Goal: Task Accomplishment & Management: Use online tool/utility

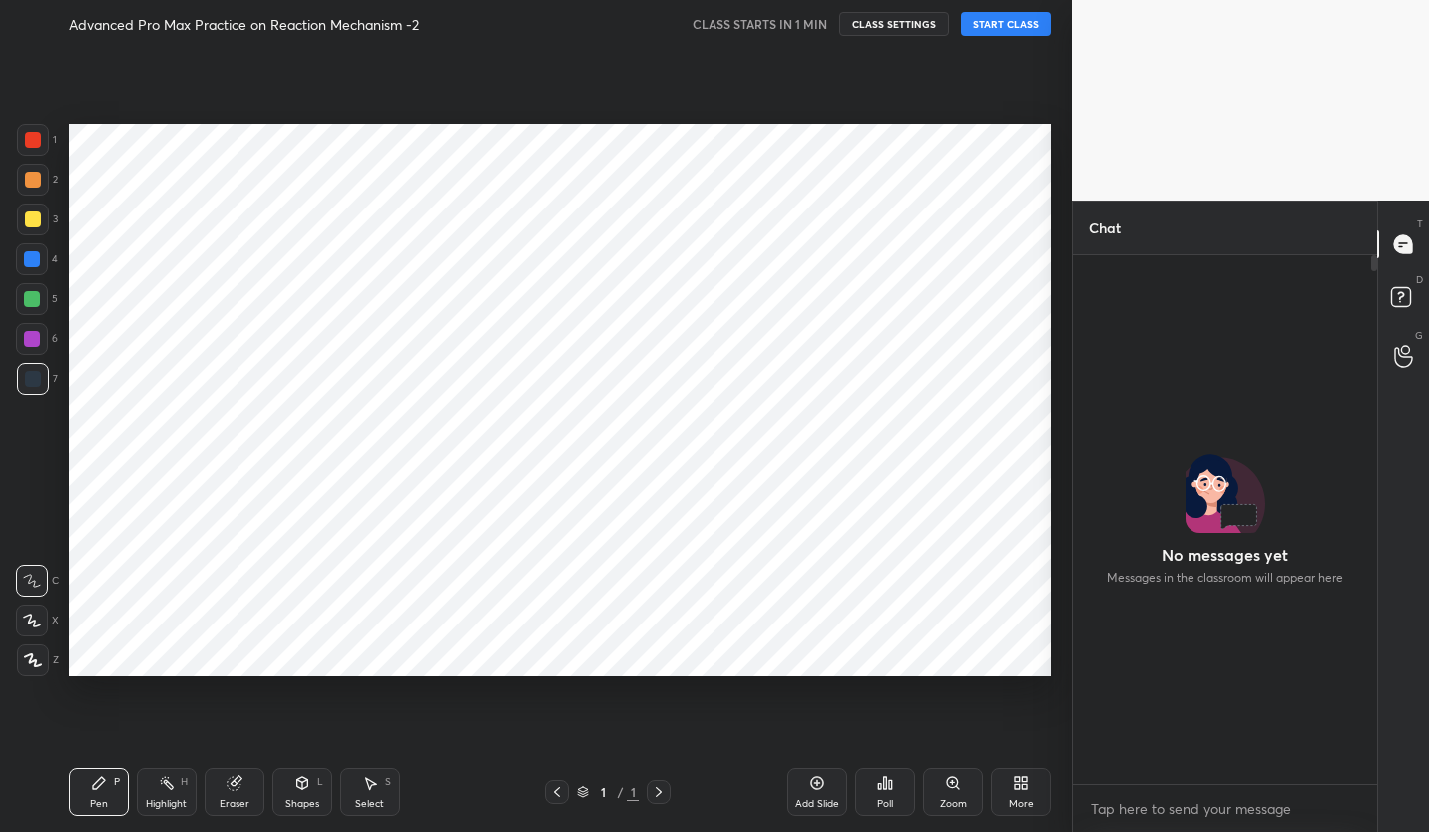
scroll to position [523, 298]
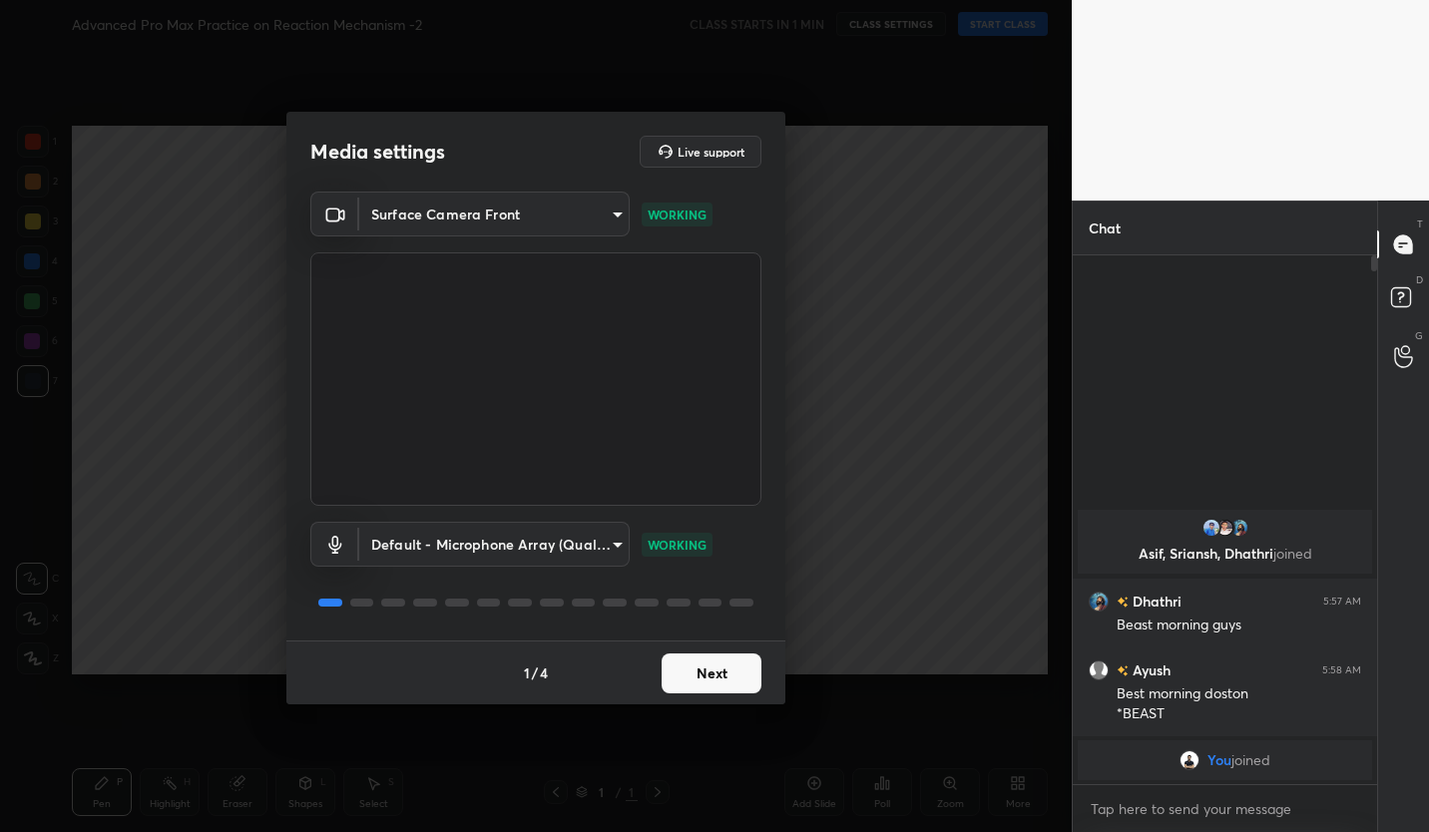
click at [741, 663] on button "Next" at bounding box center [712, 674] width 100 height 40
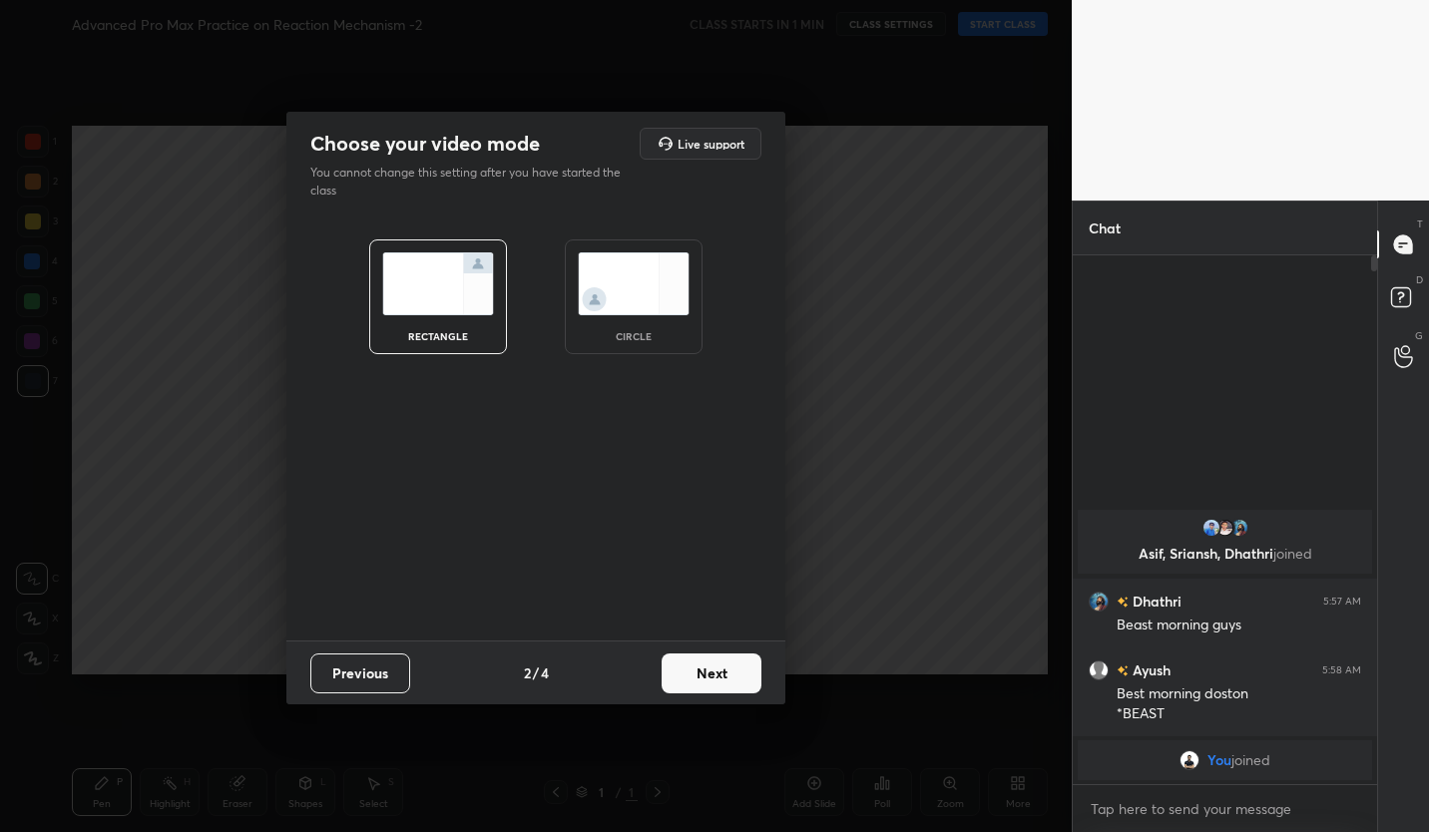
click at [739, 673] on button "Next" at bounding box center [712, 674] width 100 height 40
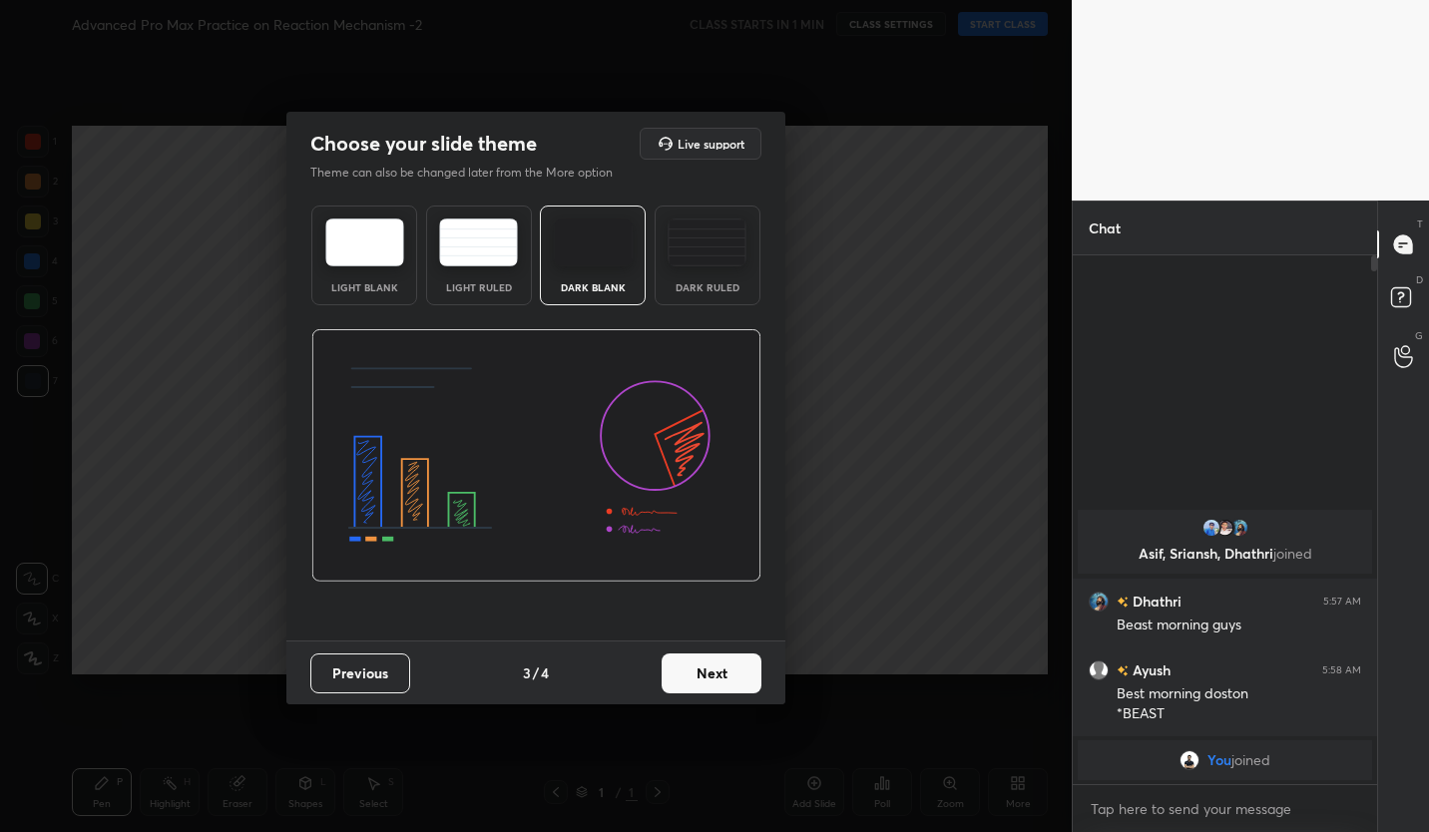
click at [724, 662] on button "Next" at bounding box center [712, 674] width 100 height 40
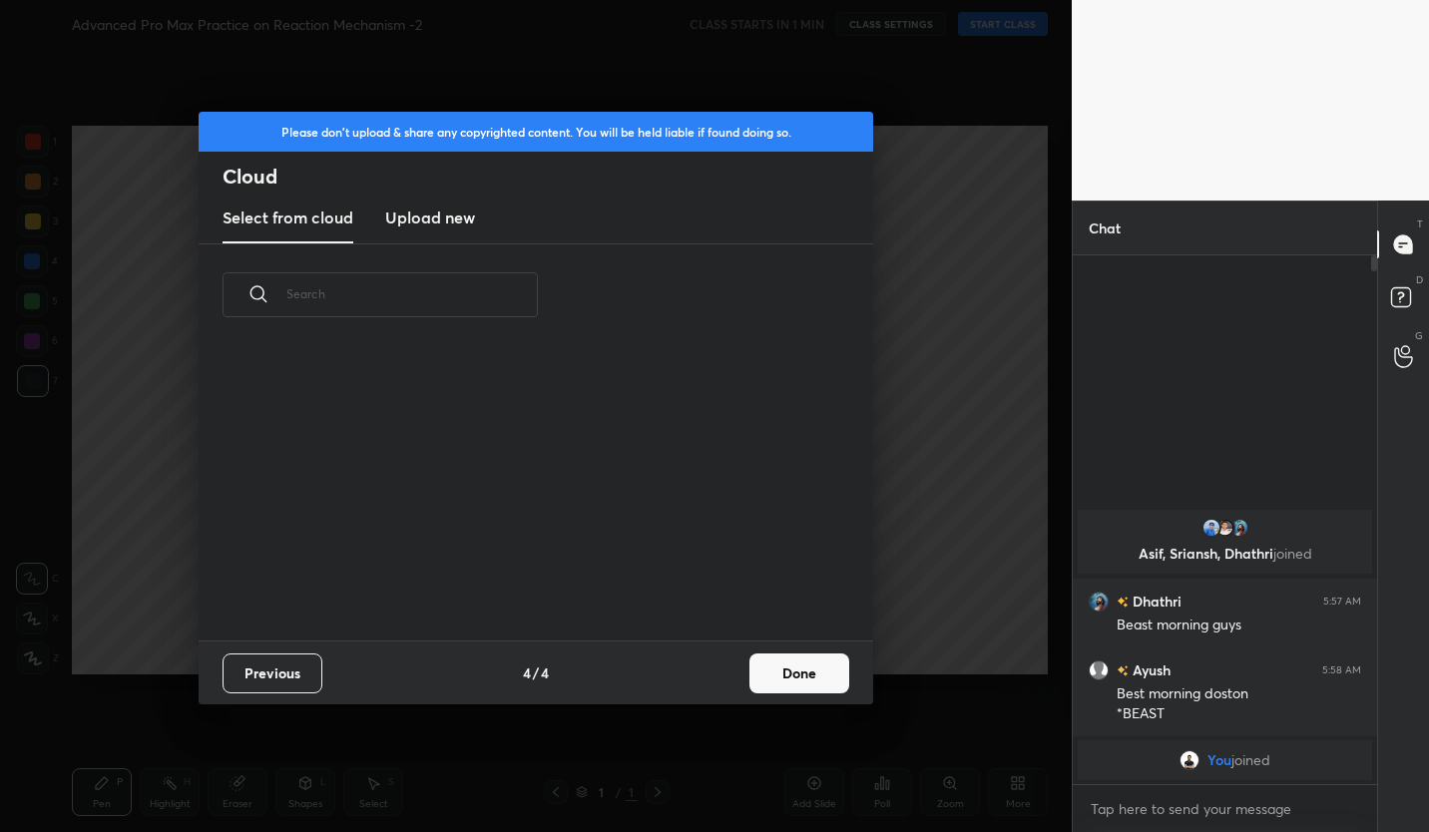
click at [810, 665] on button "Done" at bounding box center [799, 674] width 100 height 40
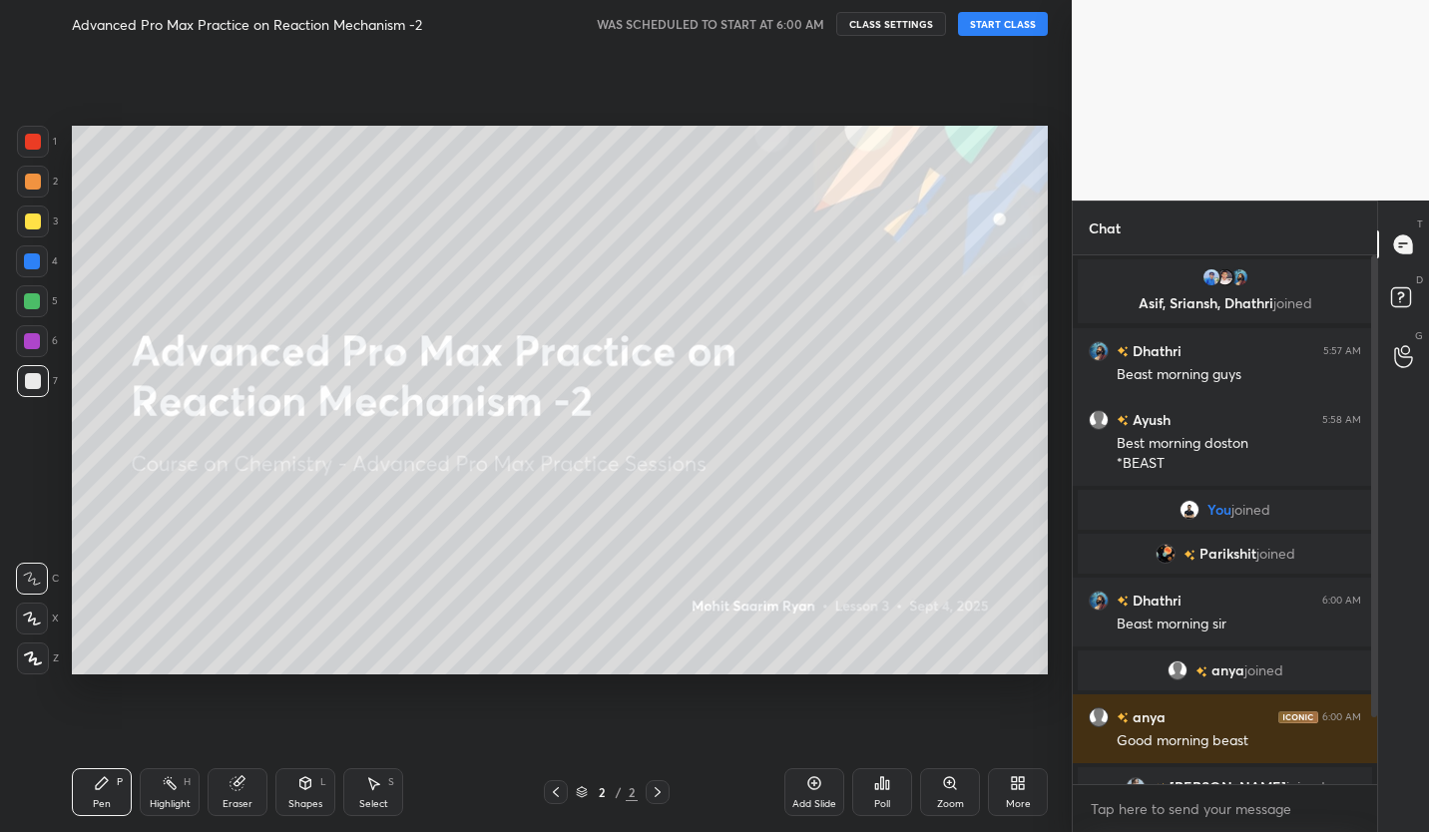
click at [885, 24] on button "CLASS SETTINGS" at bounding box center [891, 24] width 110 height 24
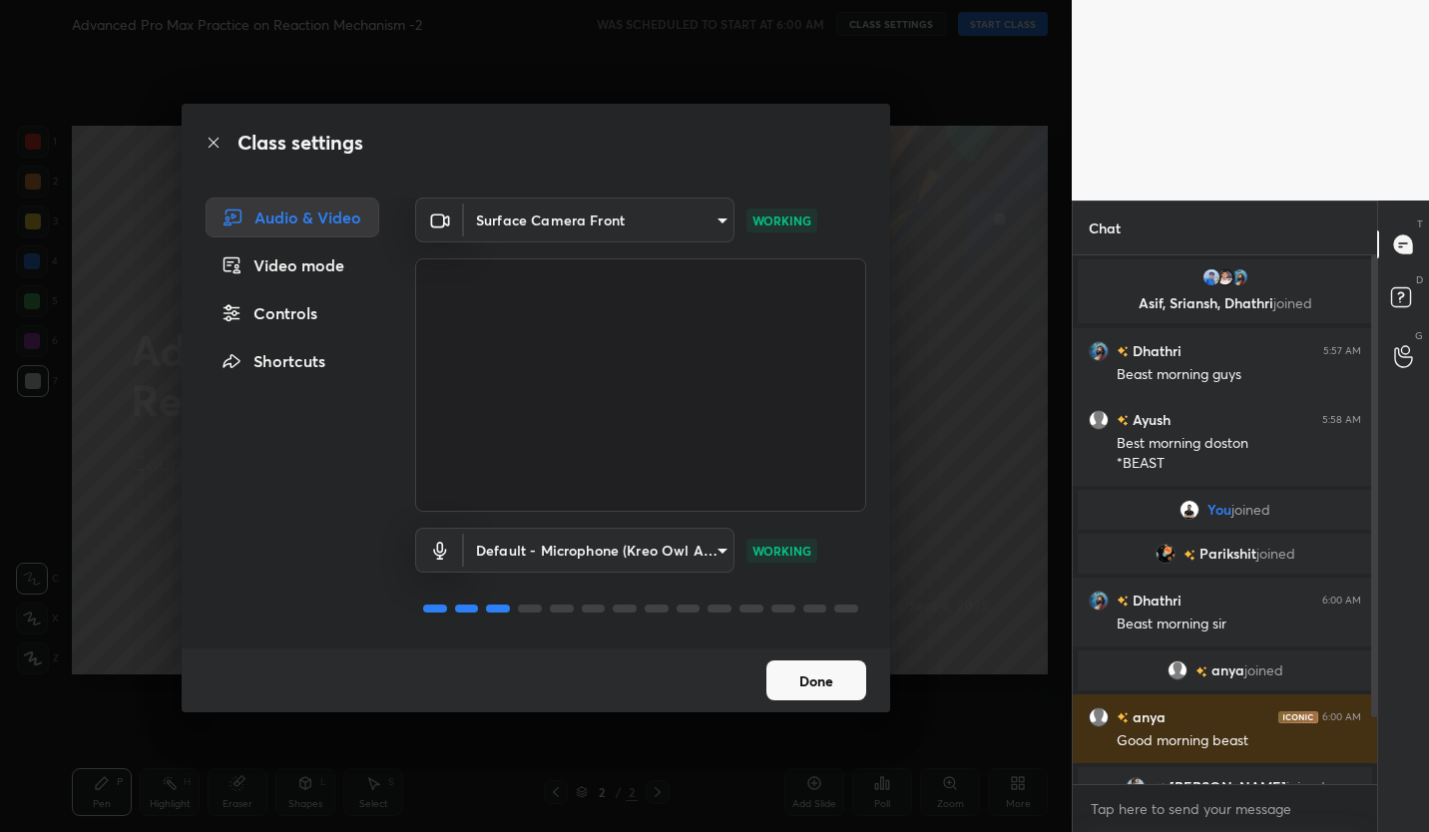
click at [708, 232] on body "1 2 3 4 5 6 7 C X Z C X Z E E Erase all H H Advanced Pro Max Practice on Reacti…" at bounding box center [714, 416] width 1429 height 832
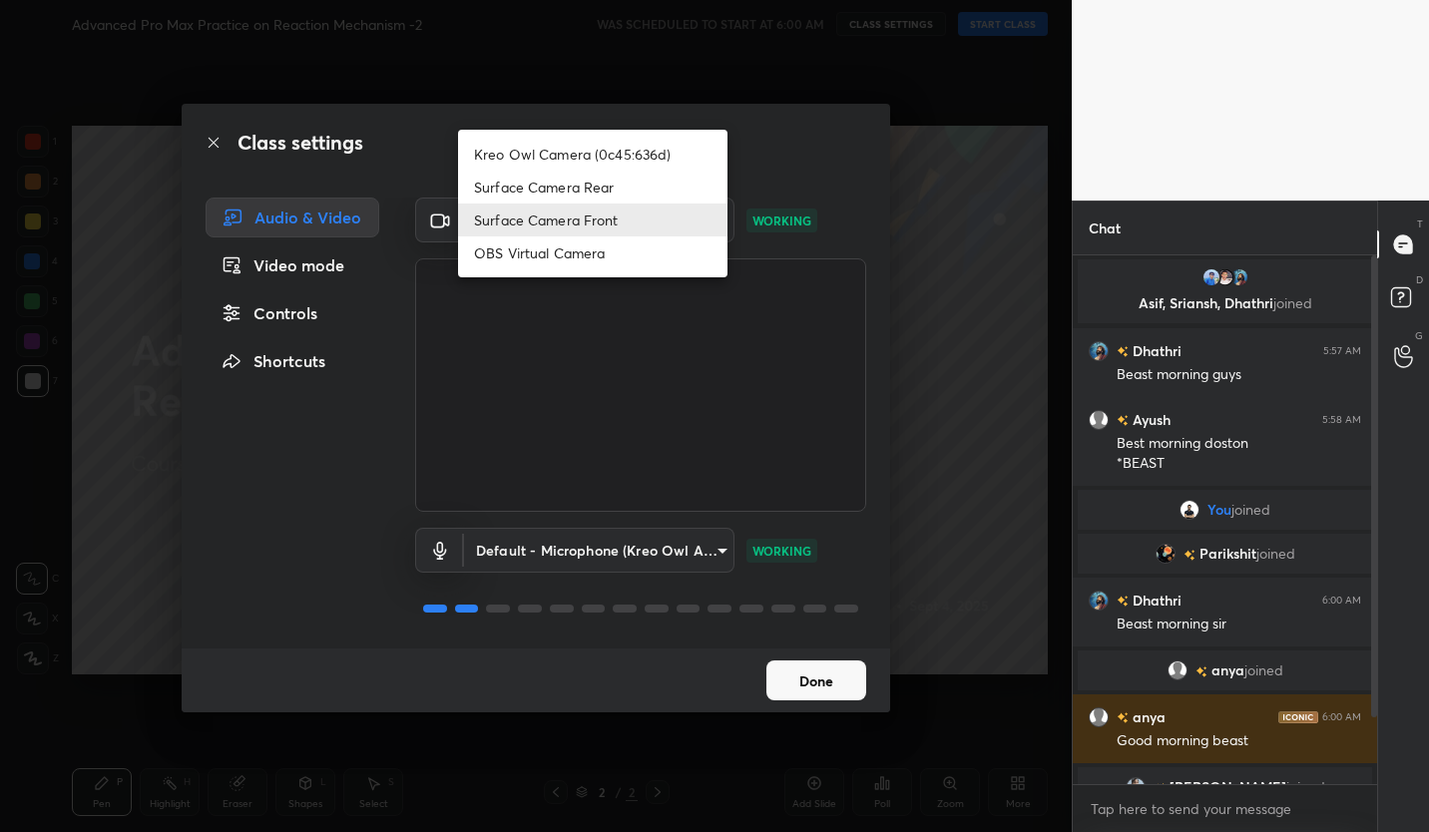
click at [640, 190] on li "Surface Camera Rear" at bounding box center [592, 187] width 269 height 33
type input "fe82c872a554569e564e2def14777db0e7e076ea41ff7edcf9c4ec8532ab8f9c"
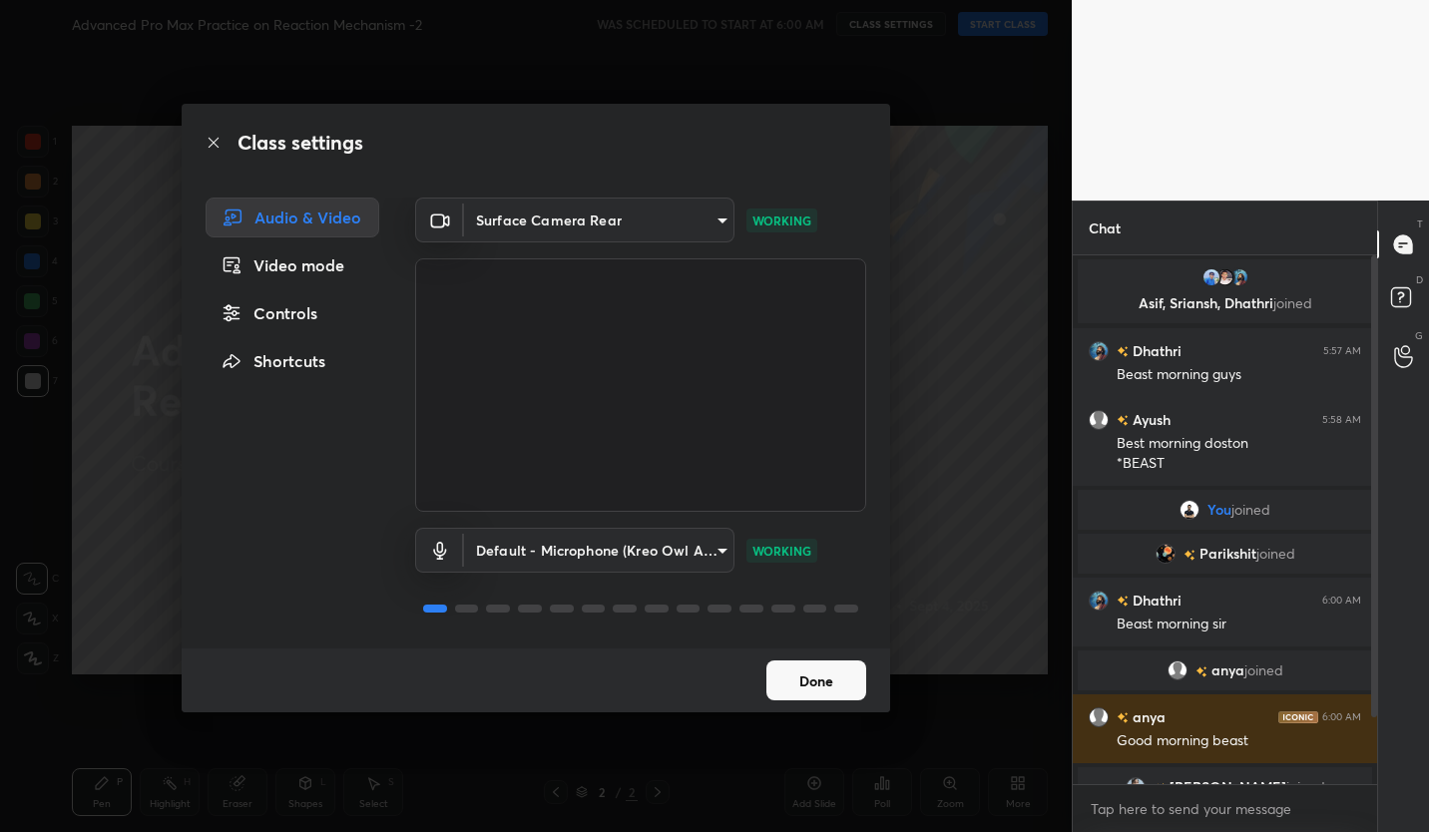
click at [846, 686] on button "Done" at bounding box center [816, 681] width 100 height 40
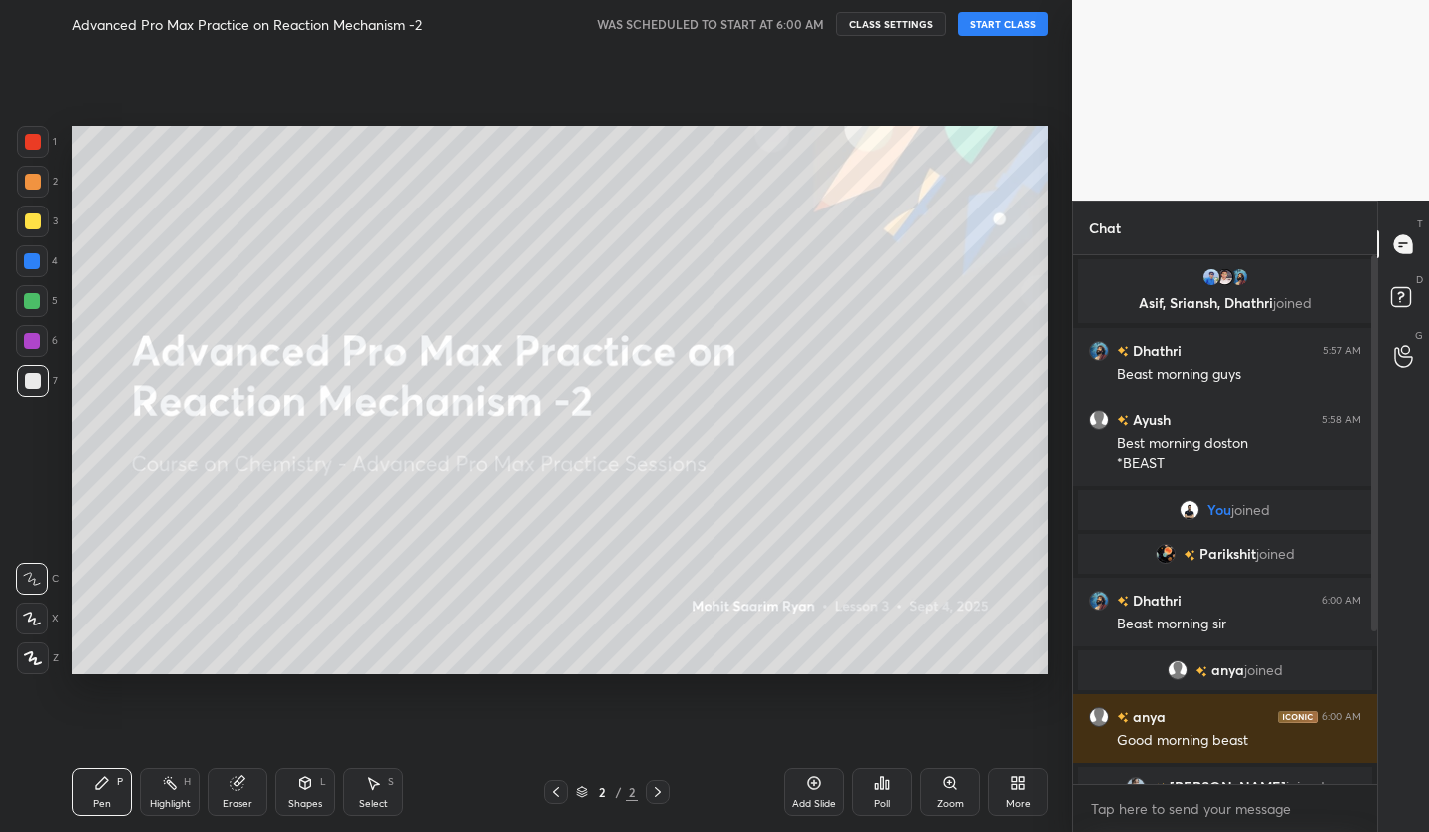
click at [918, 26] on button "CLASS SETTINGS" at bounding box center [891, 24] width 110 height 24
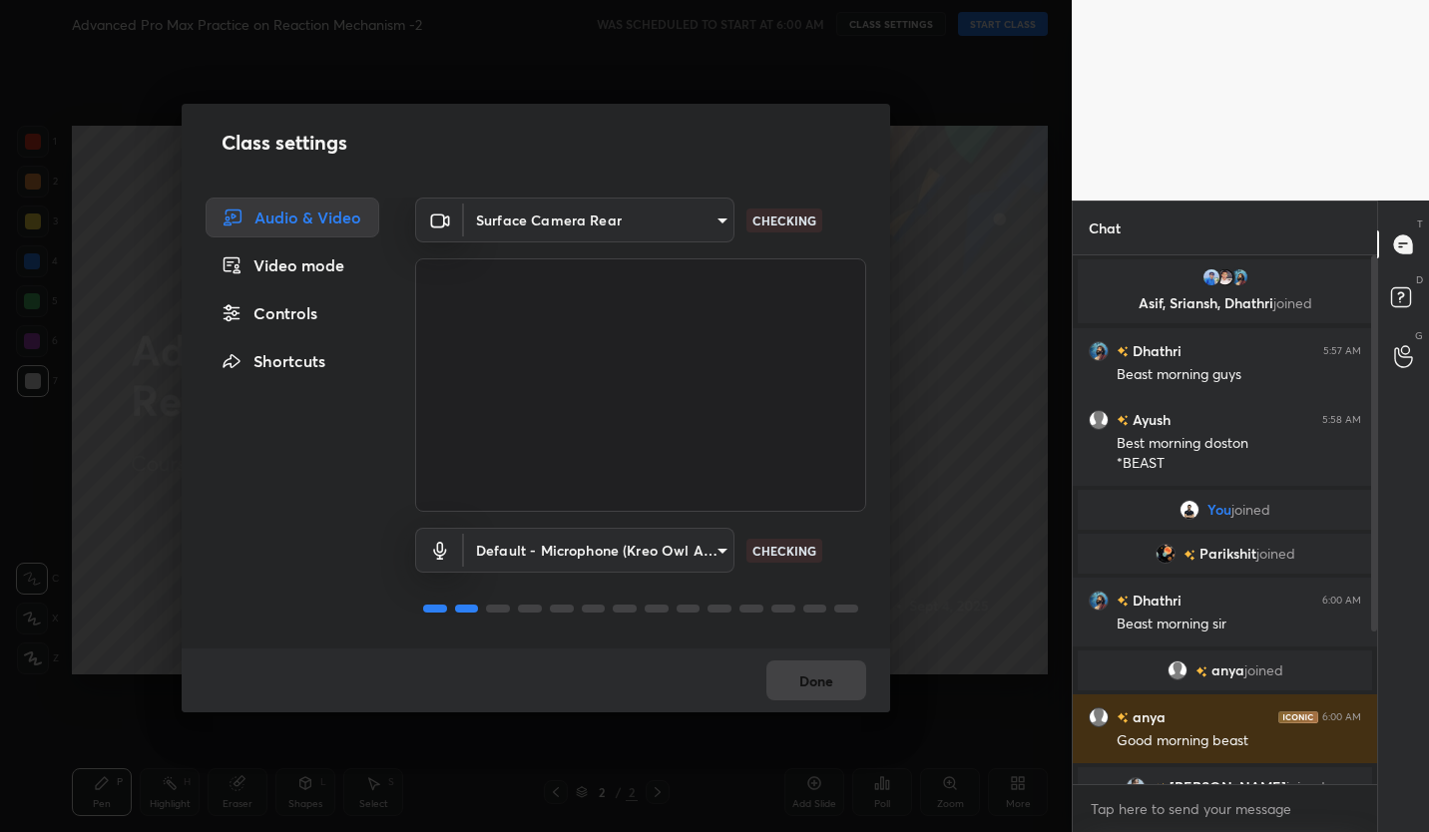
click at [677, 217] on body "1 2 3 4 5 6 7 C X Z C X Z E E Erase all H H Advanced Pro Max Practice on Reacti…" at bounding box center [714, 416] width 1429 height 832
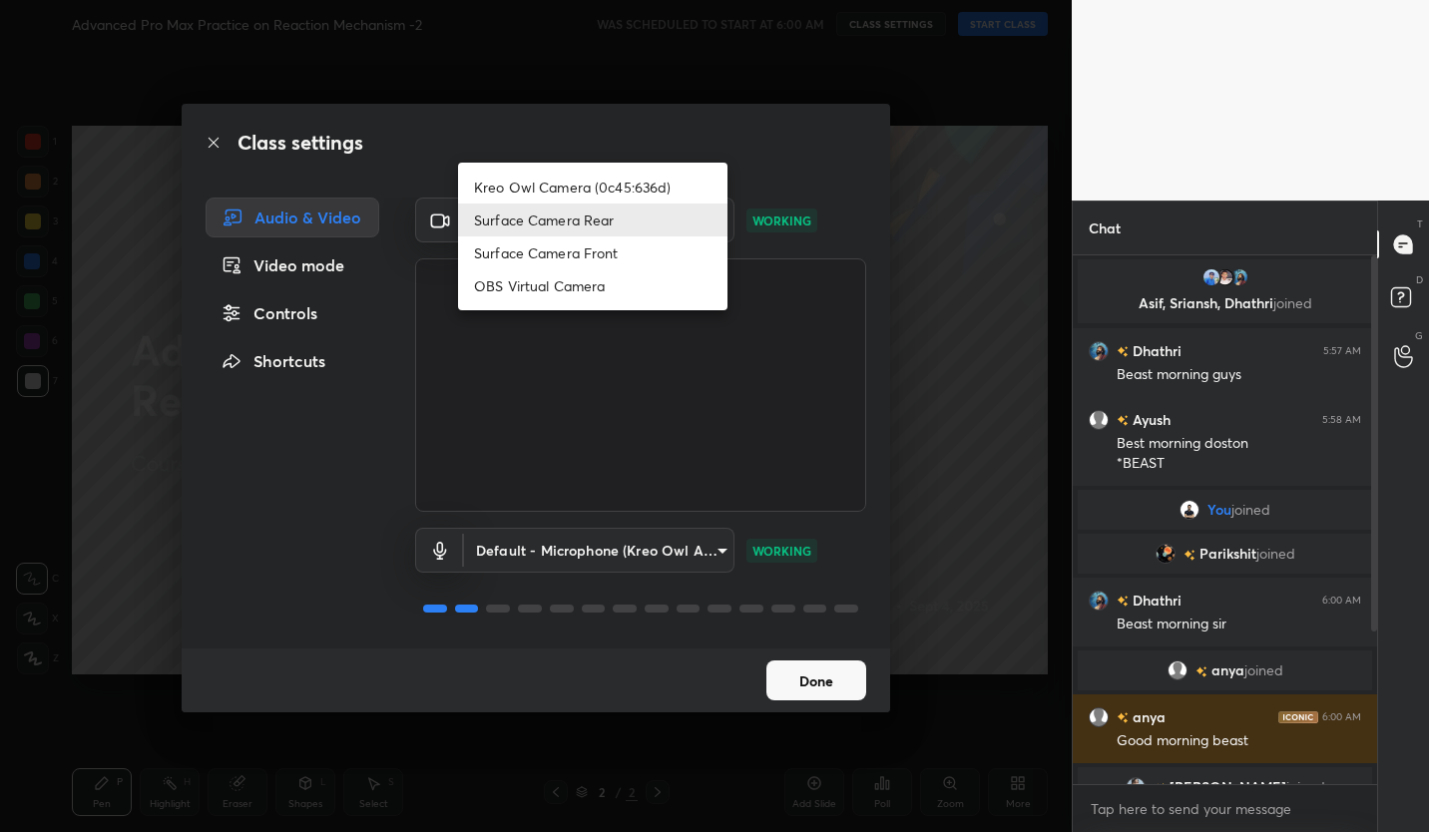
click at [676, 192] on li "Kreo Owl Camera (0c45:636d)" at bounding box center [592, 187] width 269 height 33
type input "2a3b87bb9fccafa2f568ec1896ed3205ddb150f2953e56ebf7971f5aa9ad3901"
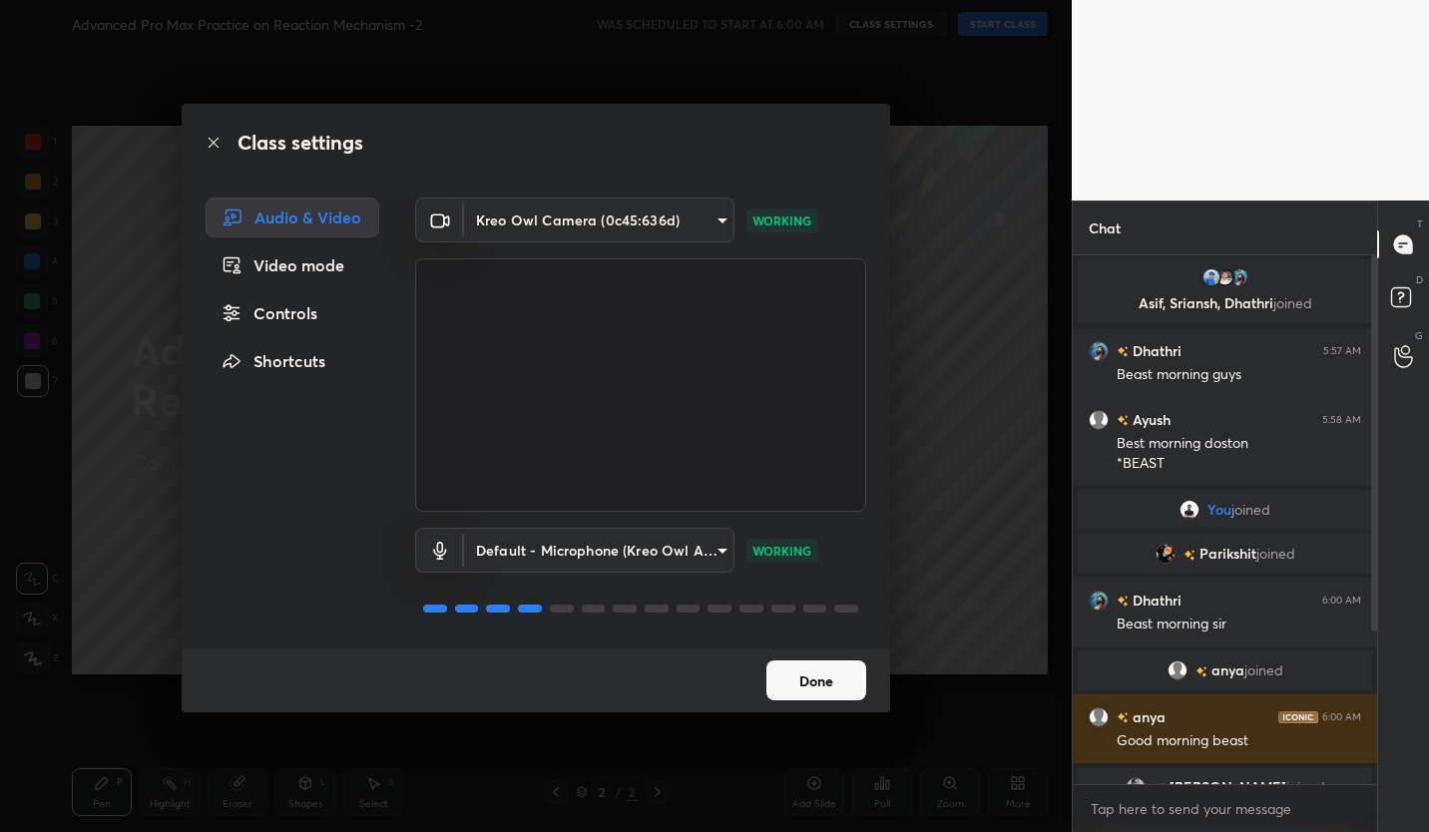
click at [837, 678] on button "Done" at bounding box center [816, 681] width 100 height 40
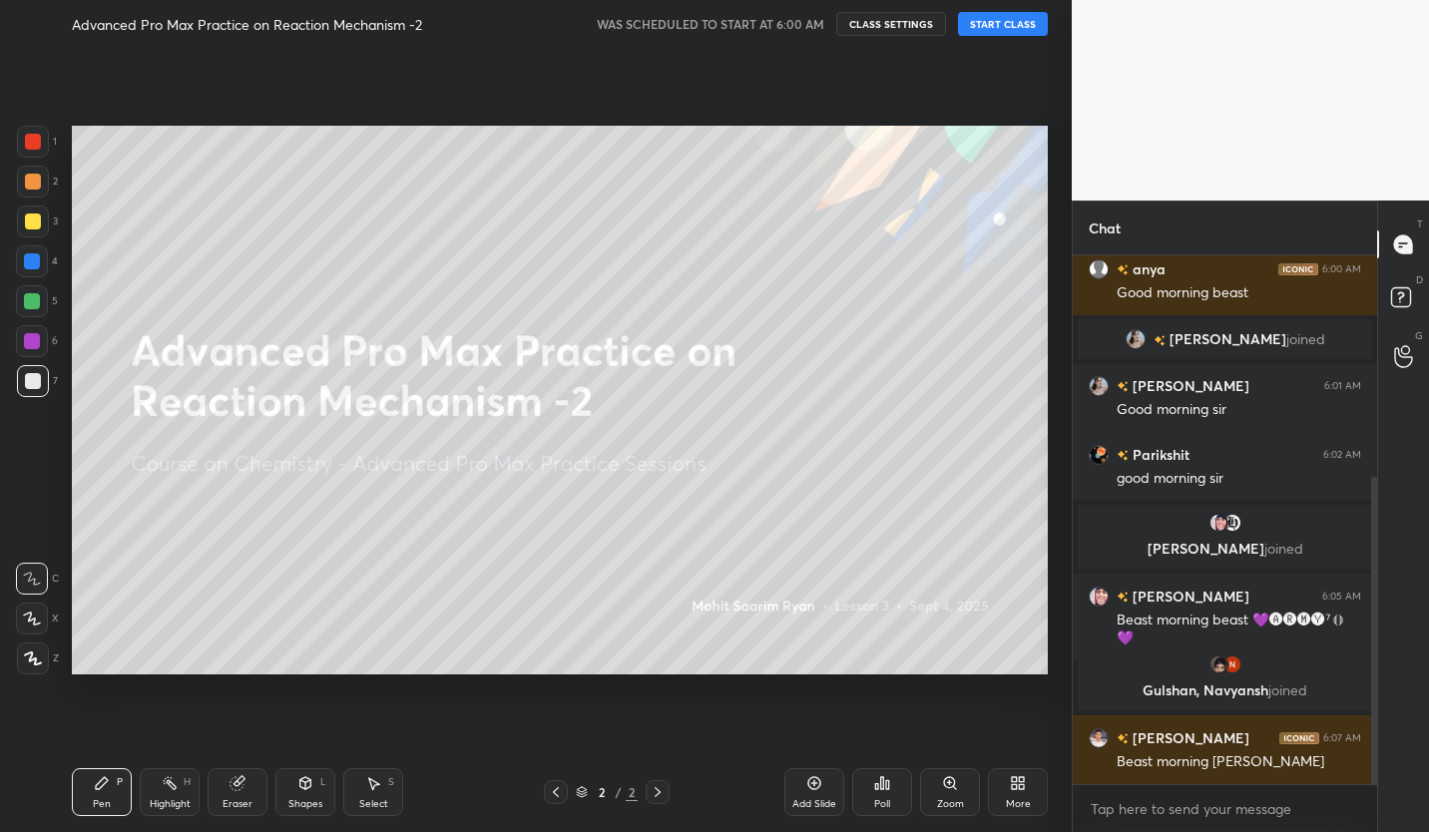
scroll to position [448, 0]
click at [1010, 24] on button "START CLASS" at bounding box center [1003, 24] width 90 height 24
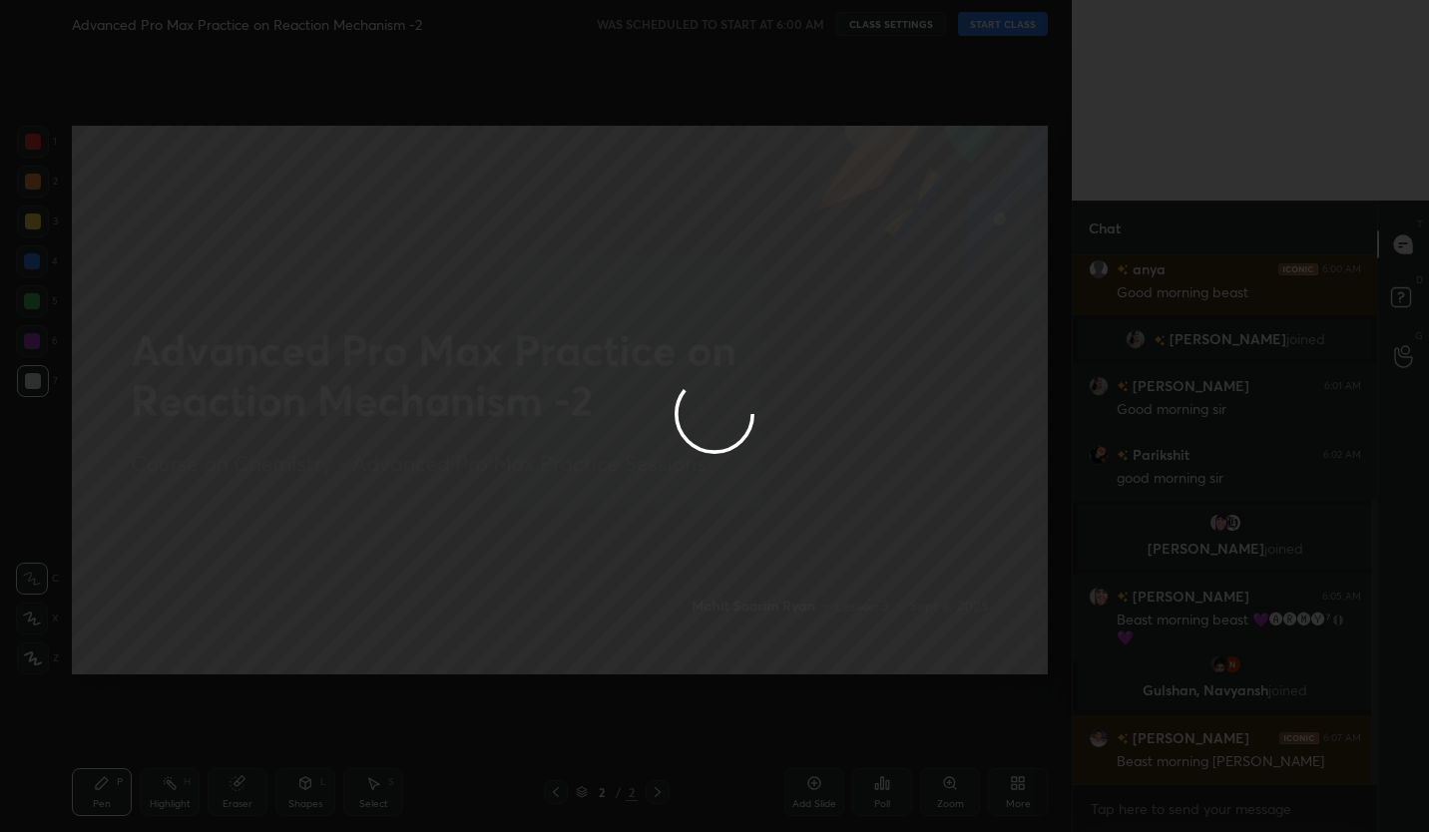
type textarea "x"
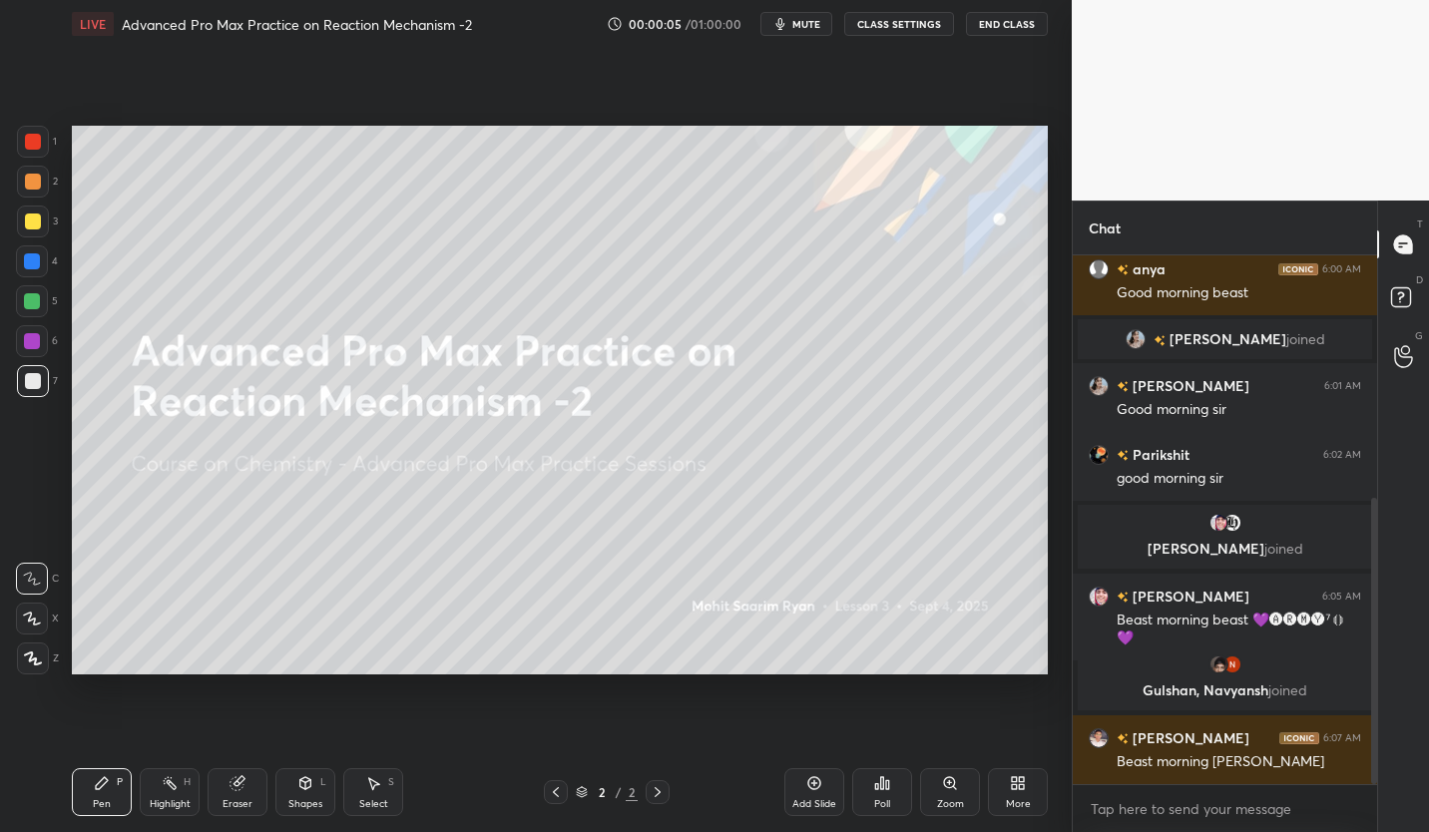
click at [816, 787] on icon at bounding box center [814, 783] width 16 height 16
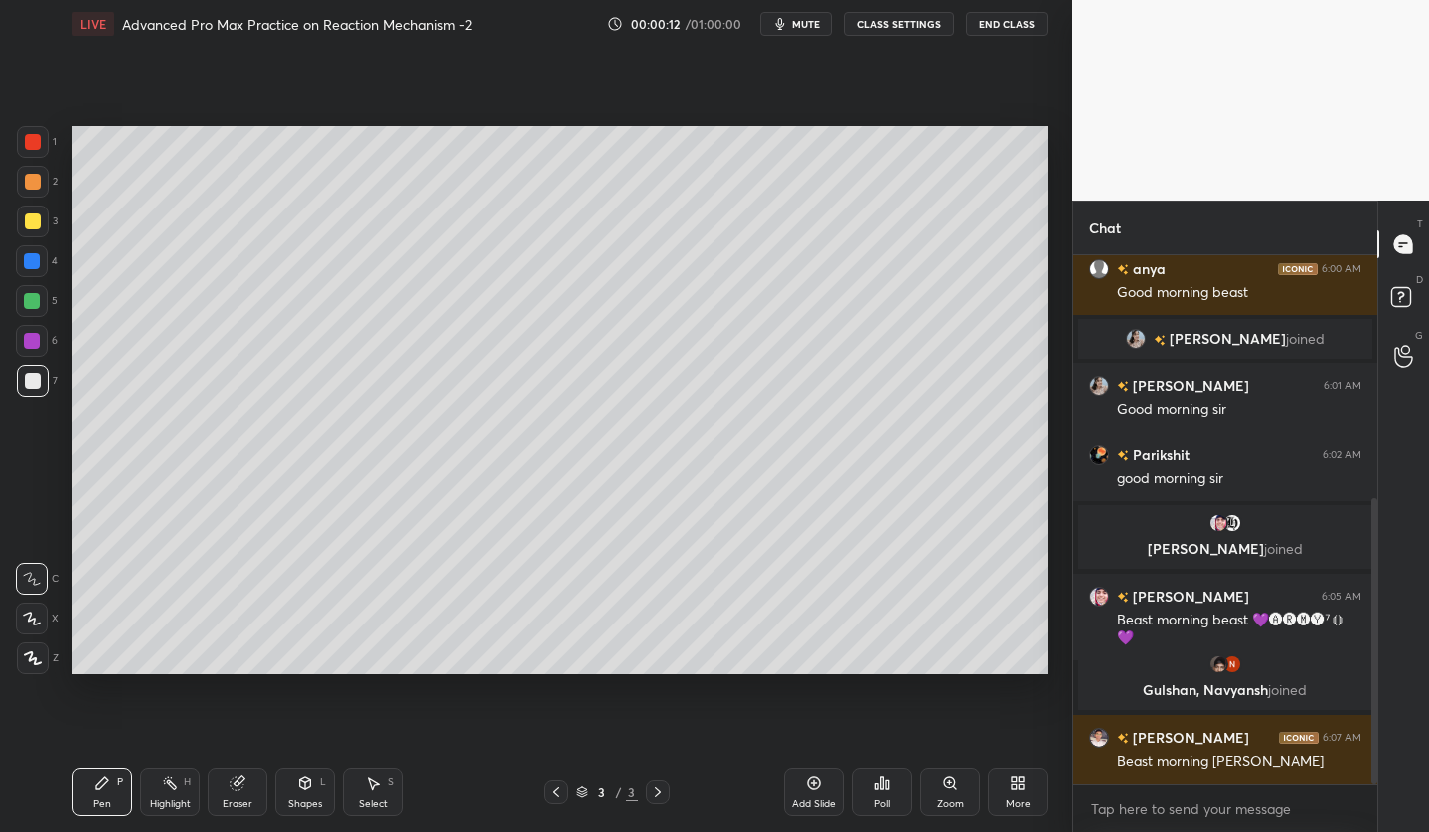
click at [239, 788] on icon at bounding box center [237, 783] width 13 height 13
click at [104, 780] on icon at bounding box center [102, 783] width 12 height 12
click at [103, 779] on icon at bounding box center [102, 783] width 12 height 12
click at [108, 783] on icon at bounding box center [102, 783] width 16 height 16
click at [106, 799] on div "Pen" at bounding box center [102, 804] width 18 height 10
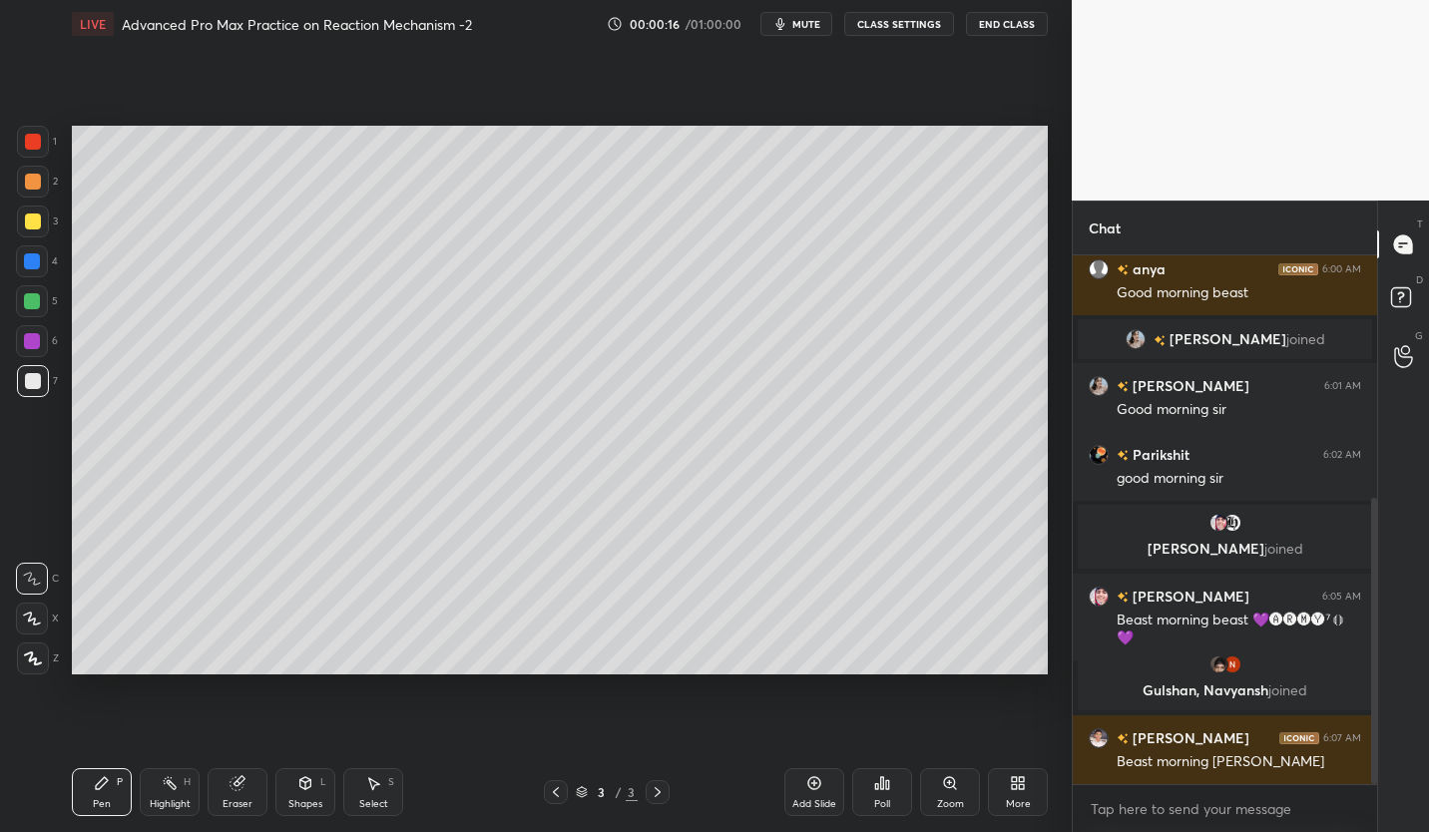
click at [95, 801] on div "Pen" at bounding box center [102, 804] width 18 height 10
click at [24, 657] on icon at bounding box center [33, 659] width 18 height 14
click at [238, 793] on div "Eraser" at bounding box center [238, 792] width 60 height 48
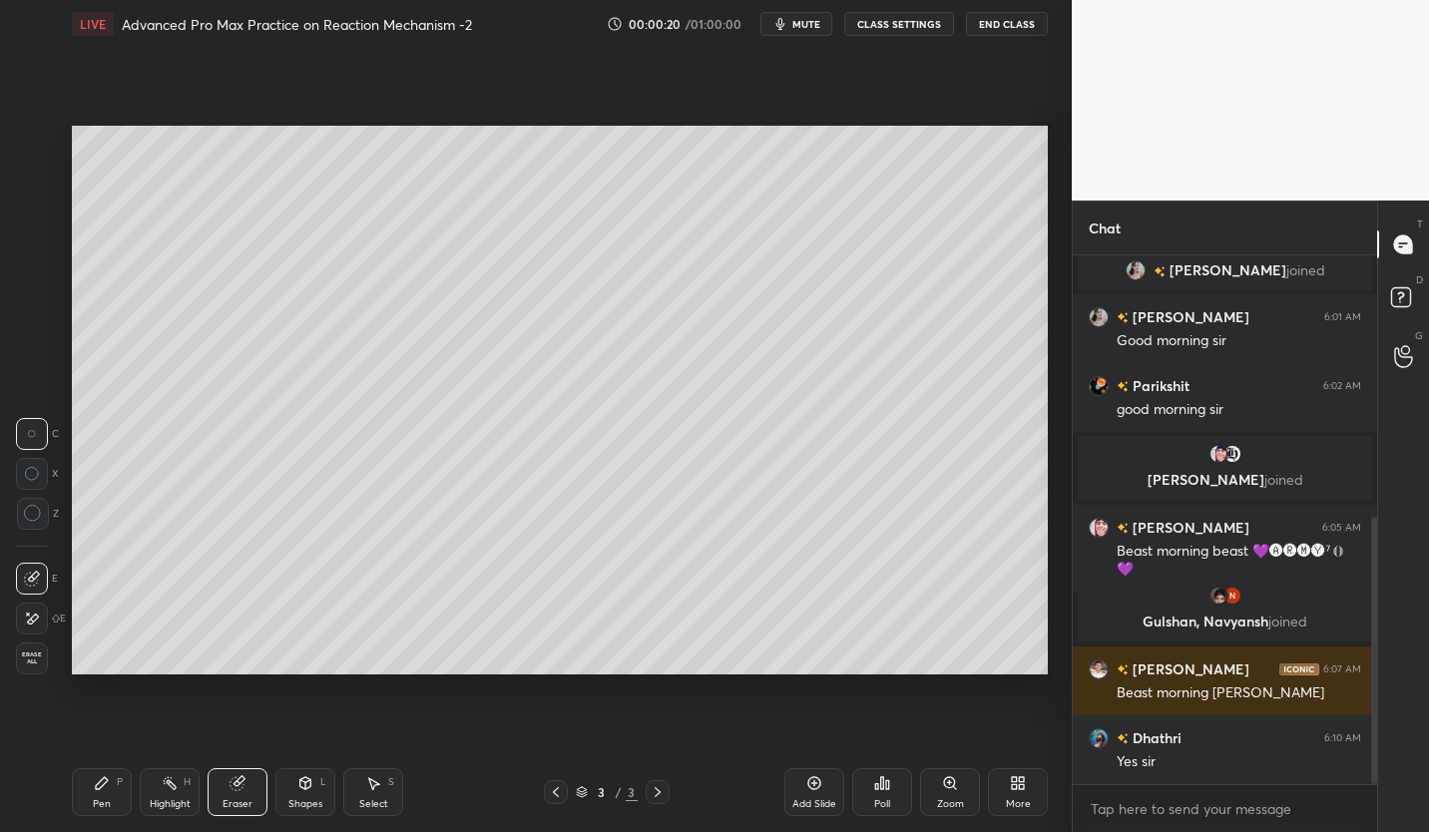
click at [30, 521] on circle at bounding box center [32, 514] width 16 height 16
click at [115, 800] on div "Pen P" at bounding box center [102, 792] width 60 height 48
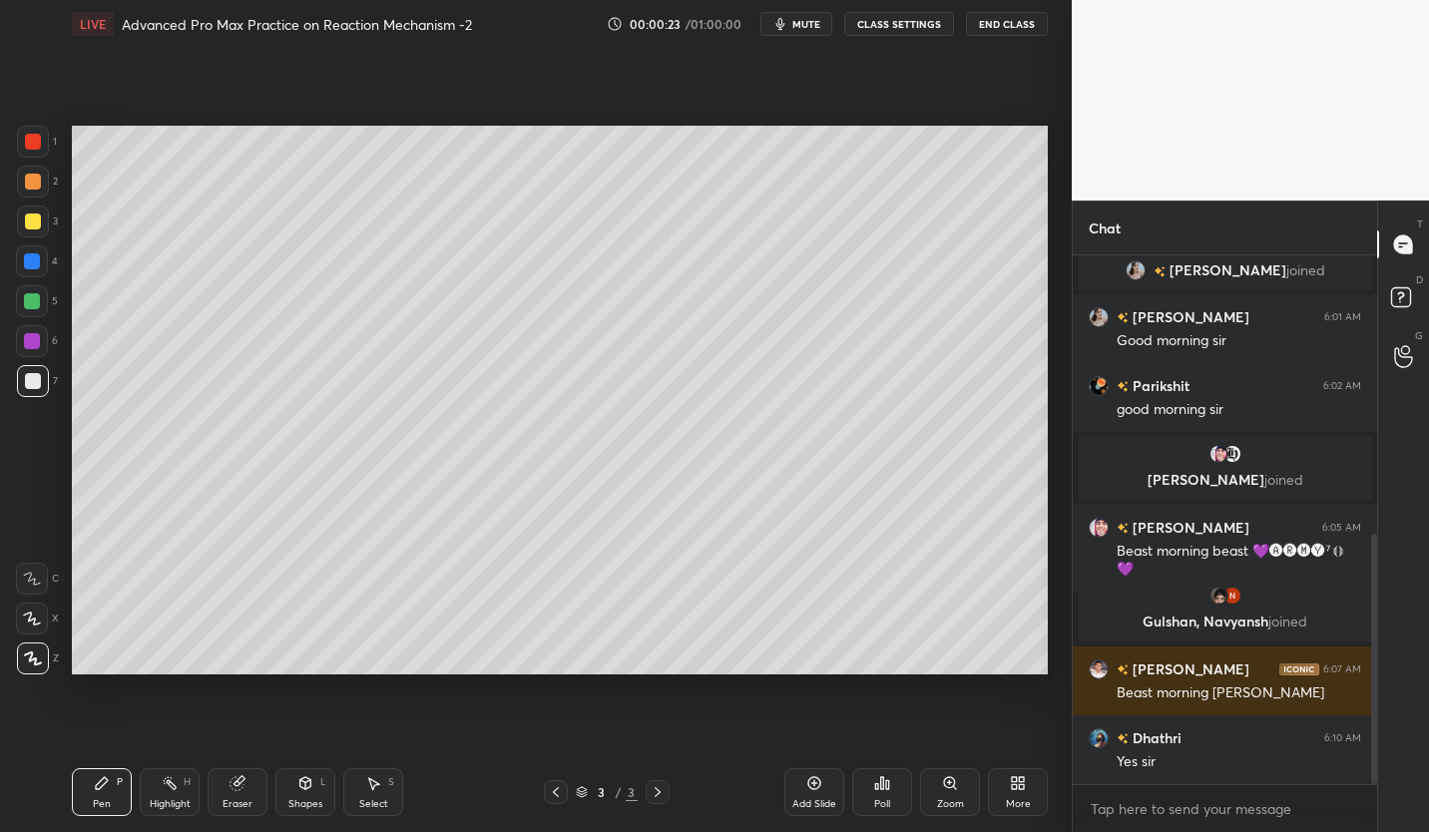
scroll to position [586, 0]
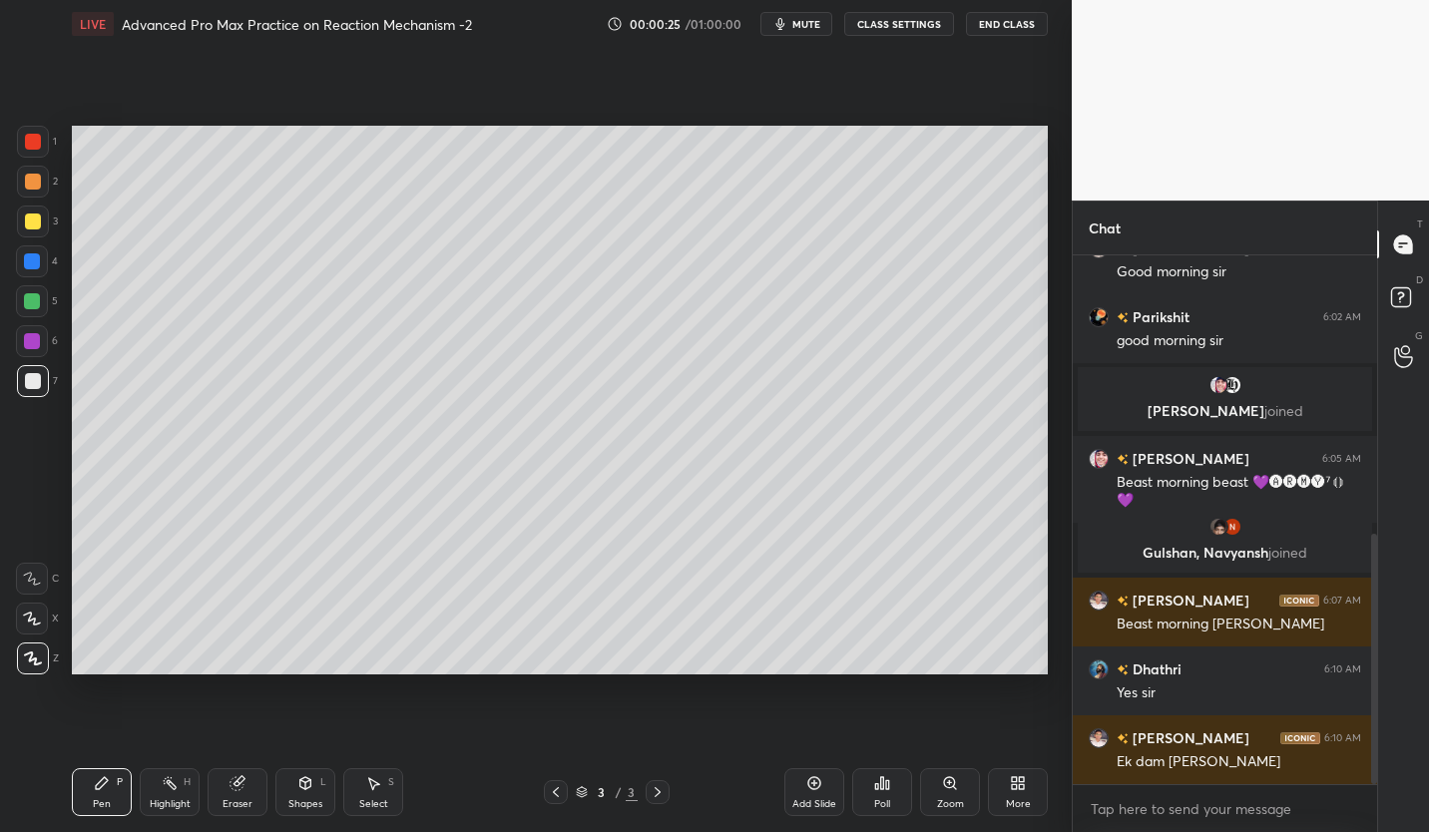
click at [35, 577] on icon at bounding box center [32, 579] width 18 height 14
click at [233, 792] on div "Eraser" at bounding box center [238, 792] width 60 height 48
click at [100, 788] on icon at bounding box center [102, 783] width 12 height 12
click at [106, 787] on icon at bounding box center [102, 783] width 16 height 16
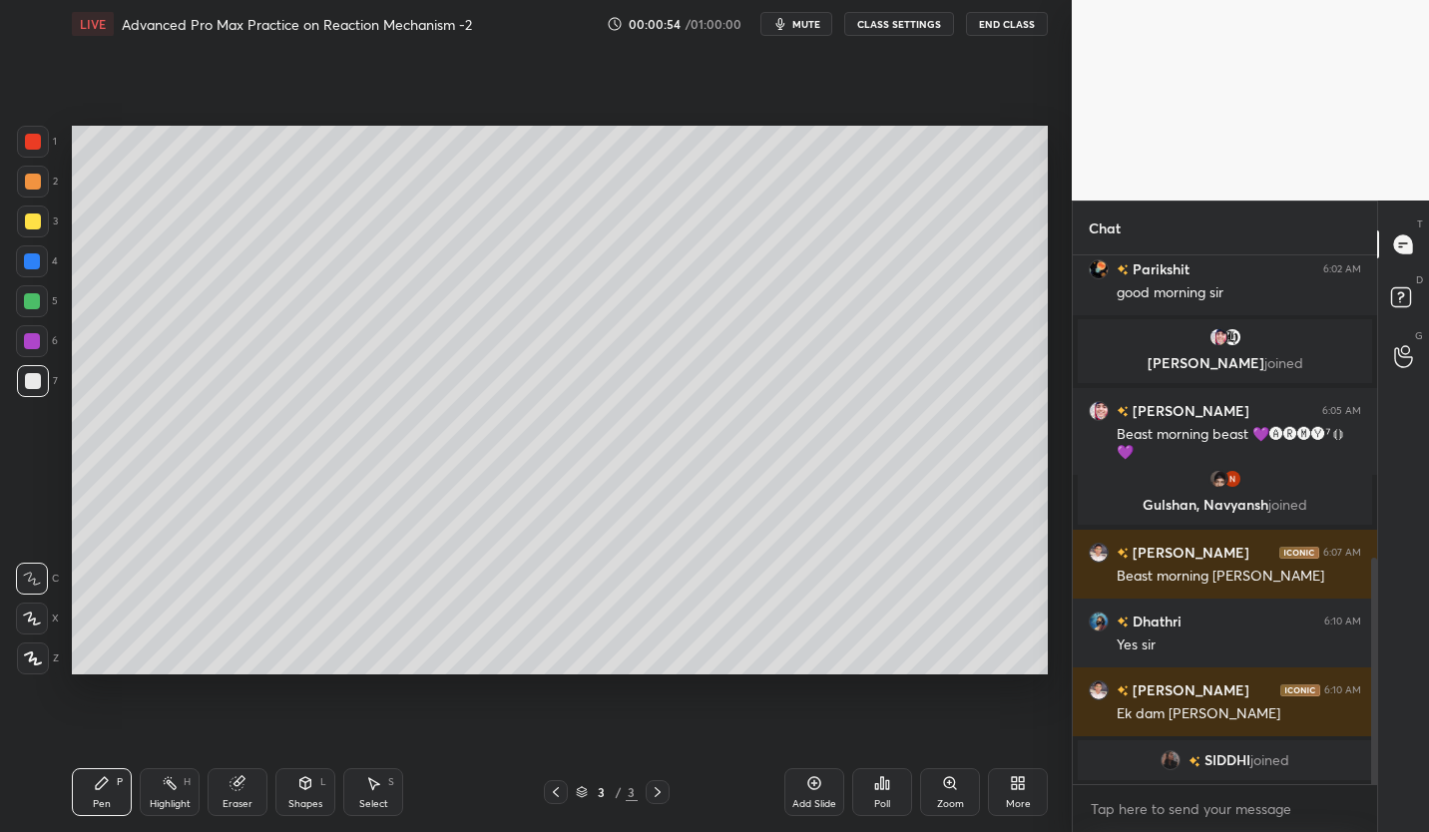
scroll to position [703, 0]
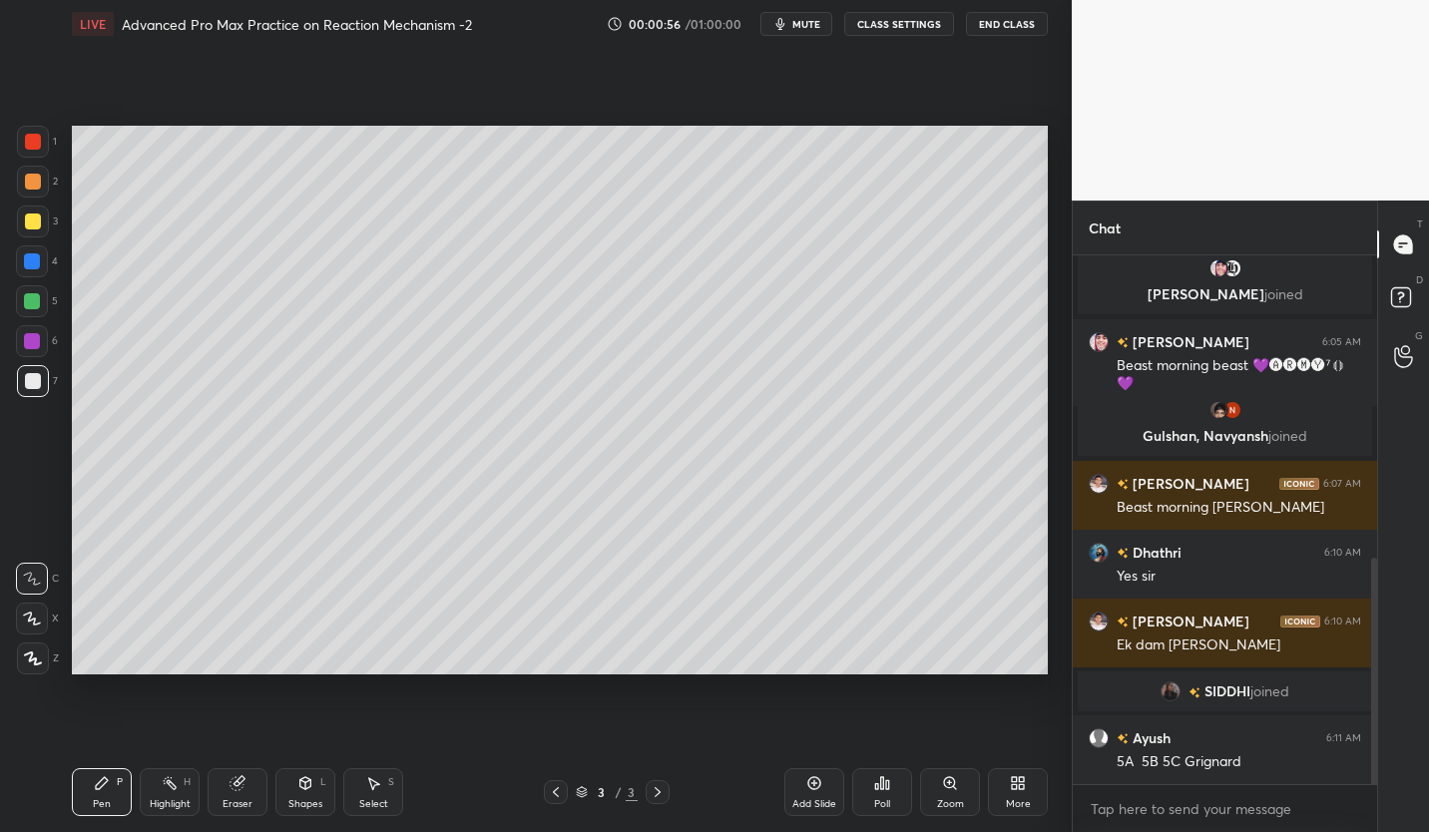
click at [808, 789] on icon at bounding box center [814, 783] width 16 height 16
click at [33, 214] on div at bounding box center [33, 222] width 16 height 16
click at [238, 792] on div "Eraser" at bounding box center [238, 792] width 60 height 48
click at [106, 792] on div "Pen P" at bounding box center [102, 792] width 60 height 48
click at [36, 380] on div at bounding box center [33, 381] width 16 height 16
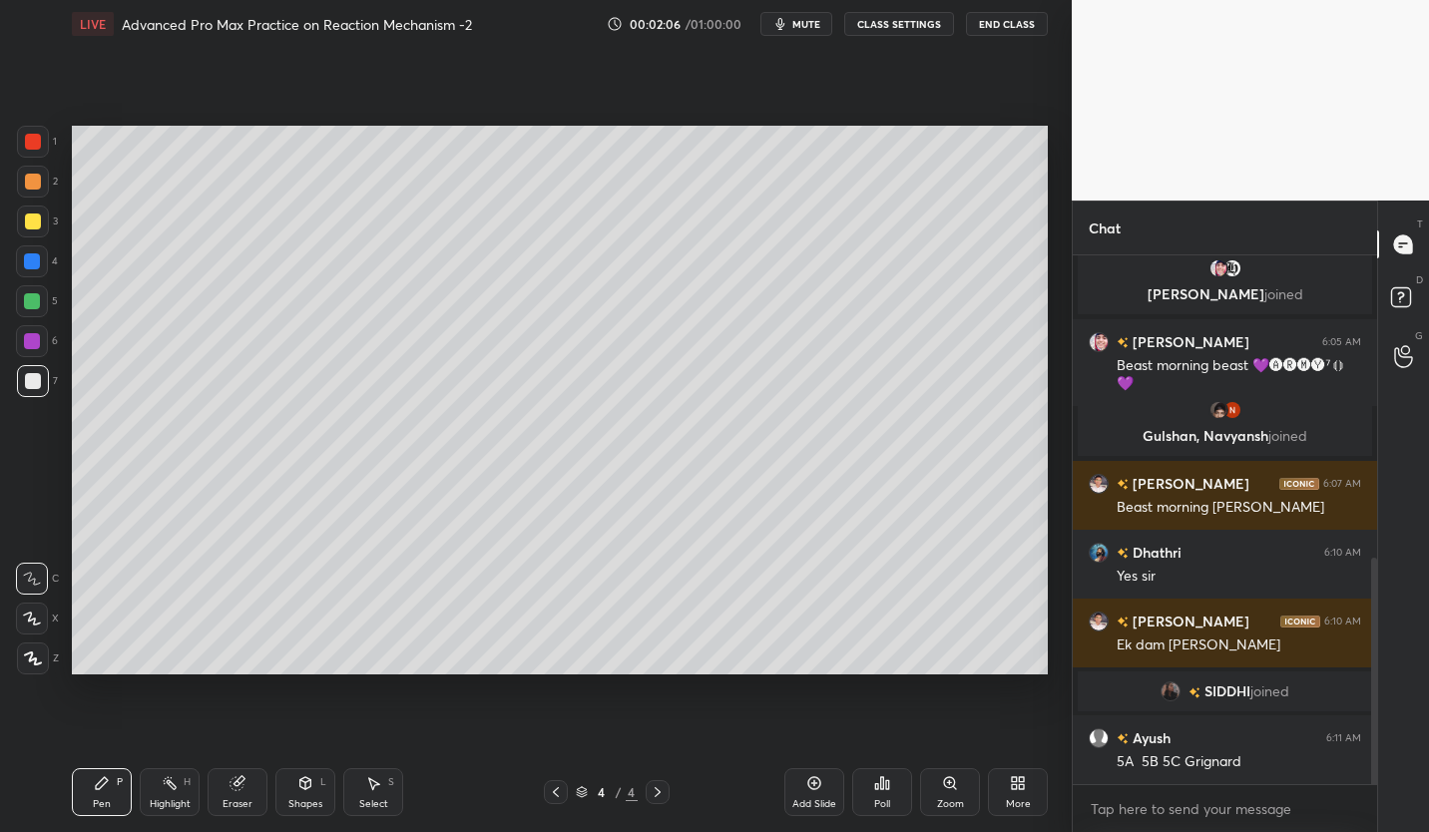
click at [814, 792] on div "Add Slide" at bounding box center [814, 792] width 60 height 48
click at [33, 219] on div at bounding box center [33, 222] width 16 height 16
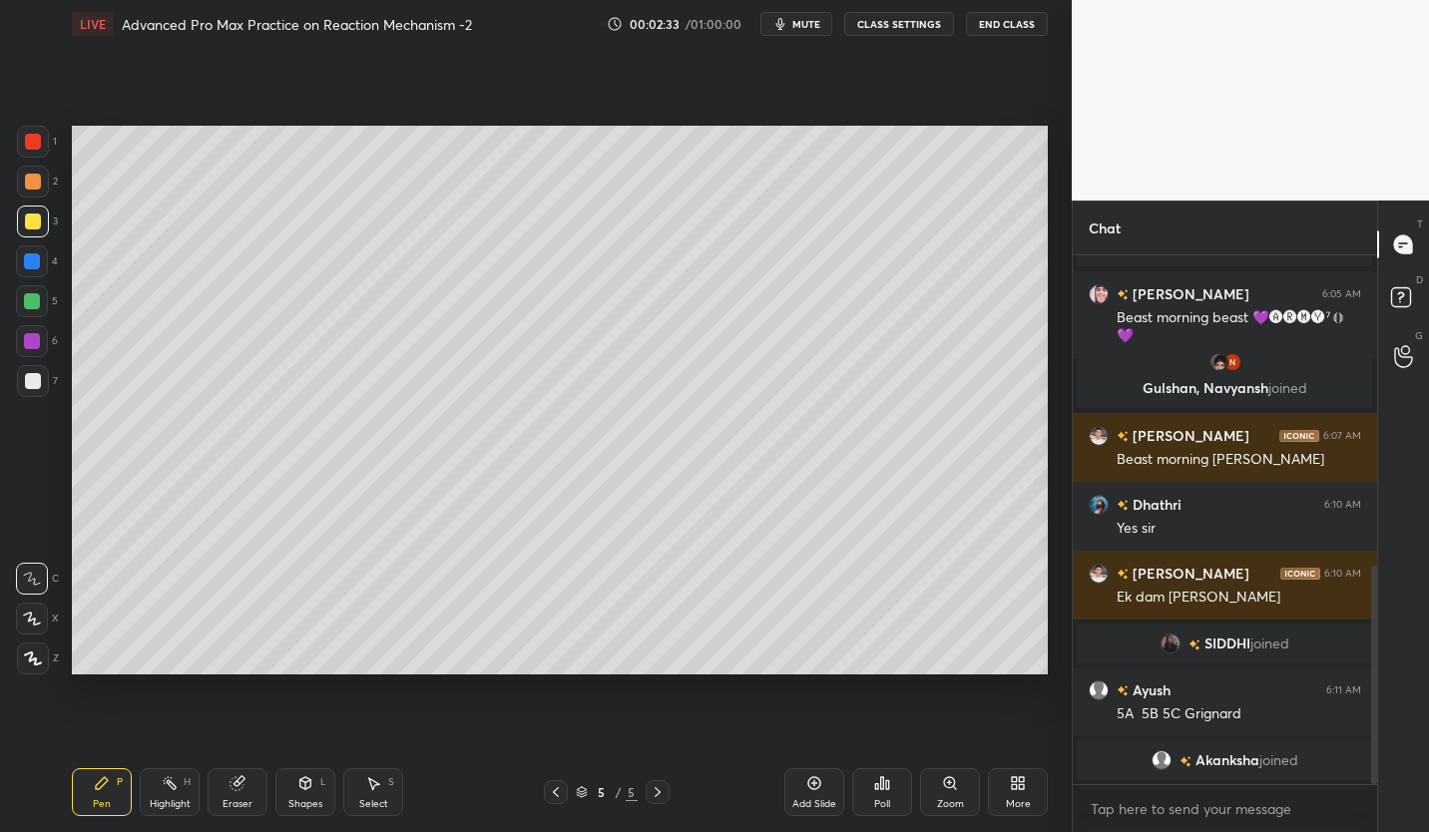
click at [35, 381] on div at bounding box center [33, 381] width 16 height 16
click at [32, 222] on div at bounding box center [33, 222] width 16 height 16
click at [30, 380] on div at bounding box center [33, 381] width 16 height 16
click at [39, 229] on div at bounding box center [33, 222] width 32 height 32
click at [37, 387] on div at bounding box center [33, 381] width 16 height 16
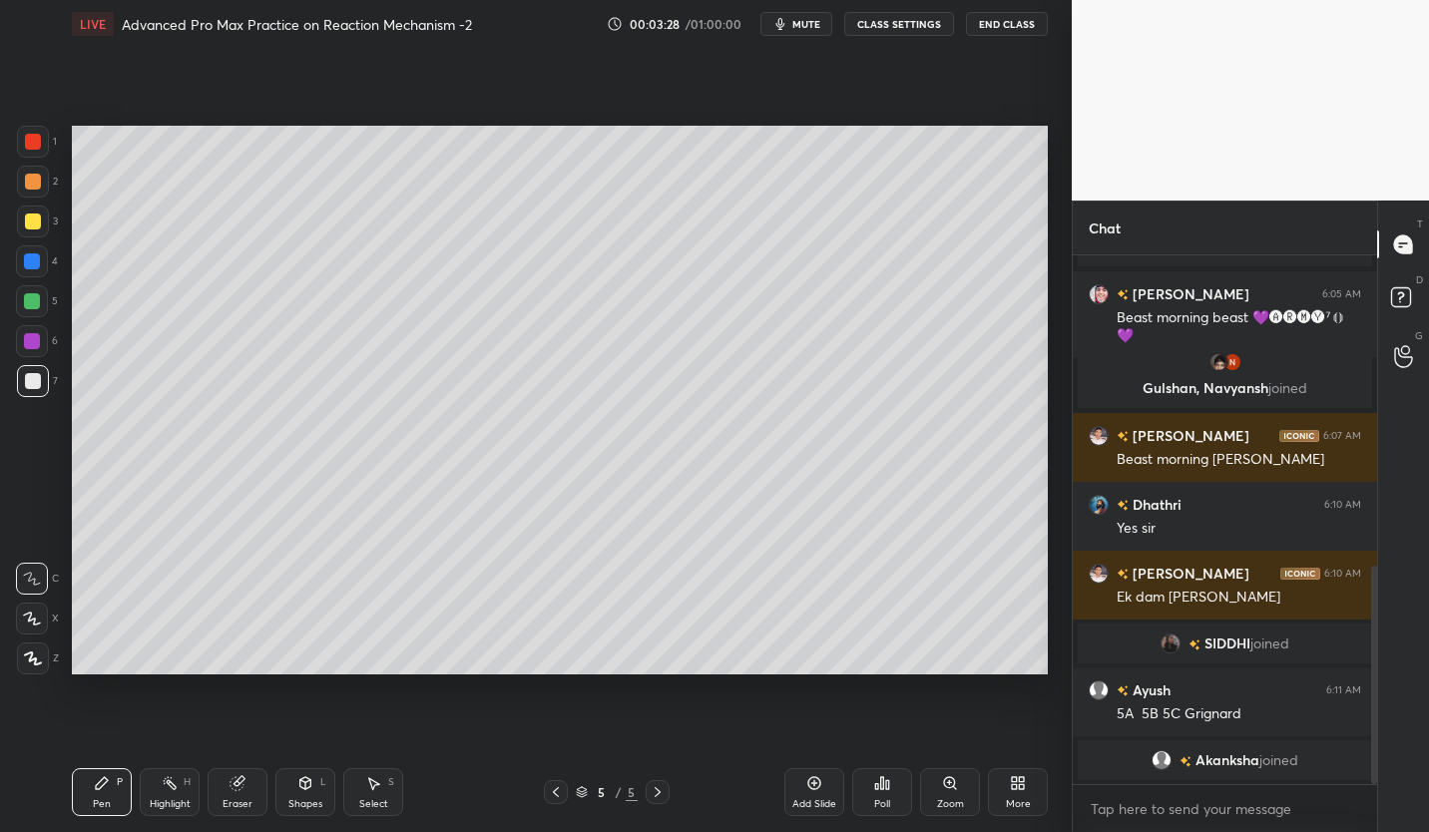
click at [551, 794] on icon at bounding box center [556, 792] width 16 height 16
click at [656, 795] on icon at bounding box center [658, 792] width 6 height 10
click at [660, 791] on icon at bounding box center [658, 792] width 6 height 10
click at [662, 789] on icon at bounding box center [658, 792] width 16 height 16
click at [655, 796] on icon at bounding box center [658, 792] width 6 height 10
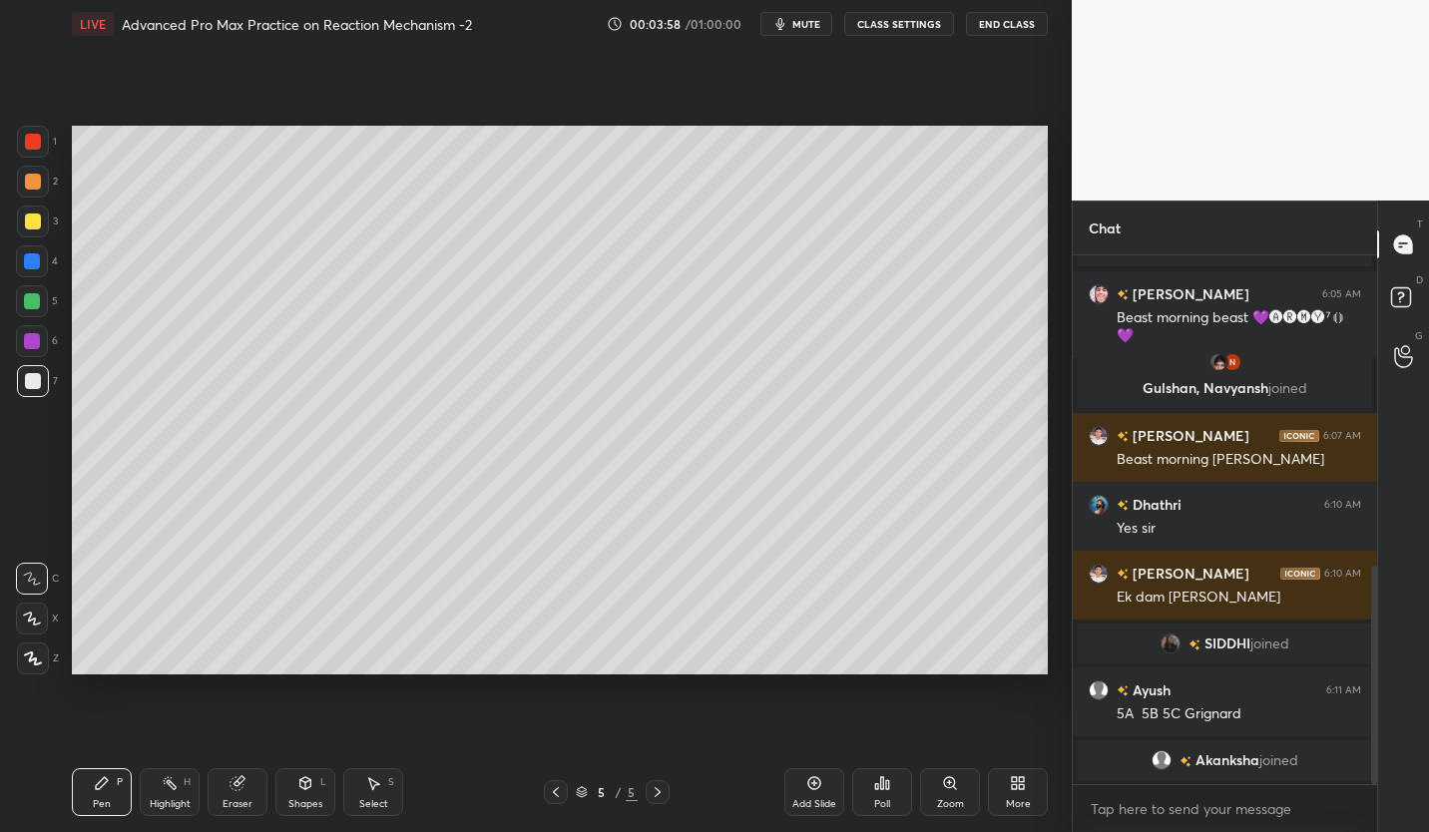
click at [652, 797] on icon at bounding box center [658, 792] width 16 height 16
click at [815, 789] on icon at bounding box center [814, 783] width 13 height 13
click at [32, 217] on div at bounding box center [33, 222] width 16 height 16
click at [36, 377] on div at bounding box center [33, 381] width 16 height 16
click at [232, 813] on div "Eraser" at bounding box center [238, 792] width 60 height 48
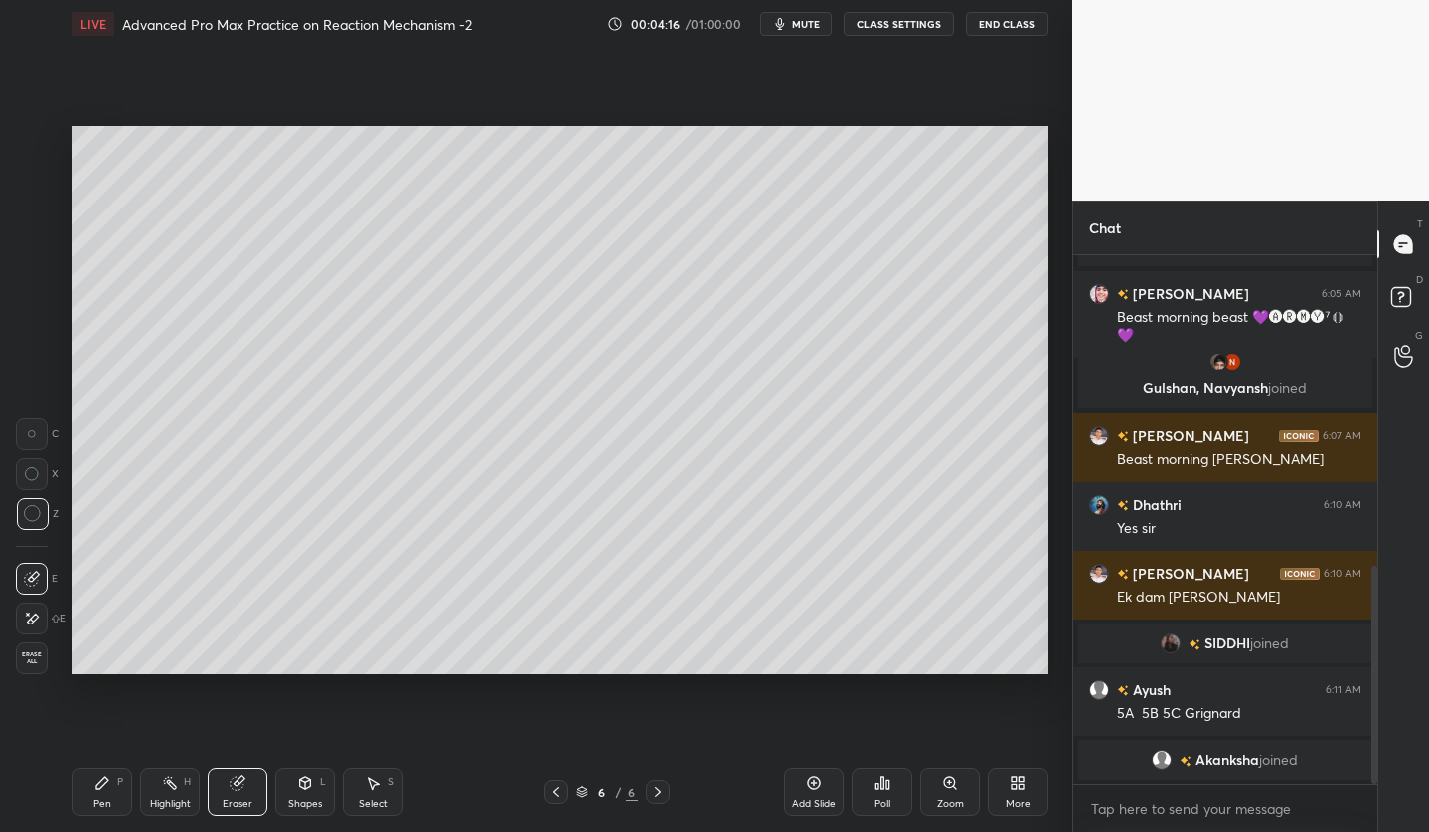
click at [106, 799] on div "Pen" at bounding box center [102, 804] width 18 height 10
click at [122, 787] on div "P" at bounding box center [120, 782] width 6 height 10
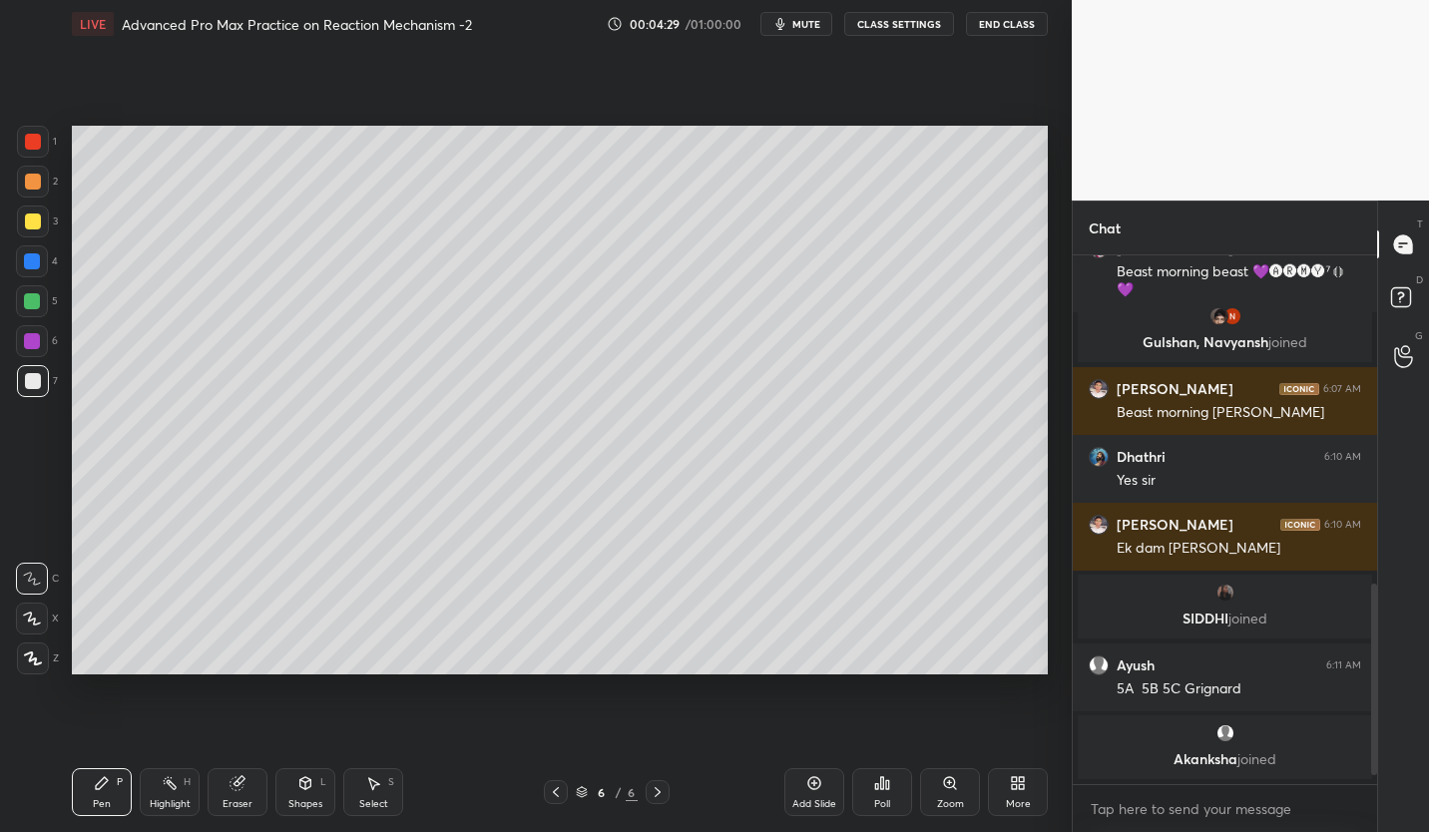
scroll to position [932, 0]
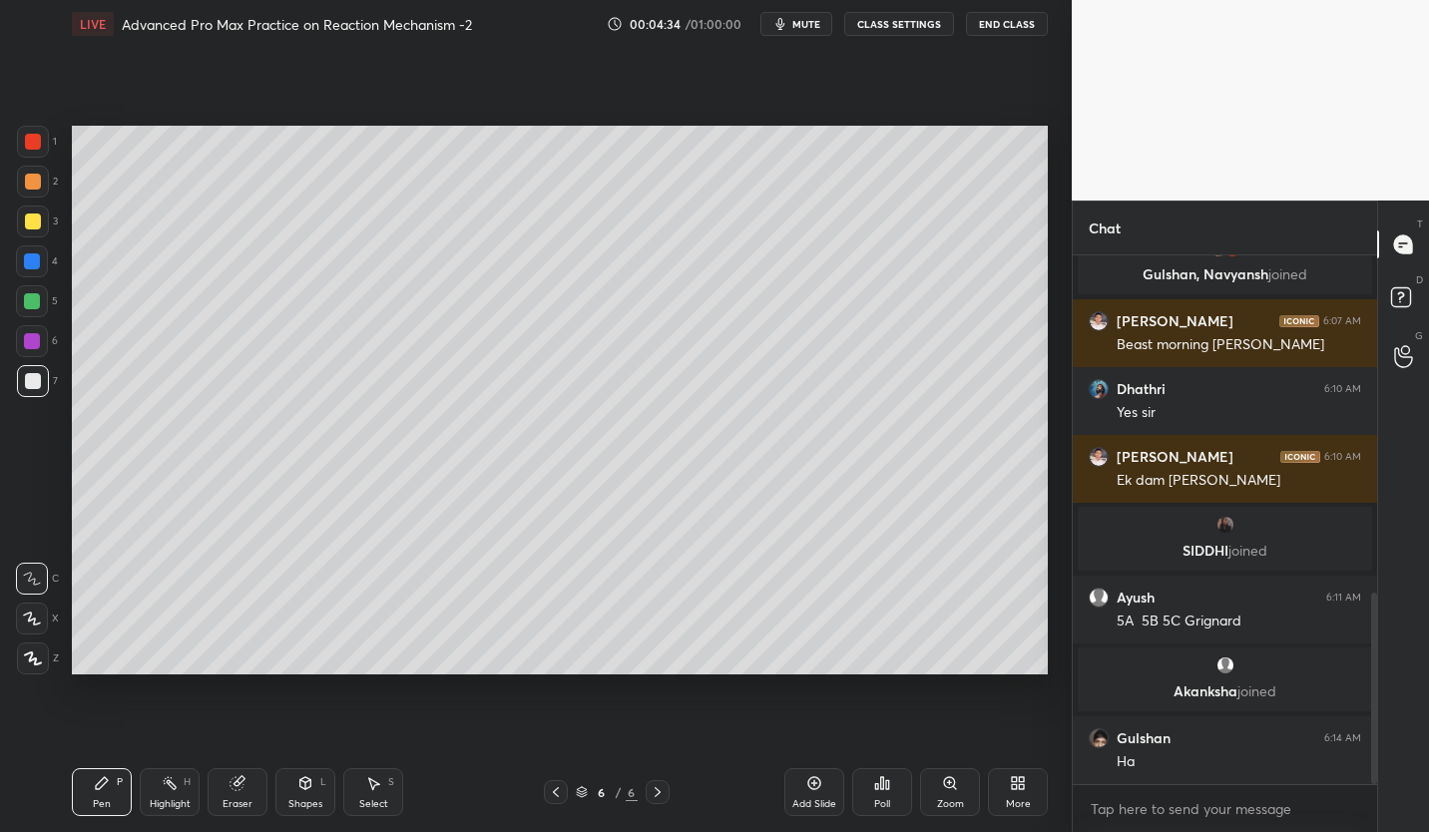
click at [232, 793] on div "Eraser" at bounding box center [238, 792] width 60 height 48
click at [119, 792] on div "Pen P" at bounding box center [102, 792] width 60 height 48
click at [121, 789] on div "Pen P" at bounding box center [102, 792] width 60 height 48
click at [35, 304] on div at bounding box center [32, 301] width 16 height 16
click at [33, 386] on div at bounding box center [33, 381] width 16 height 16
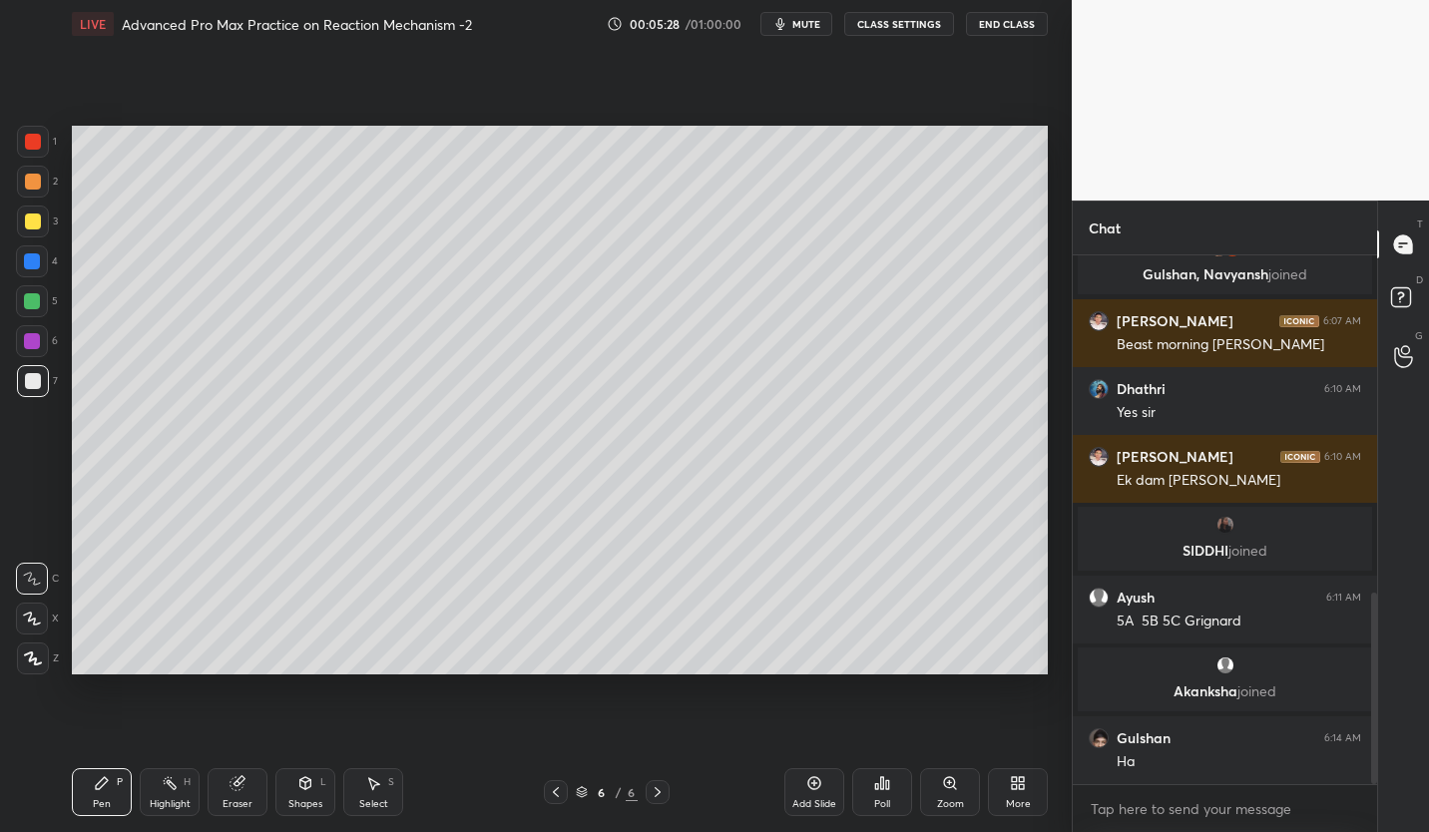
click at [34, 219] on div at bounding box center [33, 222] width 16 height 16
click at [554, 796] on icon at bounding box center [556, 792] width 16 height 16
click at [555, 795] on icon at bounding box center [556, 792] width 6 height 10
click at [655, 794] on icon at bounding box center [658, 792] width 16 height 16
click at [658, 792] on icon at bounding box center [658, 792] width 16 height 16
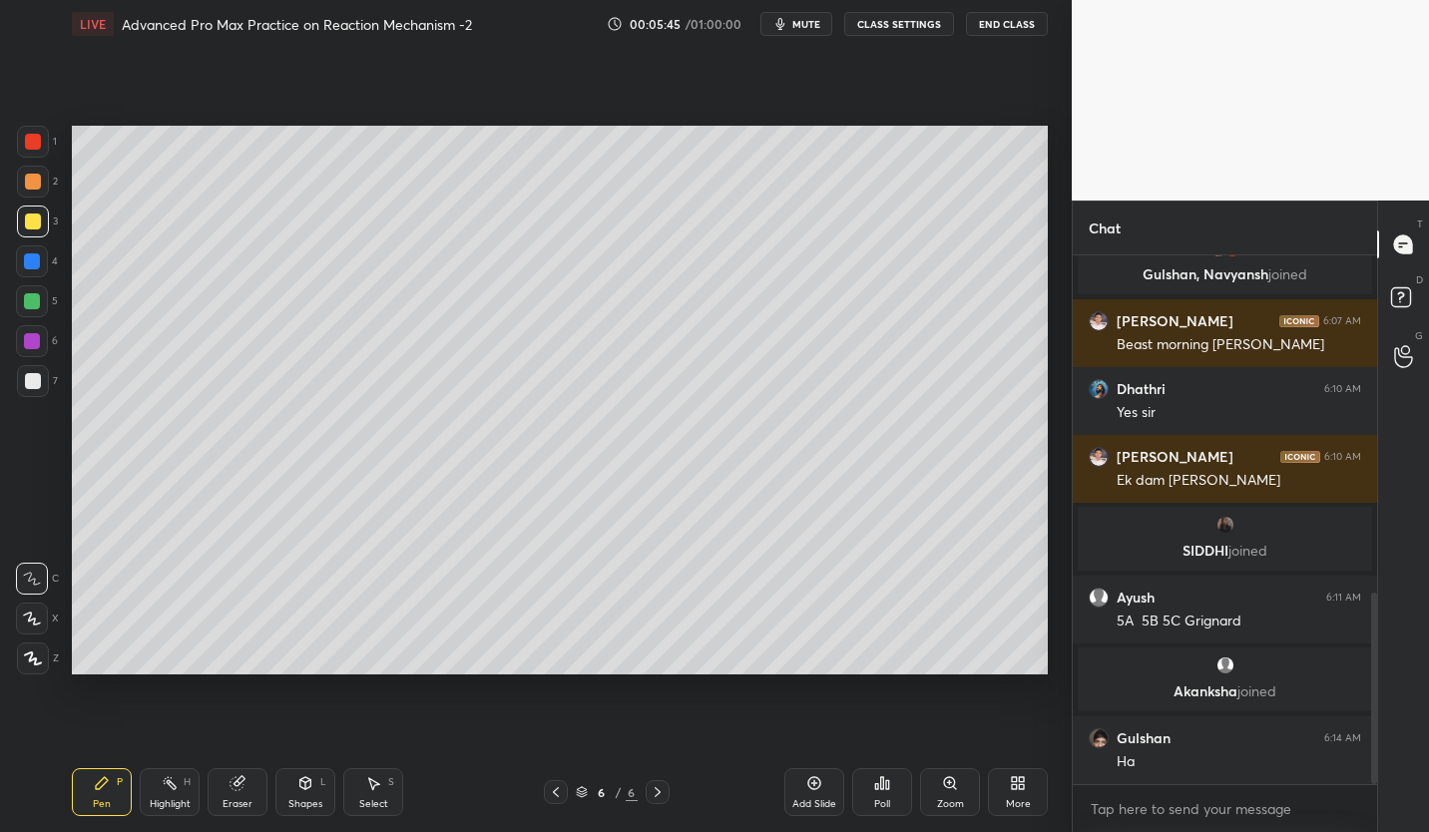
click at [41, 341] on div at bounding box center [32, 341] width 32 height 32
click at [36, 382] on div at bounding box center [33, 381] width 16 height 16
click at [239, 792] on div "Eraser" at bounding box center [238, 792] width 60 height 48
click at [110, 789] on div "Pen P" at bounding box center [102, 792] width 60 height 48
click at [114, 789] on div "Pen P" at bounding box center [102, 792] width 60 height 48
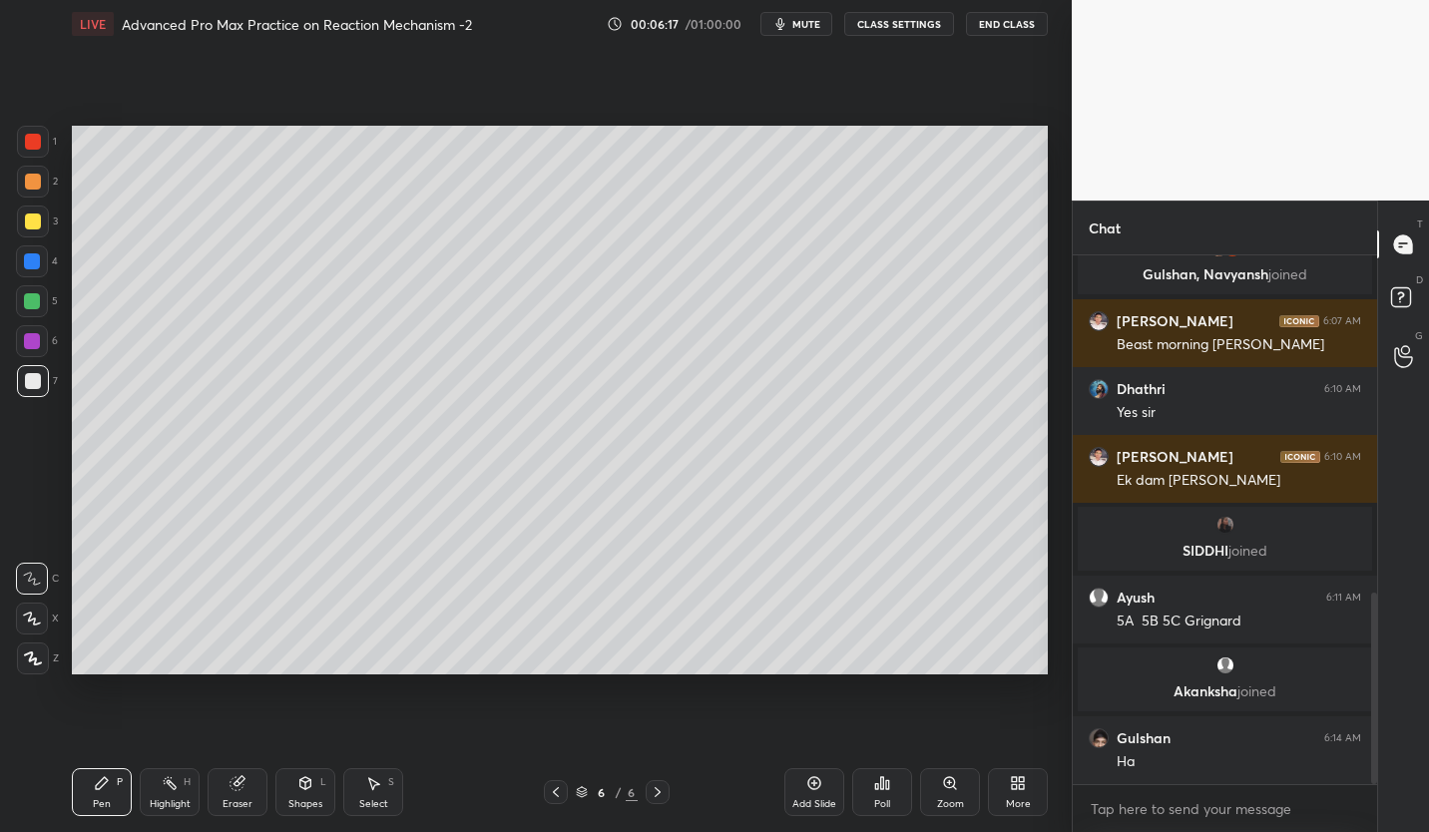
scroll to position [1000, 0]
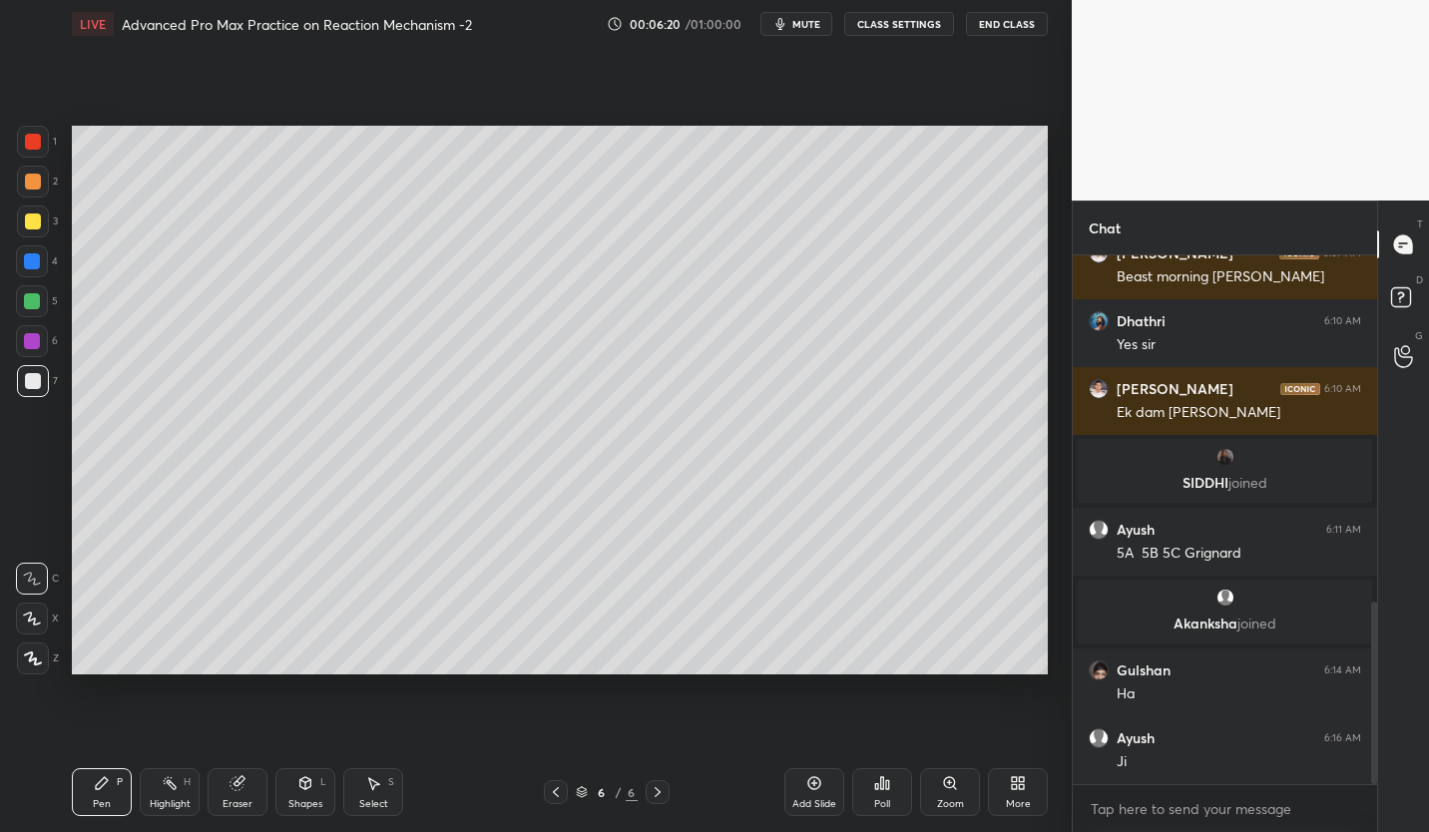
click at [807, 799] on div "Add Slide" at bounding box center [814, 804] width 44 height 10
click at [38, 219] on div at bounding box center [33, 222] width 16 height 16
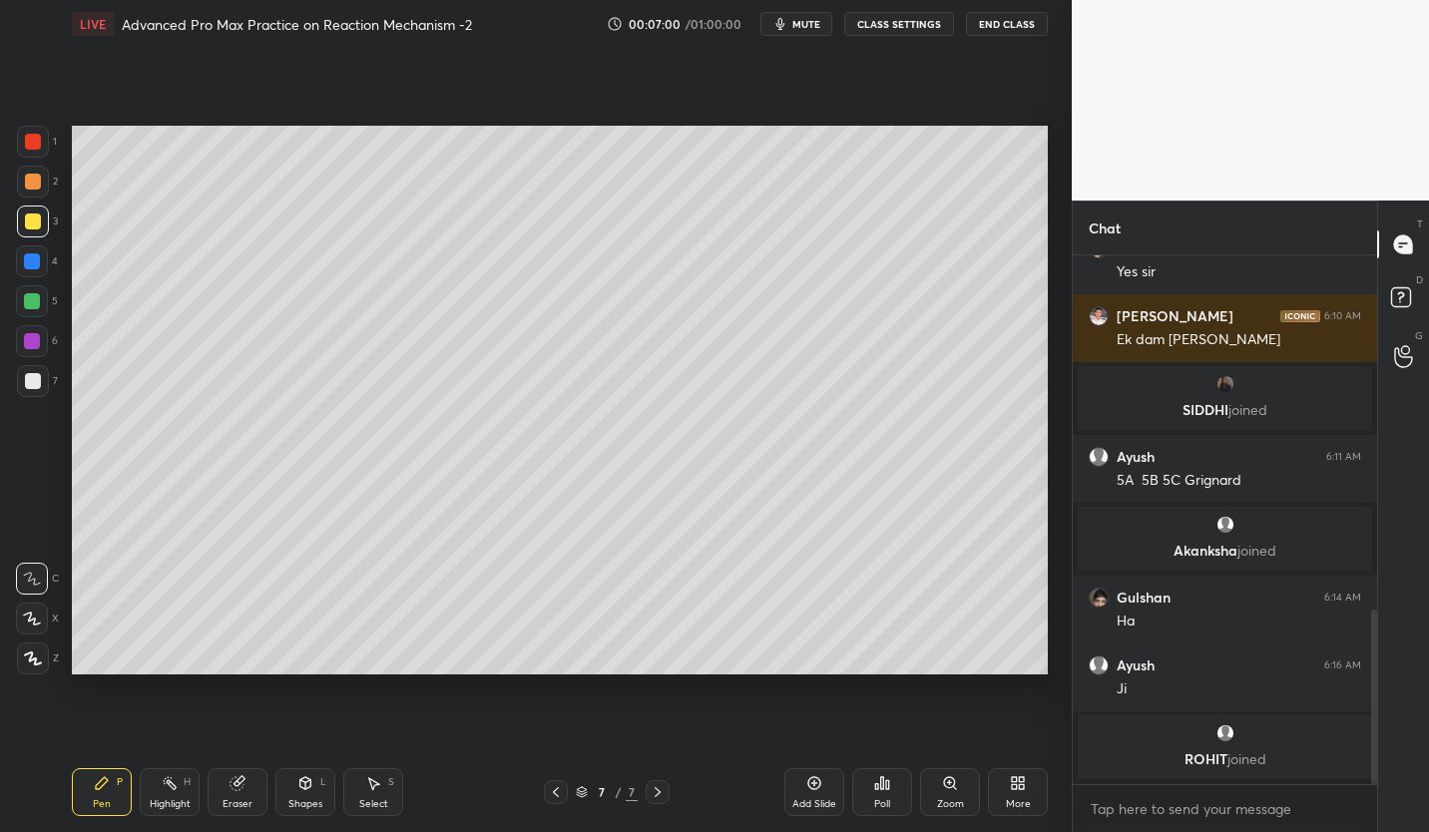
click at [36, 301] on div at bounding box center [32, 301] width 16 height 16
click at [34, 387] on div at bounding box center [33, 381] width 16 height 16
click at [316, 794] on div "Shapes L" at bounding box center [305, 792] width 60 height 48
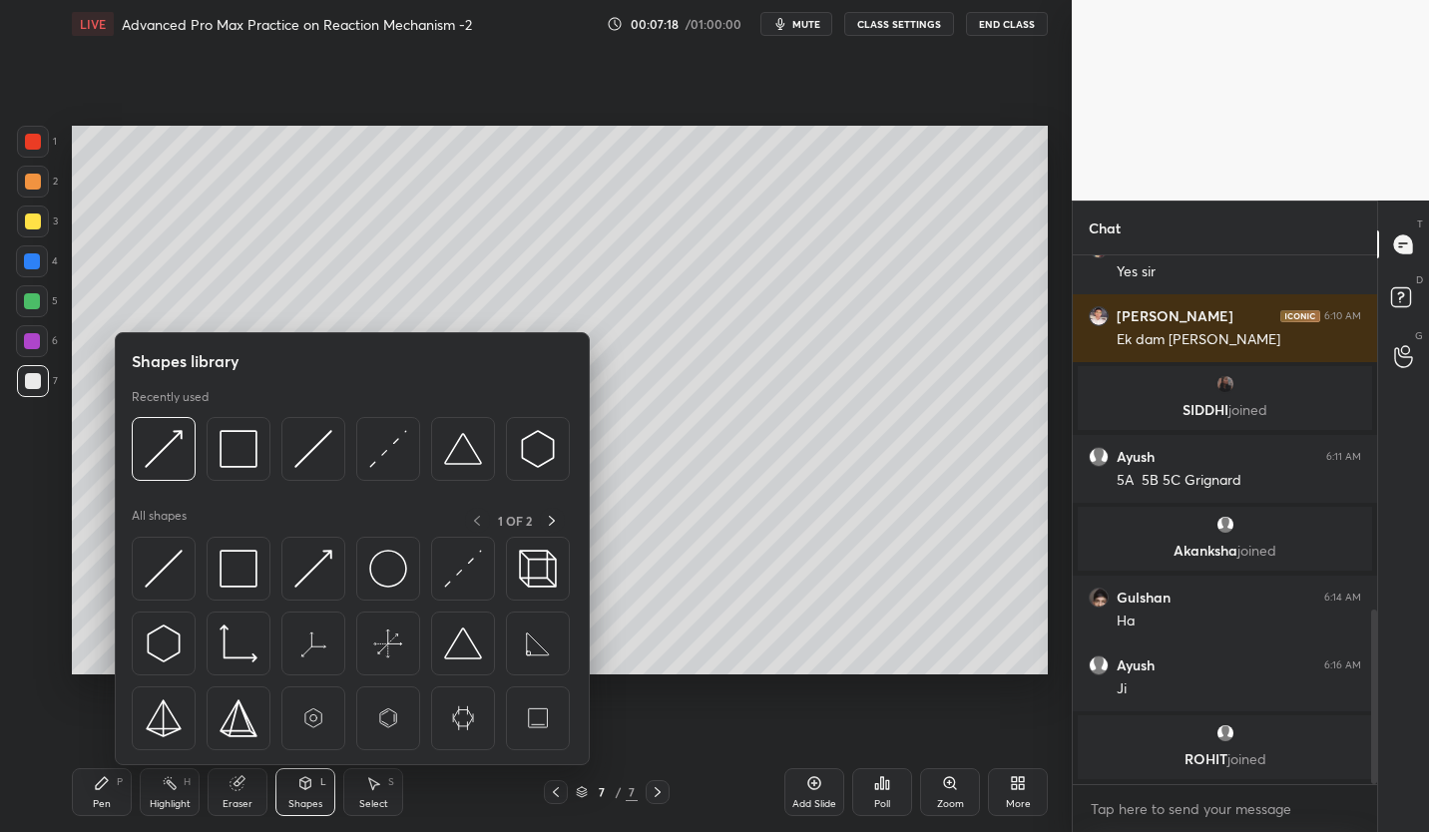
click at [312, 568] on img at bounding box center [313, 569] width 38 height 38
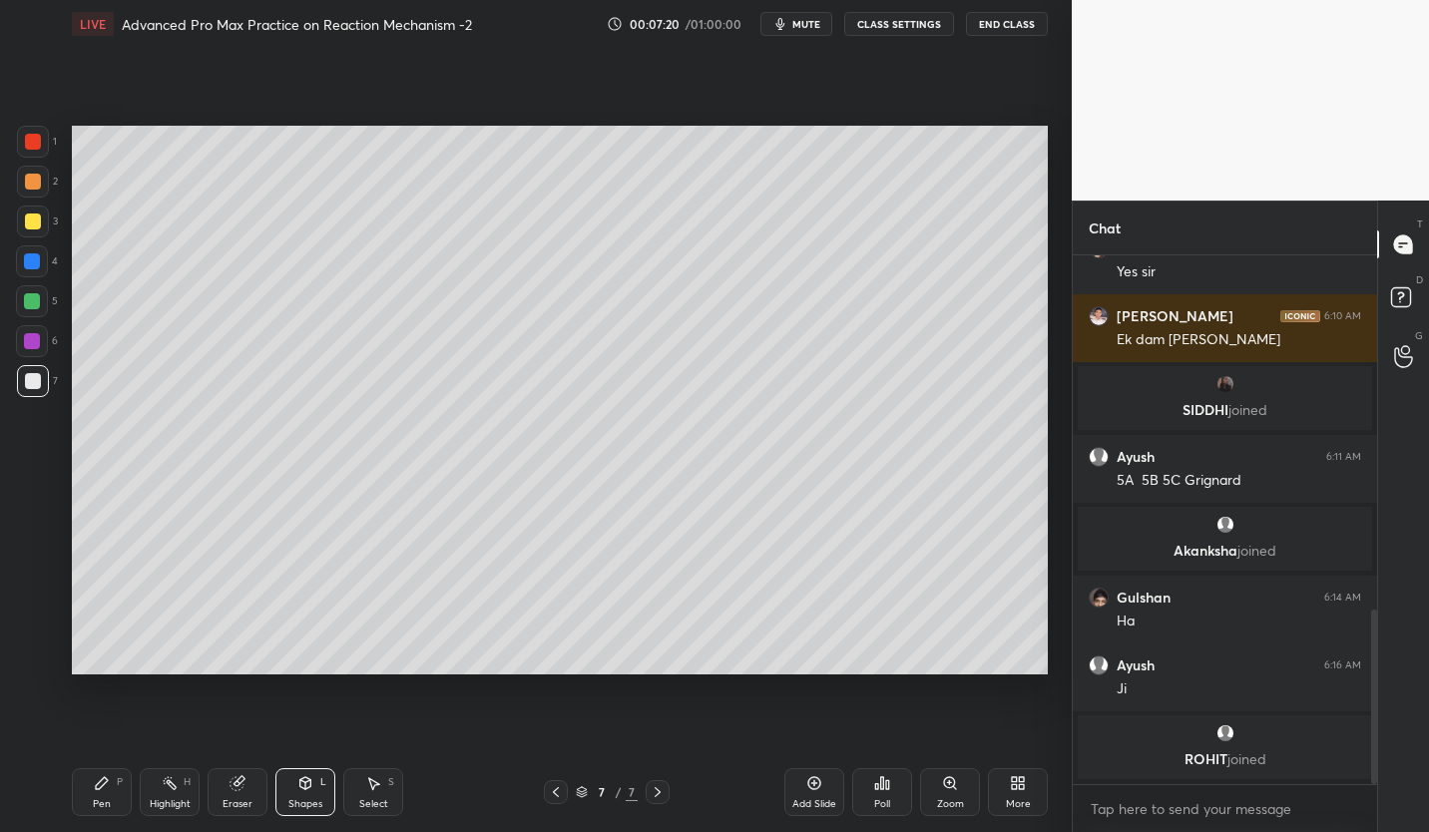
click at [107, 795] on div "Pen P" at bounding box center [102, 792] width 60 height 48
click at [34, 228] on div at bounding box center [33, 222] width 16 height 16
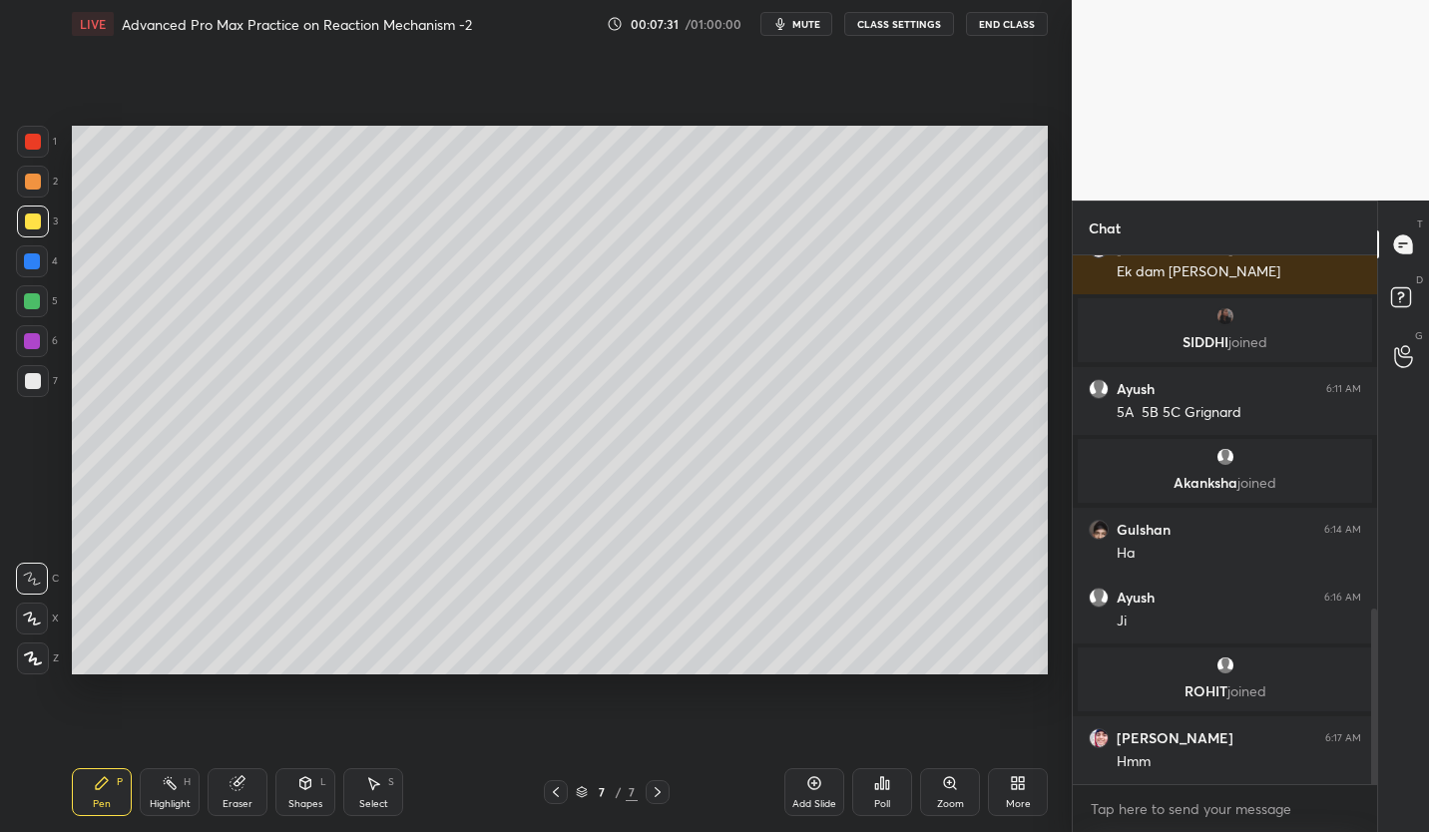
scroll to position [1062, 0]
click at [41, 300] on div at bounding box center [32, 301] width 32 height 32
click at [31, 377] on div at bounding box center [33, 381] width 16 height 16
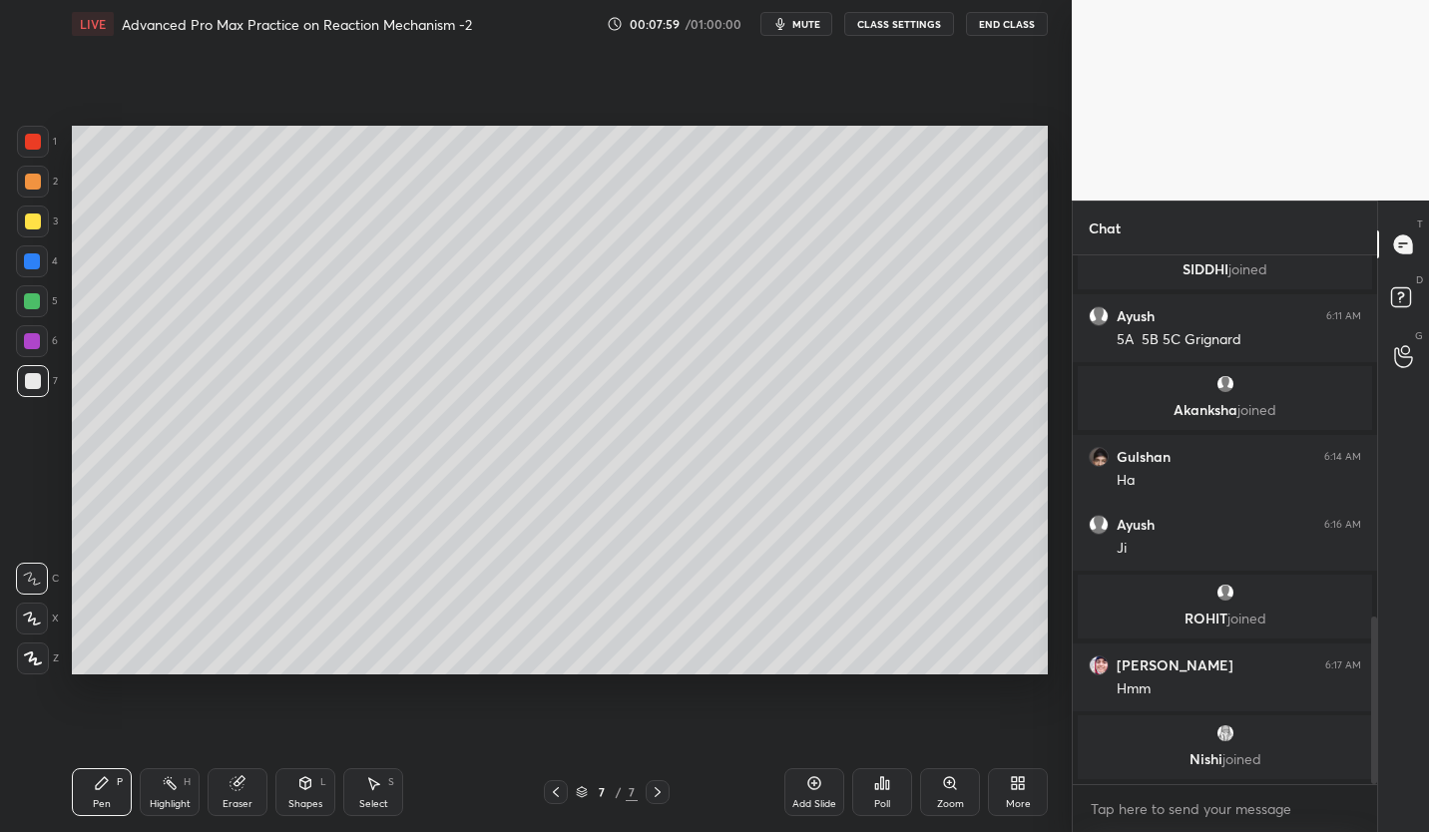
click at [231, 792] on div "Eraser" at bounding box center [238, 792] width 60 height 48
click at [114, 783] on div "Pen P" at bounding box center [102, 792] width 60 height 48
click at [34, 219] on div at bounding box center [33, 222] width 16 height 16
click at [98, 778] on icon at bounding box center [102, 783] width 16 height 16
click at [34, 376] on div at bounding box center [33, 381] width 16 height 16
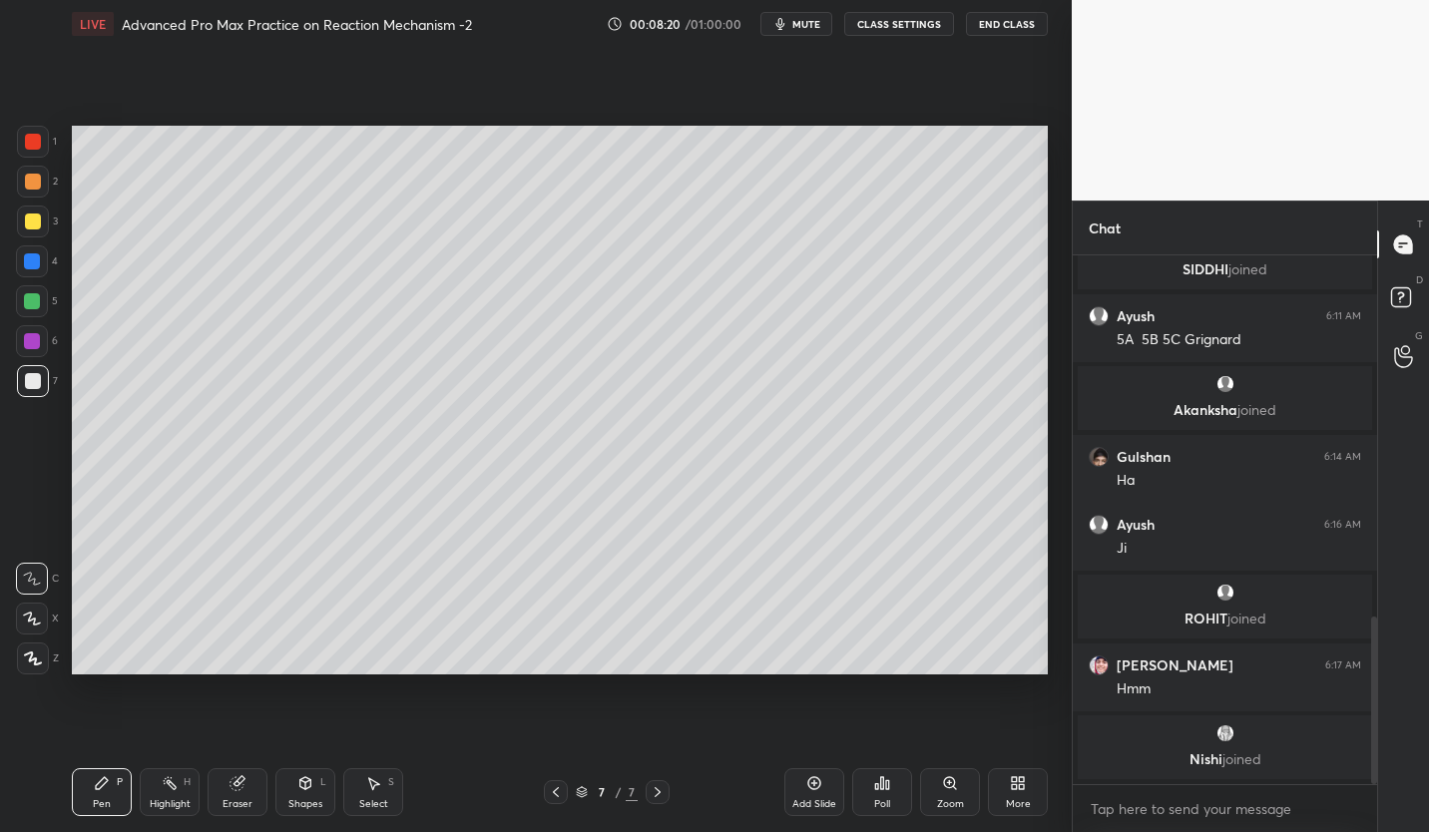
click at [36, 306] on div at bounding box center [32, 301] width 16 height 16
click at [183, 801] on div "Highlight" at bounding box center [170, 804] width 41 height 10
click at [39, 399] on div "7" at bounding box center [37, 385] width 41 height 40
click at [33, 221] on div at bounding box center [33, 222] width 16 height 16
click at [112, 797] on div "Pen P" at bounding box center [102, 792] width 60 height 48
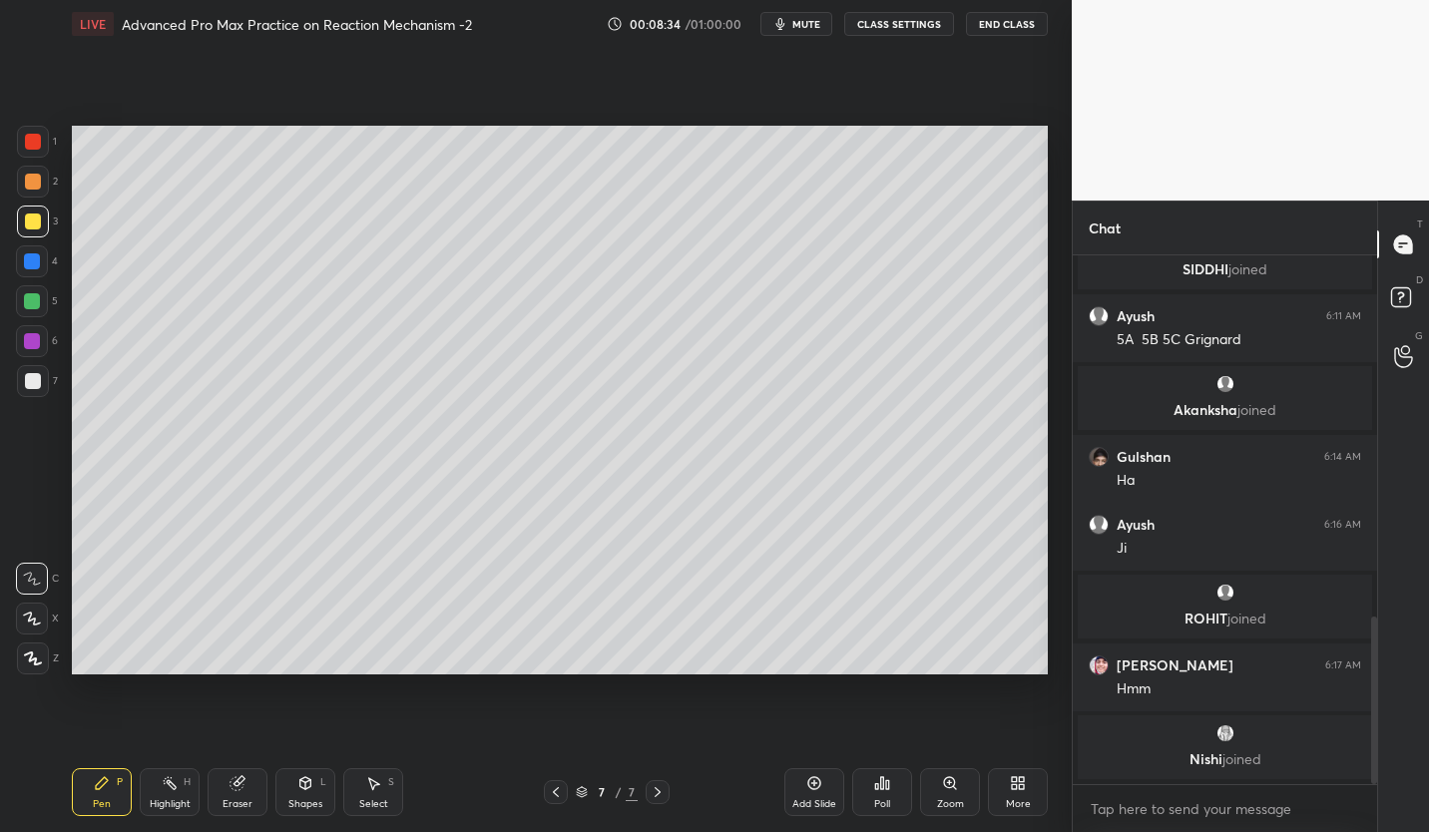
click at [238, 796] on div "Eraser" at bounding box center [238, 792] width 60 height 48
click at [109, 791] on div "Pen P" at bounding box center [102, 792] width 60 height 48
click at [38, 372] on div at bounding box center [33, 381] width 32 height 32
click at [37, 231] on div at bounding box center [33, 222] width 32 height 32
click at [43, 379] on div at bounding box center [33, 381] width 32 height 32
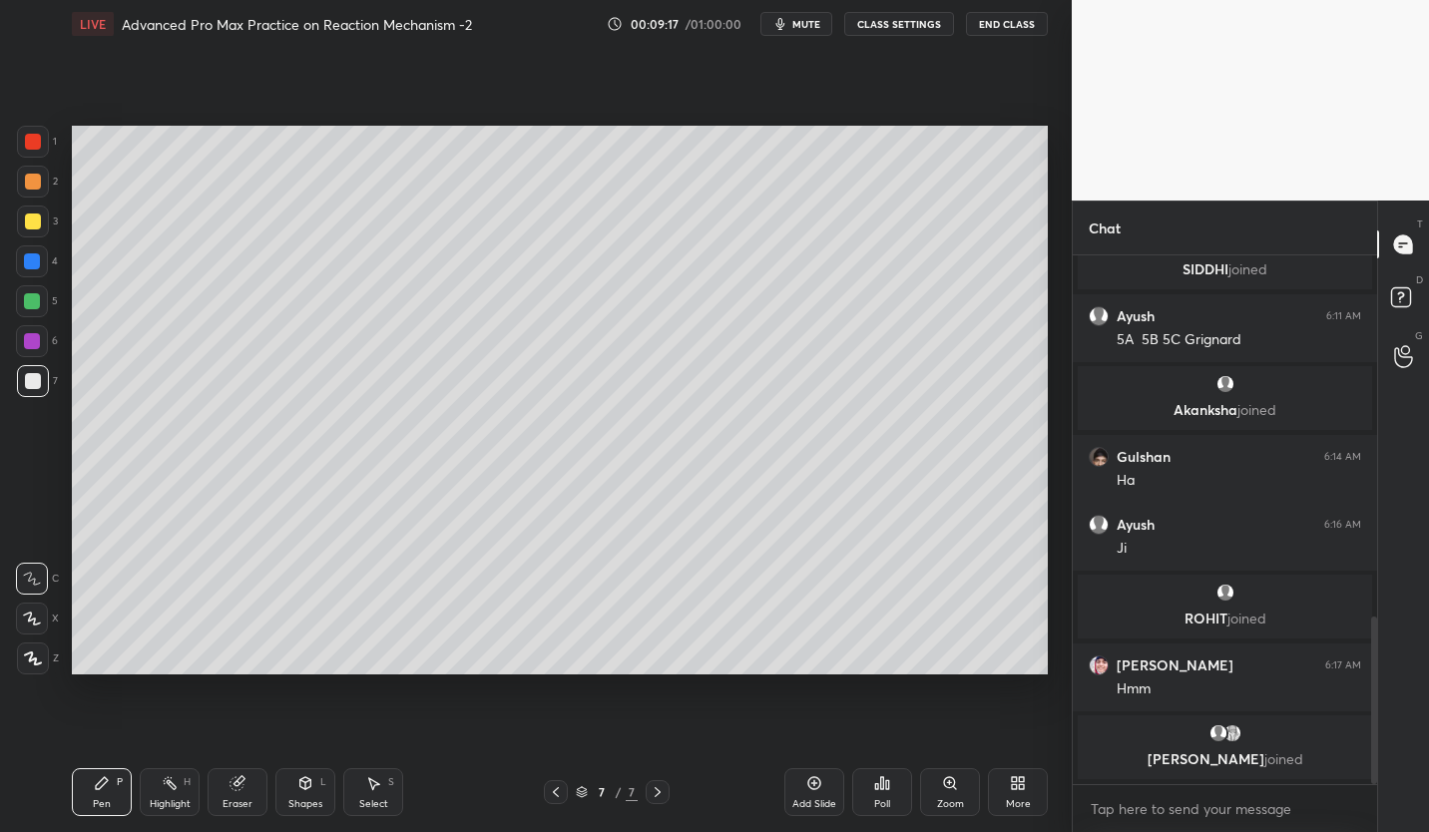
click at [248, 792] on div "Eraser" at bounding box center [238, 792] width 60 height 48
click at [109, 785] on icon at bounding box center [102, 783] width 16 height 16
click at [41, 270] on div at bounding box center [32, 261] width 32 height 32
click at [35, 302] on div at bounding box center [32, 301] width 16 height 16
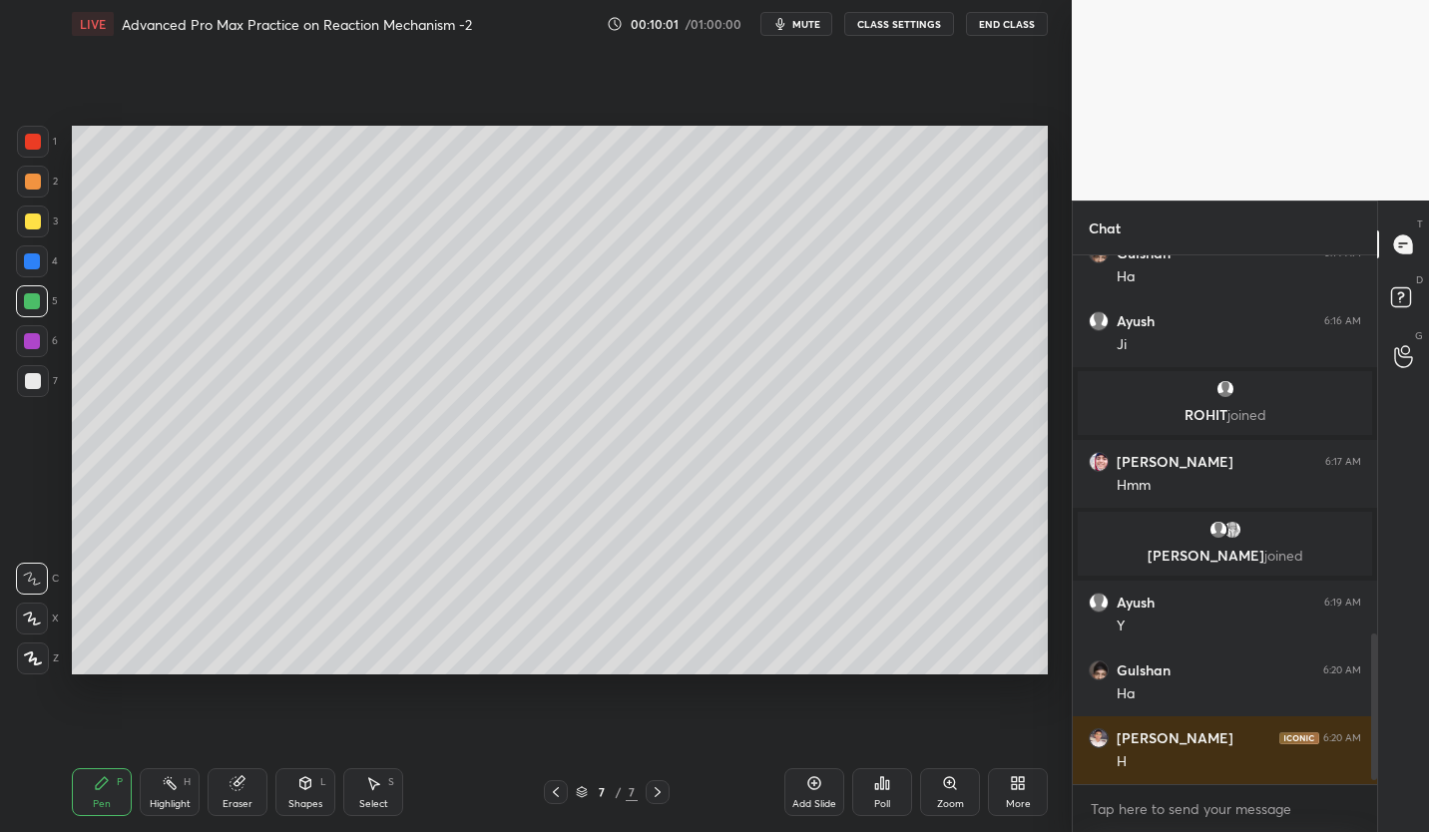
scroll to position [1389, 0]
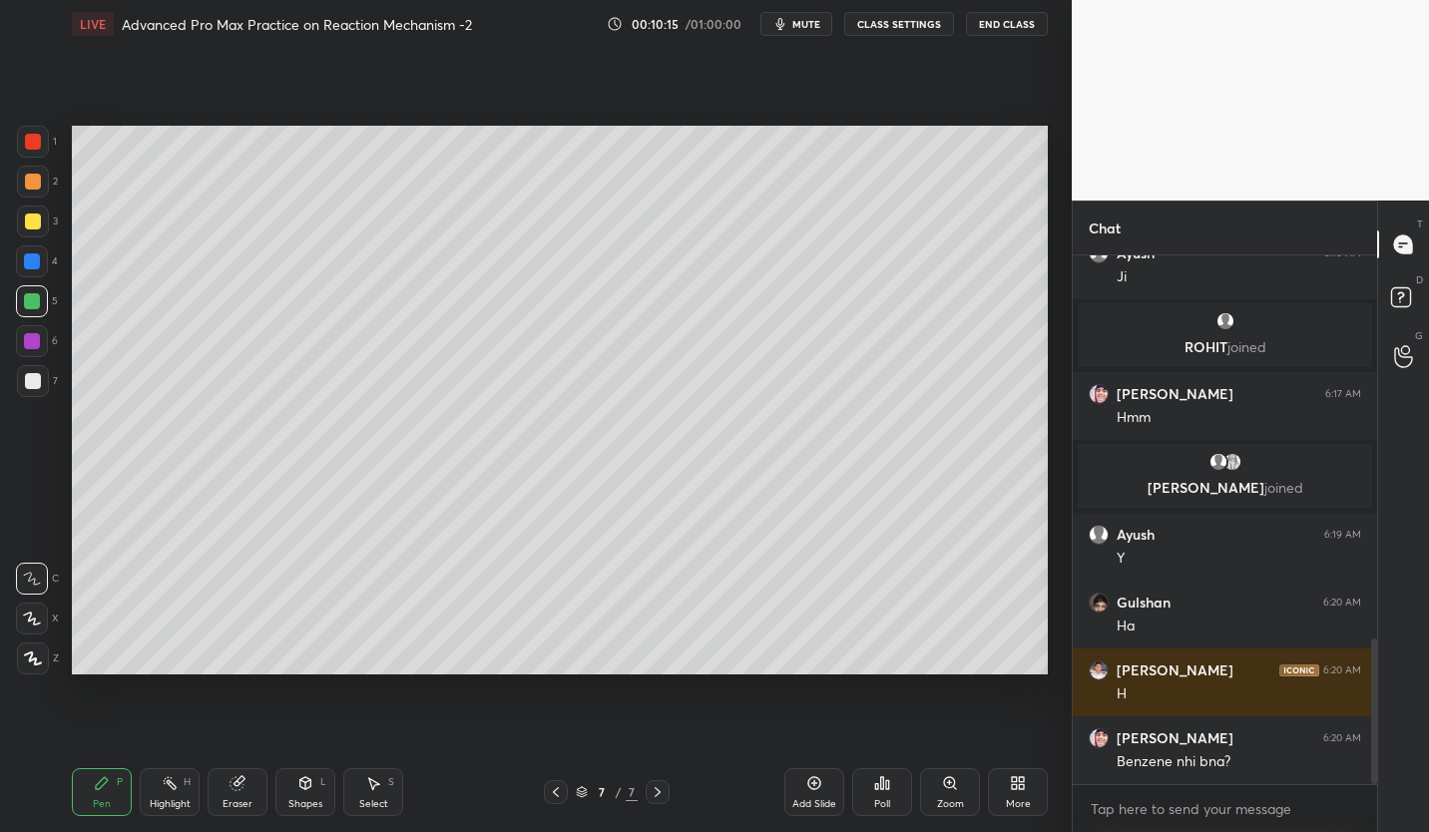
click at [238, 787] on icon at bounding box center [237, 783] width 13 height 13
click at [97, 793] on div "Pen P" at bounding box center [102, 792] width 60 height 48
click at [39, 384] on div at bounding box center [33, 381] width 16 height 16
click at [251, 784] on div "Eraser" at bounding box center [238, 792] width 60 height 48
click at [111, 785] on div "Pen P" at bounding box center [102, 792] width 60 height 48
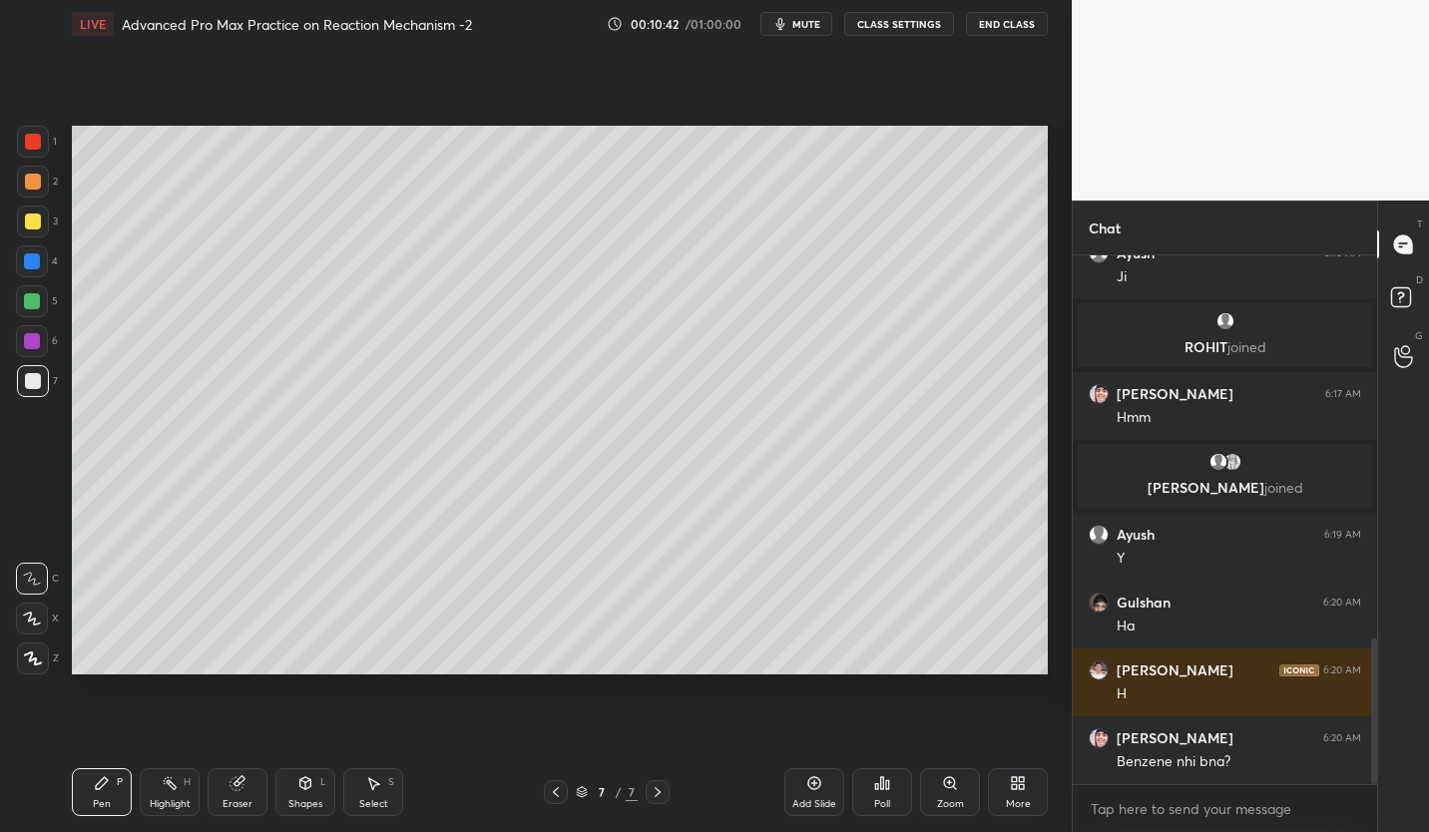
scroll to position [1462, 0]
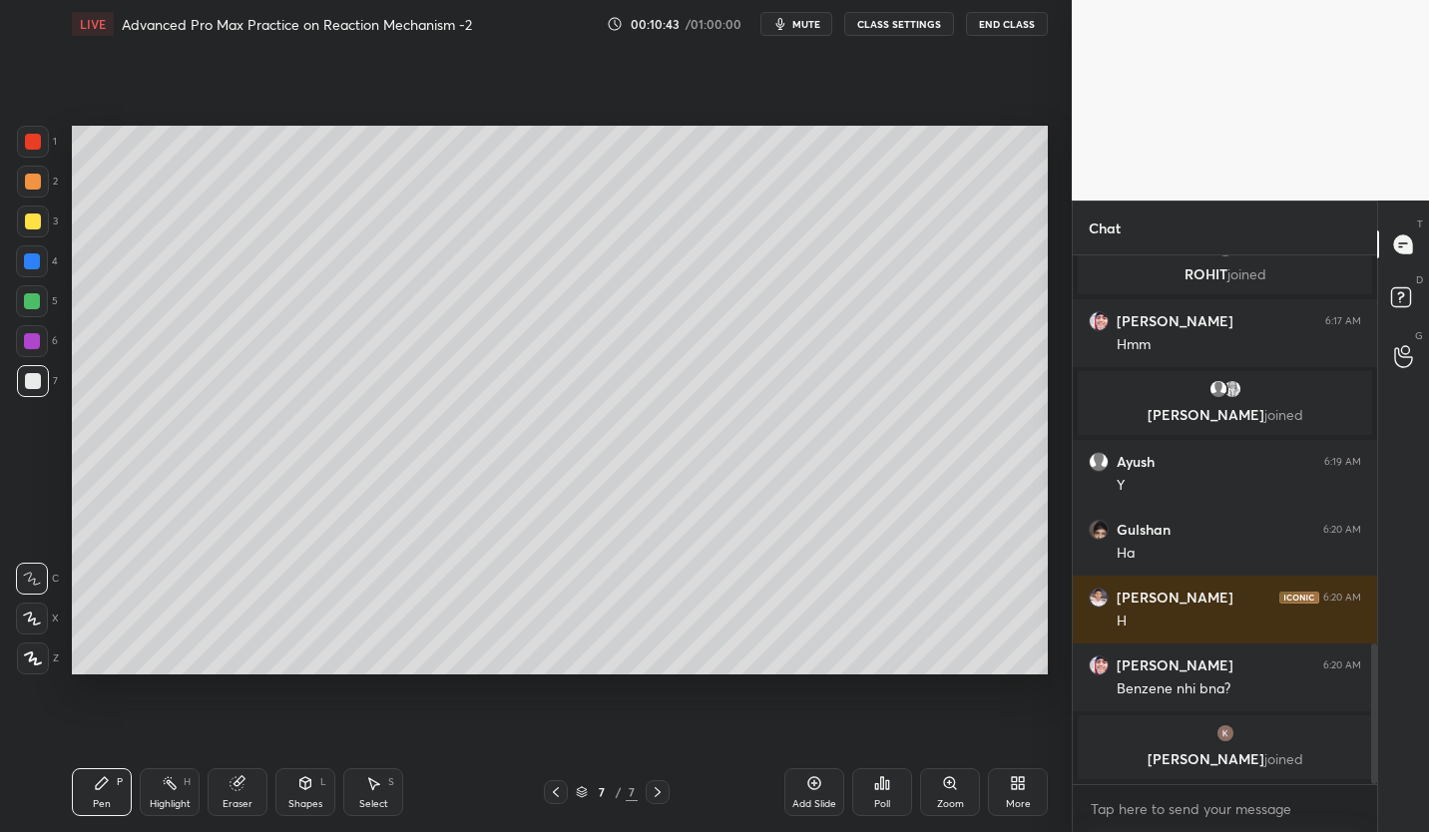
click at [40, 305] on div at bounding box center [32, 301] width 32 height 32
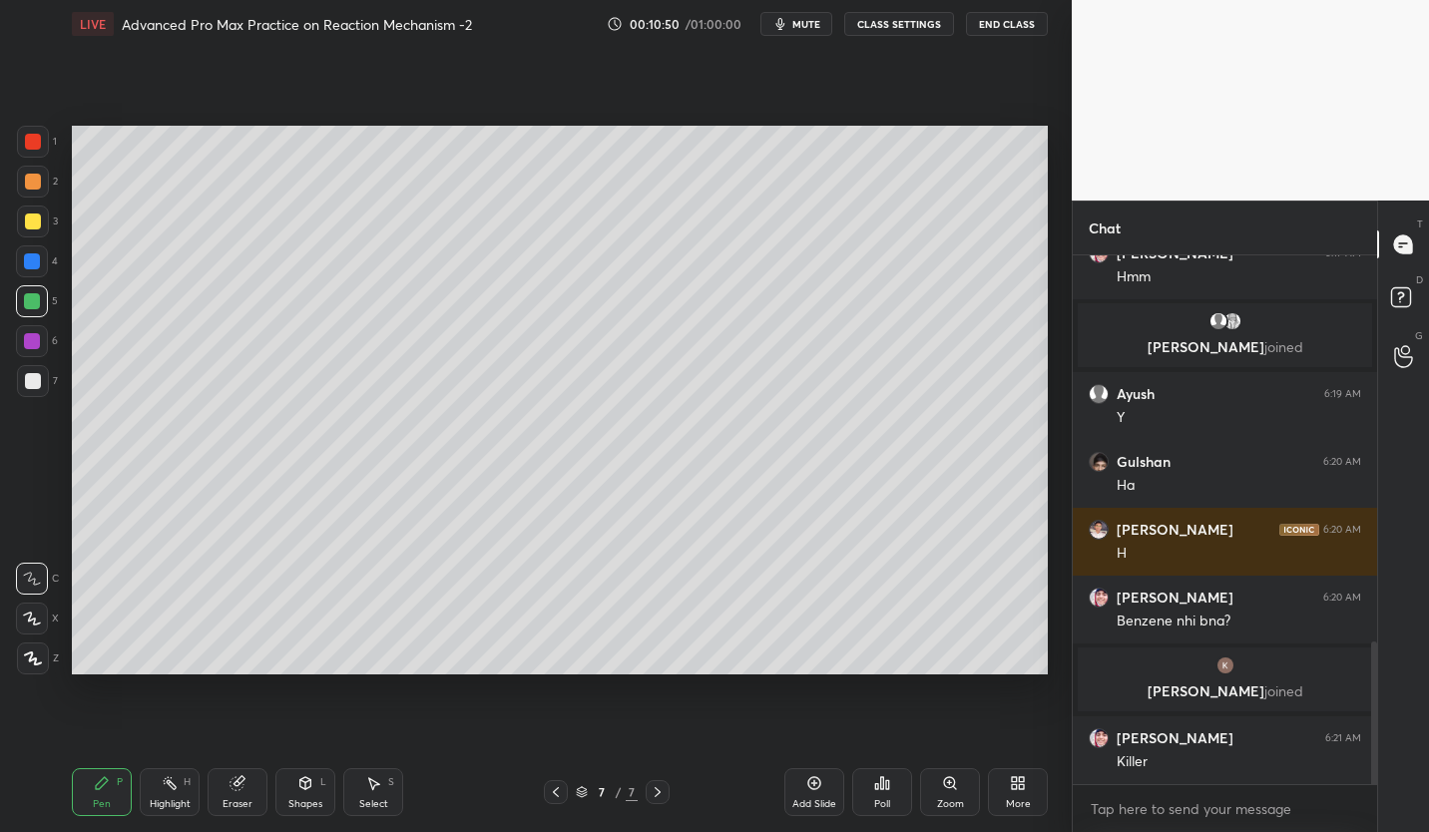
click at [810, 786] on icon at bounding box center [814, 783] width 16 height 16
click at [27, 379] on div at bounding box center [33, 381] width 16 height 16
click at [38, 301] on div at bounding box center [32, 301] width 16 height 16
click at [43, 379] on div at bounding box center [33, 381] width 32 height 32
click at [36, 303] on div at bounding box center [32, 301] width 16 height 16
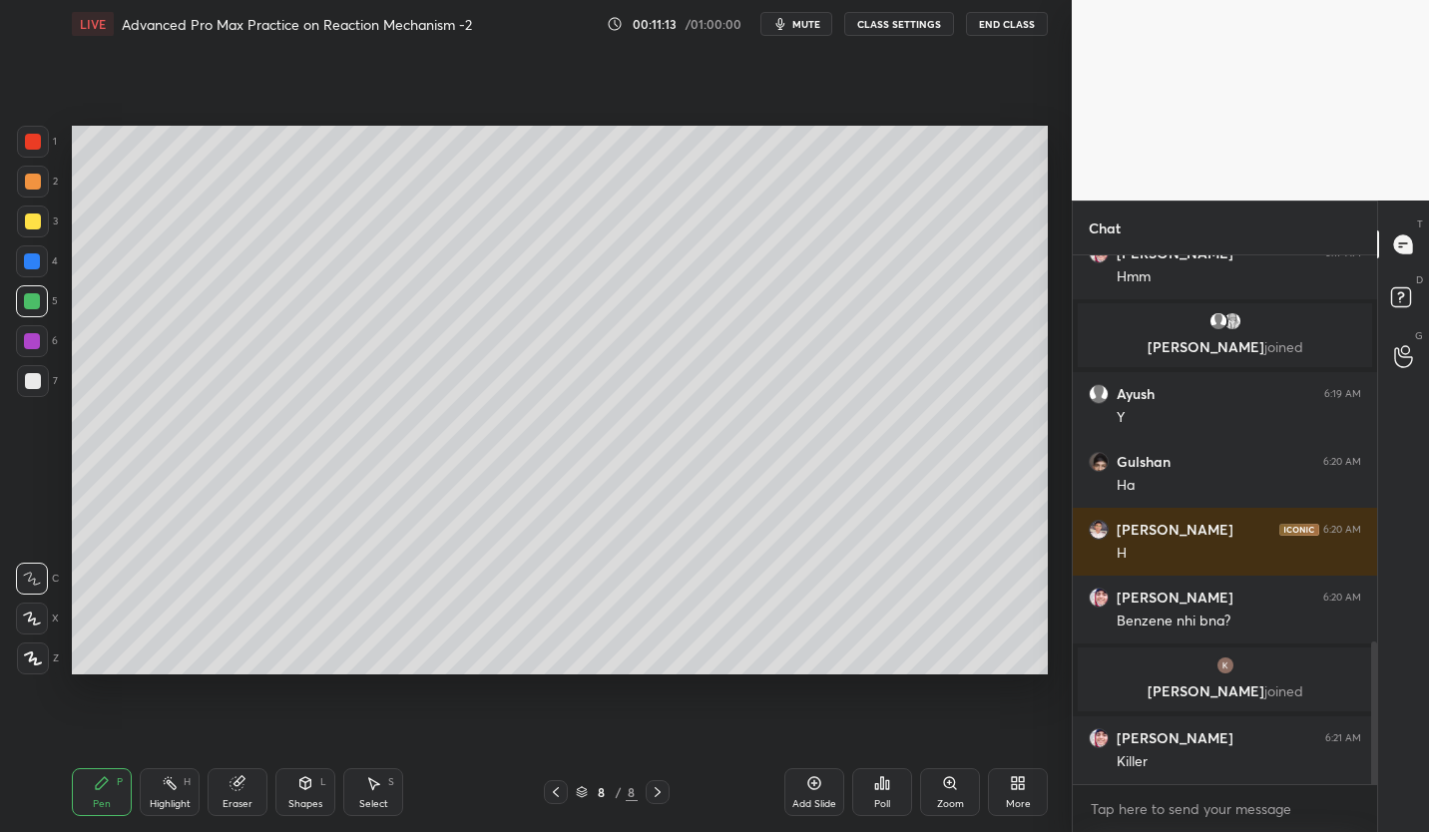
click at [37, 269] on div at bounding box center [32, 261] width 32 height 32
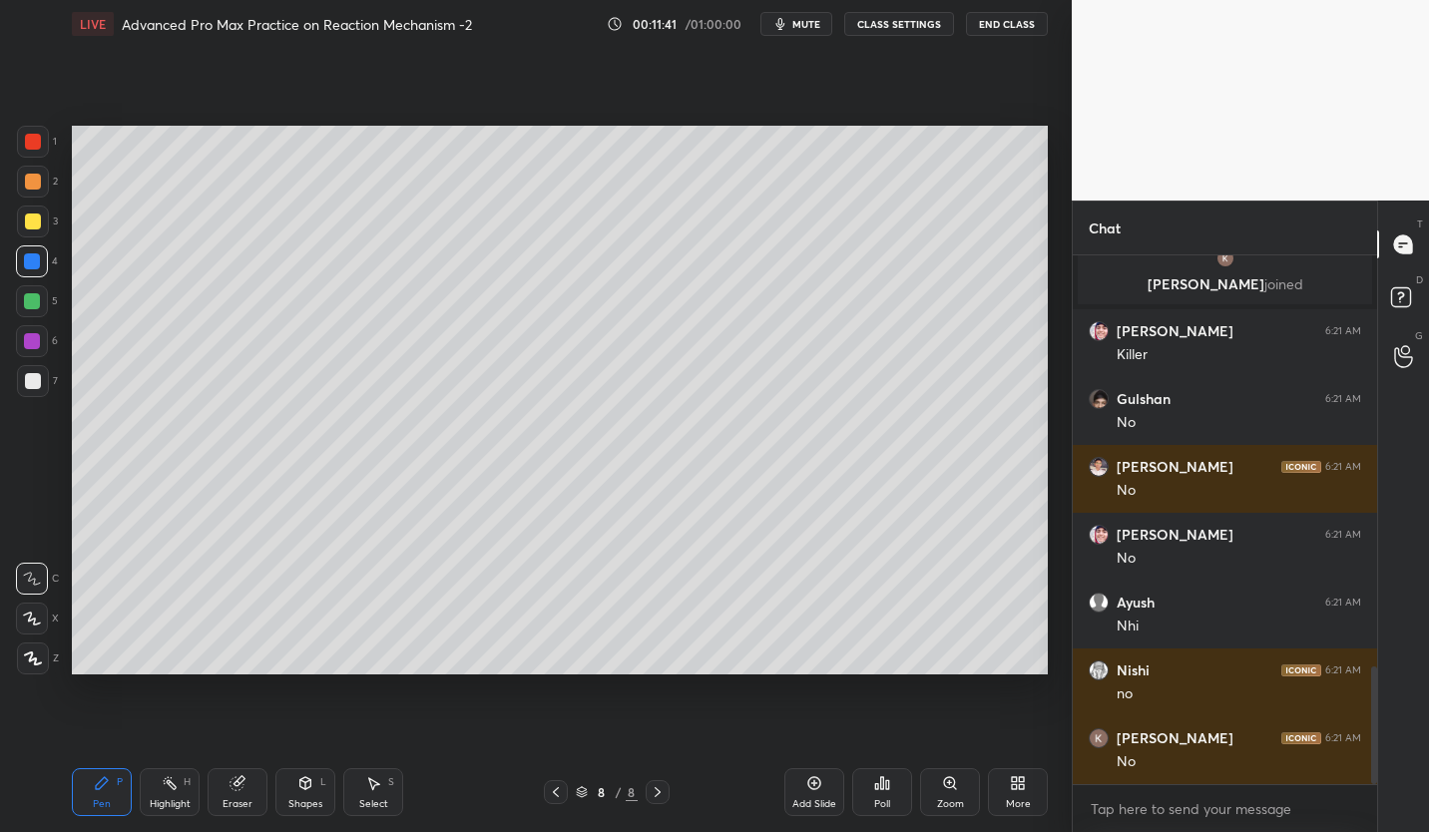
scroll to position [1905, 0]
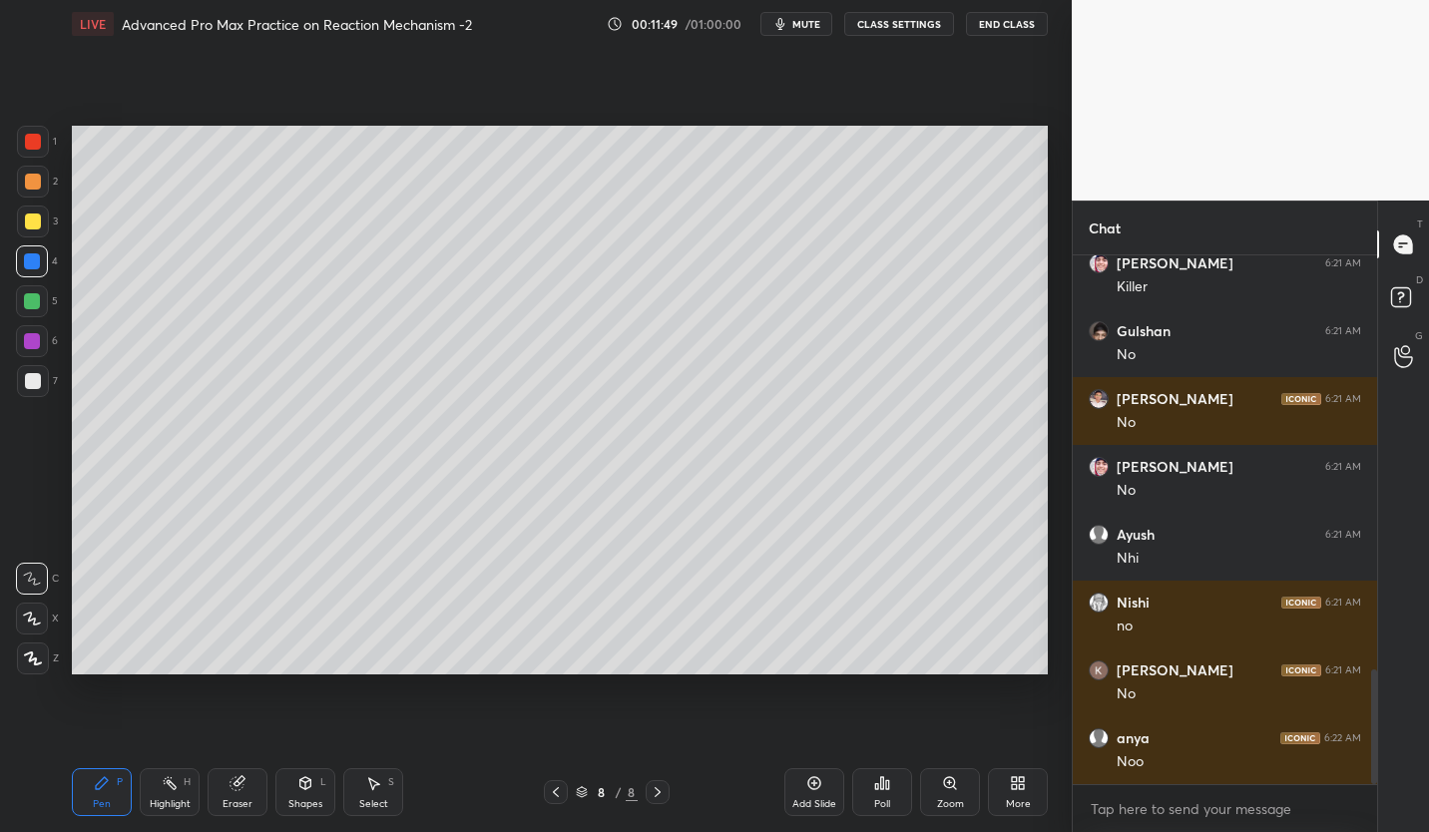
click at [37, 306] on div at bounding box center [32, 301] width 16 height 16
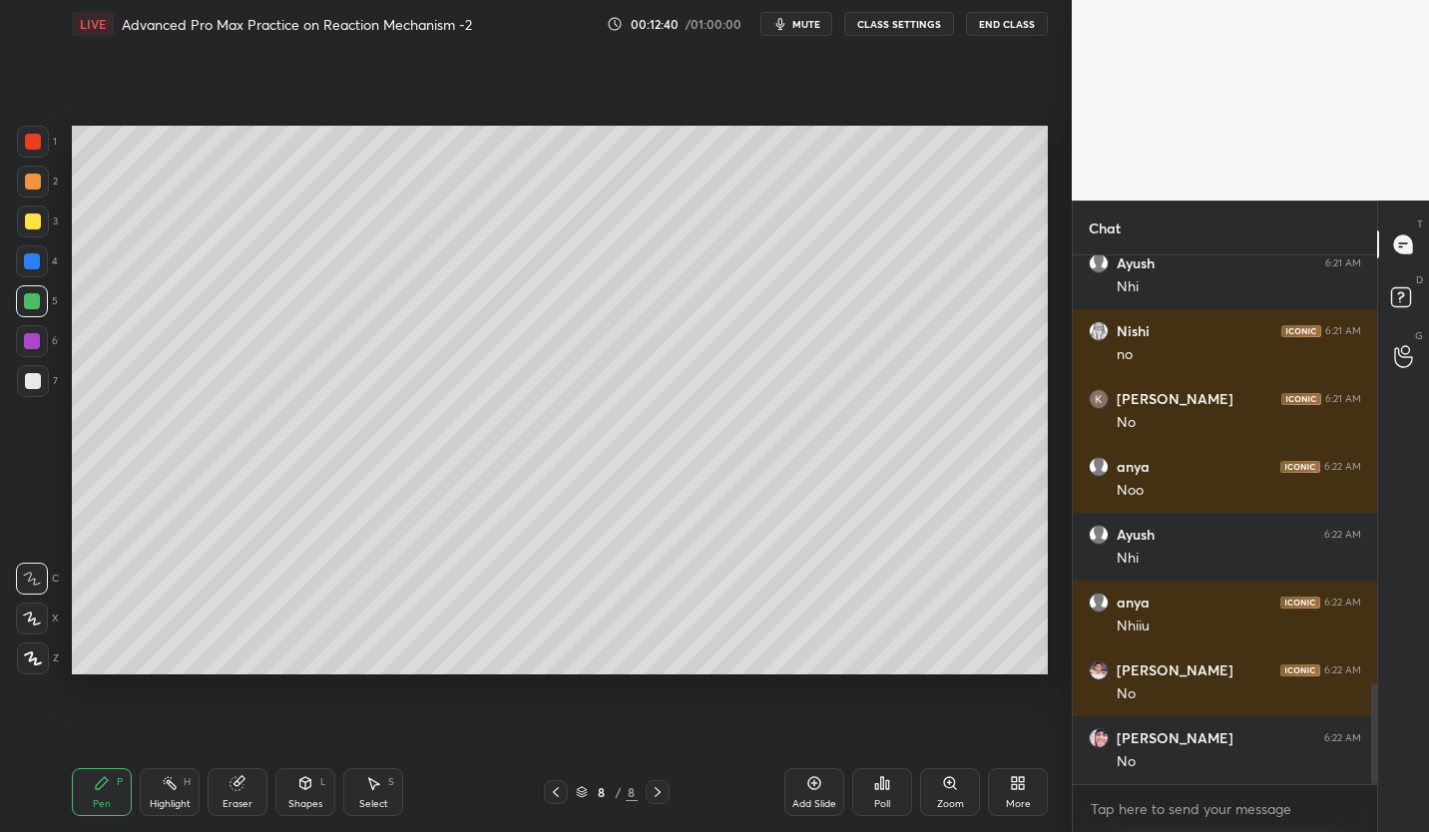
scroll to position [2244, 0]
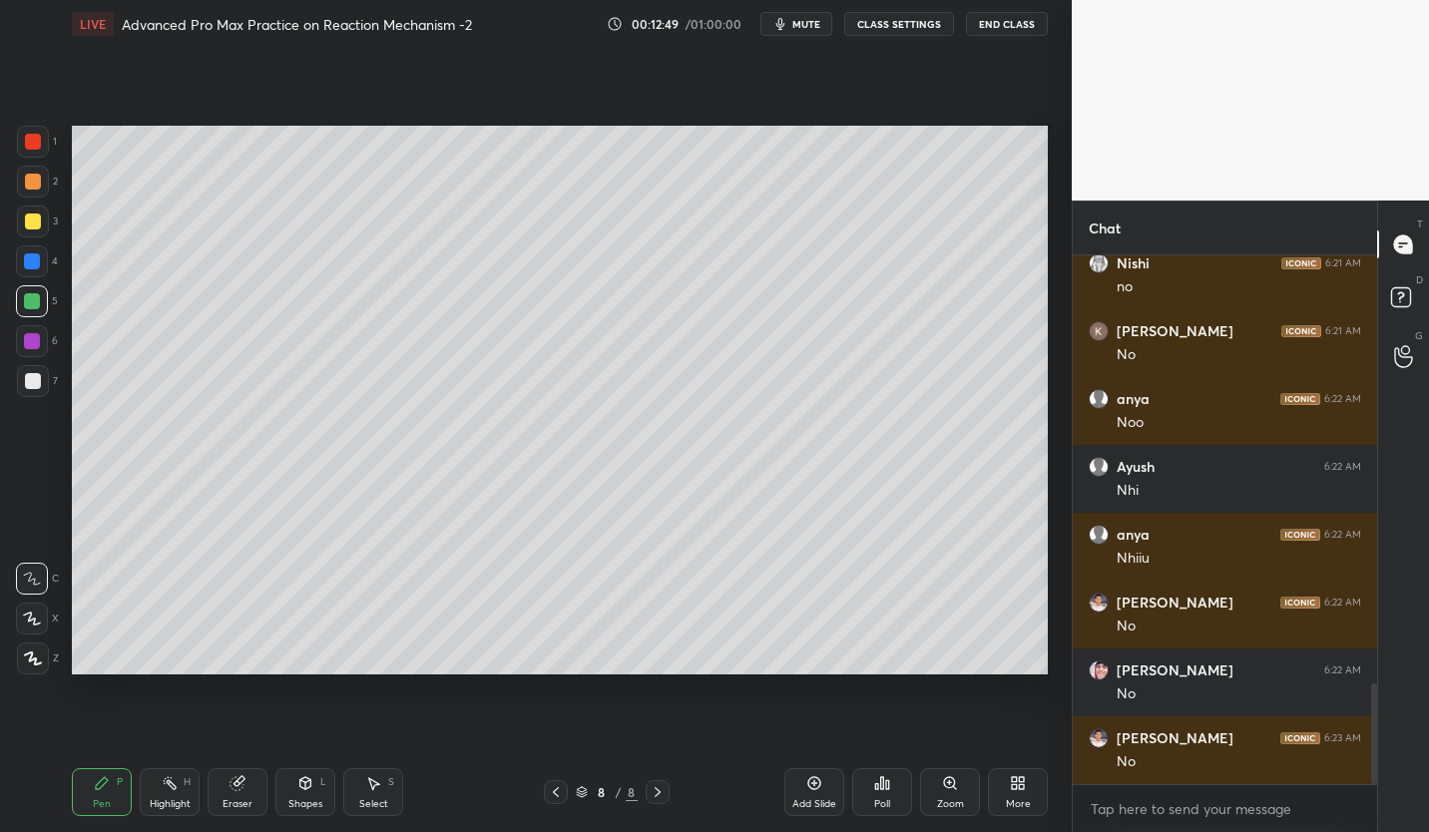
click at [655, 793] on icon at bounding box center [658, 792] width 16 height 16
click at [816, 788] on icon at bounding box center [814, 783] width 13 height 13
click at [38, 221] on div at bounding box center [33, 222] width 16 height 16
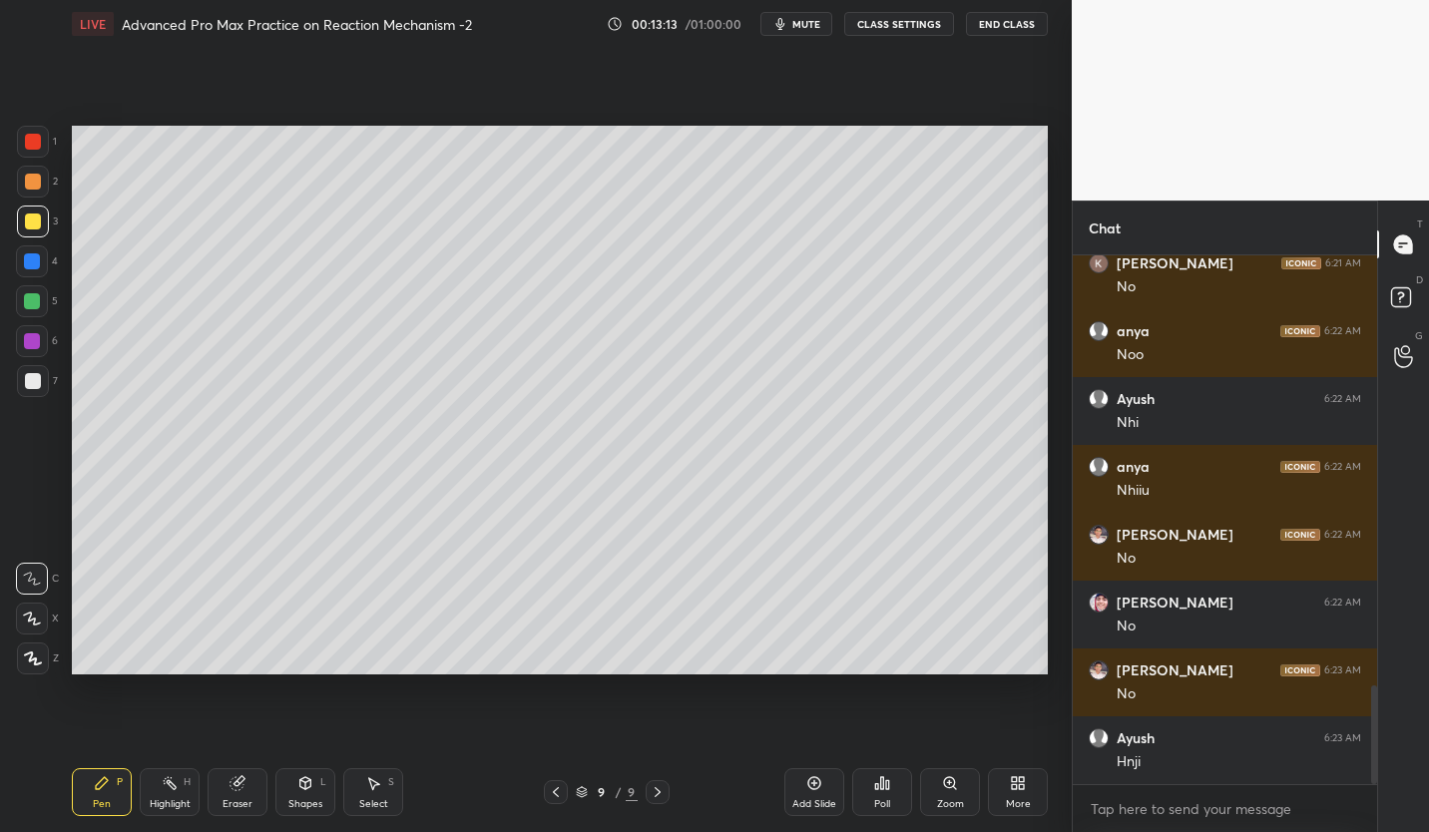
scroll to position [2380, 0]
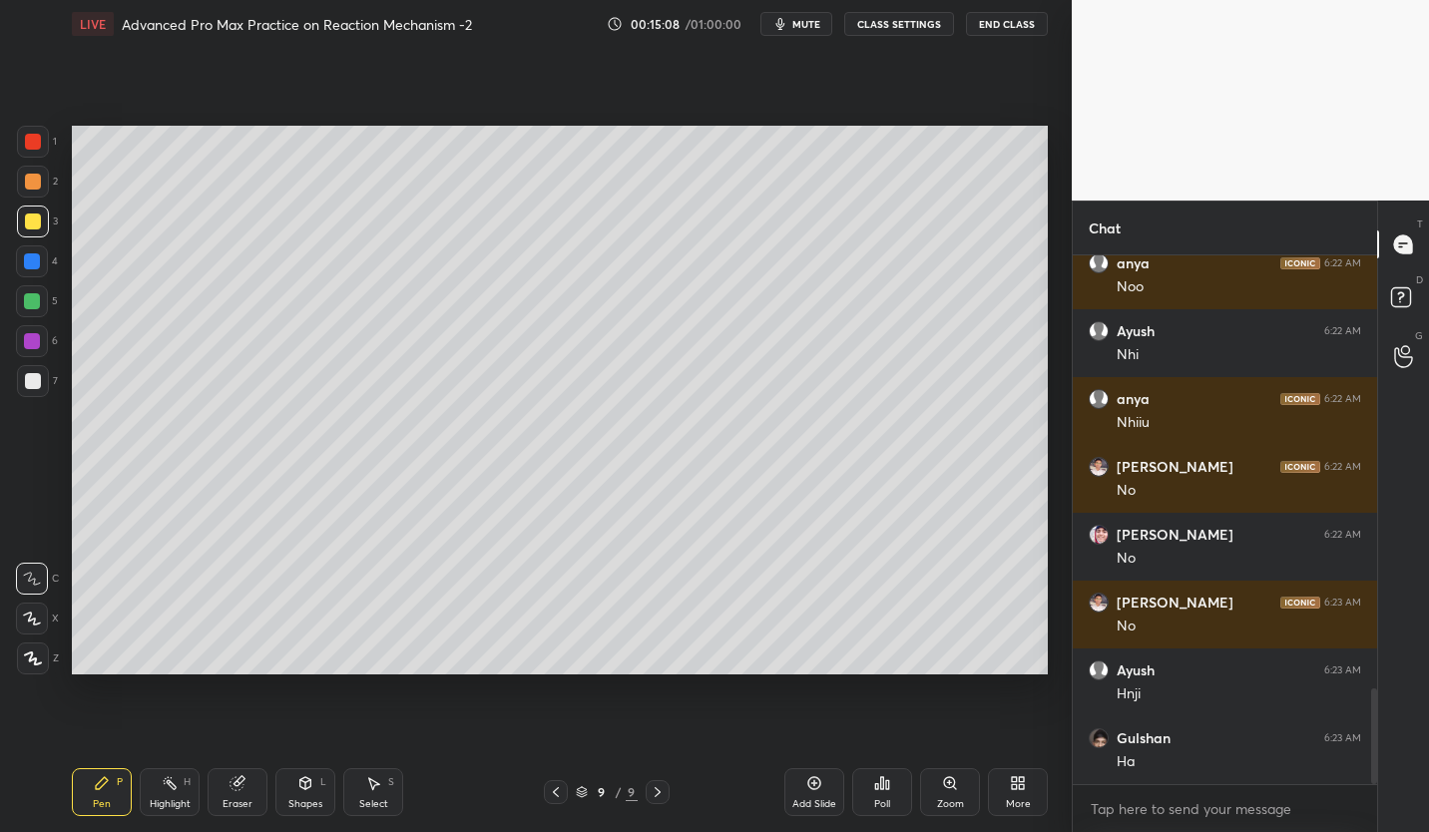
click at [36, 383] on div at bounding box center [33, 381] width 16 height 16
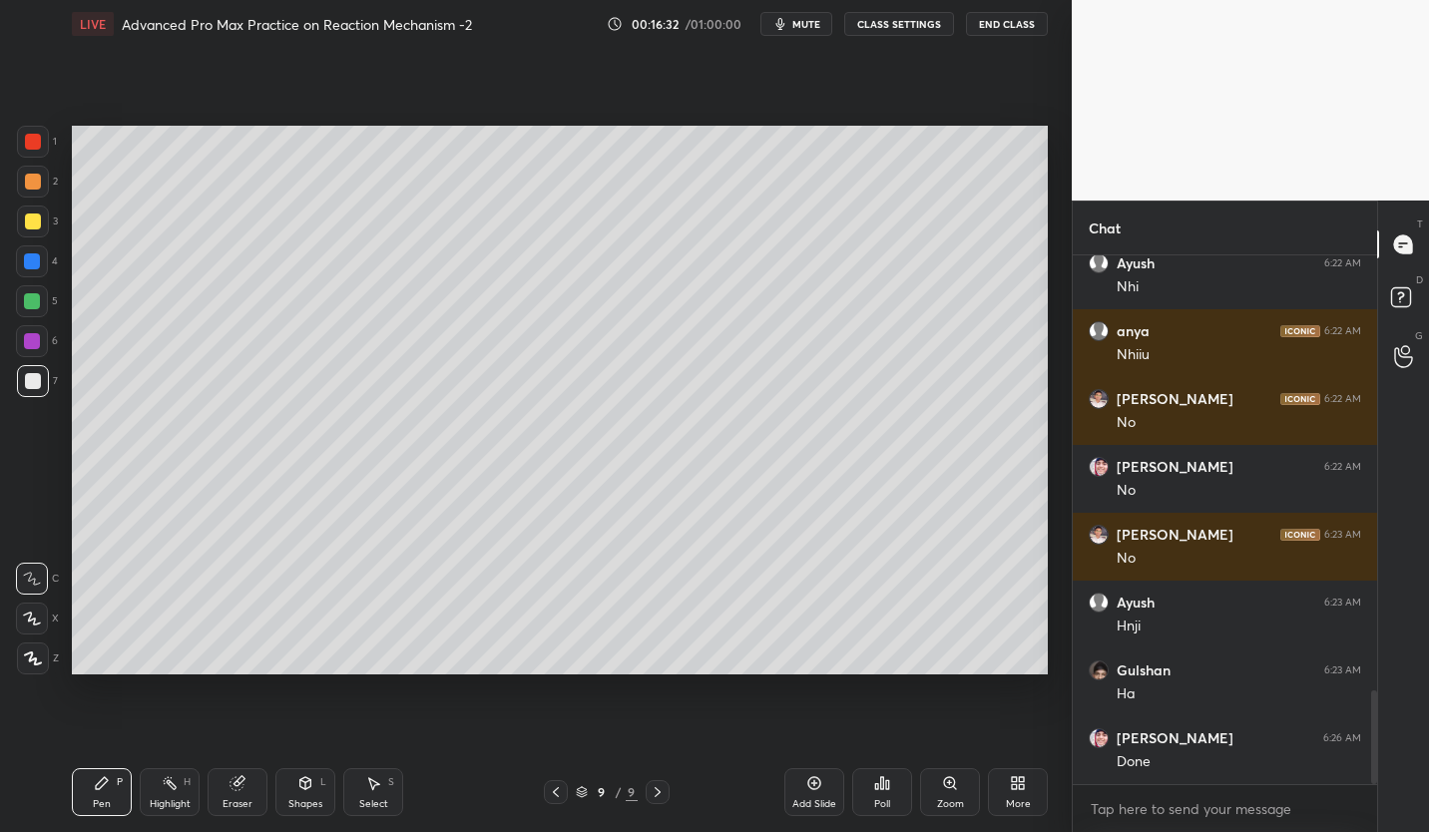
click at [904, 25] on button "CLASS SETTINGS" at bounding box center [899, 24] width 110 height 24
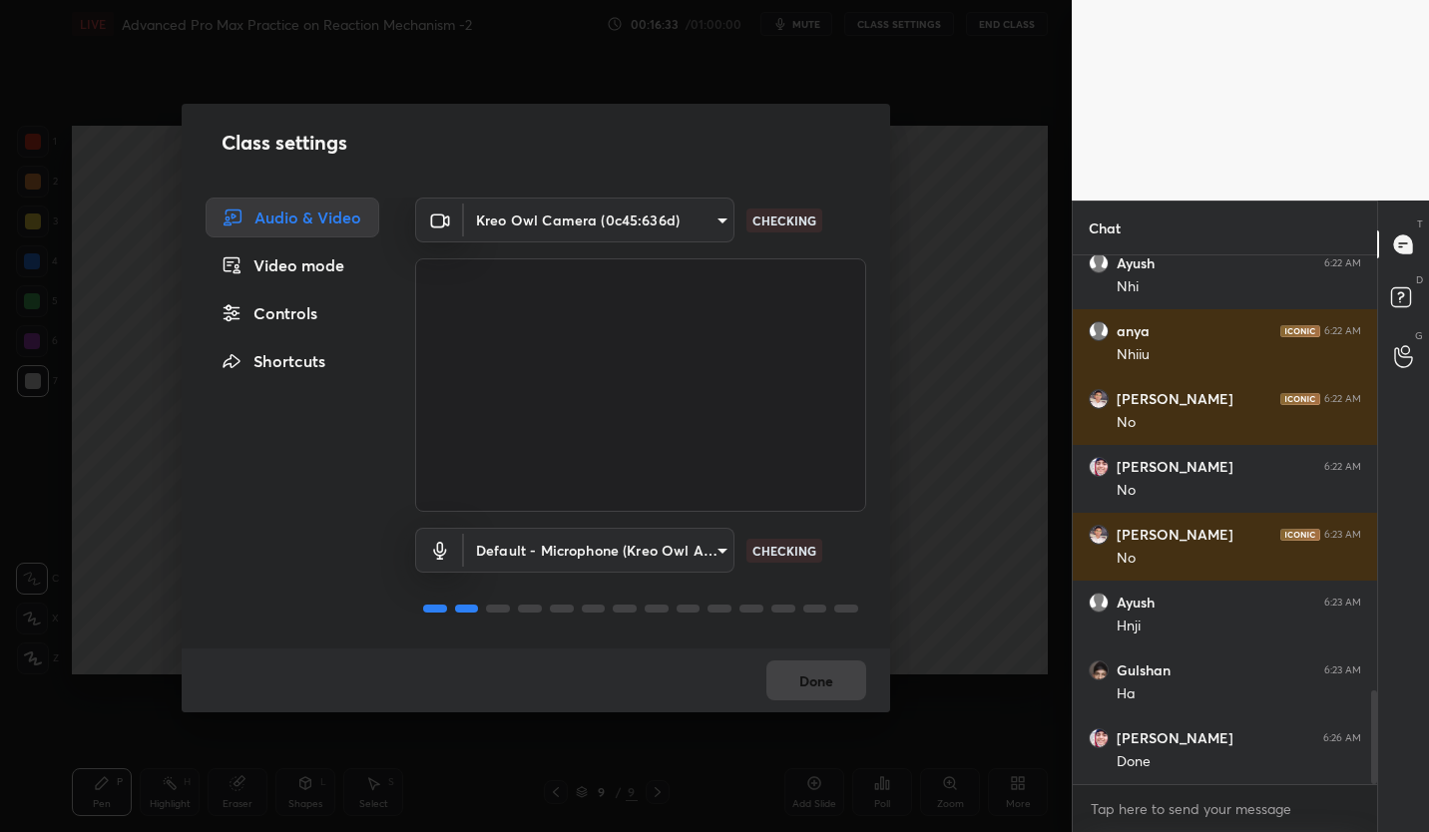
click at [323, 312] on div "Controls" at bounding box center [293, 313] width 174 height 40
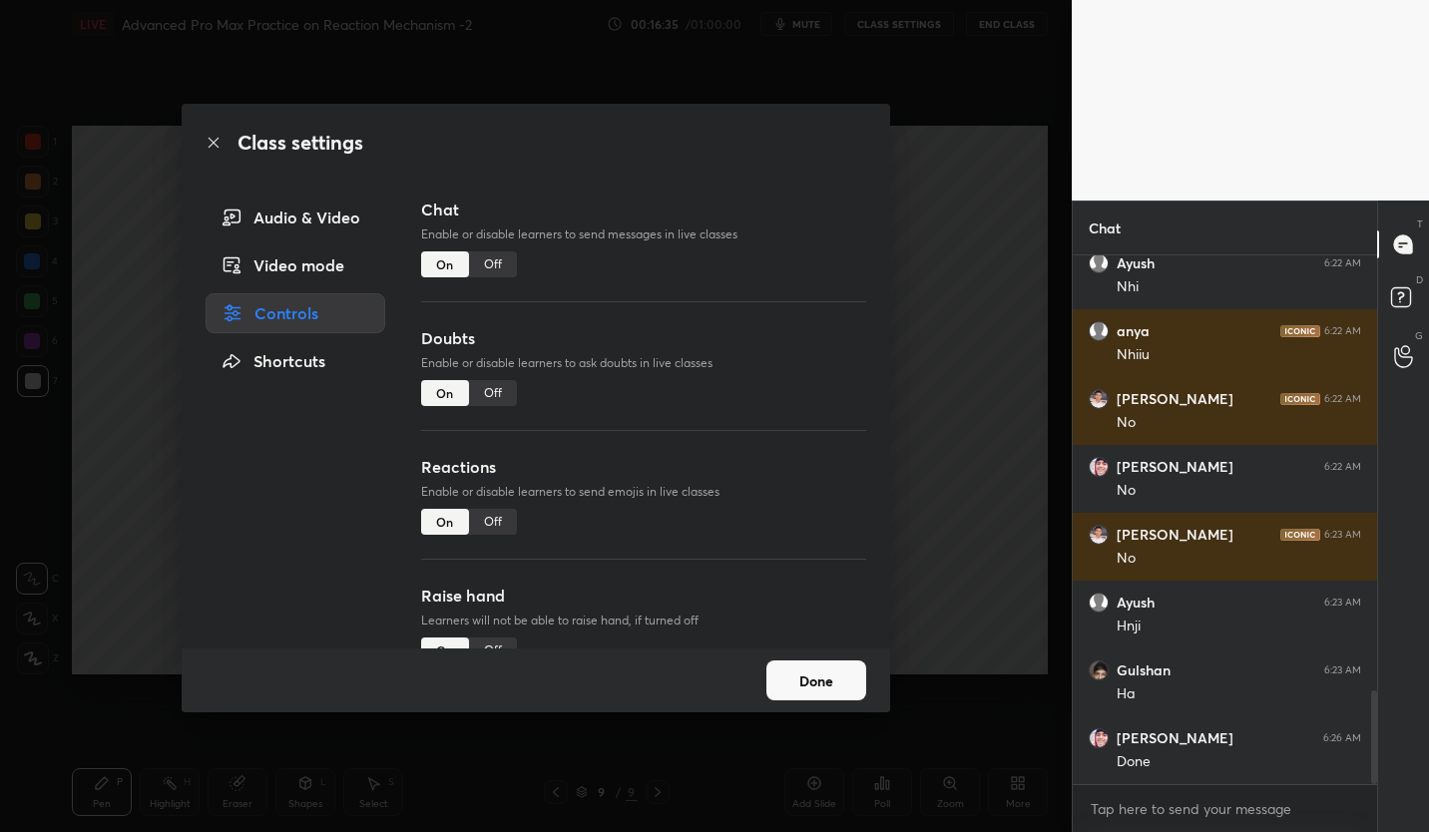
click at [346, 213] on div "Audio & Video" at bounding box center [296, 218] width 180 height 40
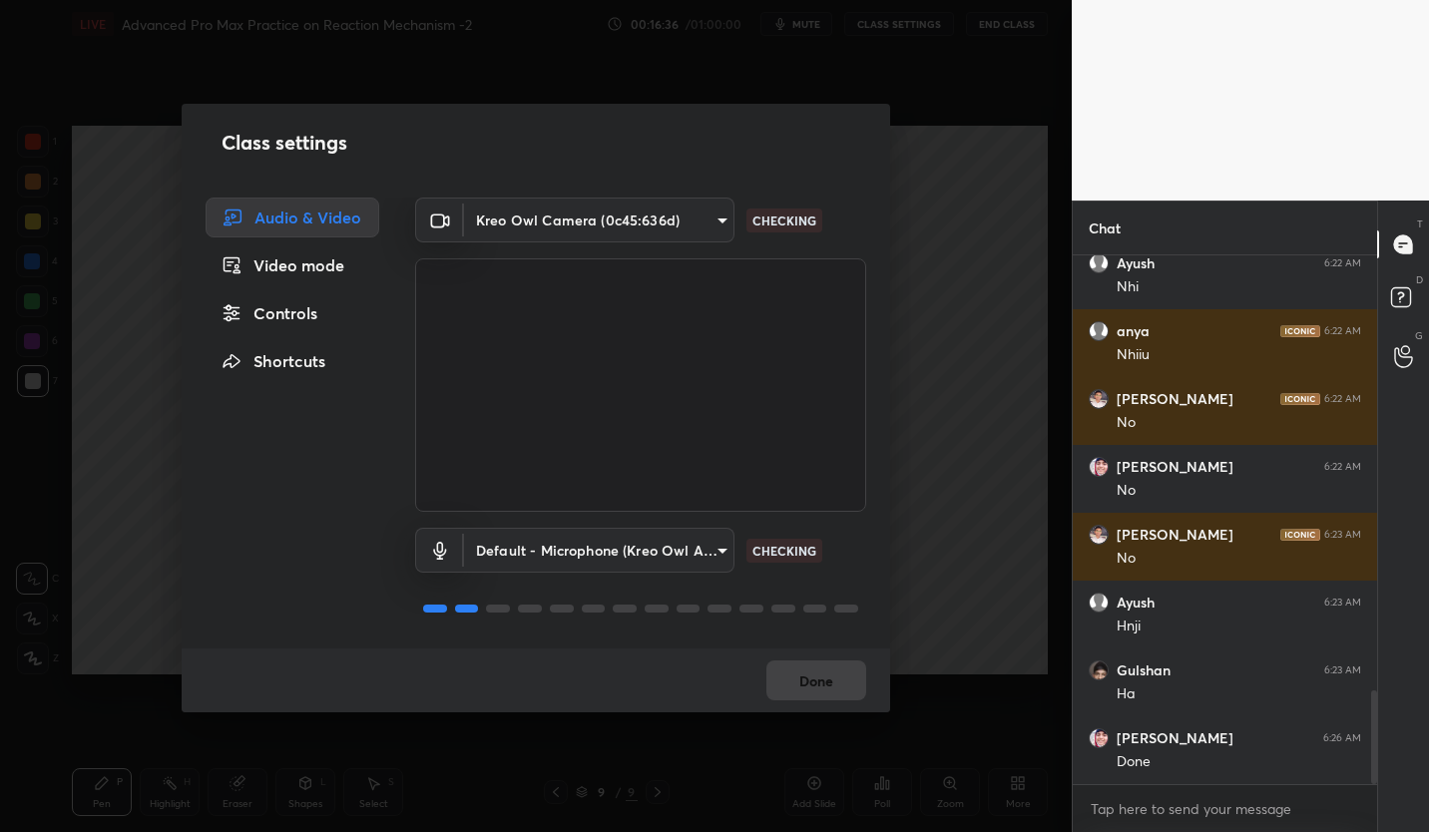
click at [579, 218] on body "1 2 3 4 5 6 7 C X Z C X Z E E Erase all H H LIVE Advanced Pro Max Practice on R…" at bounding box center [714, 416] width 1429 height 832
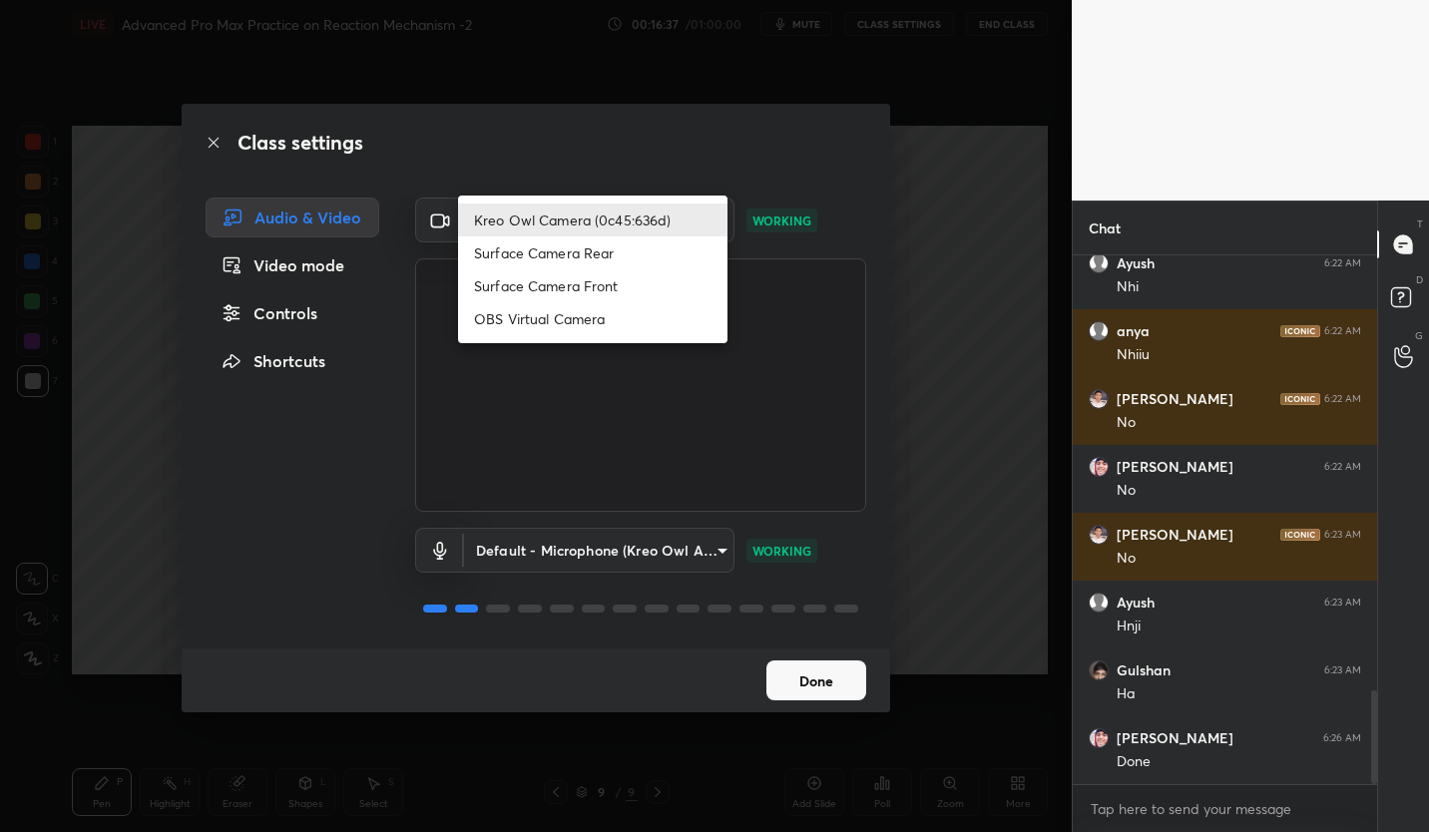
click at [627, 255] on li "Surface Camera Rear" at bounding box center [592, 253] width 269 height 33
type input "fe82c872a554569e564e2def14777db0e7e076ea41ff7edcf9c4ec8532ab8f9c"
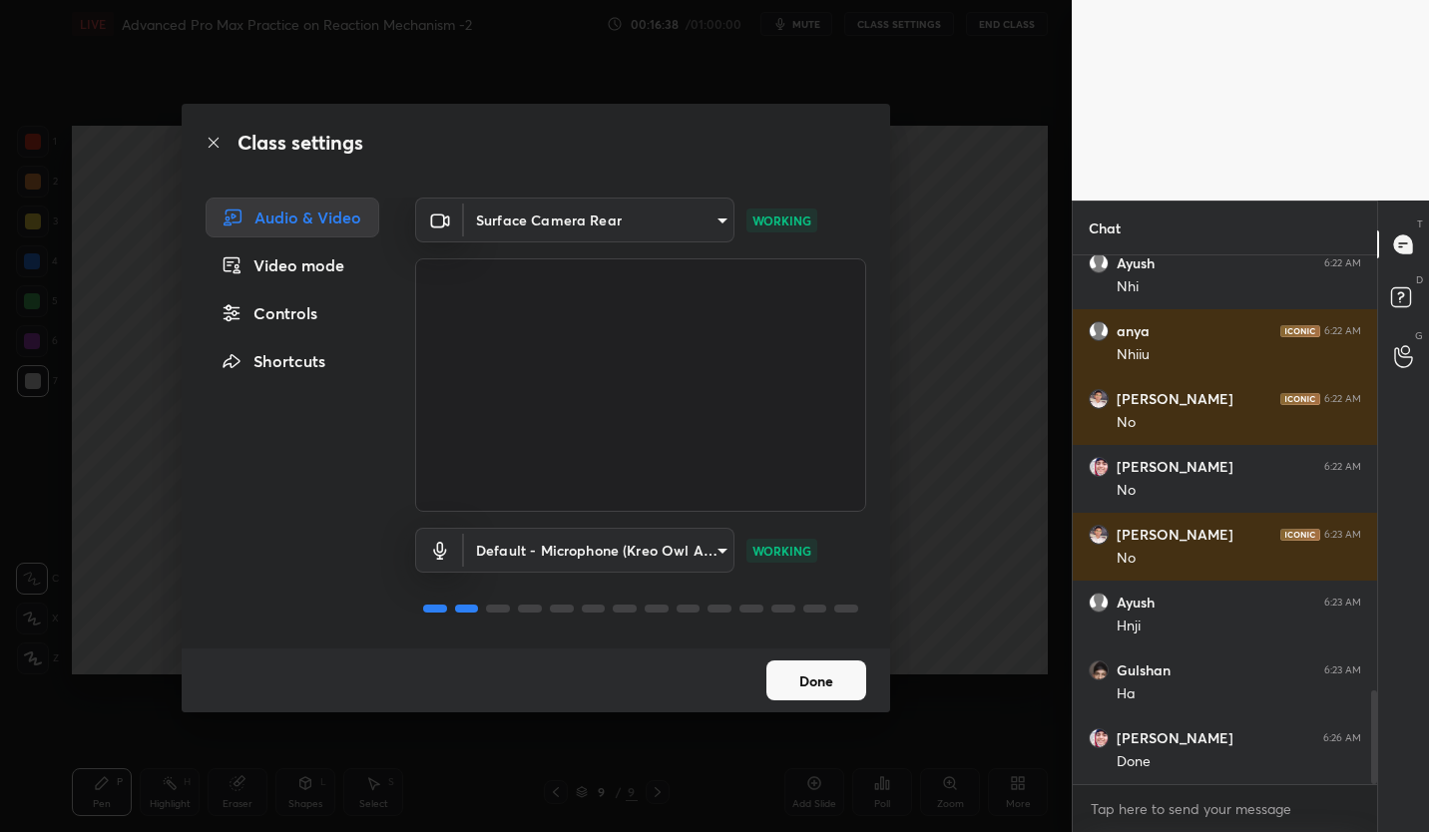
click at [817, 672] on button "Done" at bounding box center [816, 681] width 100 height 40
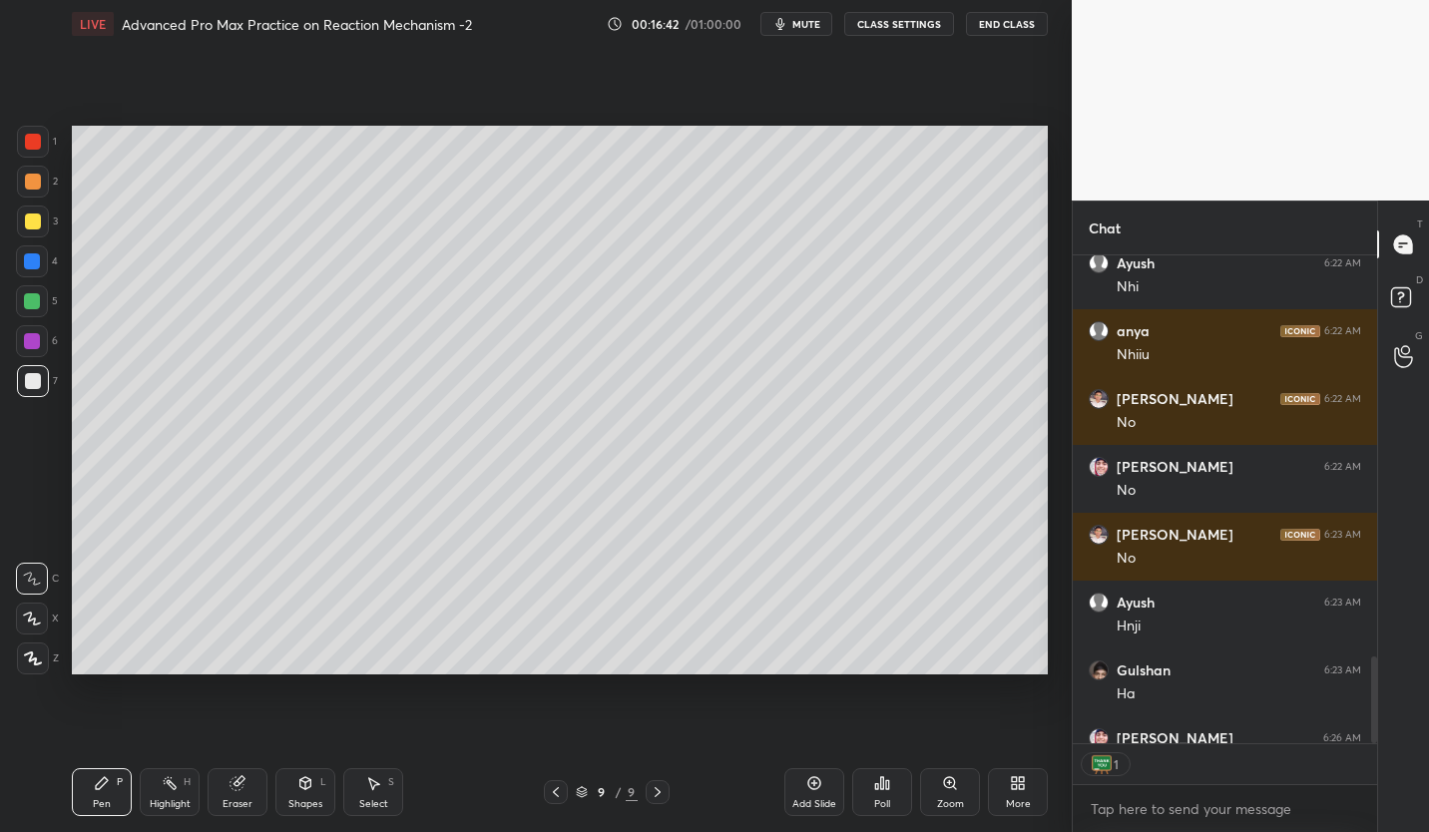
scroll to position [7, 7]
type textarea "x"
click at [905, 17] on button "CLASS SETTINGS" at bounding box center [899, 24] width 110 height 24
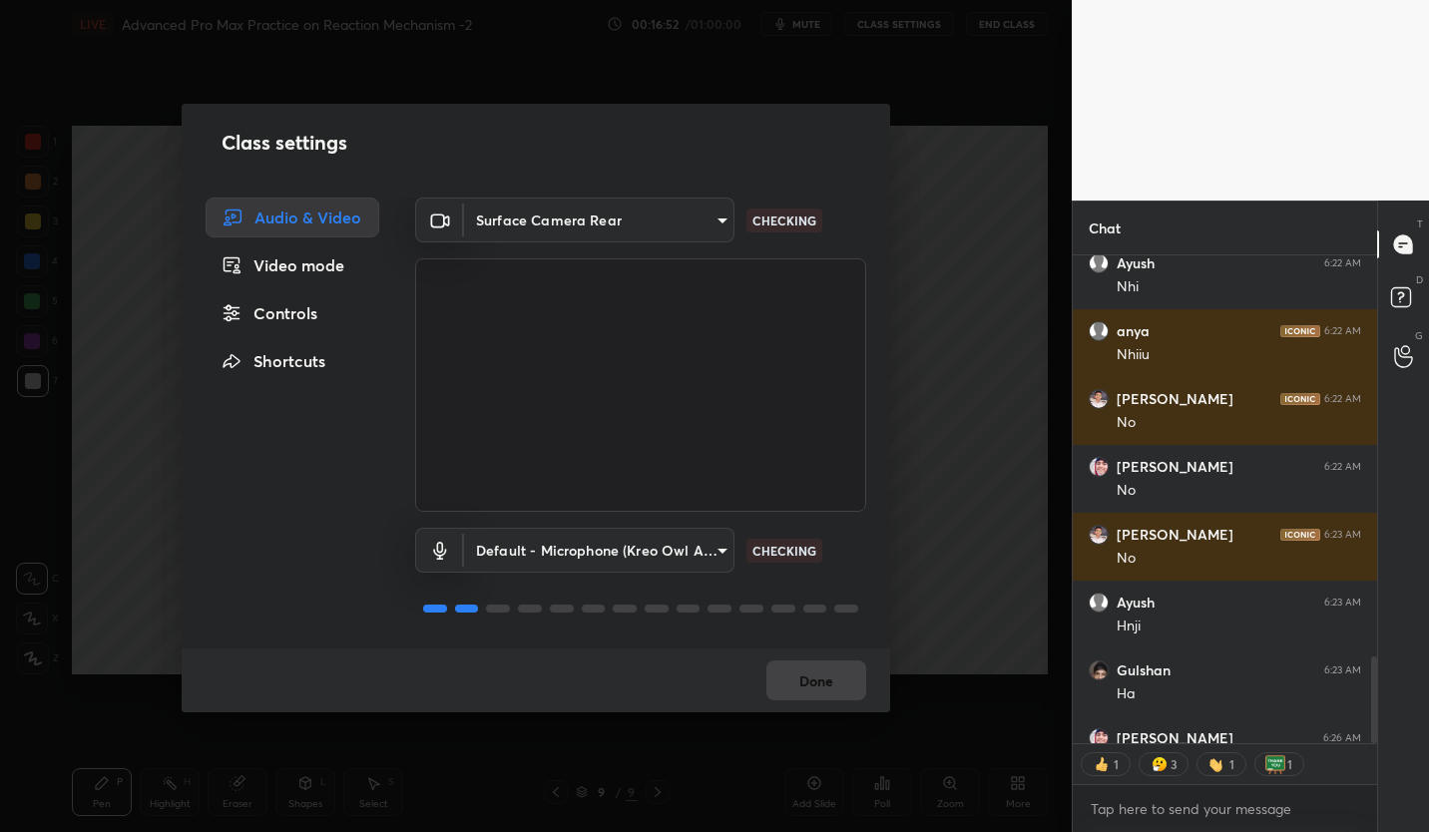
click at [305, 318] on div "Controls" at bounding box center [293, 313] width 174 height 40
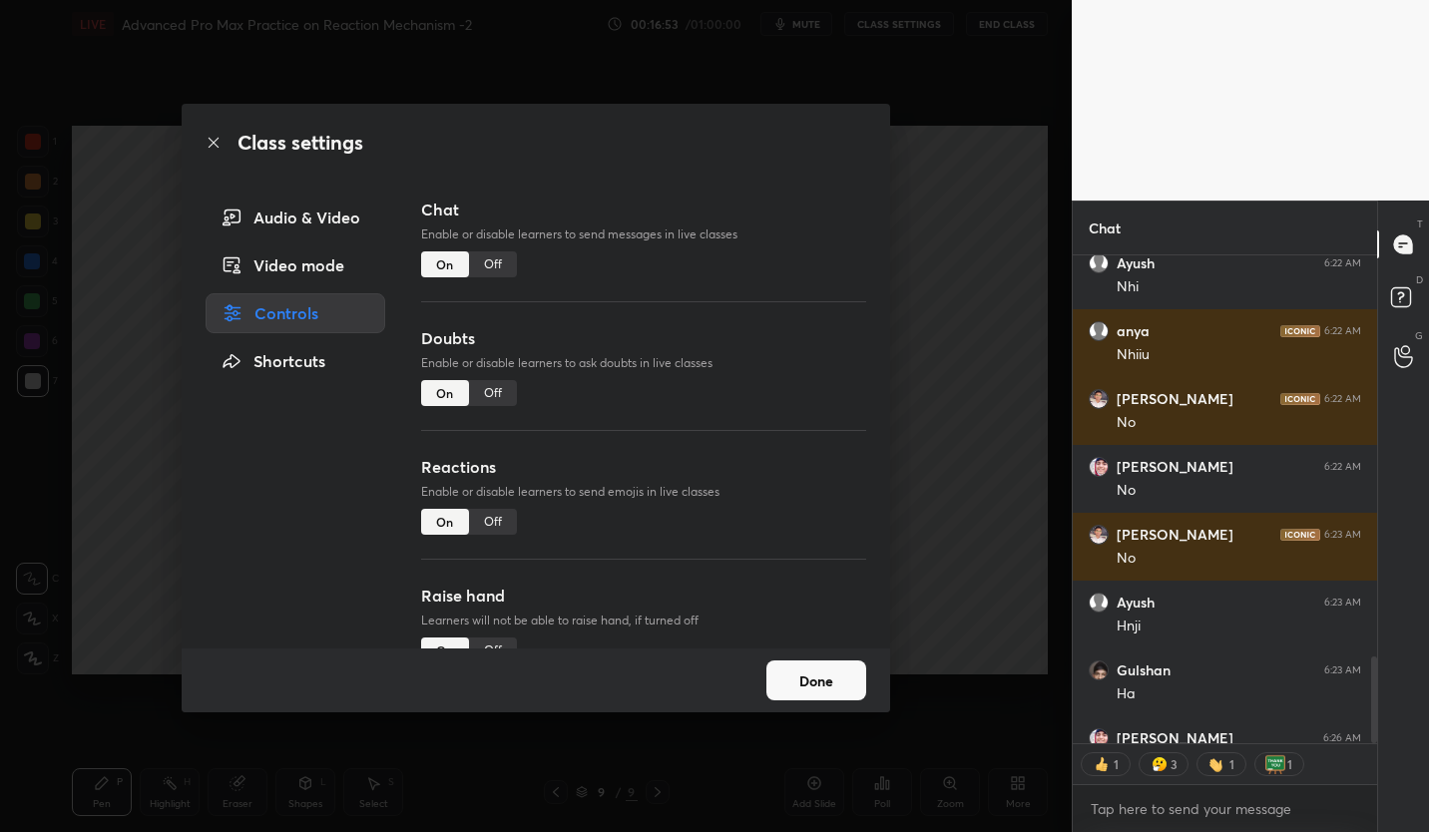
click at [499, 520] on div "Off" at bounding box center [493, 522] width 48 height 26
click at [818, 681] on button "Done" at bounding box center [816, 681] width 100 height 40
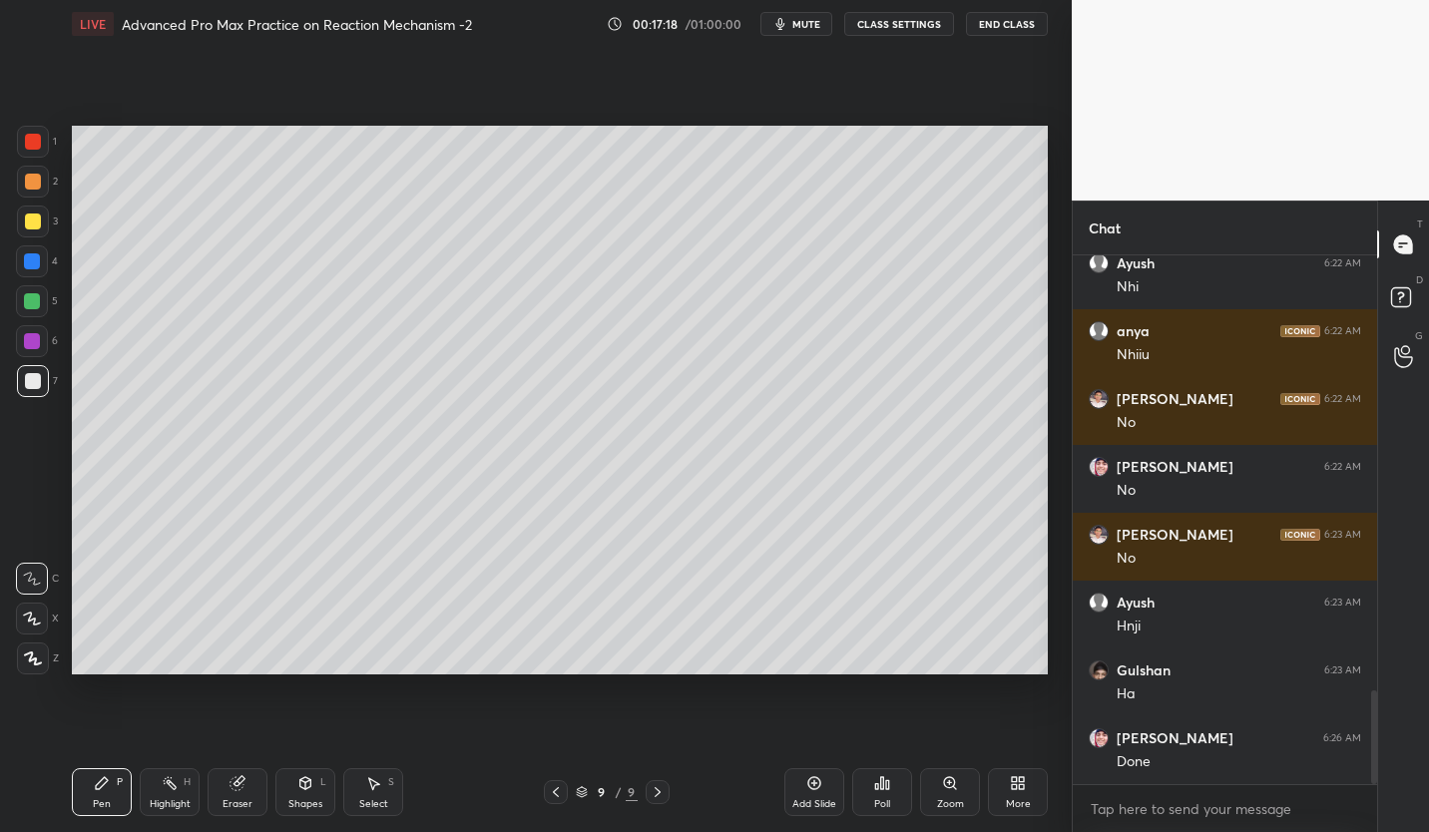
click at [906, 23] on button "CLASS SETTINGS" at bounding box center [899, 24] width 110 height 24
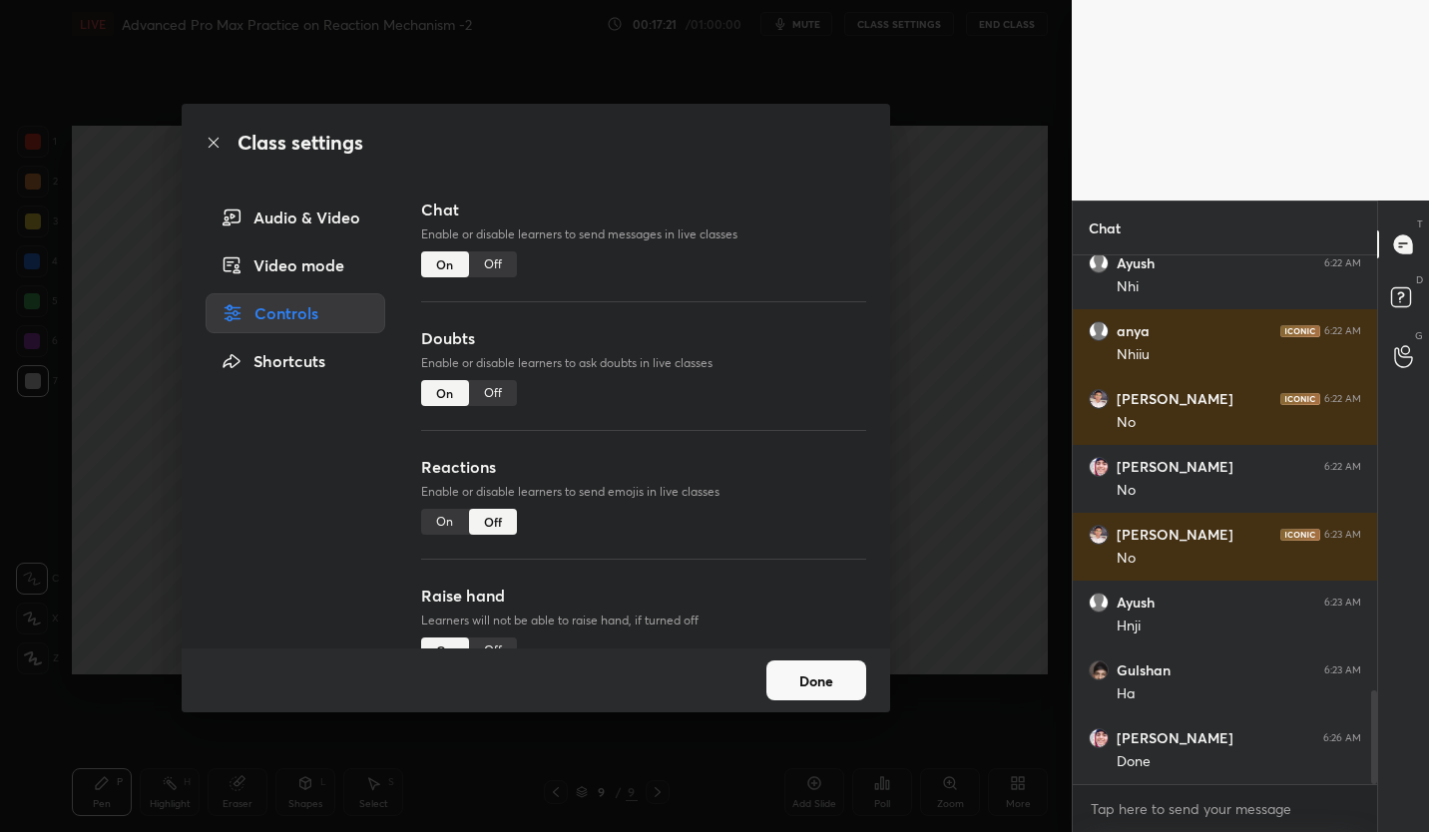
click at [331, 222] on div "Audio & Video" at bounding box center [296, 218] width 180 height 40
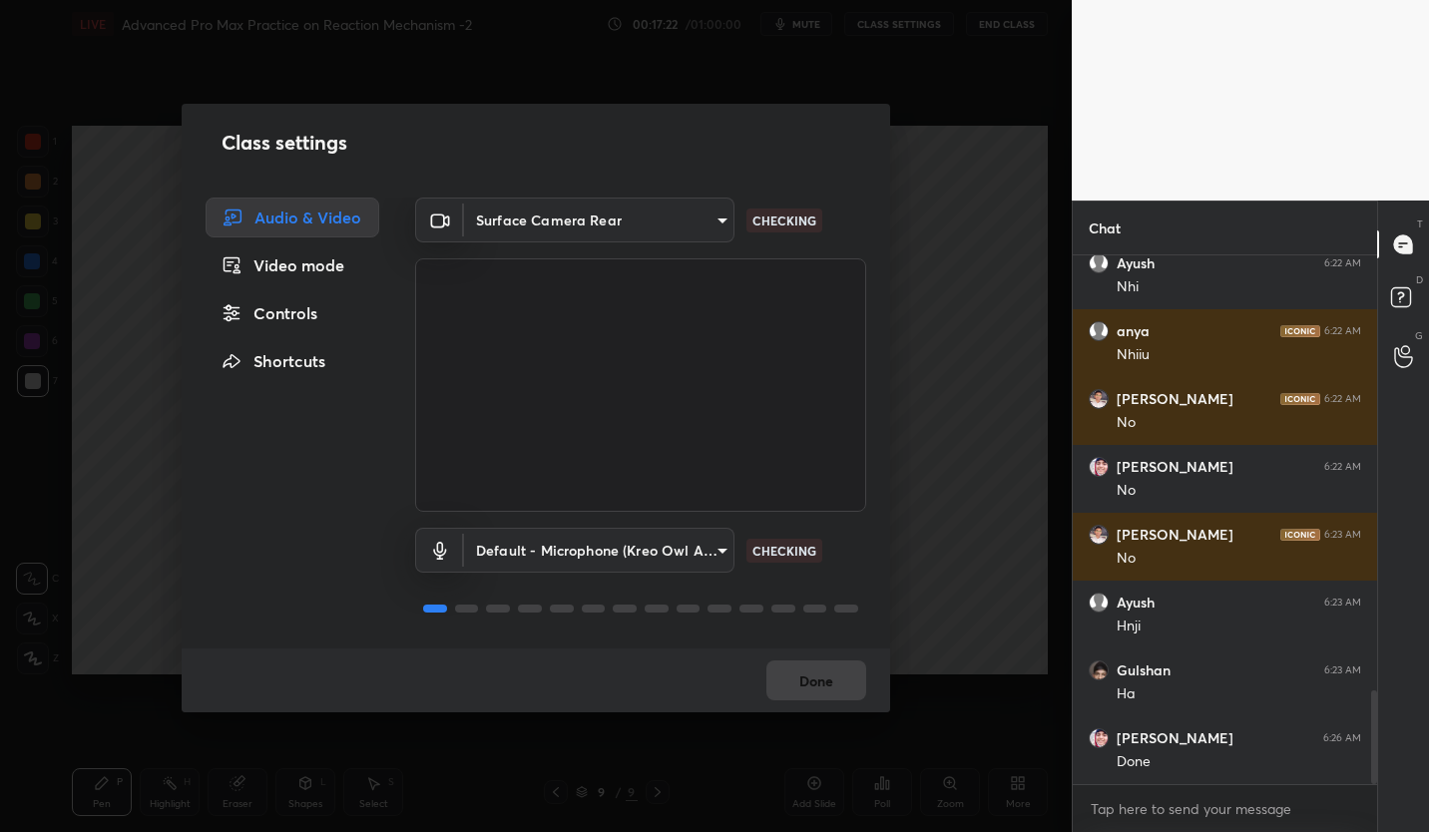
click at [609, 212] on body "1 2 3 4 5 6 7 C X Z C X Z E E Erase all H H LIVE Advanced Pro Max Practice on R…" at bounding box center [714, 416] width 1429 height 832
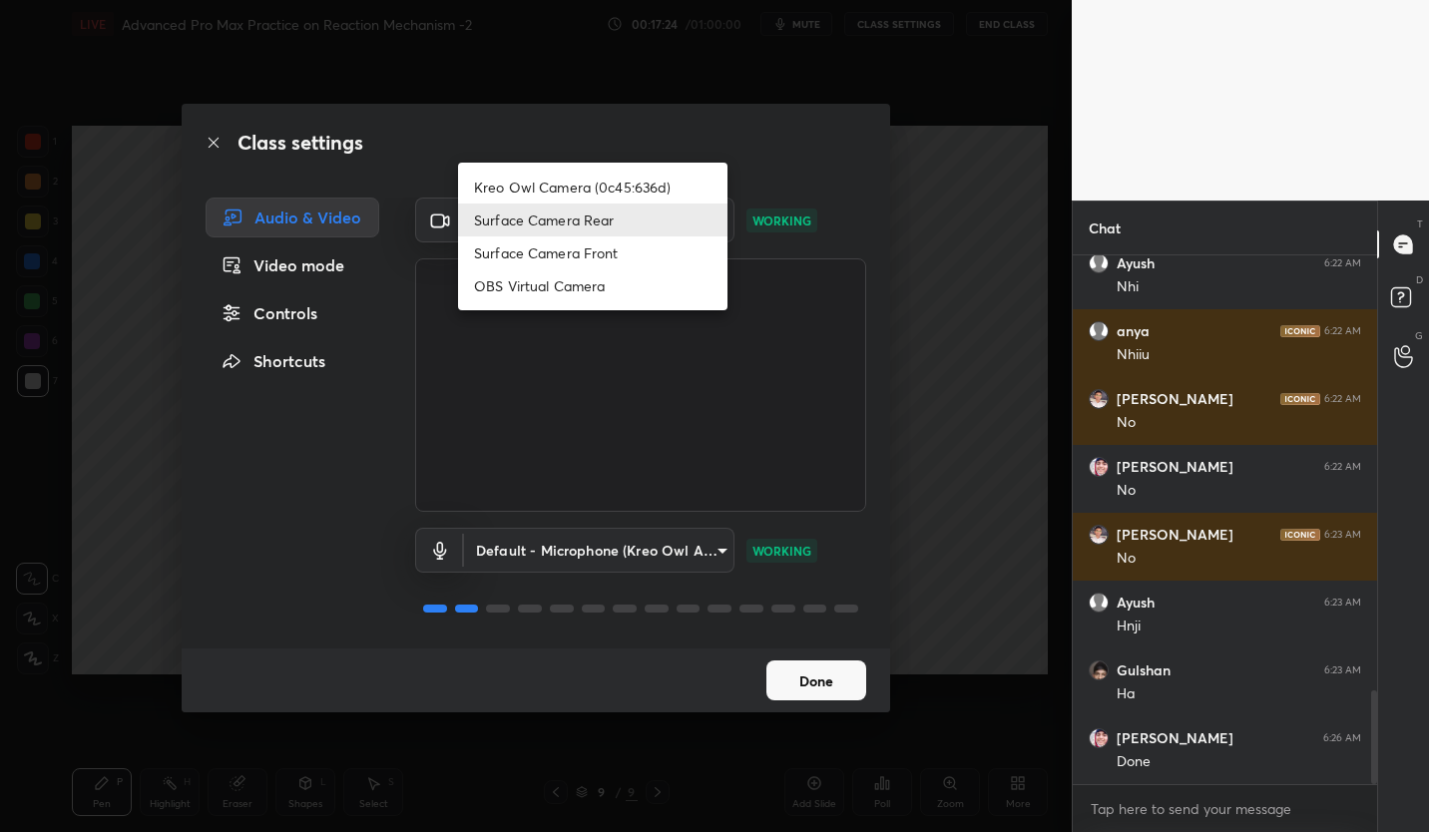
click at [663, 180] on li "Kreo Owl Camera (0c45:636d)" at bounding box center [592, 187] width 269 height 33
type input "2a3b87bb9fccafa2f568ec1896ed3205ddb150f2953e56ebf7971f5aa9ad3901"
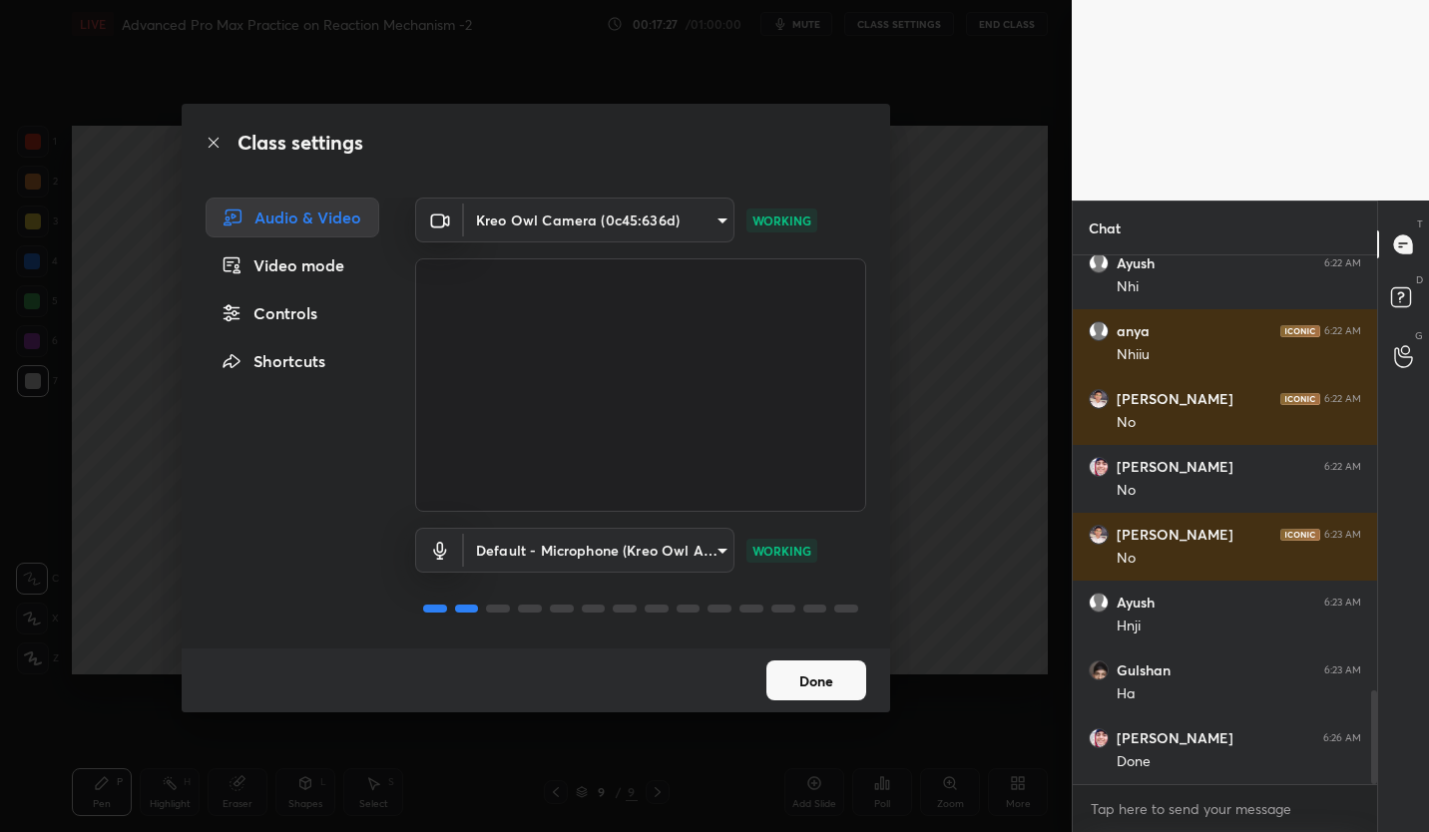
click at [818, 696] on button "Done" at bounding box center [816, 681] width 100 height 40
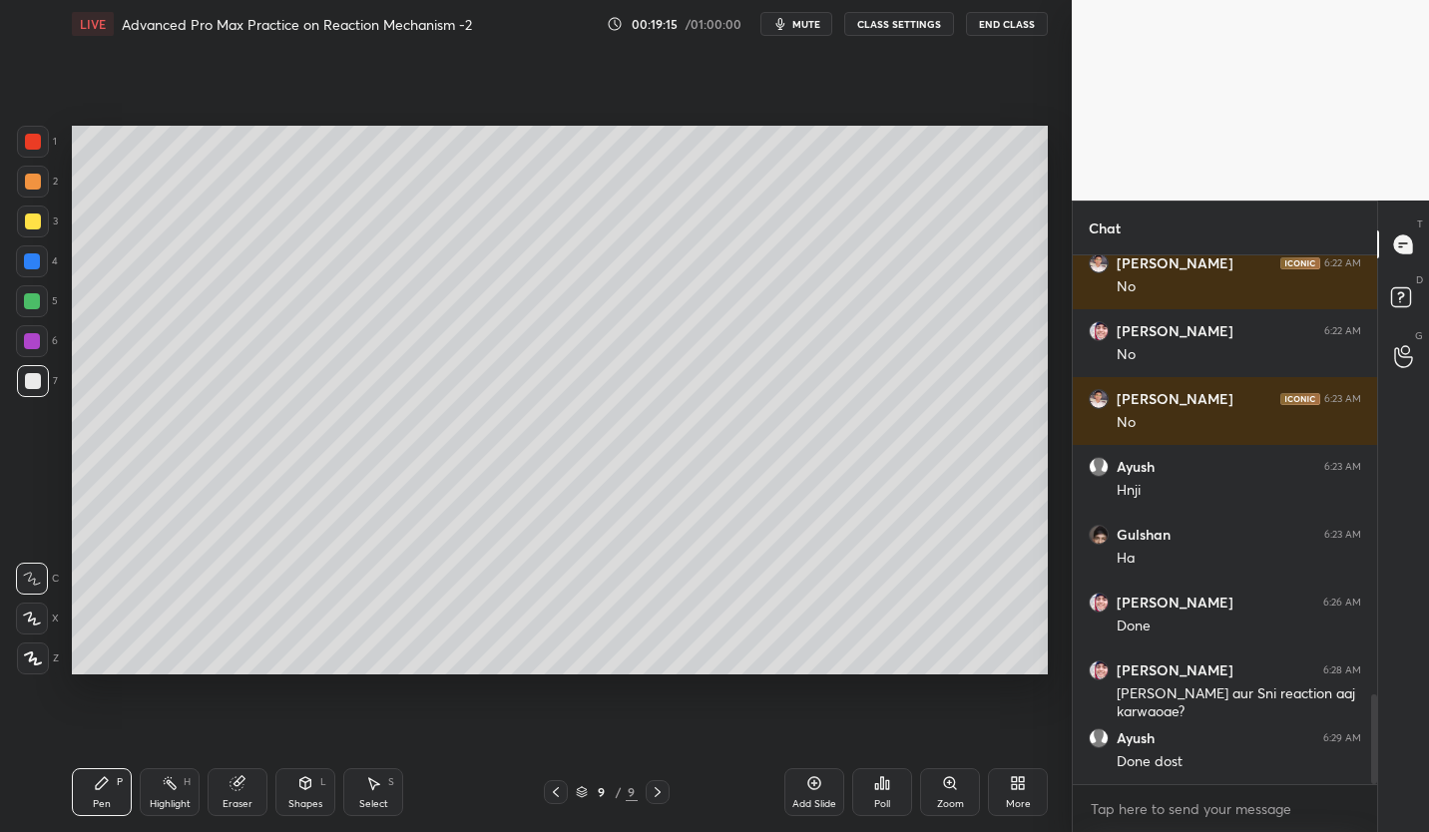
scroll to position [2656, 0]
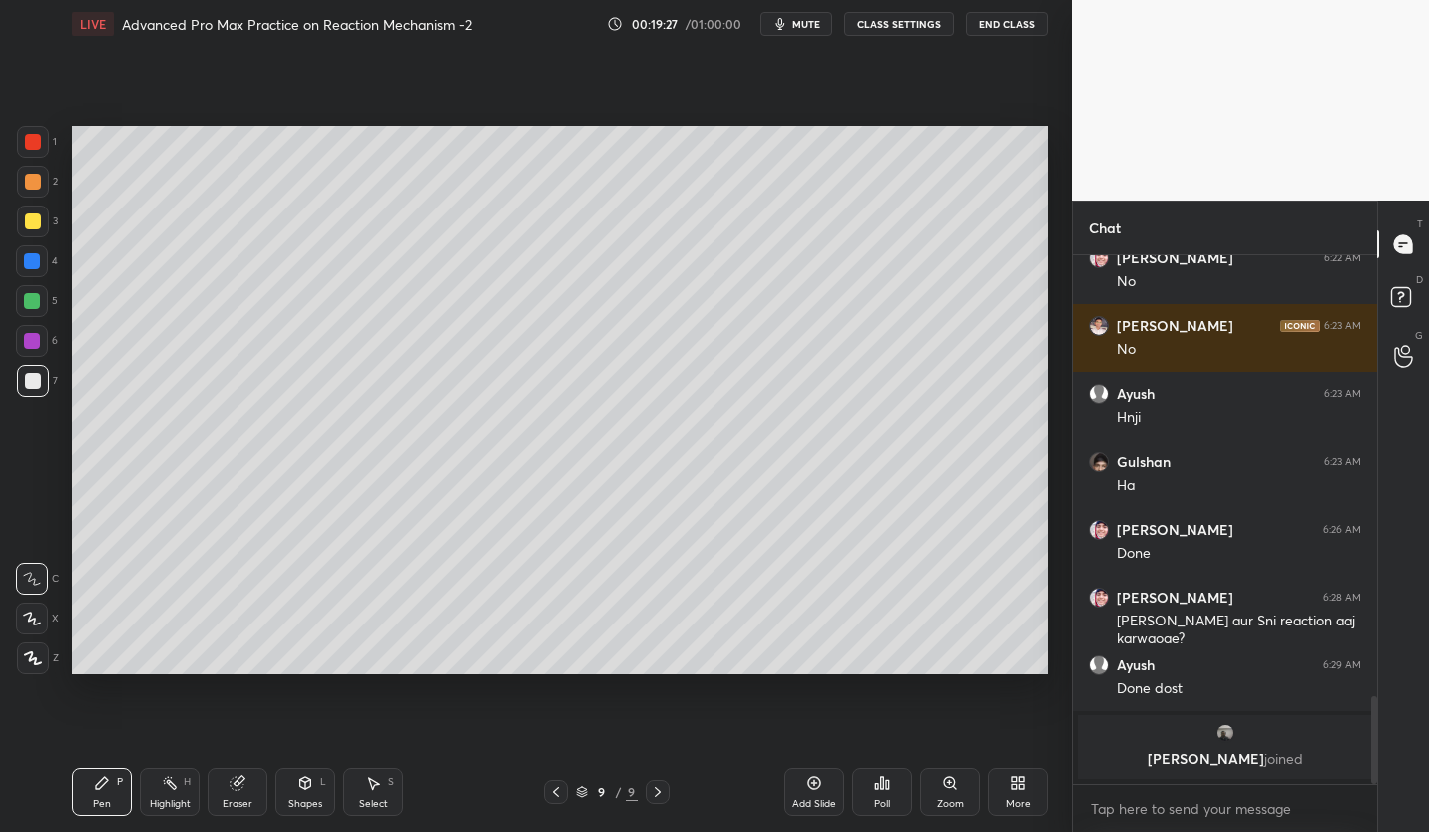
click at [816, 795] on div "Add Slide" at bounding box center [814, 792] width 60 height 48
click at [245, 795] on div "Eraser" at bounding box center [238, 792] width 60 height 48
click at [104, 789] on icon at bounding box center [102, 783] width 16 height 16
click at [114, 790] on div "Pen P" at bounding box center [102, 792] width 60 height 48
click at [244, 793] on div "Eraser" at bounding box center [238, 792] width 60 height 48
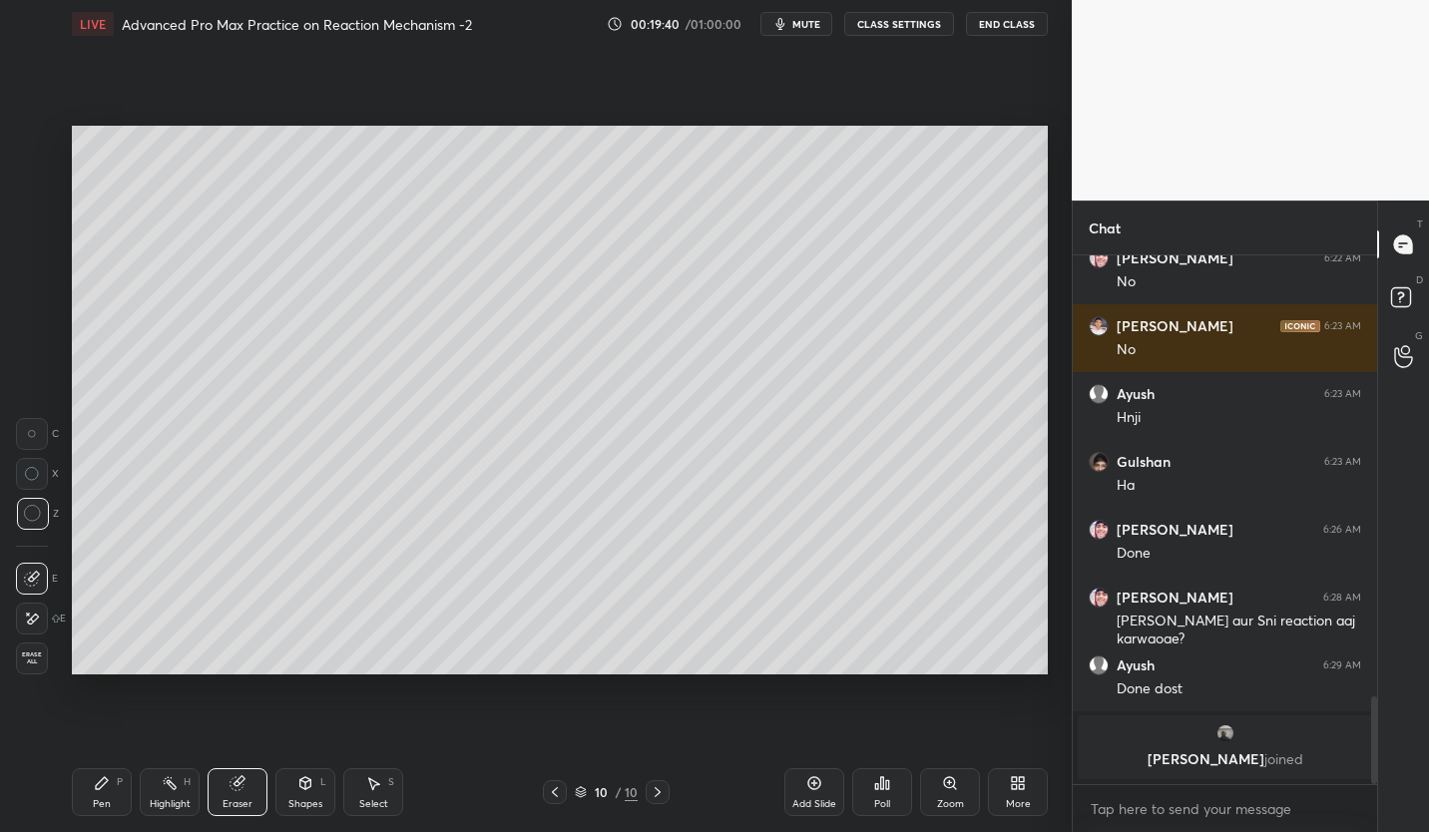
scroll to position [2353, 0]
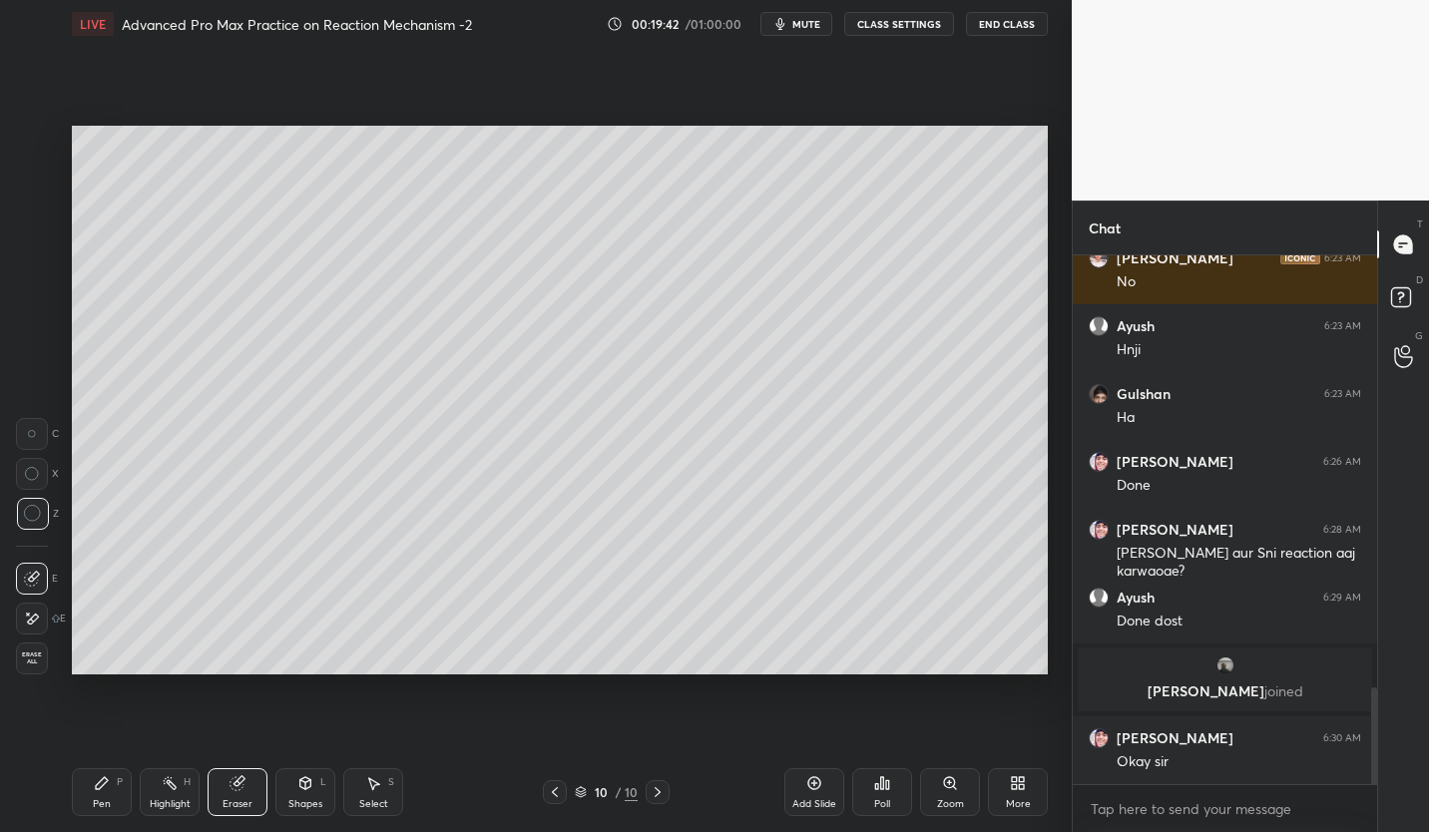
click at [107, 790] on icon at bounding box center [102, 783] width 16 height 16
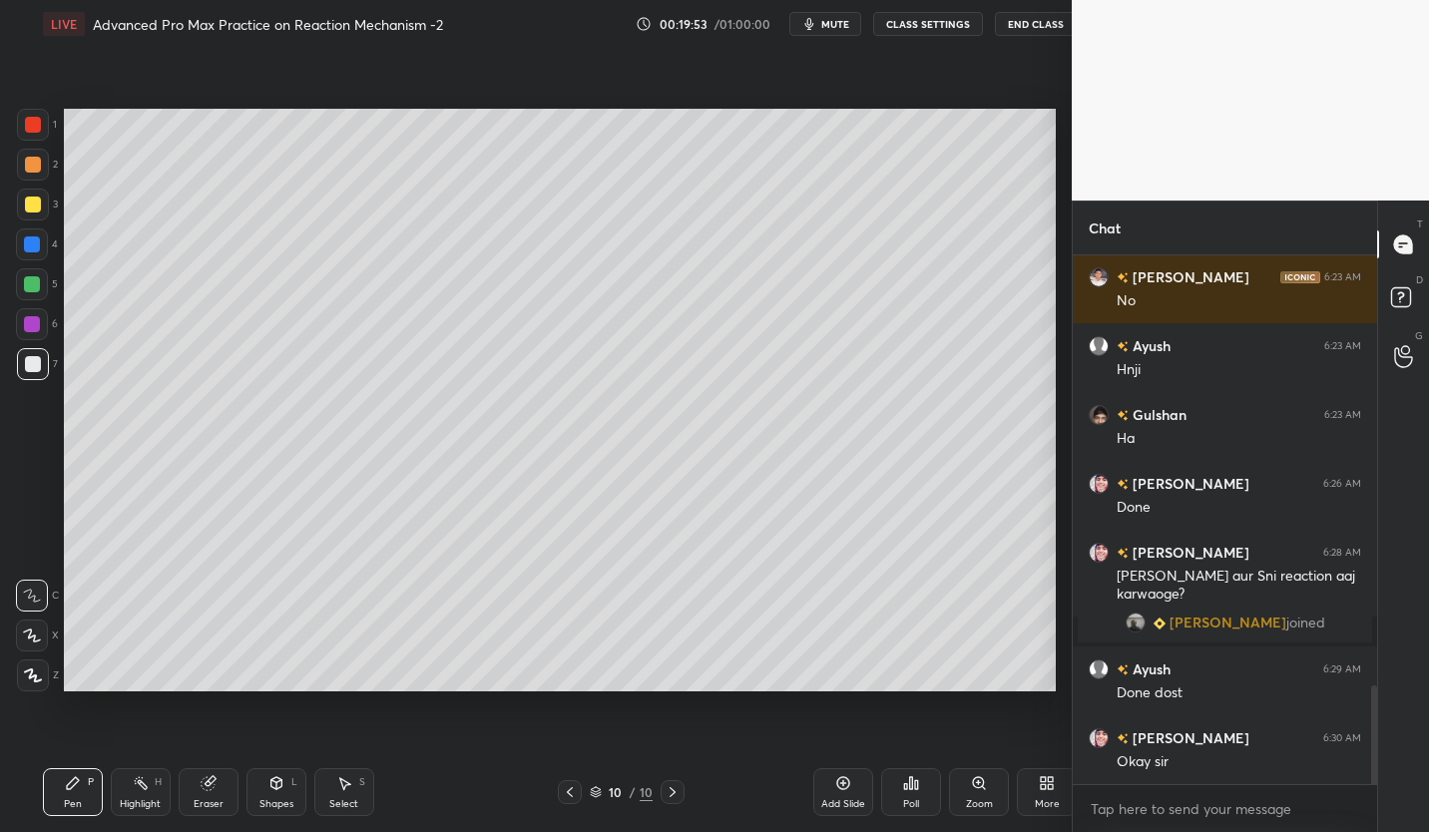
scroll to position [99086, 98799]
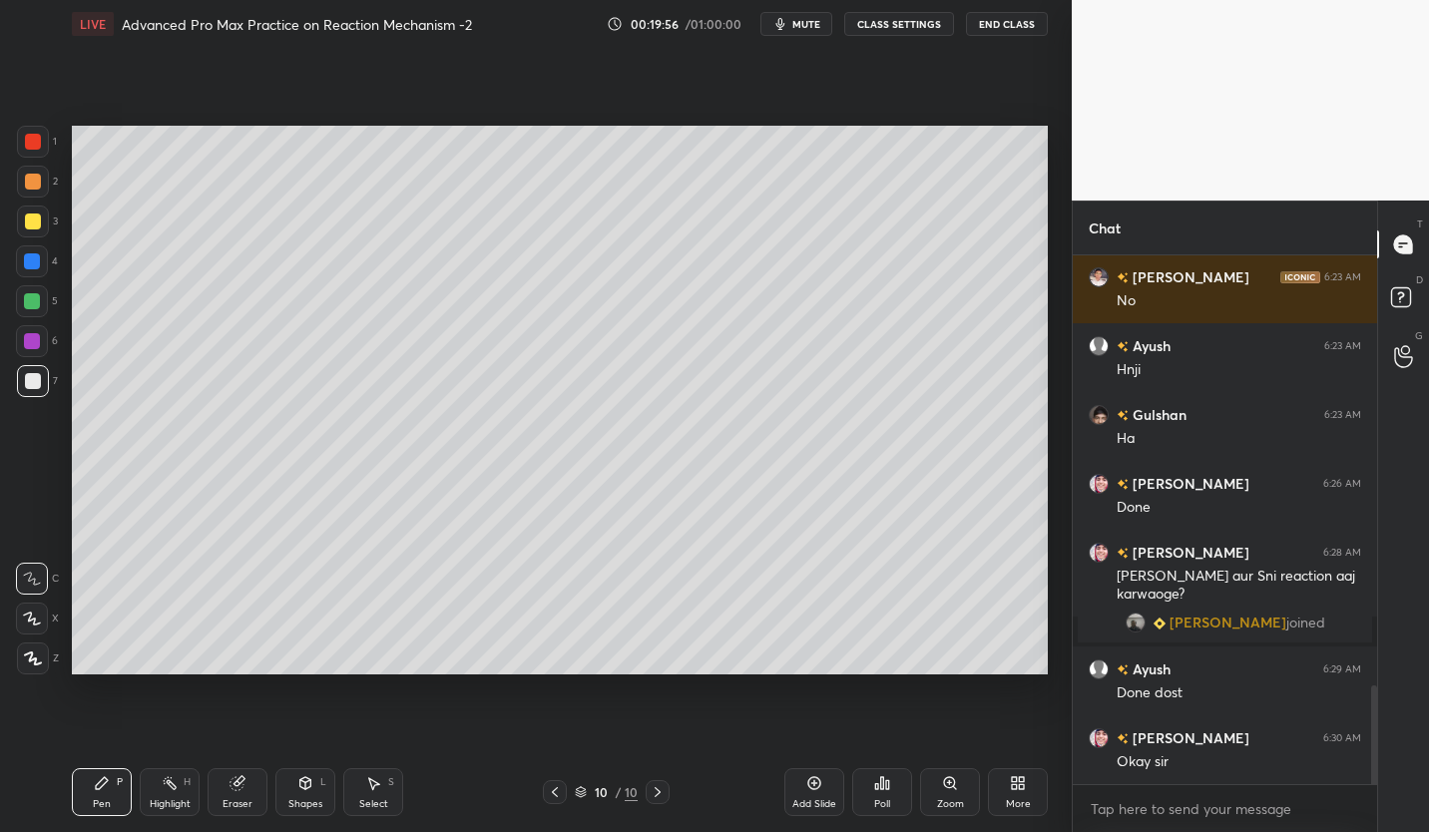
click at [242, 787] on icon at bounding box center [237, 783] width 13 height 13
click at [104, 799] on div "Pen" at bounding box center [102, 804] width 18 height 10
click at [108, 791] on div "Pen P" at bounding box center [102, 792] width 60 height 48
click at [241, 783] on icon at bounding box center [237, 783] width 13 height 13
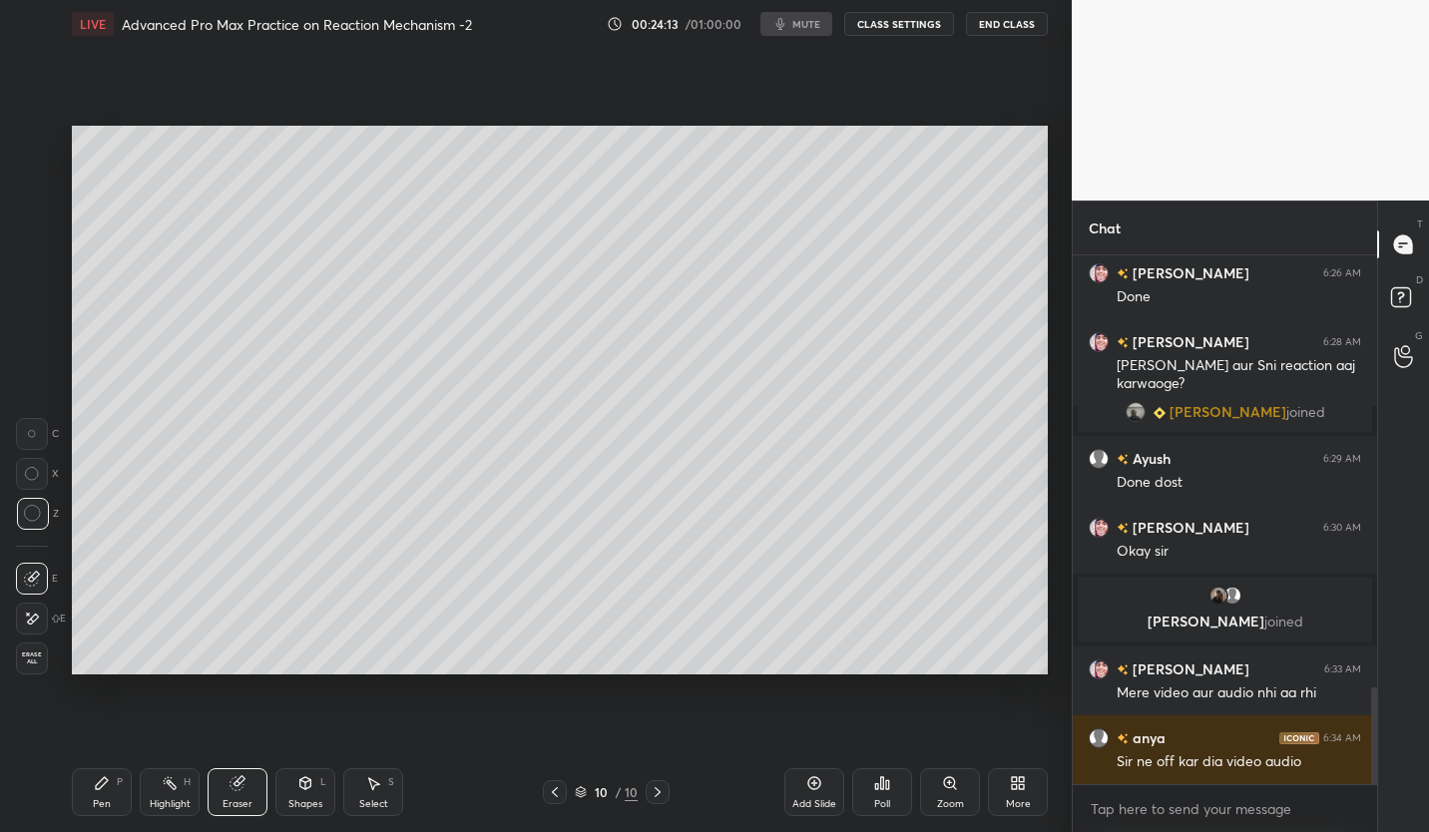
scroll to position [2416, 0]
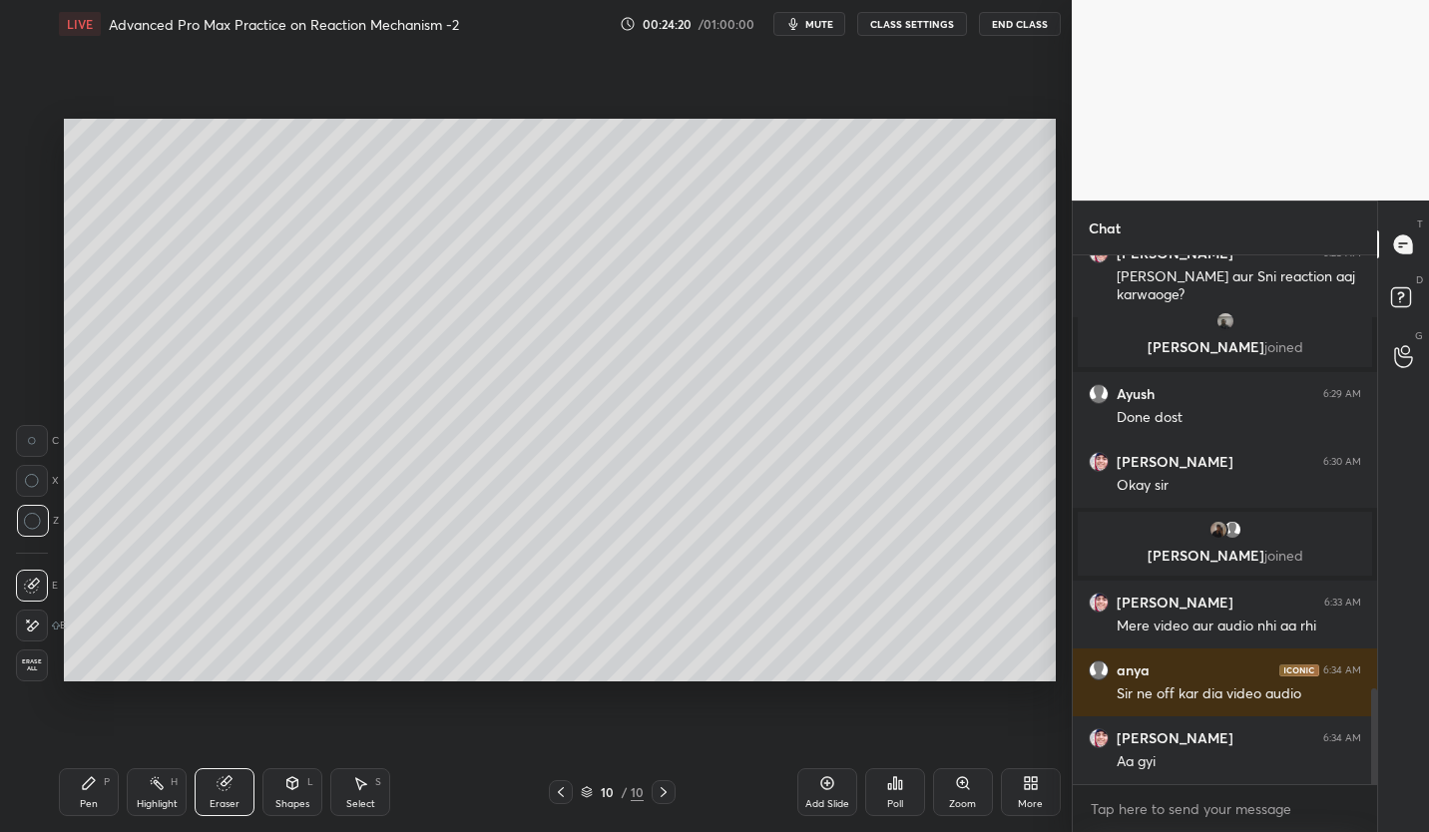
scroll to position [99086, 98799]
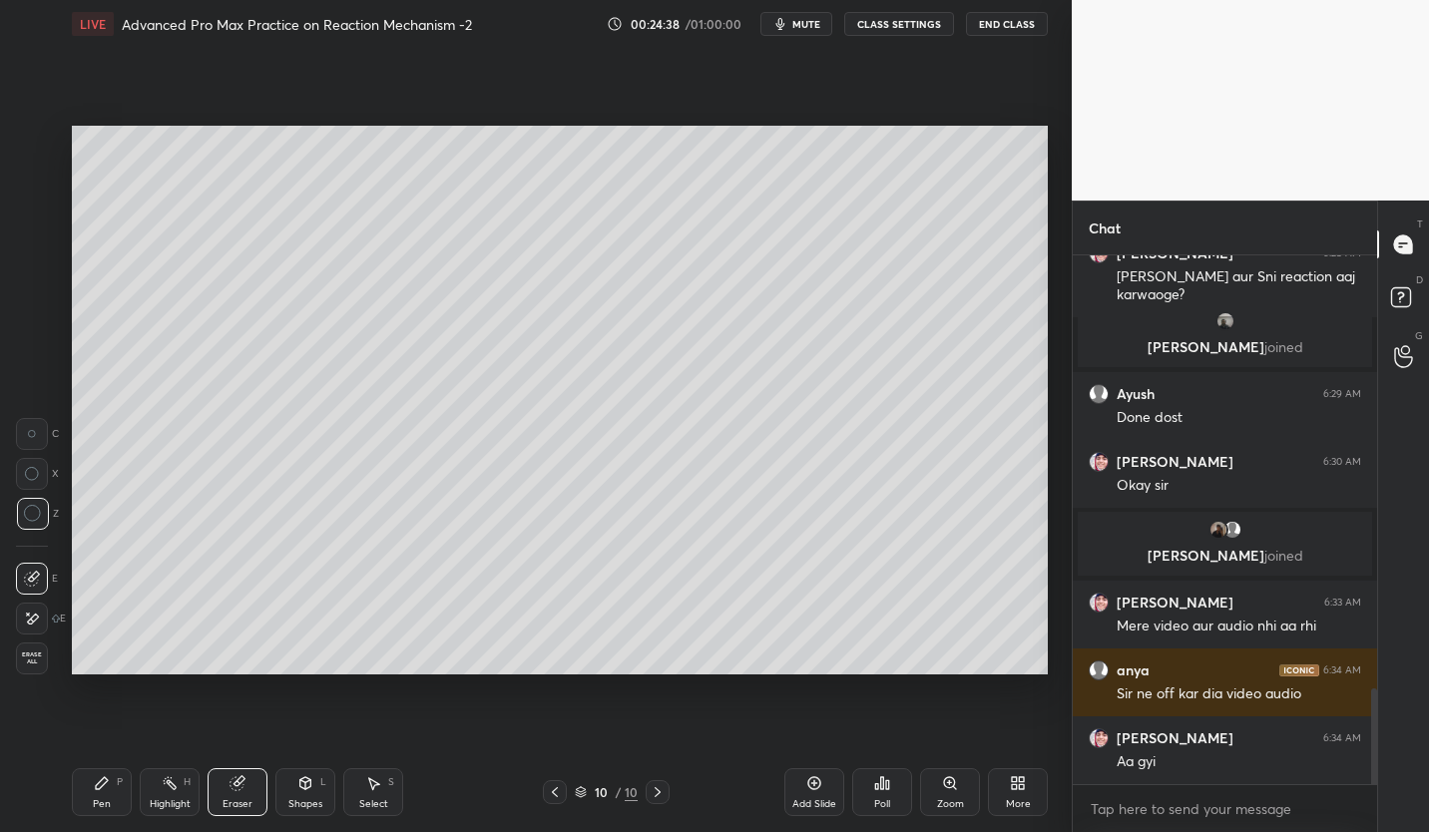
click at [103, 794] on div "Pen P" at bounding box center [102, 792] width 60 height 48
click at [106, 790] on icon at bounding box center [102, 783] width 16 height 16
click at [555, 791] on icon at bounding box center [555, 792] width 16 height 16
click at [38, 308] on div at bounding box center [32, 301] width 16 height 16
click at [35, 149] on div at bounding box center [33, 142] width 16 height 16
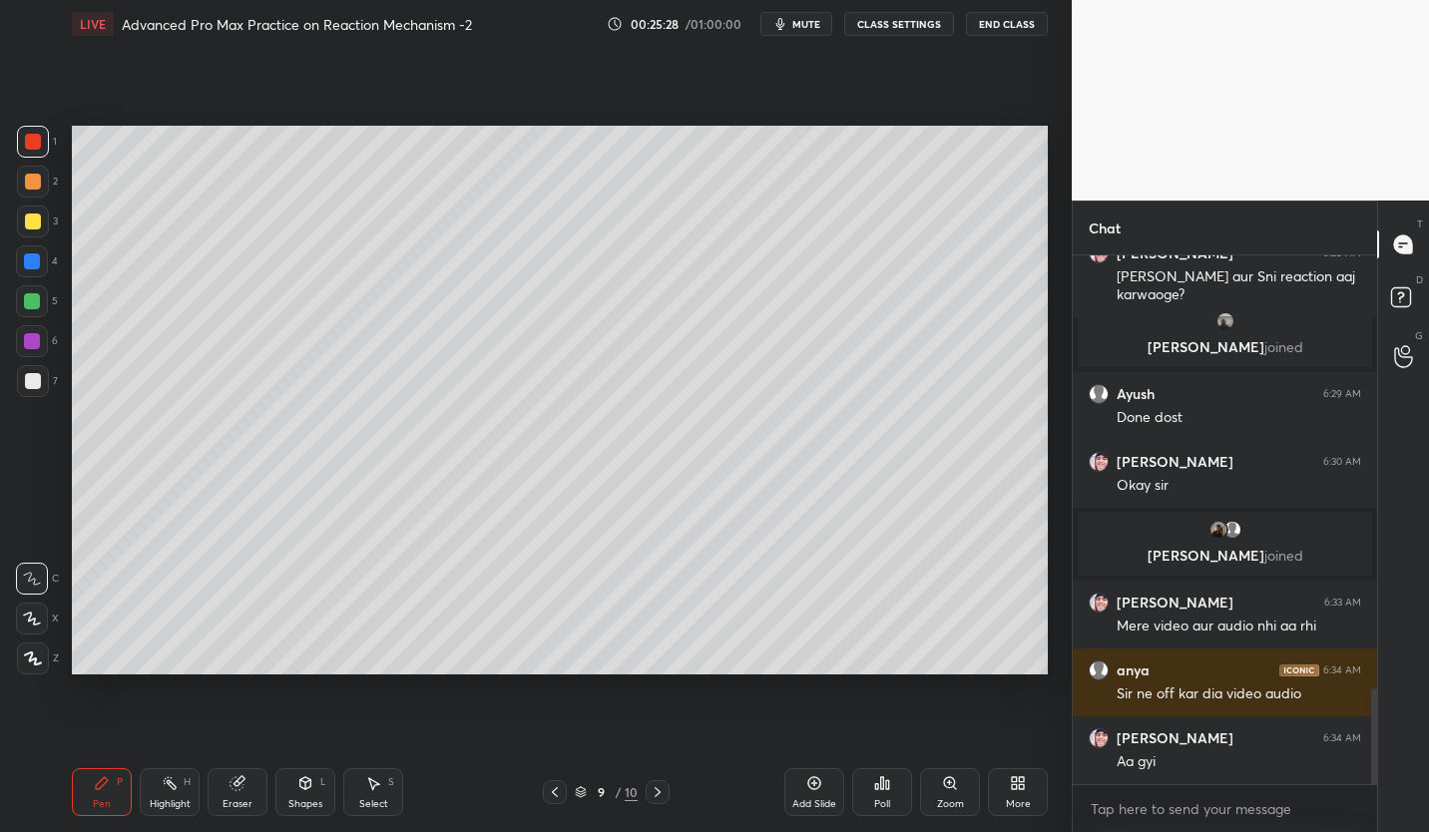
click at [10, 730] on div "1 2 3 4 5 6 7 C X Z C X Z E E Erase all H H LIVE Advanced Pro Max Practice on R…" at bounding box center [528, 416] width 1056 height 832
click at [38, 379] on div at bounding box center [33, 381] width 16 height 16
click at [42, 225] on div at bounding box center [33, 222] width 32 height 32
click at [24, 387] on div at bounding box center [33, 381] width 32 height 32
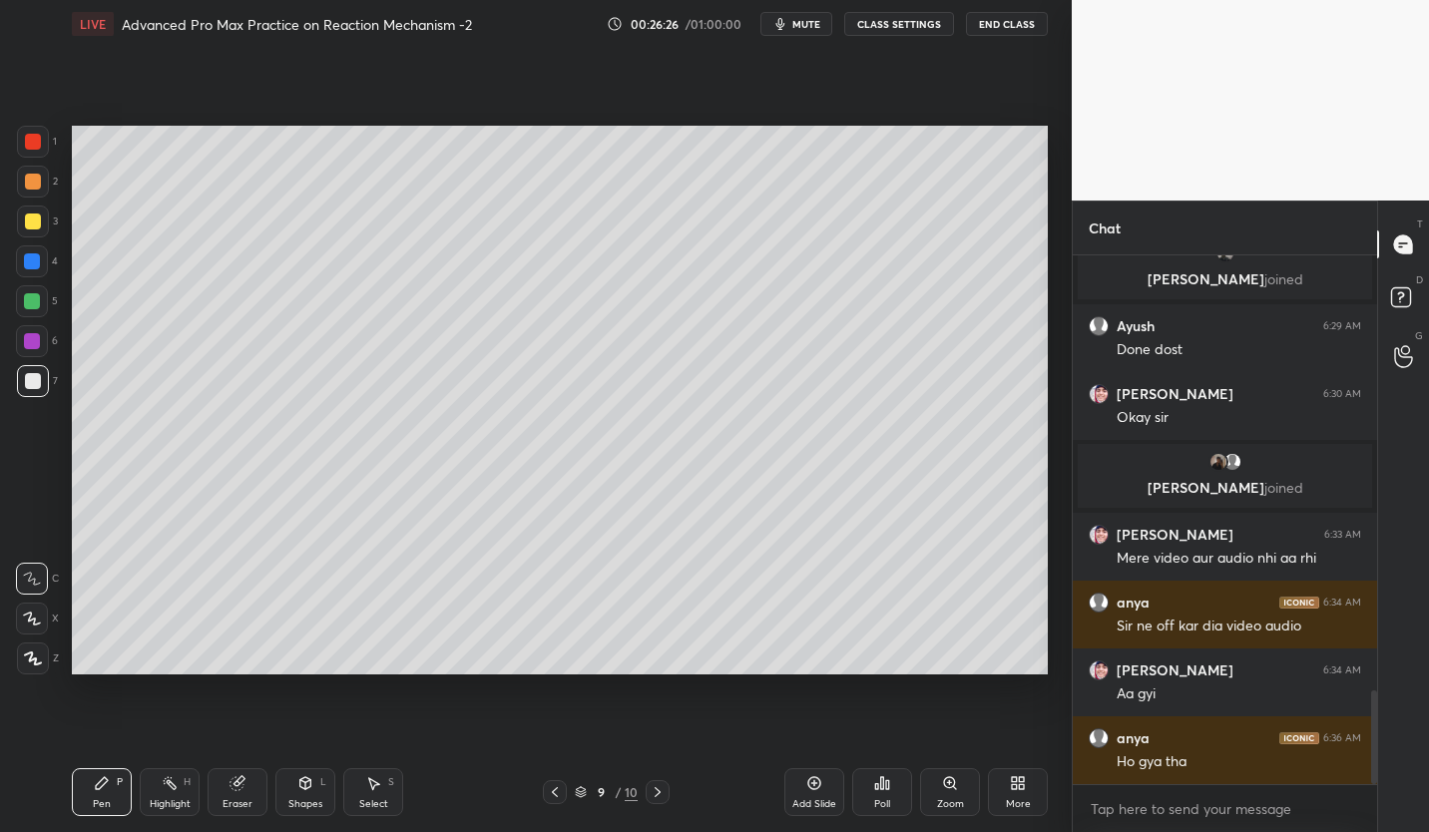
click at [820, 789] on icon at bounding box center [814, 783] width 16 height 16
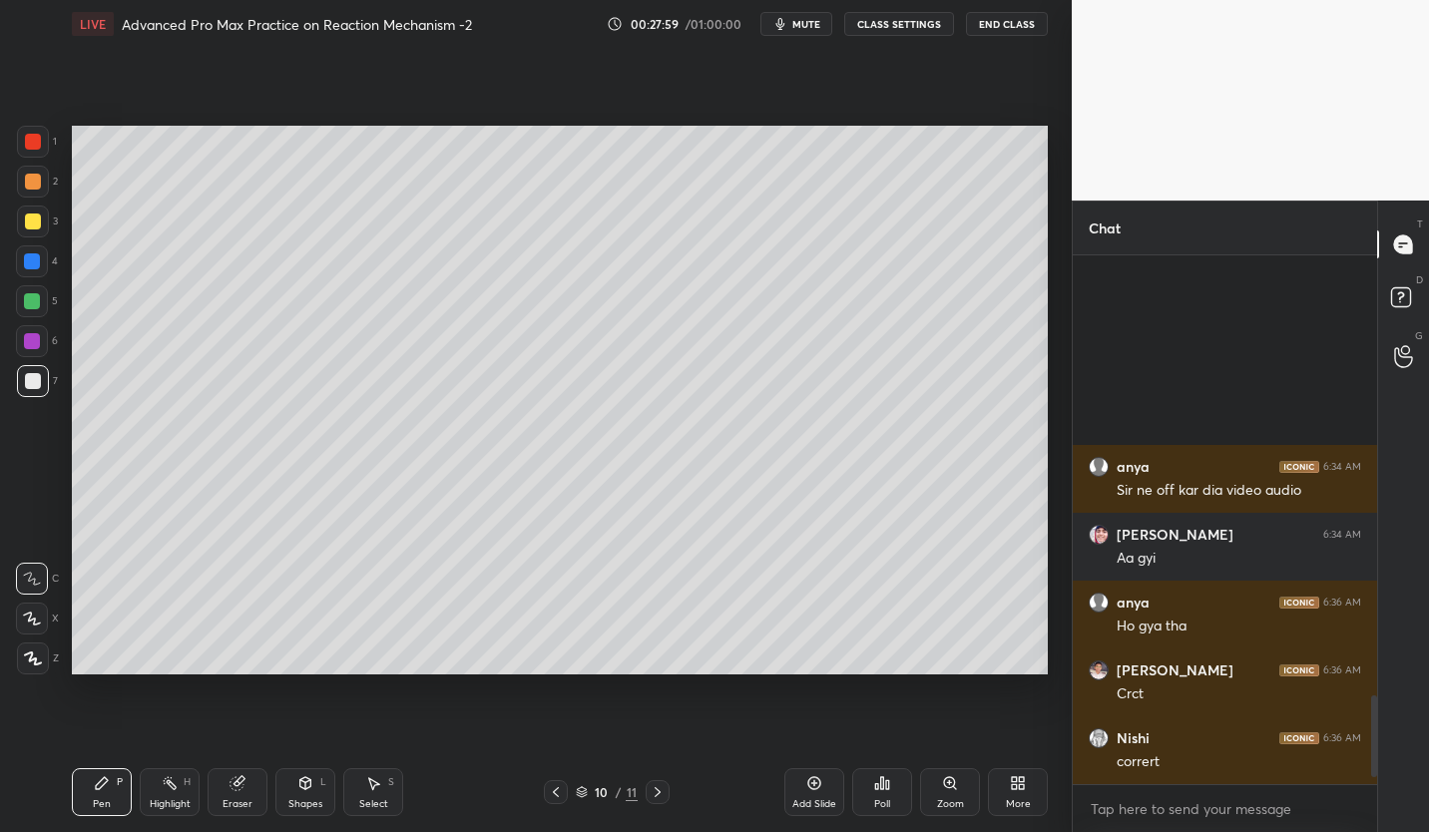
scroll to position [2874, 0]
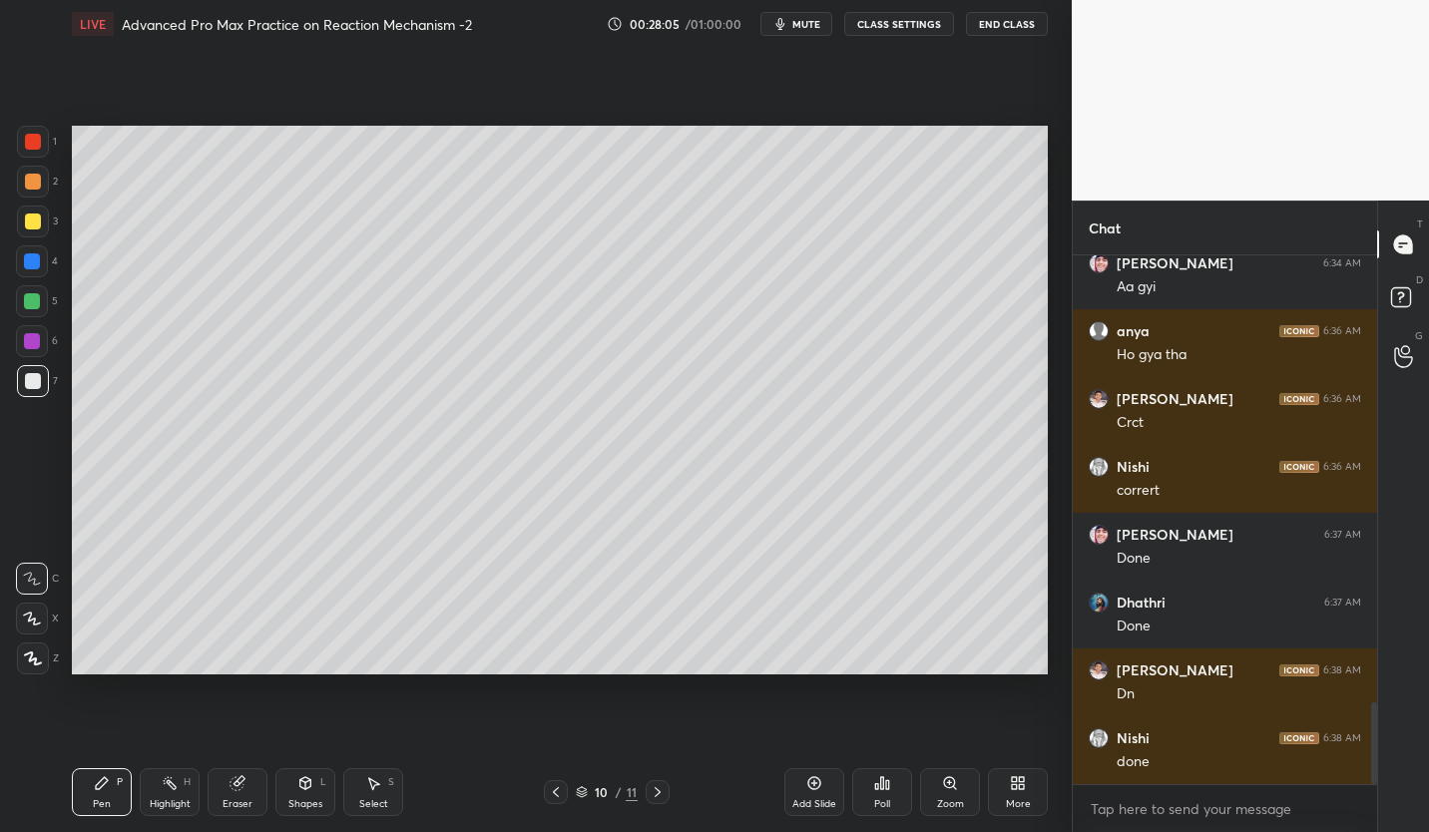
click at [37, 306] on div at bounding box center [32, 301] width 16 height 16
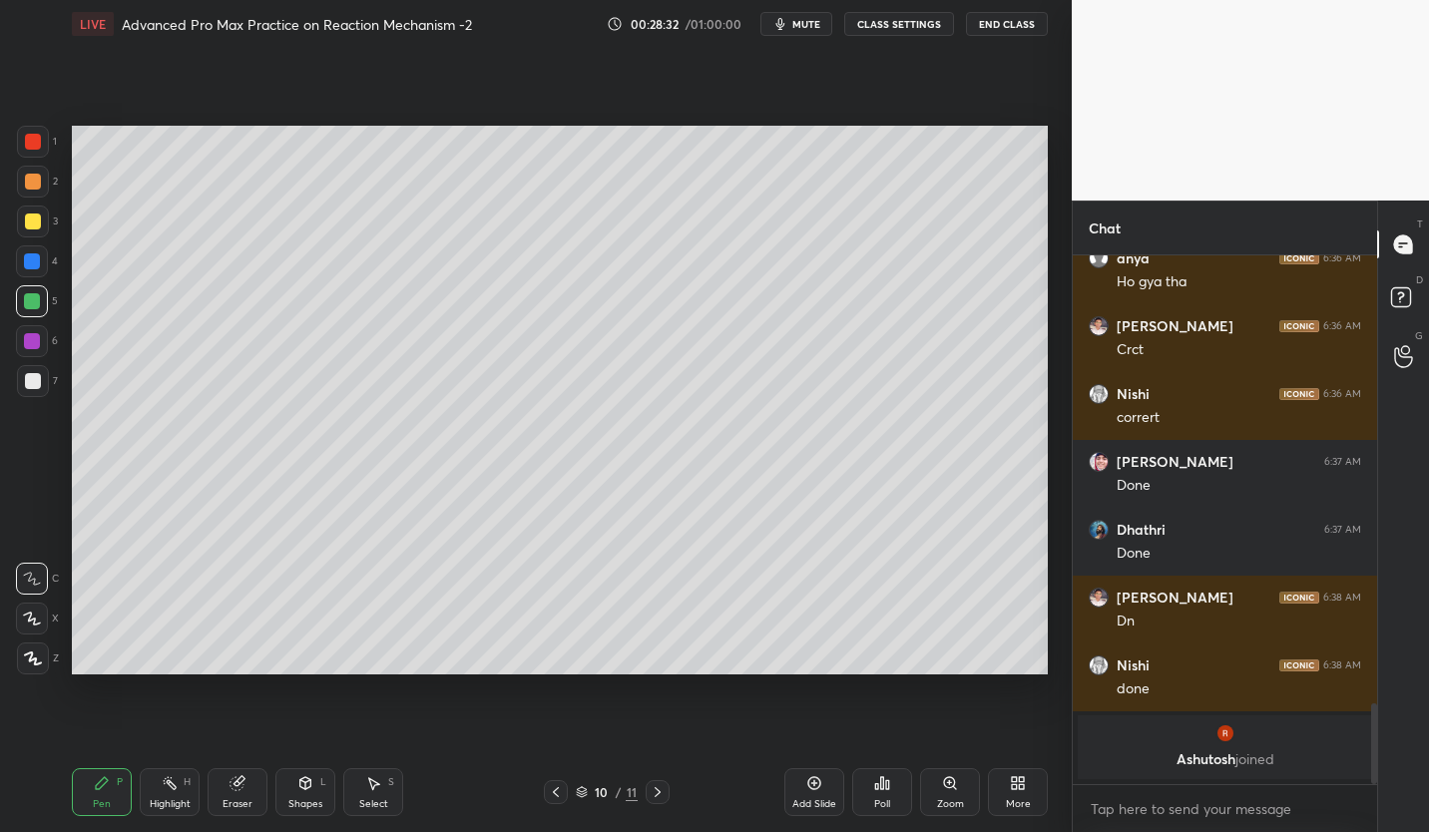
click at [32, 382] on div at bounding box center [33, 381] width 16 height 16
click at [240, 793] on div "Eraser" at bounding box center [238, 792] width 60 height 48
click at [112, 779] on div "Pen P" at bounding box center [102, 792] width 60 height 48
click at [27, 306] on div at bounding box center [32, 301] width 16 height 16
click at [32, 386] on div at bounding box center [33, 381] width 16 height 16
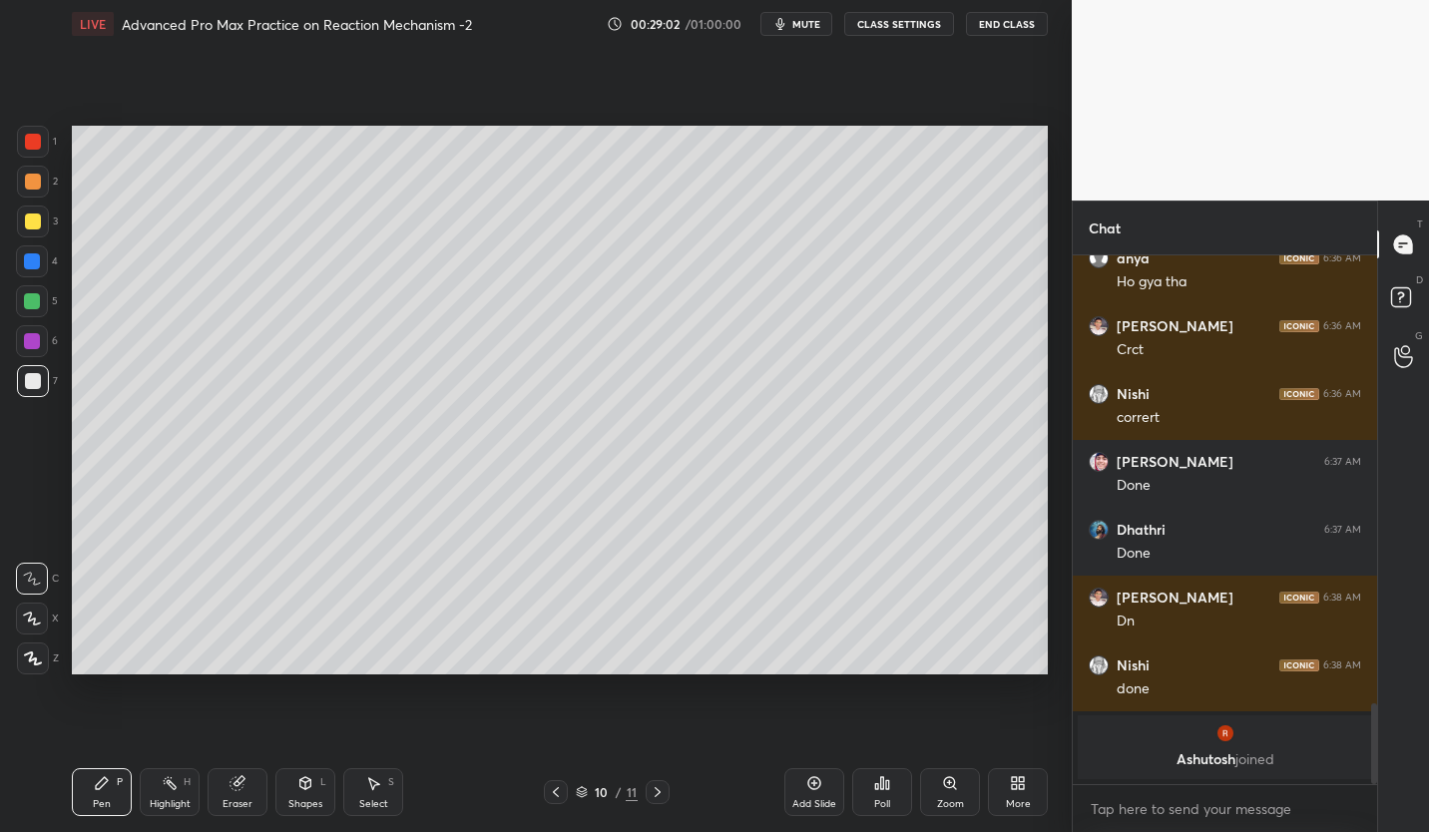
scroll to position [2608, 0]
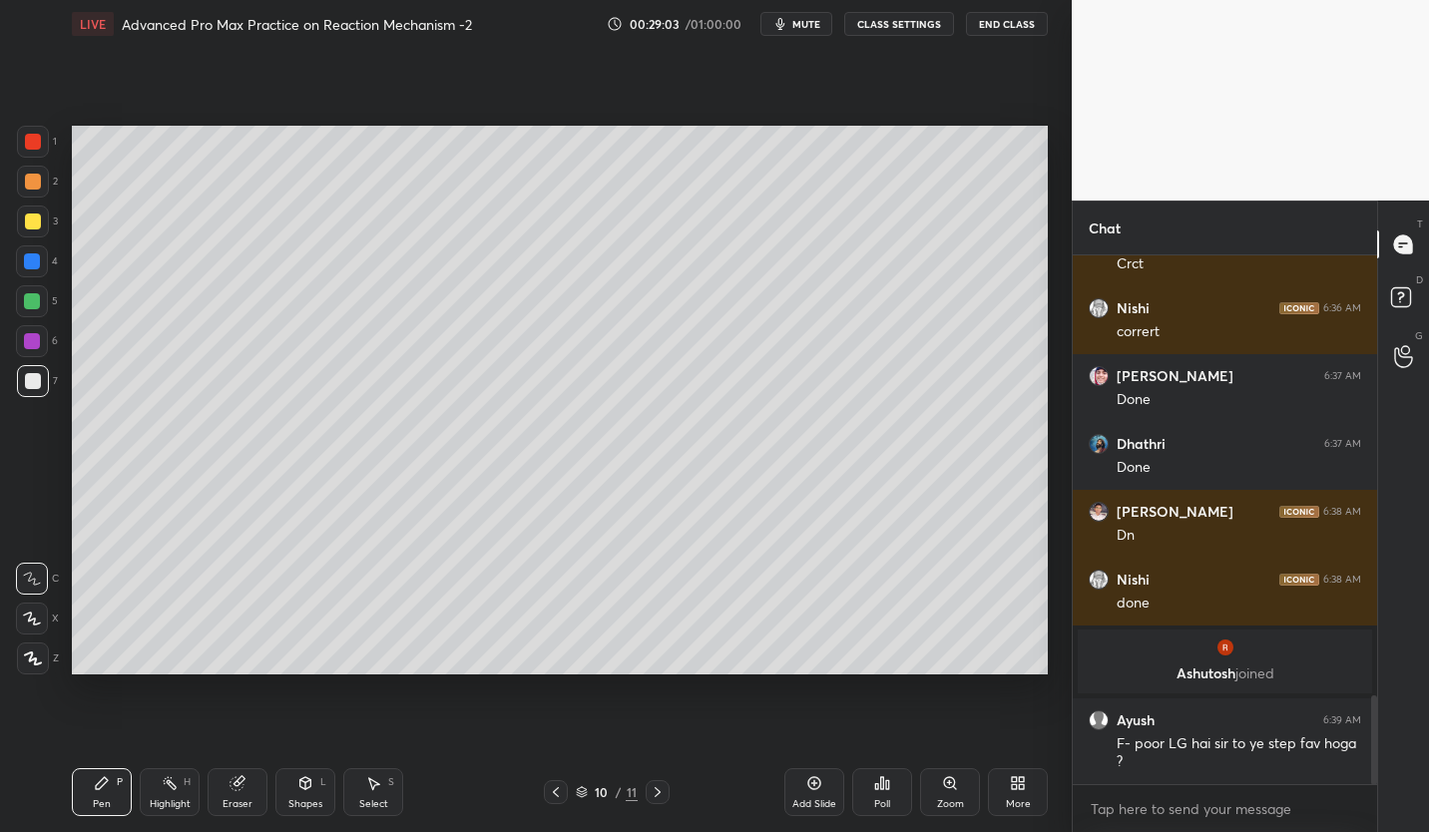
click at [33, 217] on div at bounding box center [33, 222] width 16 height 16
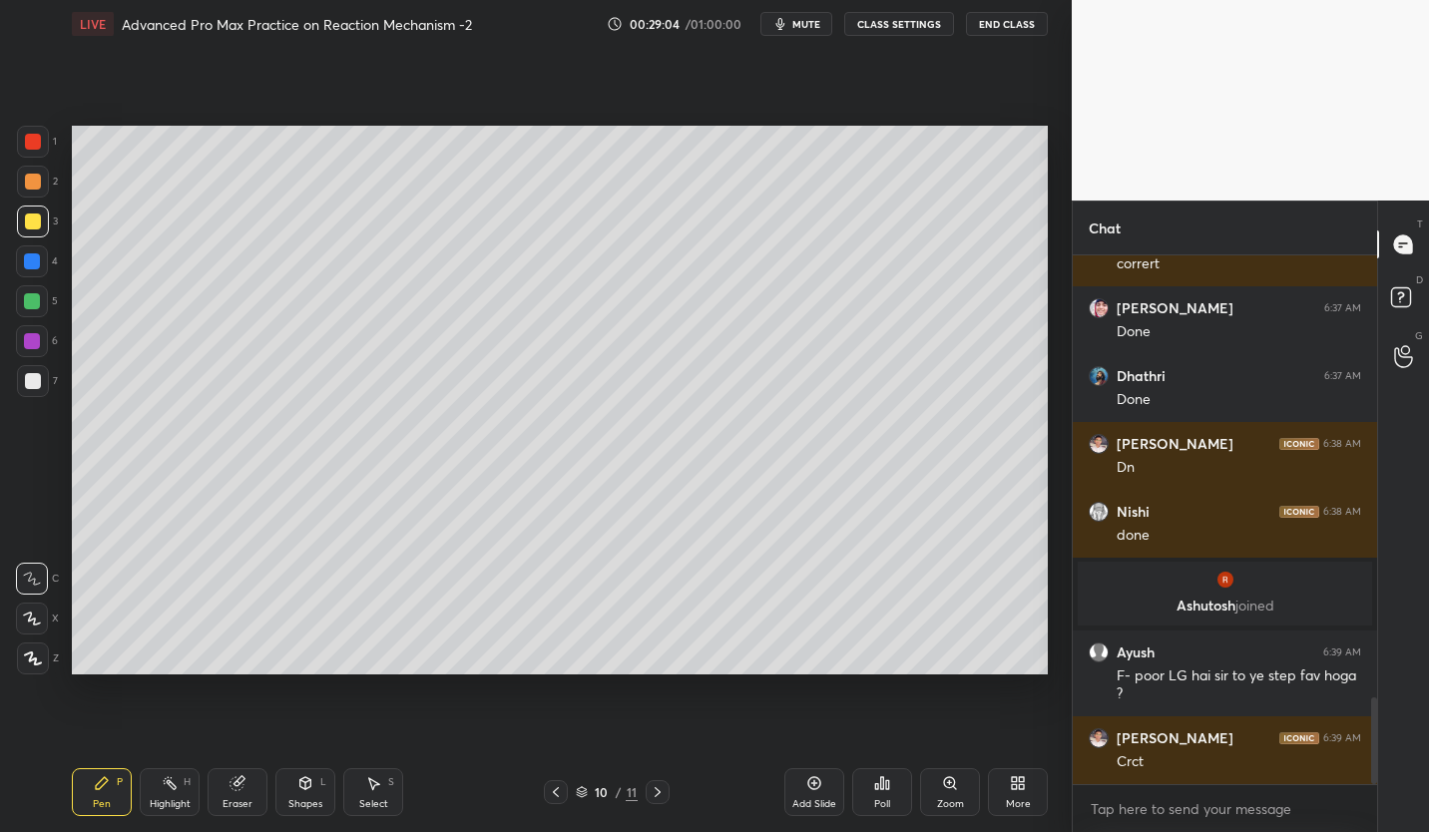
click at [308, 788] on icon at bounding box center [305, 783] width 11 height 12
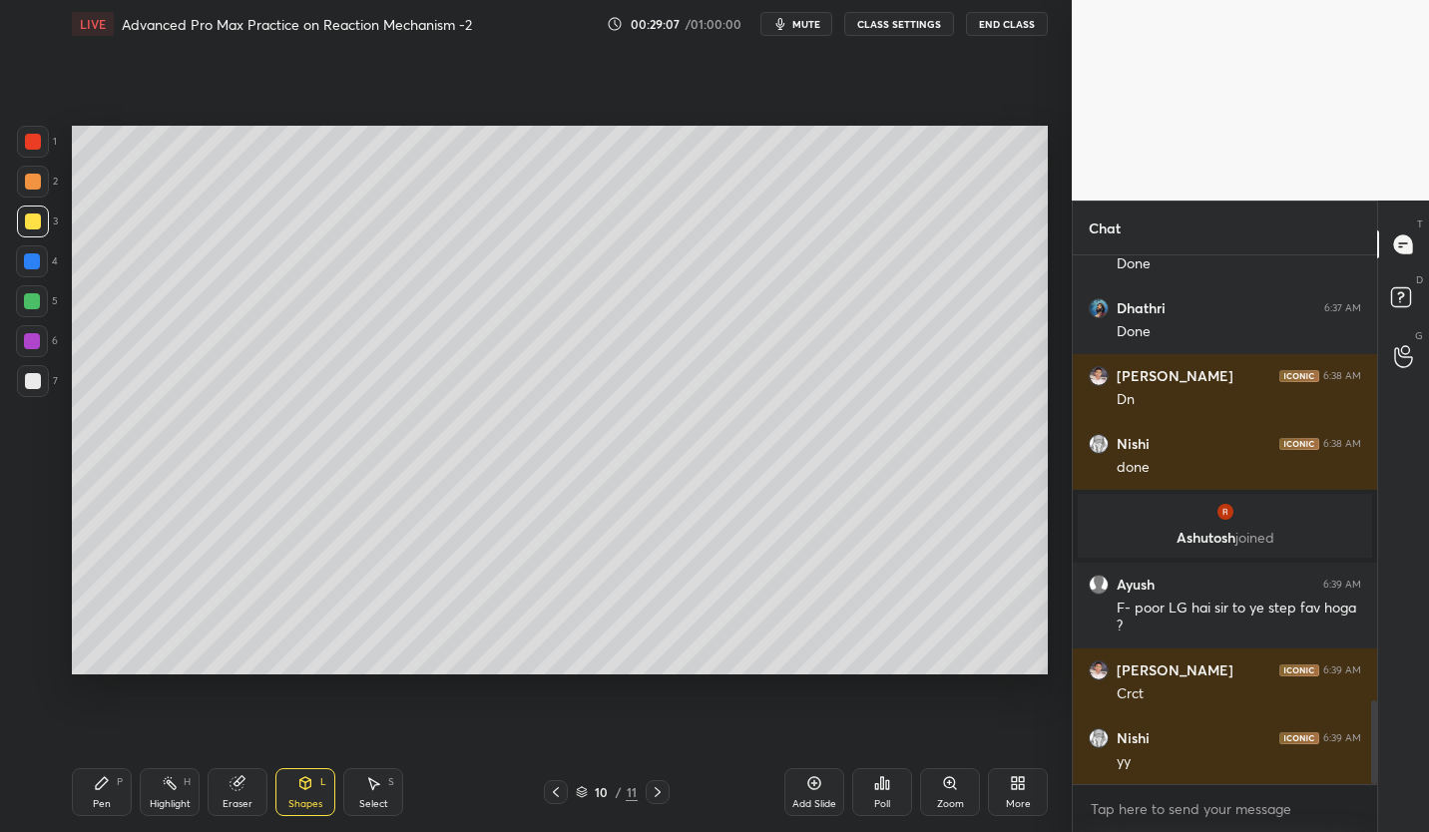
scroll to position [2811, 0]
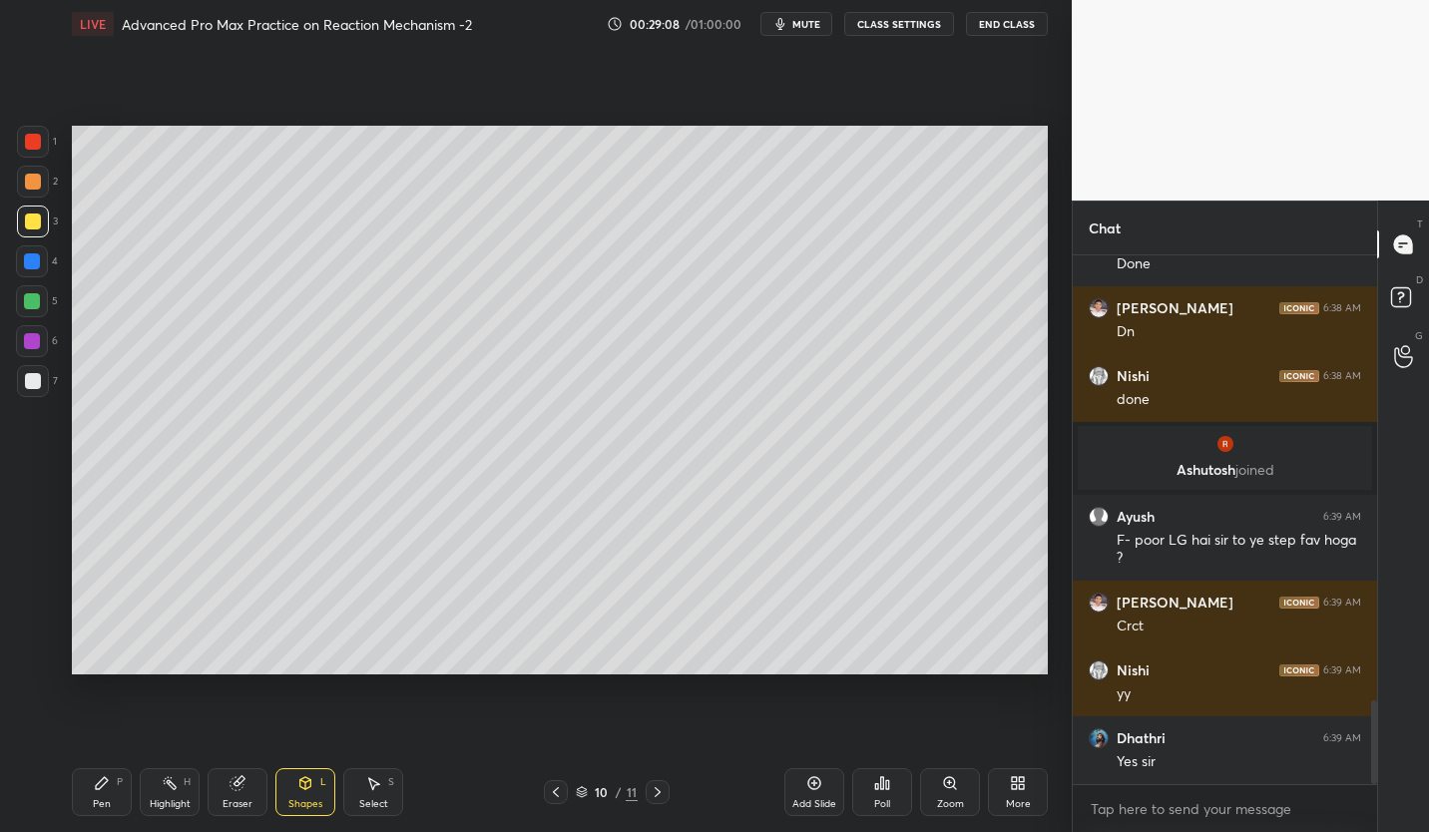
click at [302, 790] on icon at bounding box center [305, 783] width 16 height 16
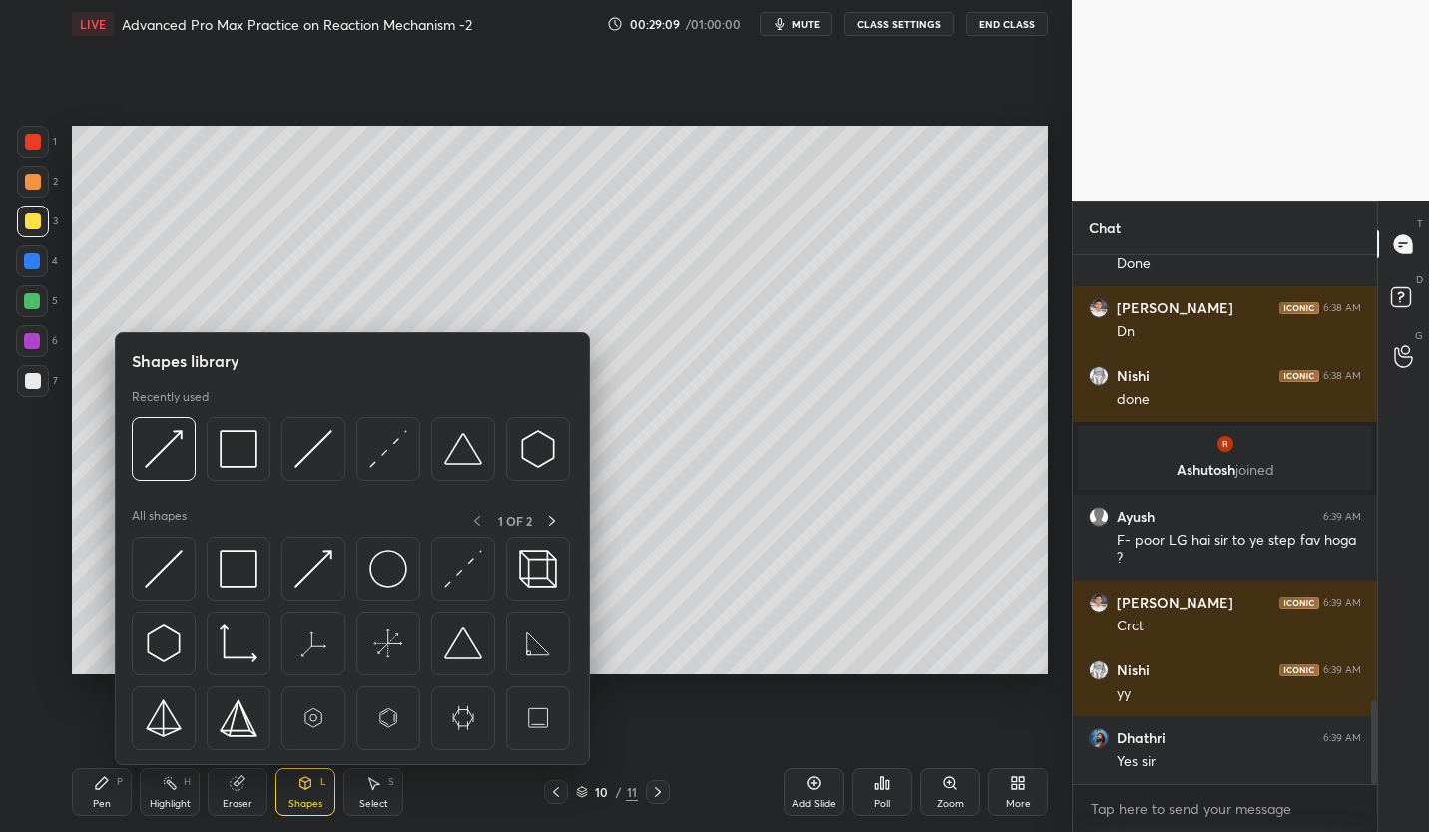
click at [249, 563] on img at bounding box center [239, 569] width 38 height 38
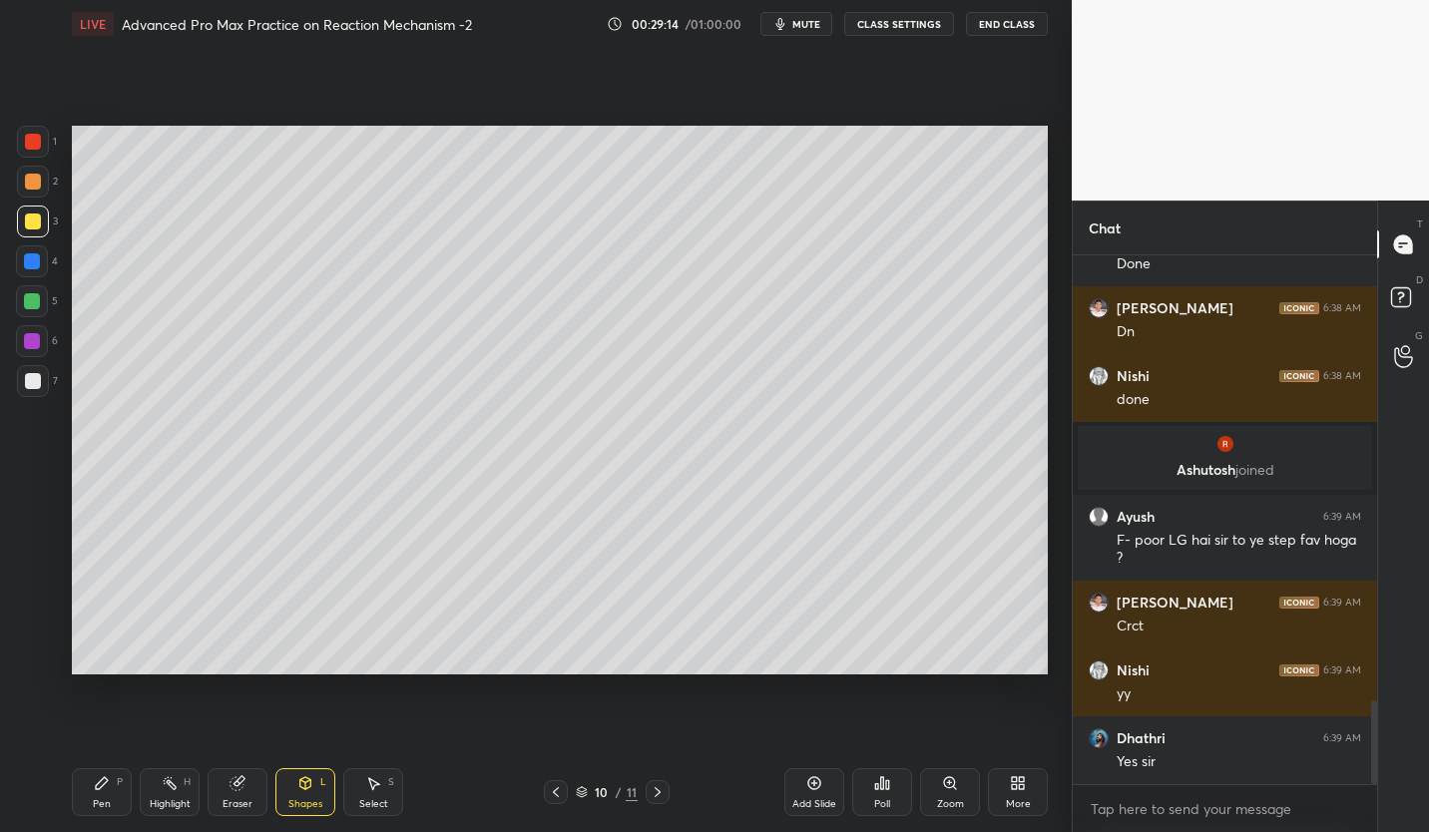
click at [234, 785] on icon at bounding box center [237, 783] width 13 height 13
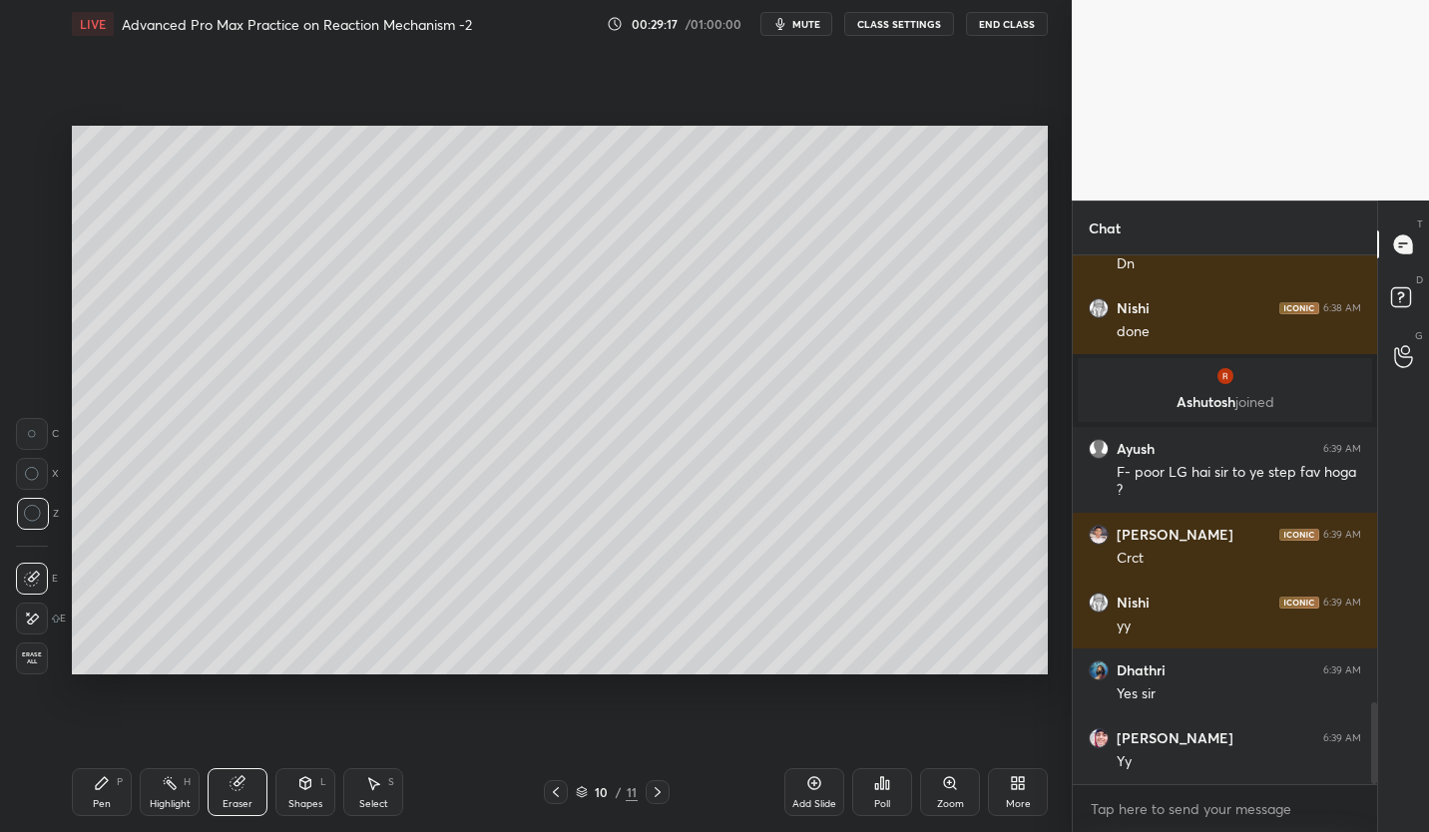
scroll to position [2947, 0]
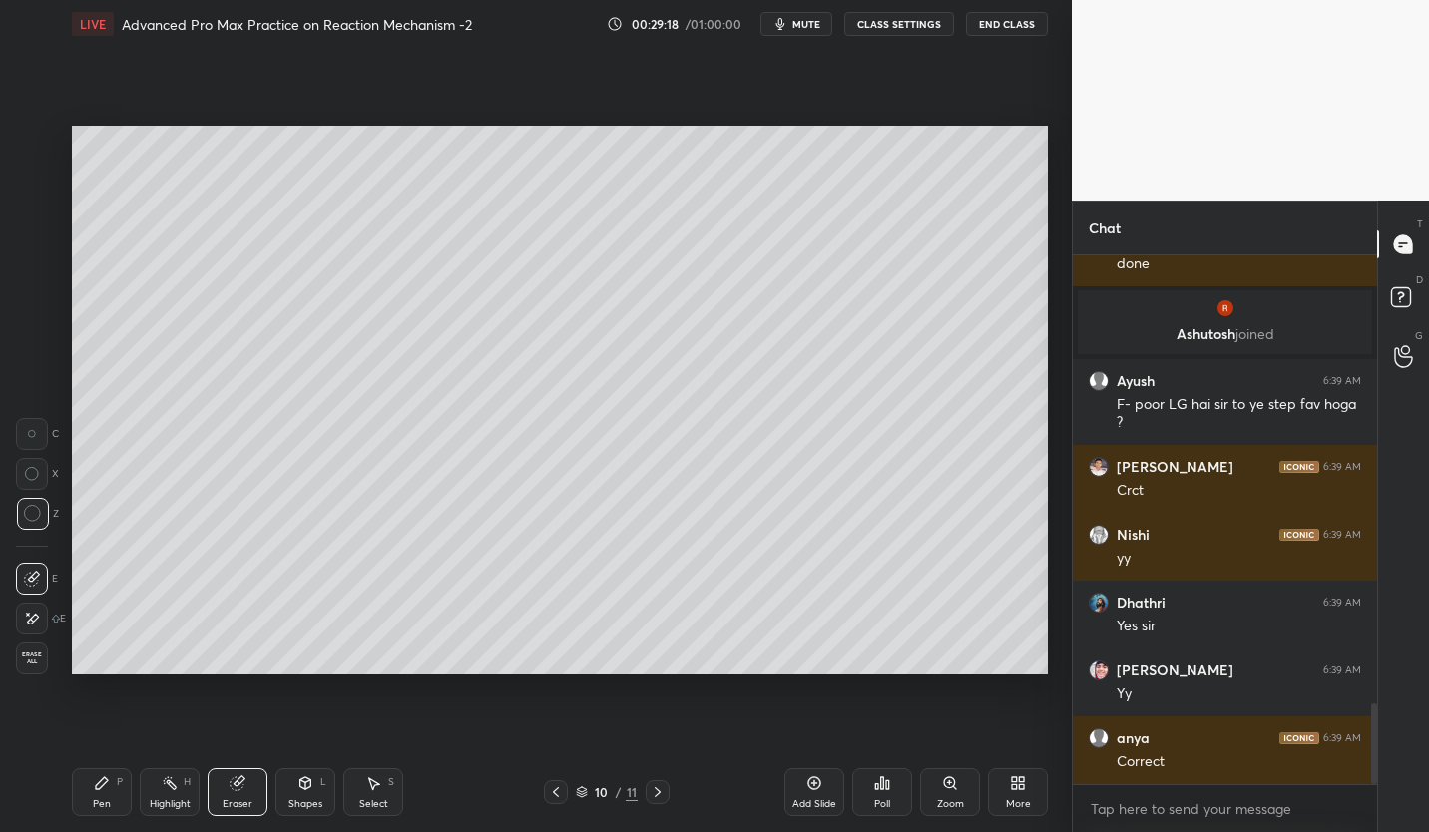
click at [299, 787] on icon at bounding box center [305, 783] width 16 height 16
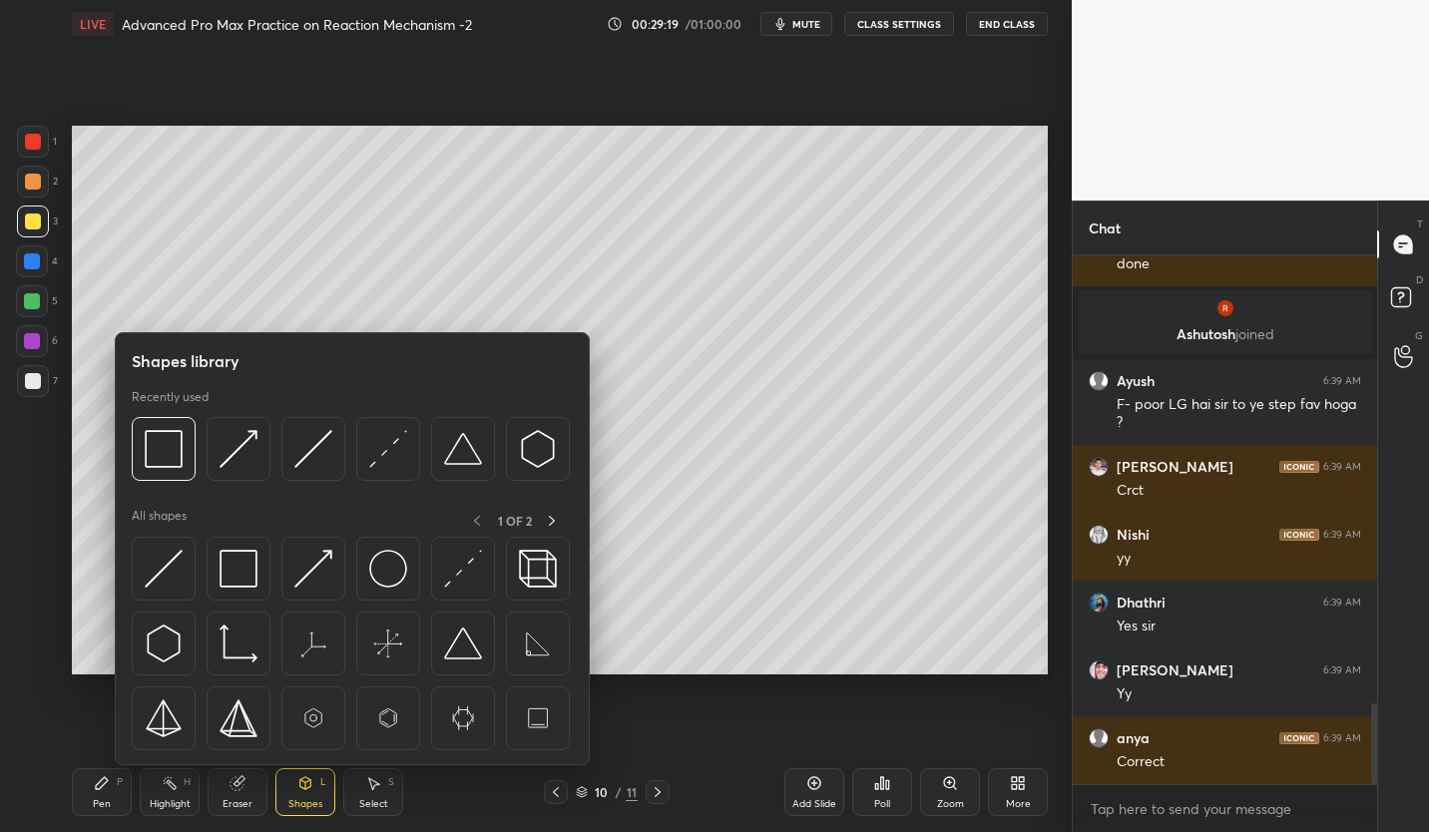
click at [244, 568] on img at bounding box center [239, 569] width 38 height 38
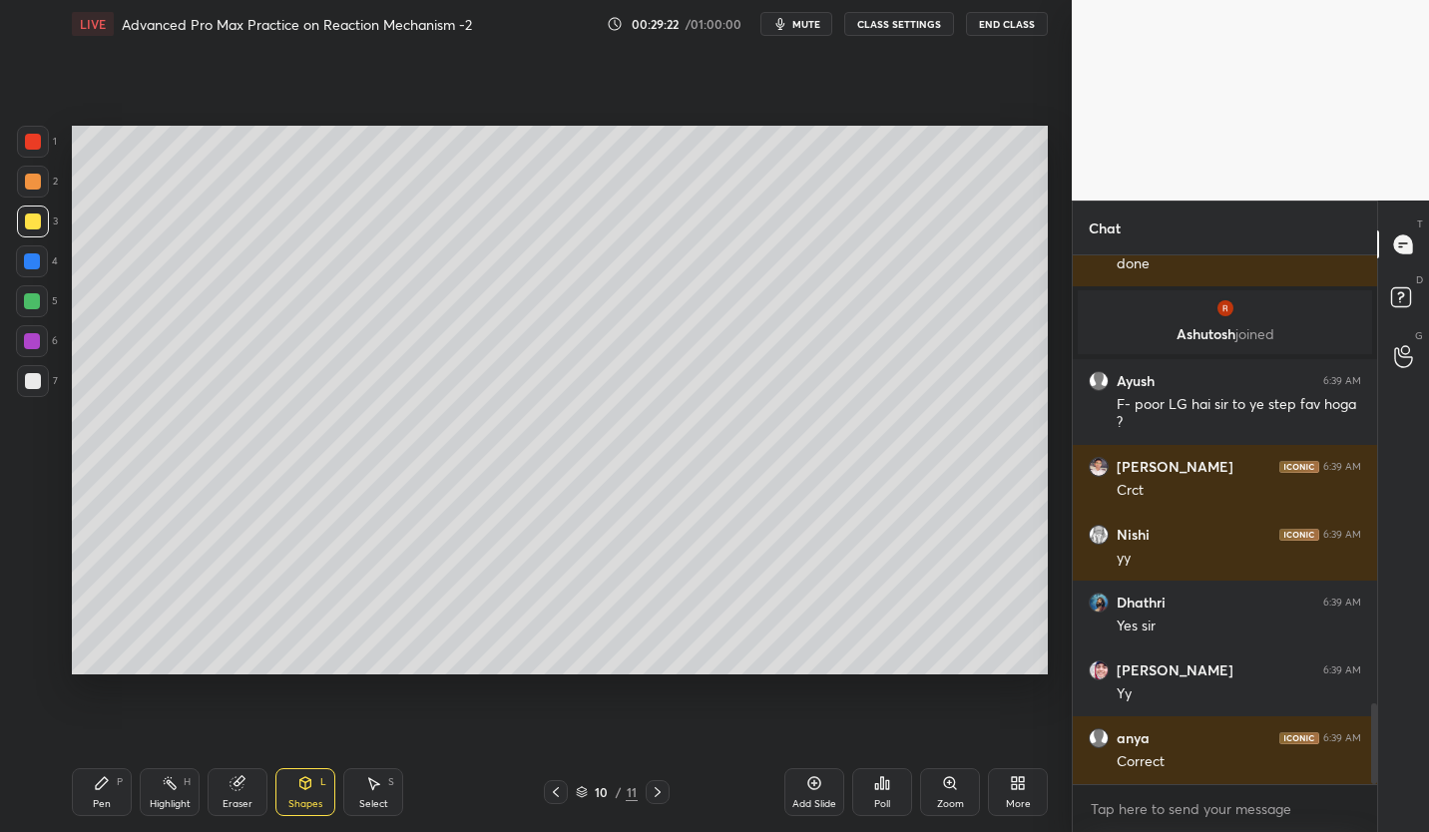
click at [103, 791] on div "Pen P" at bounding box center [102, 792] width 60 height 48
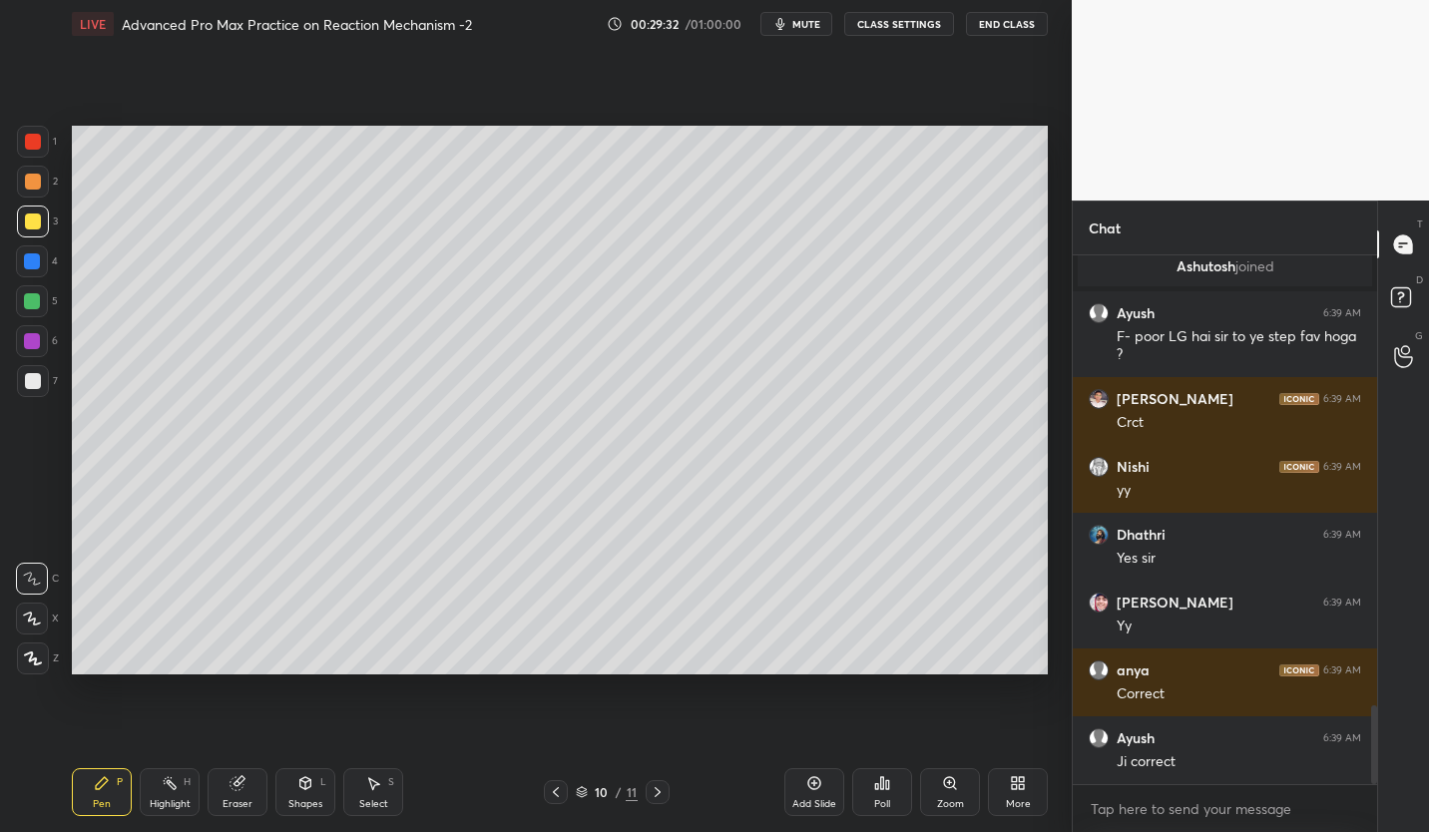
click at [814, 791] on div "Add Slide" at bounding box center [814, 792] width 60 height 48
click at [35, 307] on div at bounding box center [32, 301] width 16 height 16
click at [32, 389] on div at bounding box center [33, 381] width 32 height 32
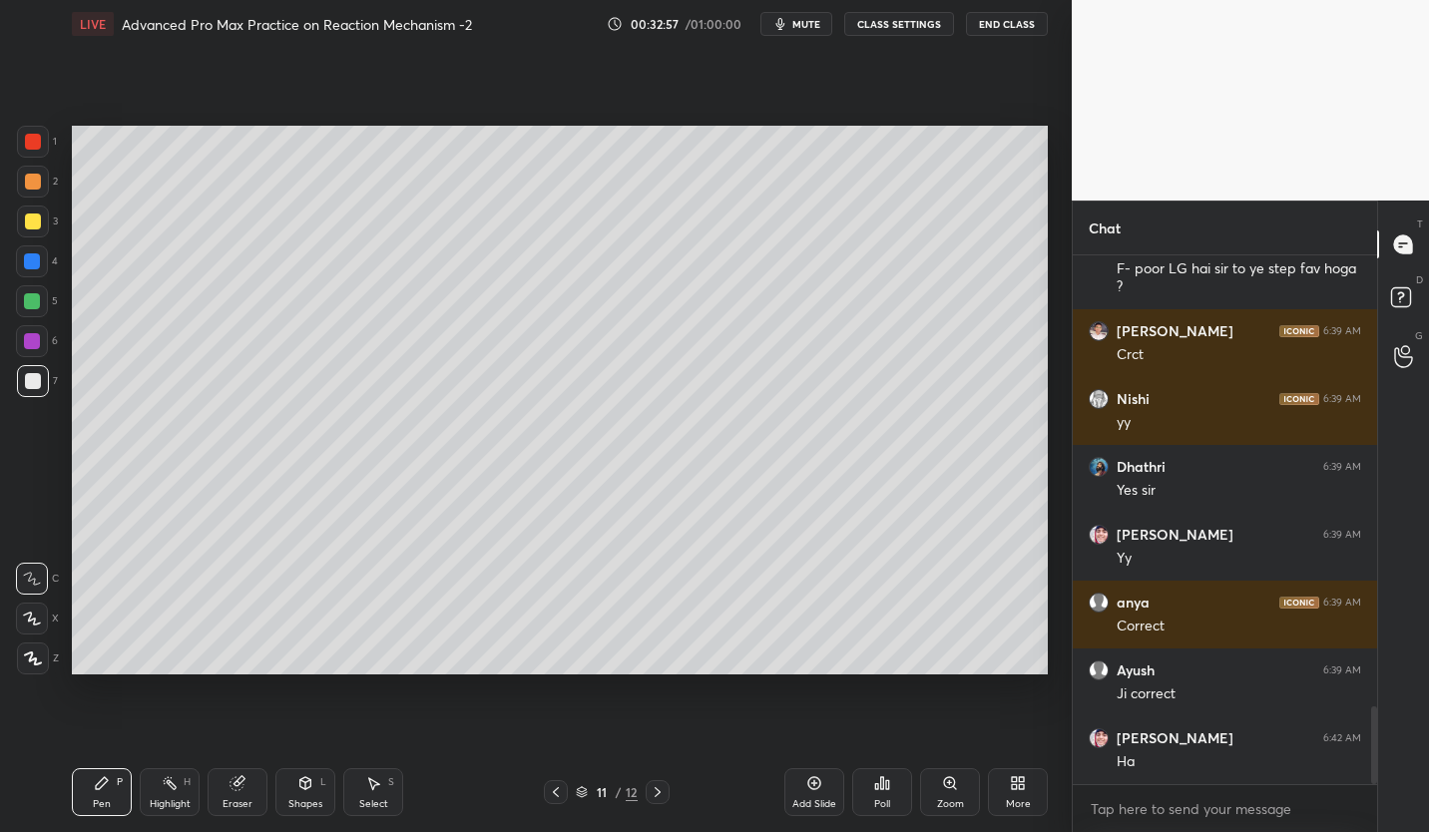
click at [46, 302] on div at bounding box center [32, 301] width 32 height 32
click at [28, 222] on div at bounding box center [33, 222] width 16 height 16
click at [820, 792] on div "Add Slide" at bounding box center [814, 792] width 60 height 48
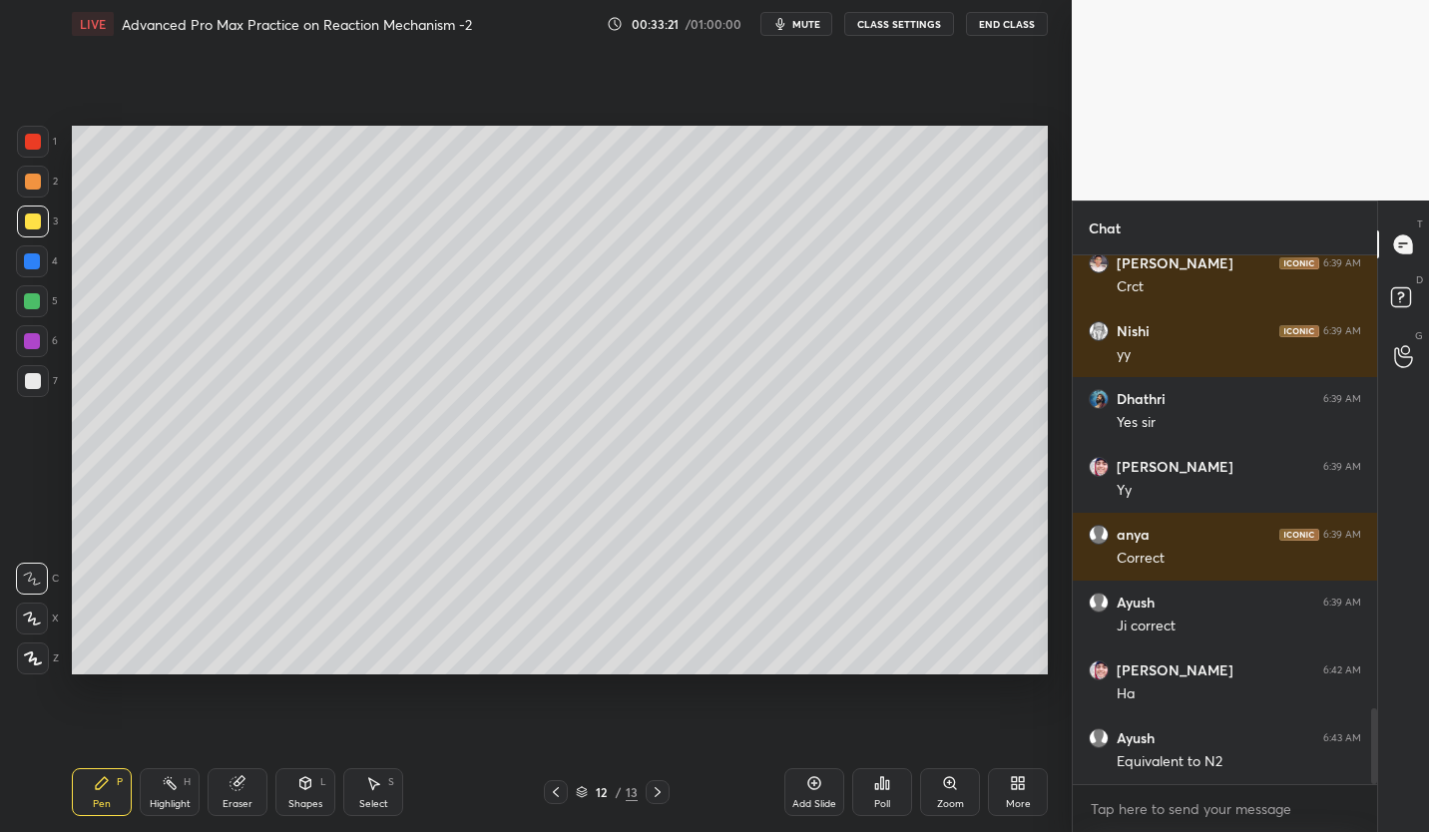
scroll to position [3170, 0]
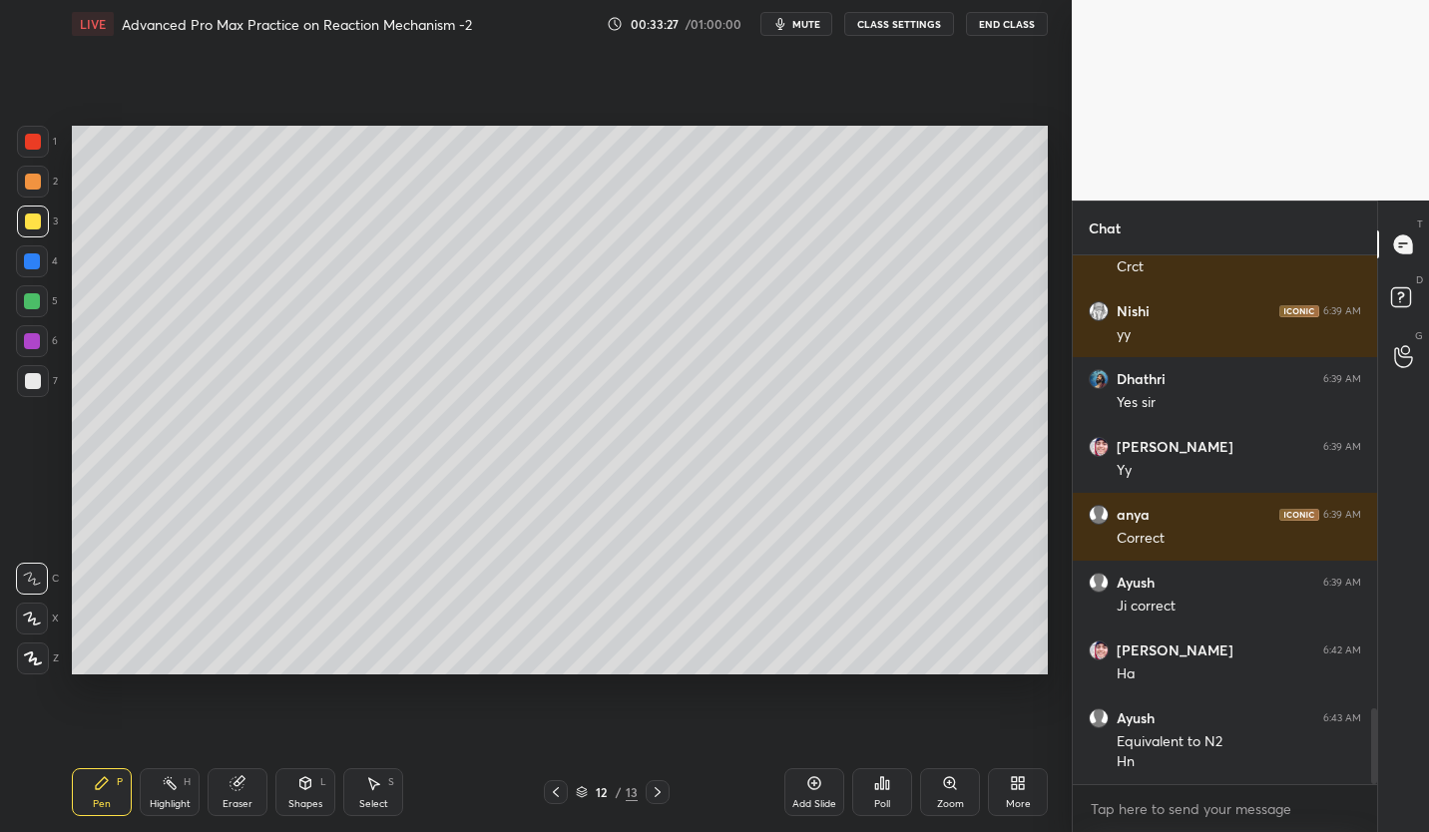
click at [244, 794] on div "Eraser" at bounding box center [238, 792] width 60 height 48
click at [101, 787] on icon at bounding box center [102, 783] width 12 height 12
click at [33, 382] on div at bounding box center [33, 381] width 16 height 16
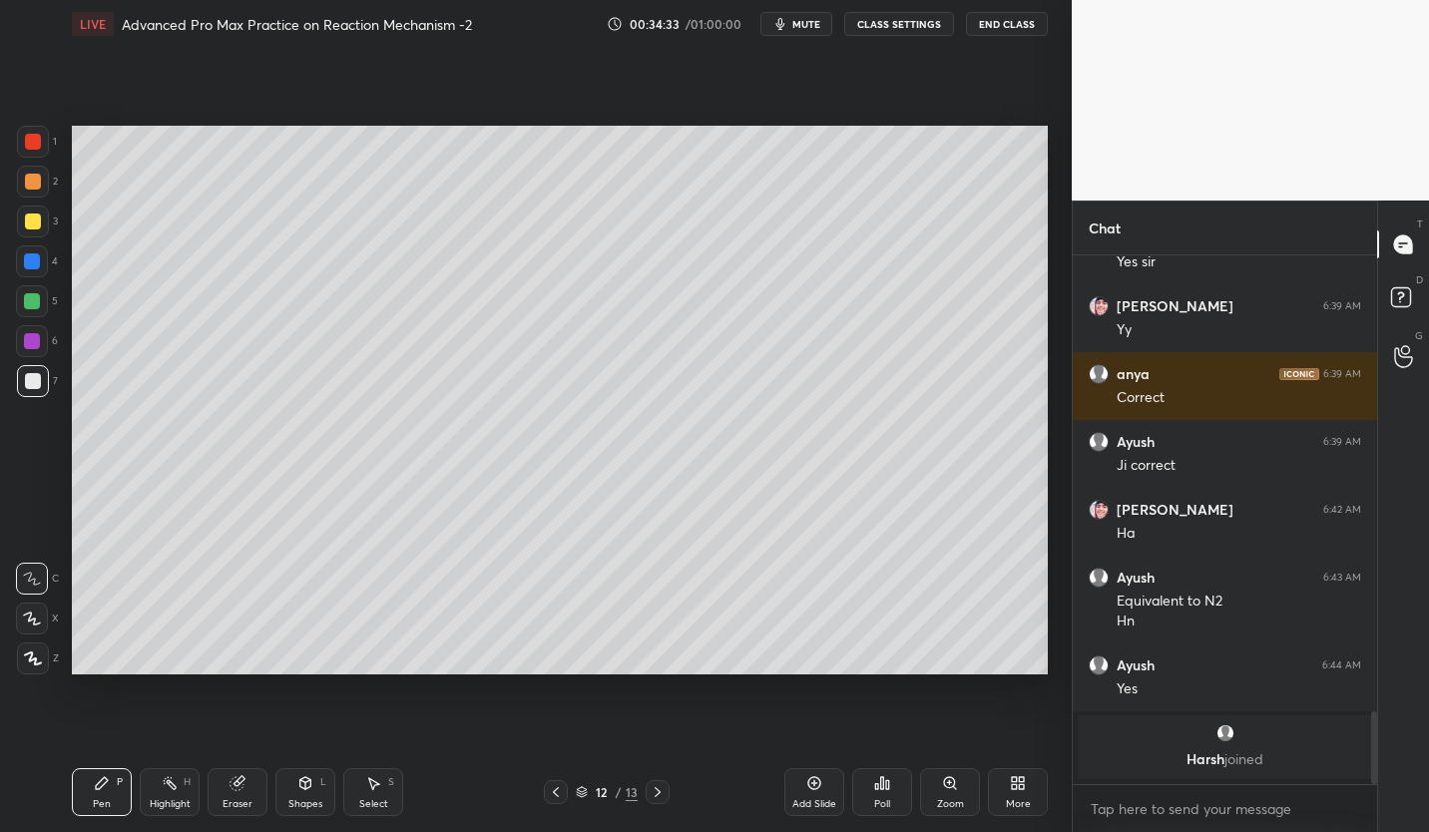
scroll to position [3189, 0]
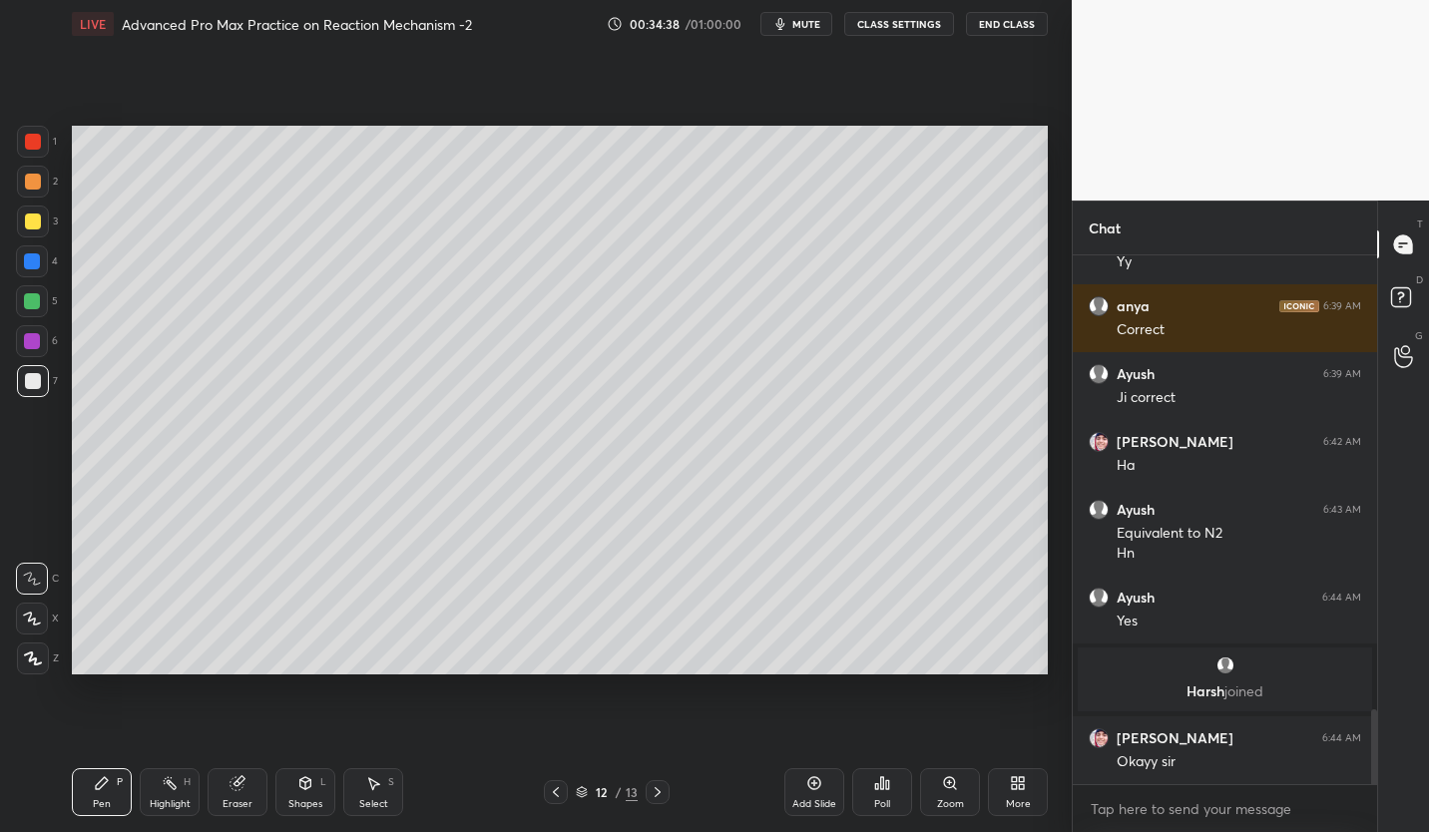
click at [557, 797] on icon at bounding box center [556, 792] width 16 height 16
click at [42, 229] on div at bounding box center [33, 222] width 32 height 32
click at [36, 386] on div at bounding box center [33, 381] width 16 height 16
click at [238, 784] on icon at bounding box center [237, 783] width 13 height 13
click at [98, 790] on icon at bounding box center [102, 783] width 16 height 16
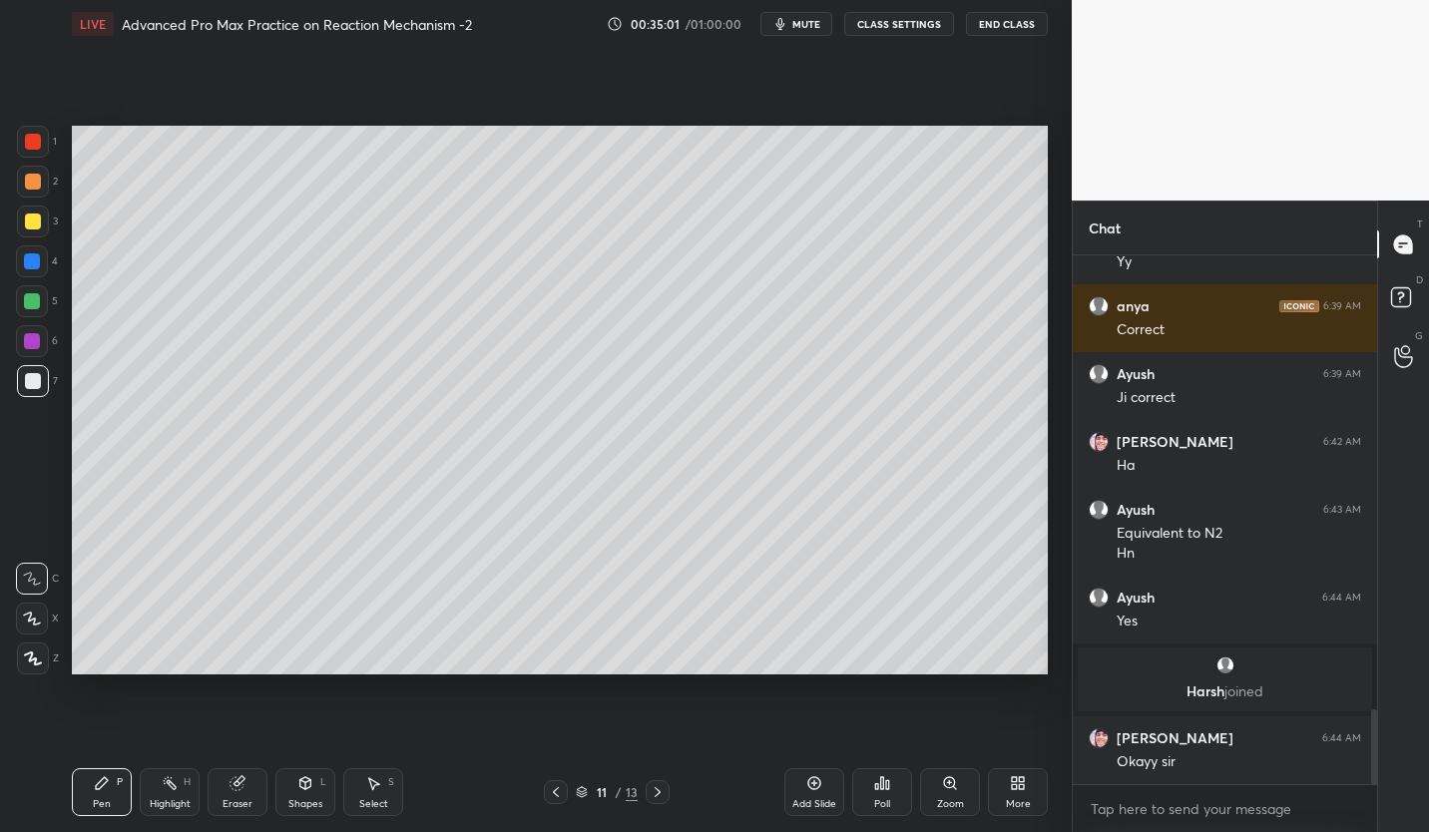
click at [26, 213] on div at bounding box center [33, 222] width 32 height 32
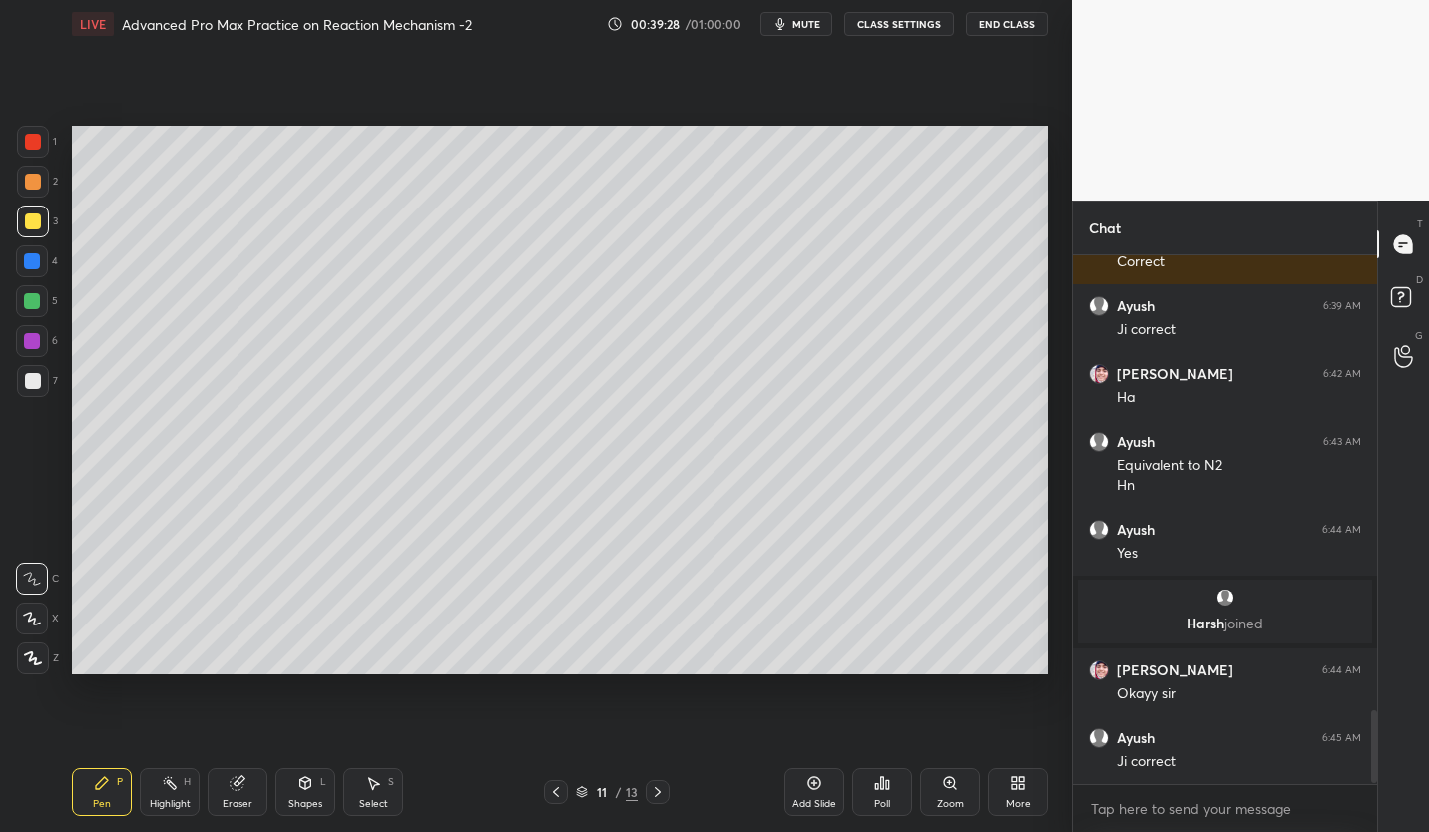
scroll to position [3330, 0]
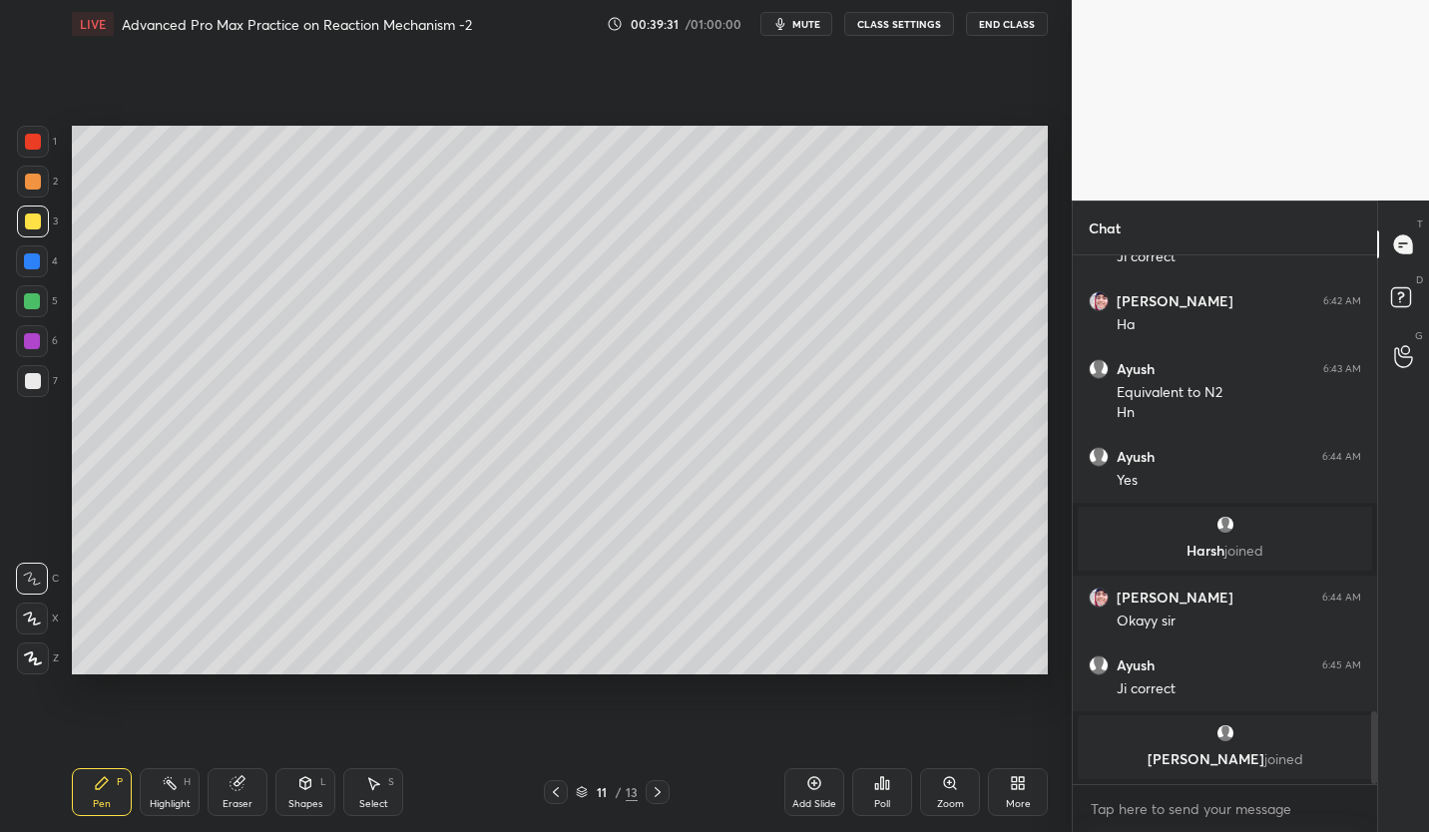
click at [813, 789] on icon at bounding box center [814, 783] width 13 height 13
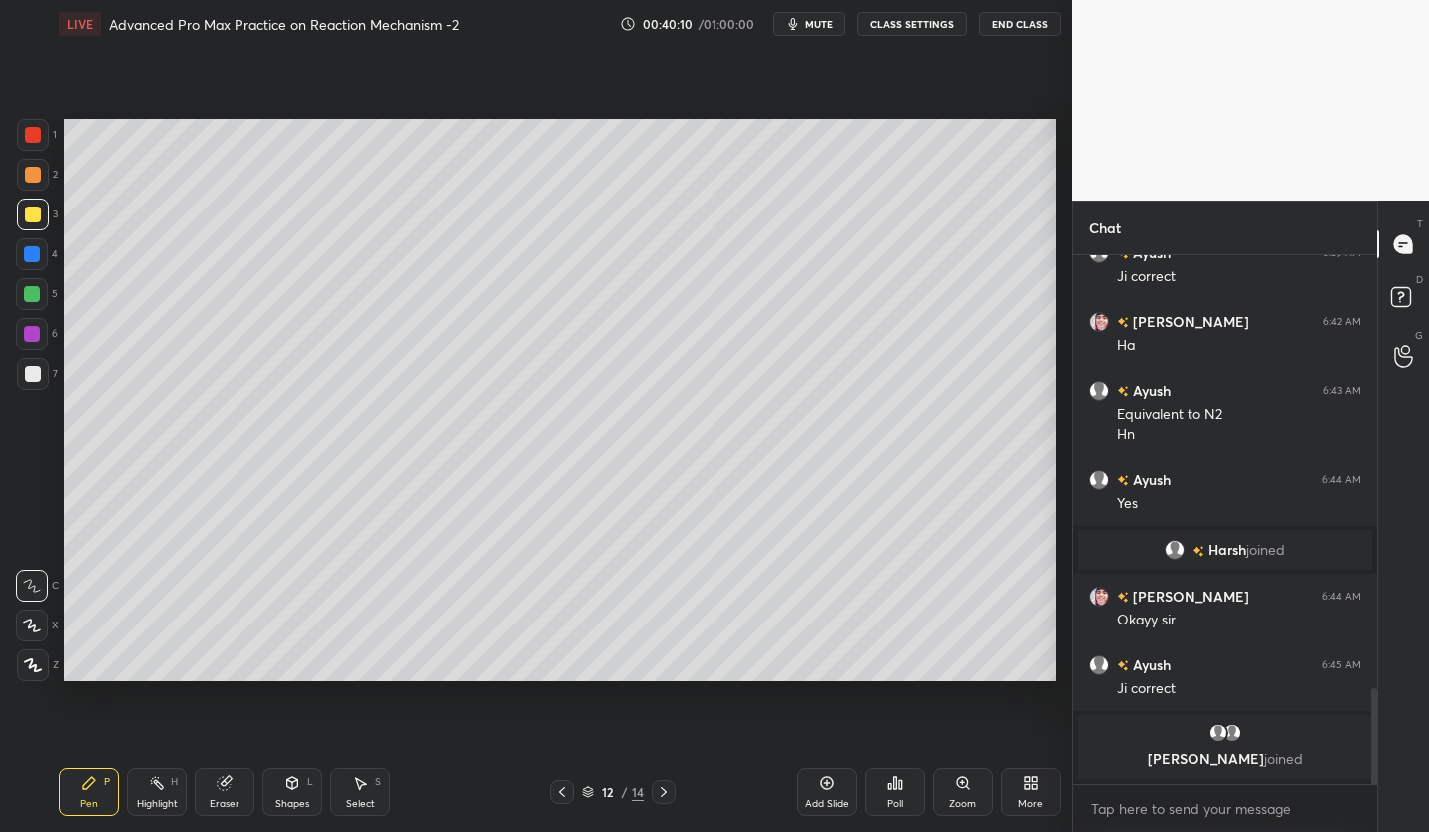
scroll to position [99086, 98799]
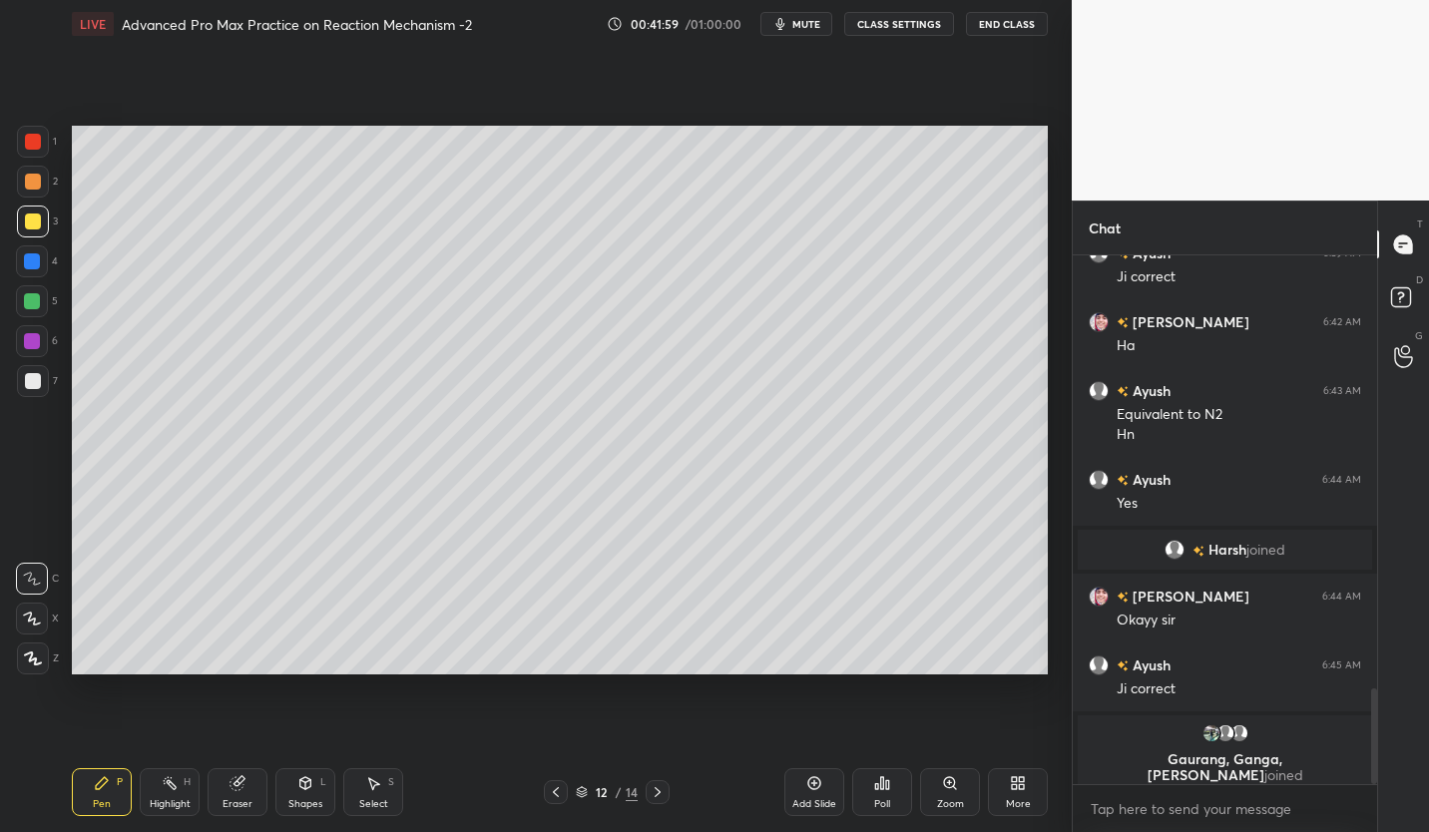
click at [32, 377] on div at bounding box center [33, 381] width 16 height 16
click at [238, 786] on icon at bounding box center [237, 783] width 13 height 13
click at [101, 794] on div "Pen P" at bounding box center [102, 792] width 60 height 48
click at [43, 219] on div at bounding box center [33, 222] width 32 height 32
click at [764, 751] on div "Setting up your live class Poll for secs No correct answer Start poll" at bounding box center [560, 400] width 992 height 705
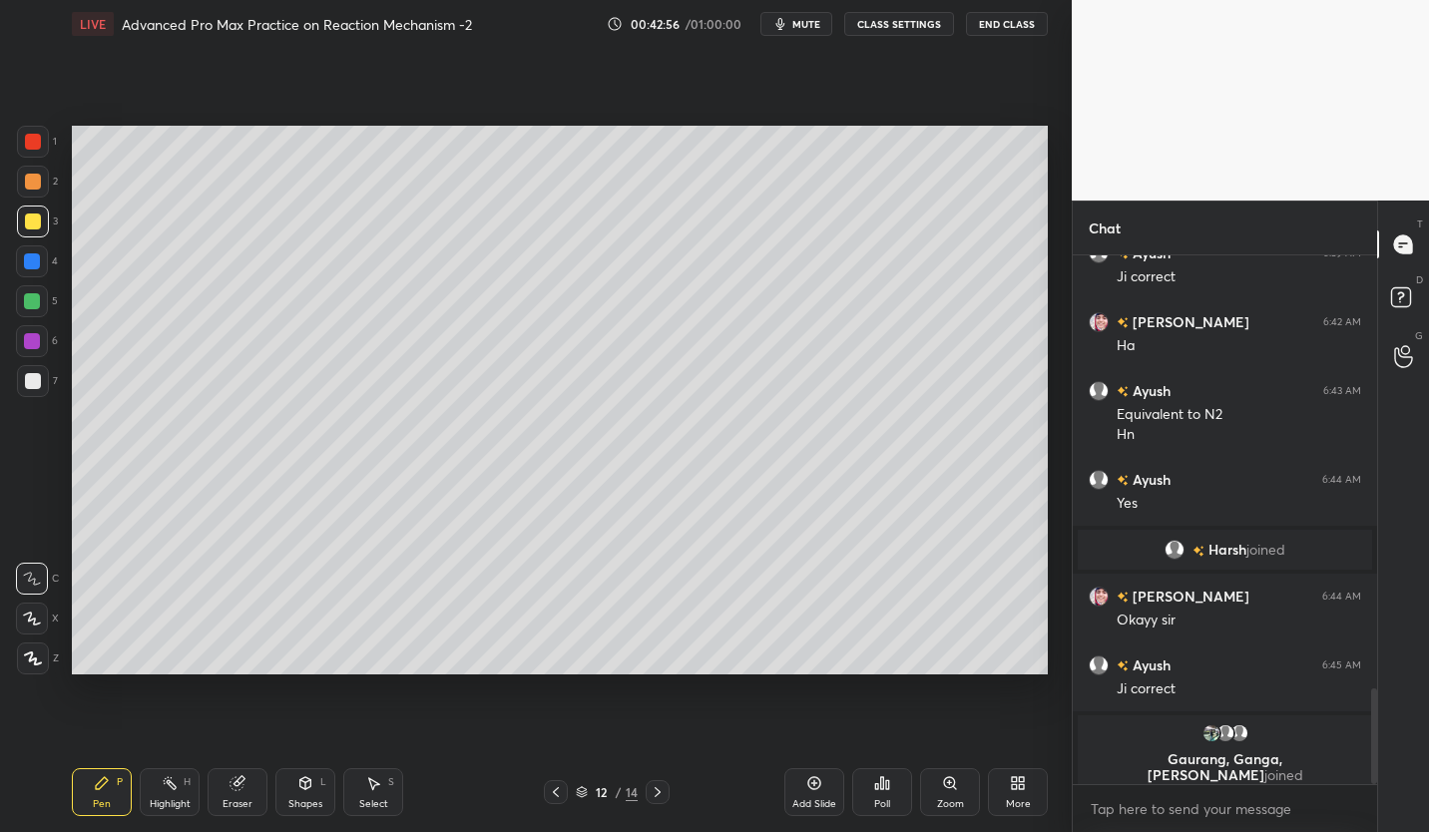
click at [815, 795] on div "Add Slide" at bounding box center [814, 792] width 60 height 48
click at [37, 379] on div at bounding box center [33, 381] width 16 height 16
click at [34, 223] on div at bounding box center [33, 222] width 16 height 16
click at [41, 303] on div at bounding box center [32, 301] width 32 height 32
click at [40, 381] on div at bounding box center [33, 381] width 16 height 16
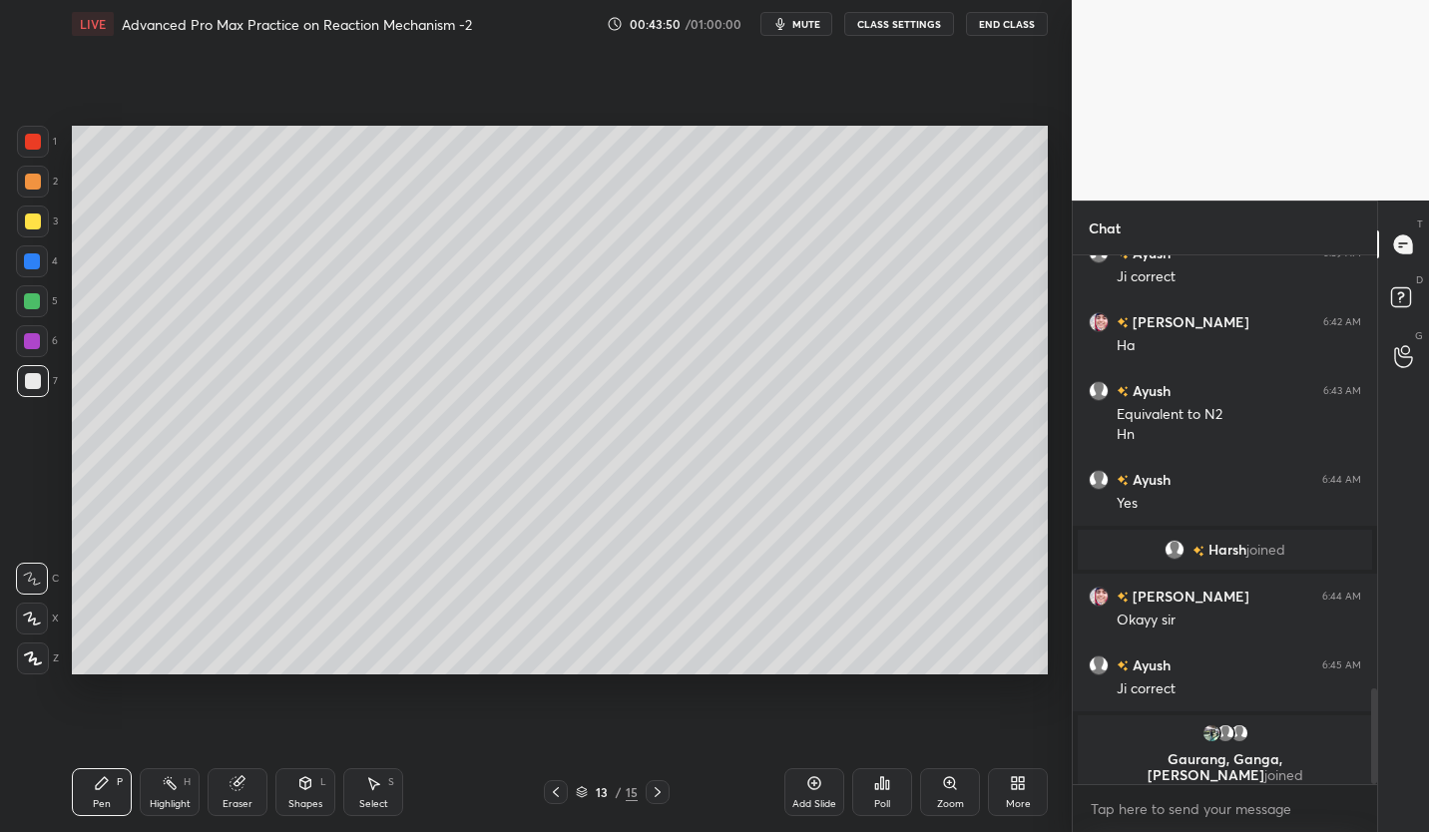
click at [40, 304] on div at bounding box center [32, 301] width 16 height 16
click at [39, 386] on div at bounding box center [33, 381] width 16 height 16
click at [920, 29] on button "CLASS SETTINGS" at bounding box center [899, 24] width 110 height 24
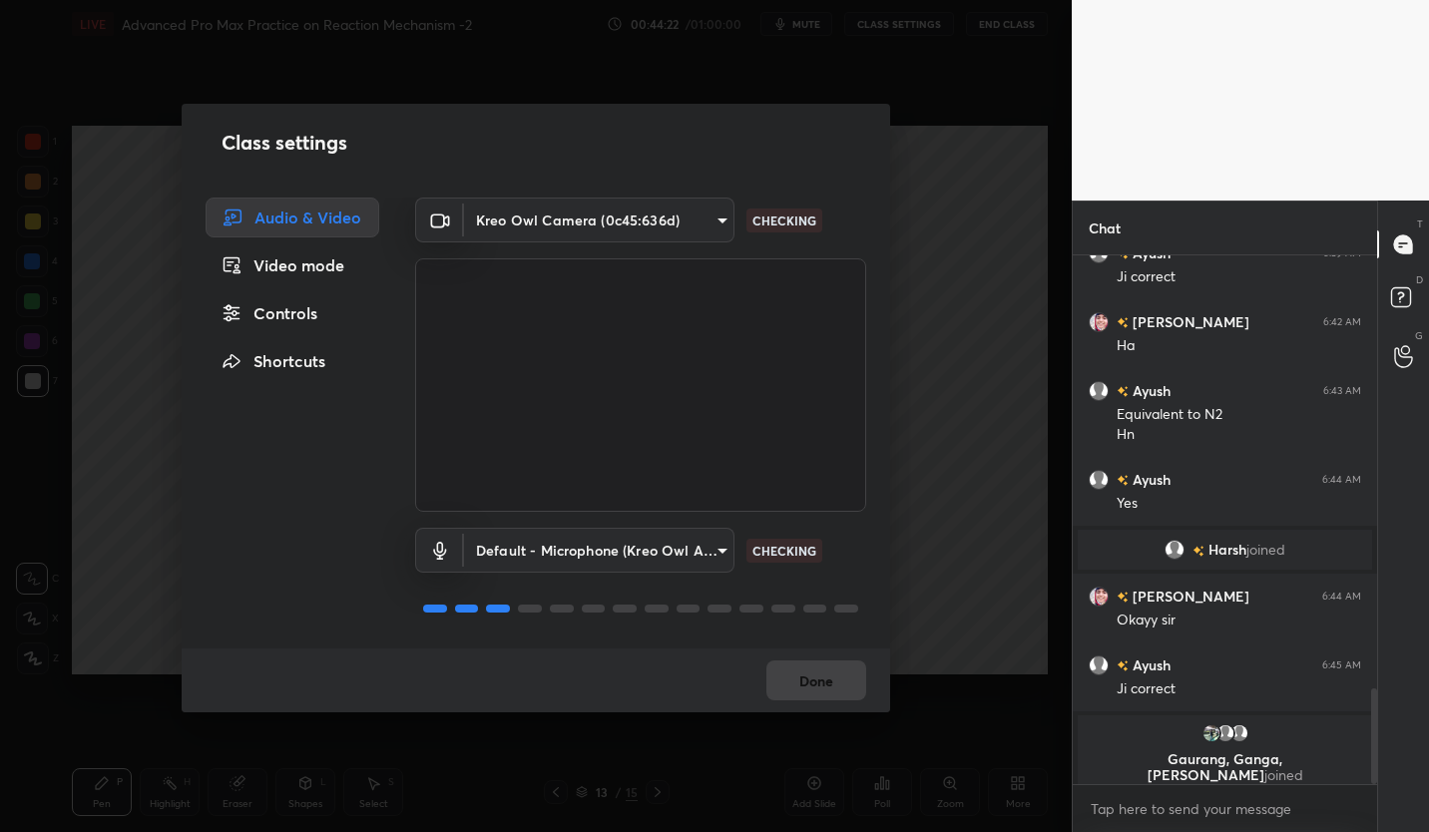
click at [309, 305] on div "Controls" at bounding box center [293, 313] width 174 height 40
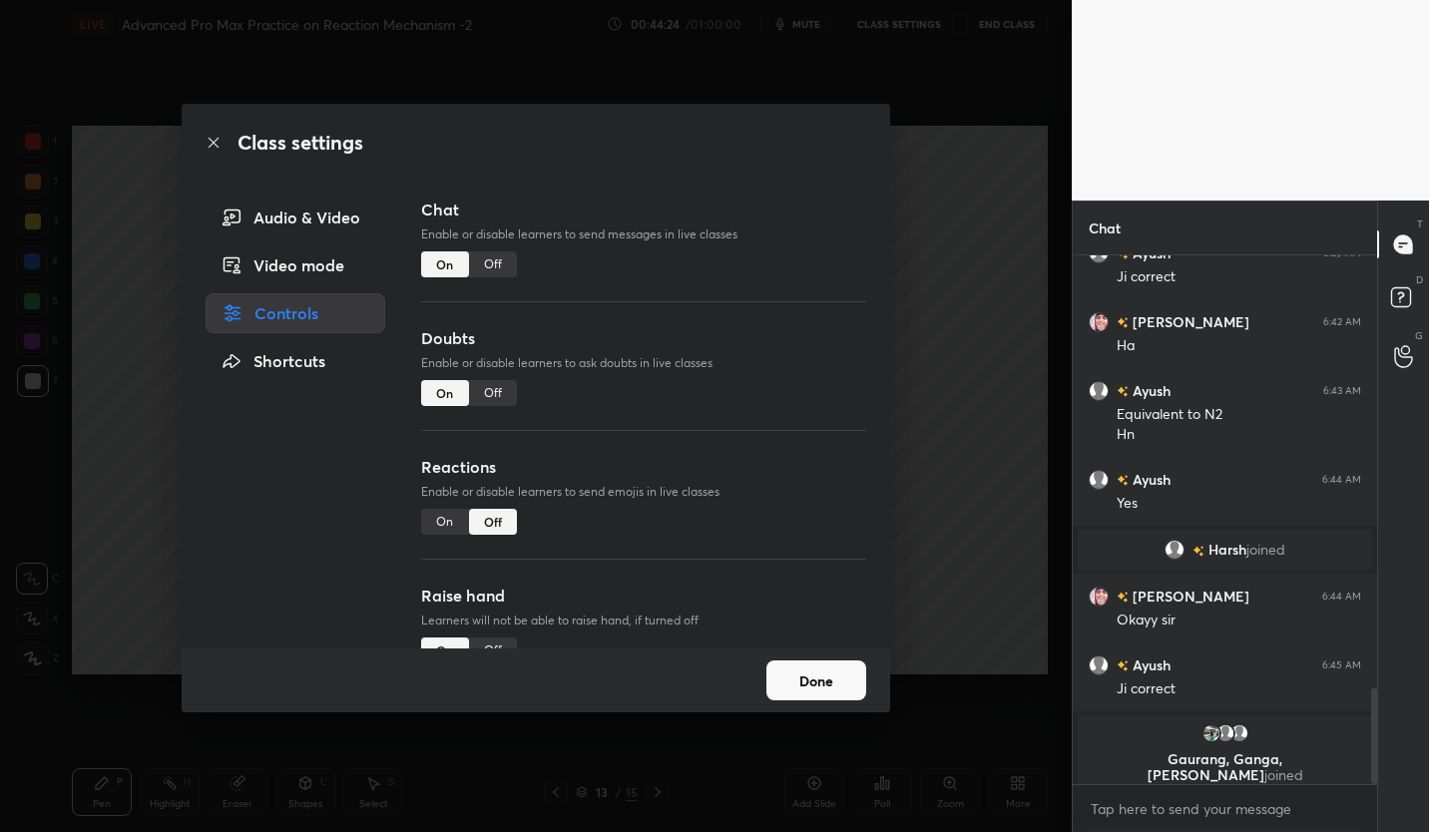
click at [347, 223] on div "Audio & Video" at bounding box center [296, 218] width 180 height 40
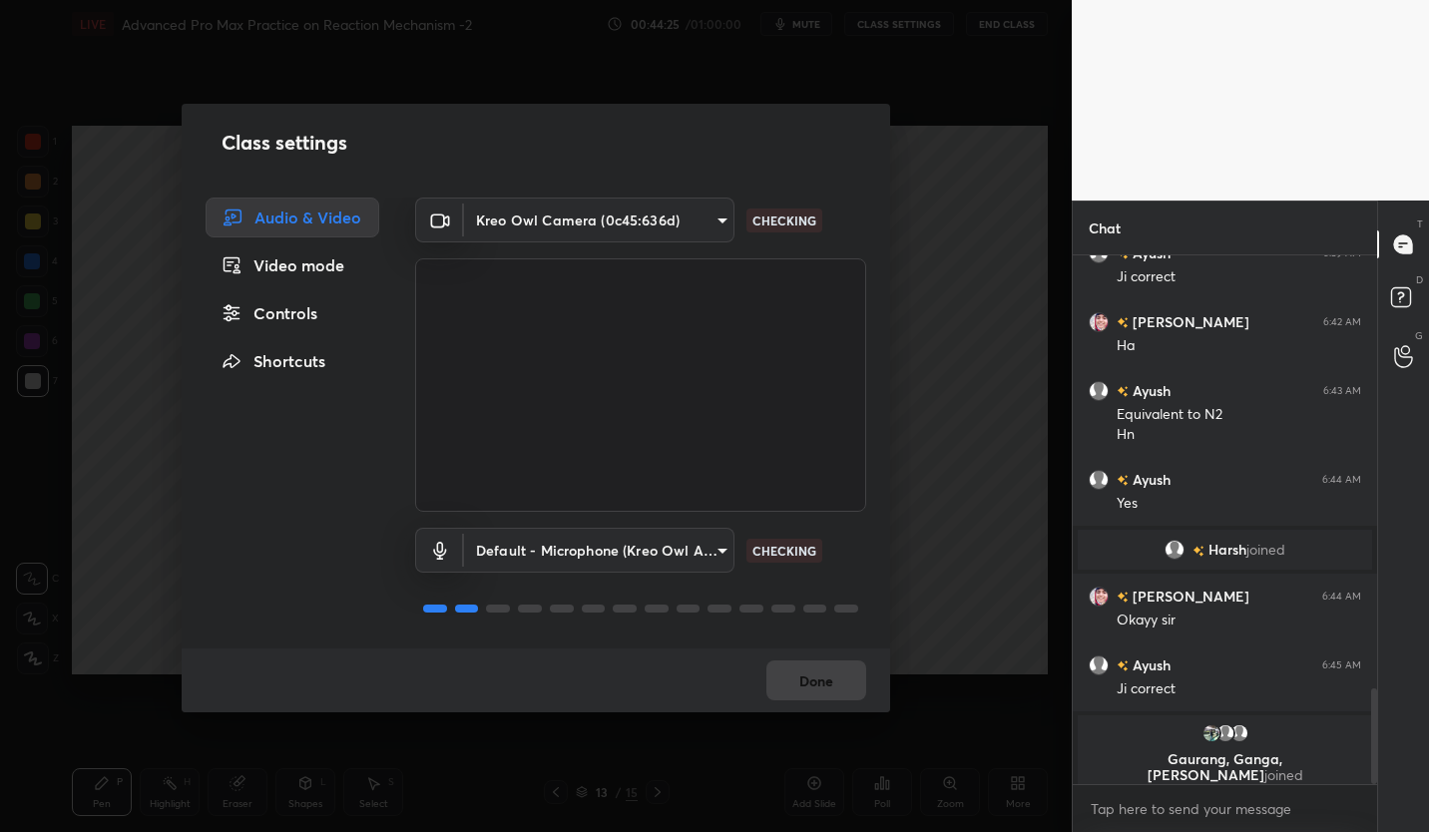
click at [616, 226] on body "1 2 3 4 5 6 7 C X Z C X Z E E Erase all H H LIVE Advanced Pro Max Practice on R…" at bounding box center [714, 416] width 1429 height 832
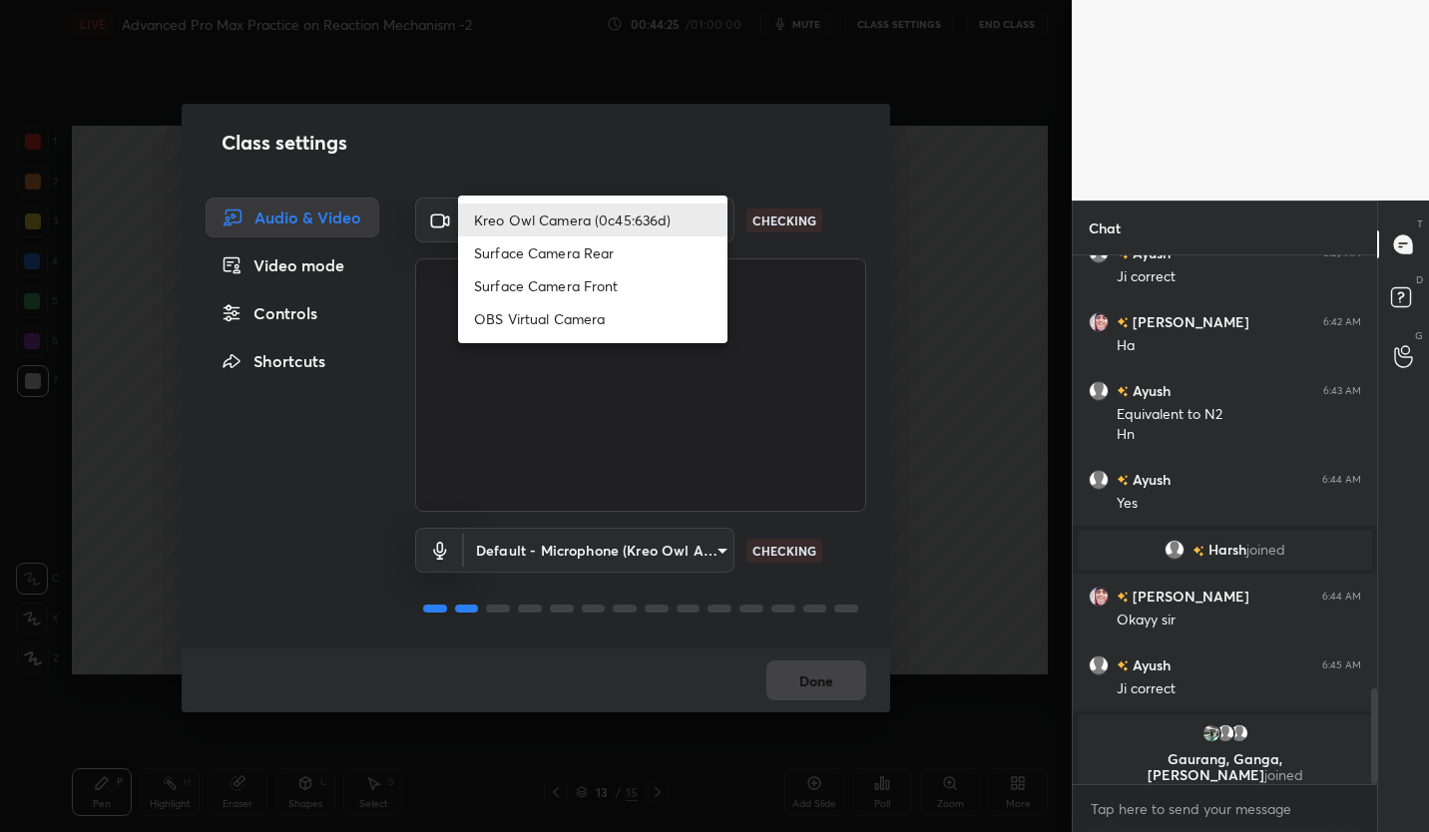
scroll to position [2472, 0]
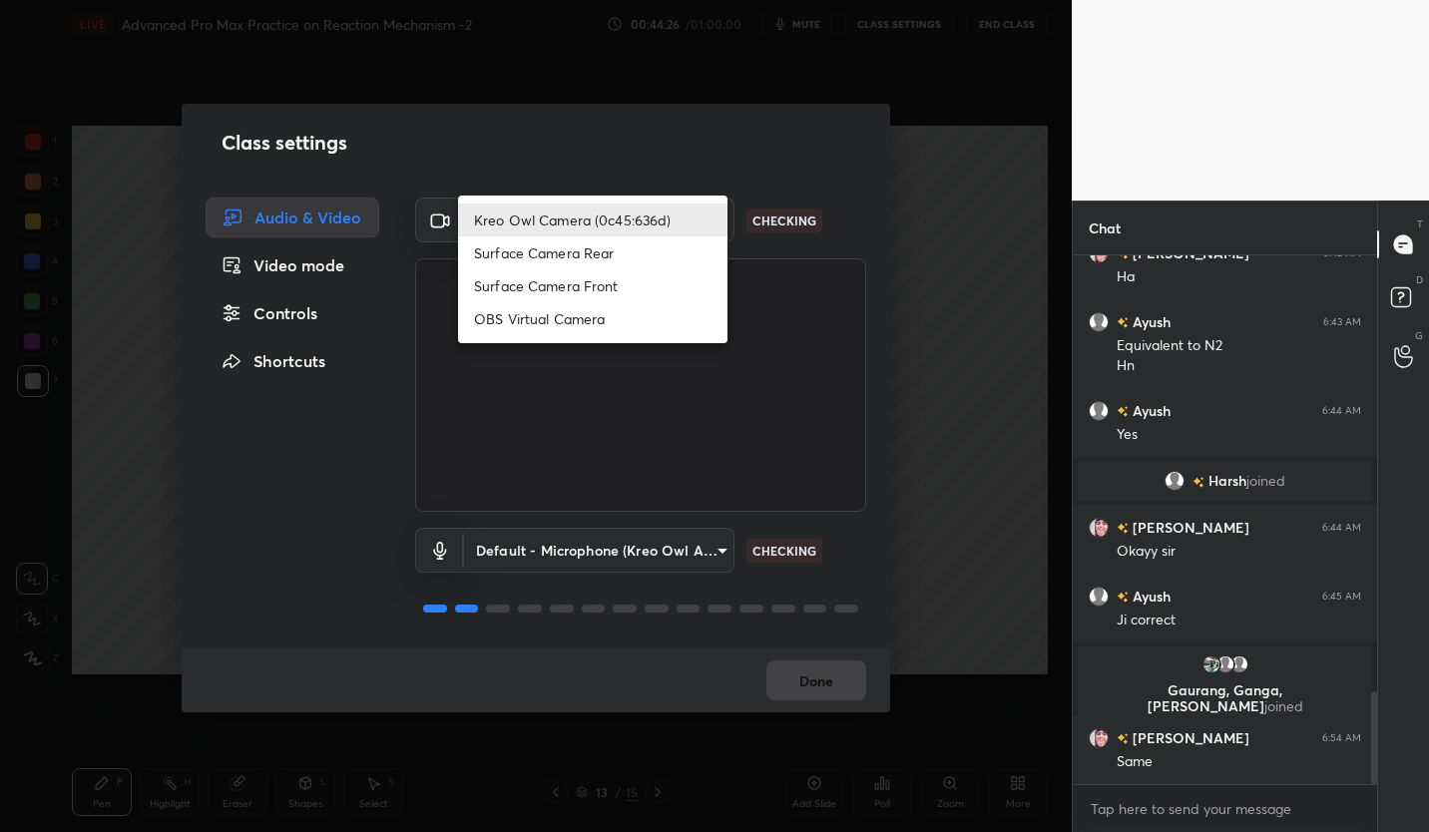
click at [615, 256] on li "Surface Camera Rear" at bounding box center [592, 253] width 269 height 33
type input "fe82c872a554569e564e2def14777db0e7e076ea41ff7edcf9c4ec8532ab8f9c"
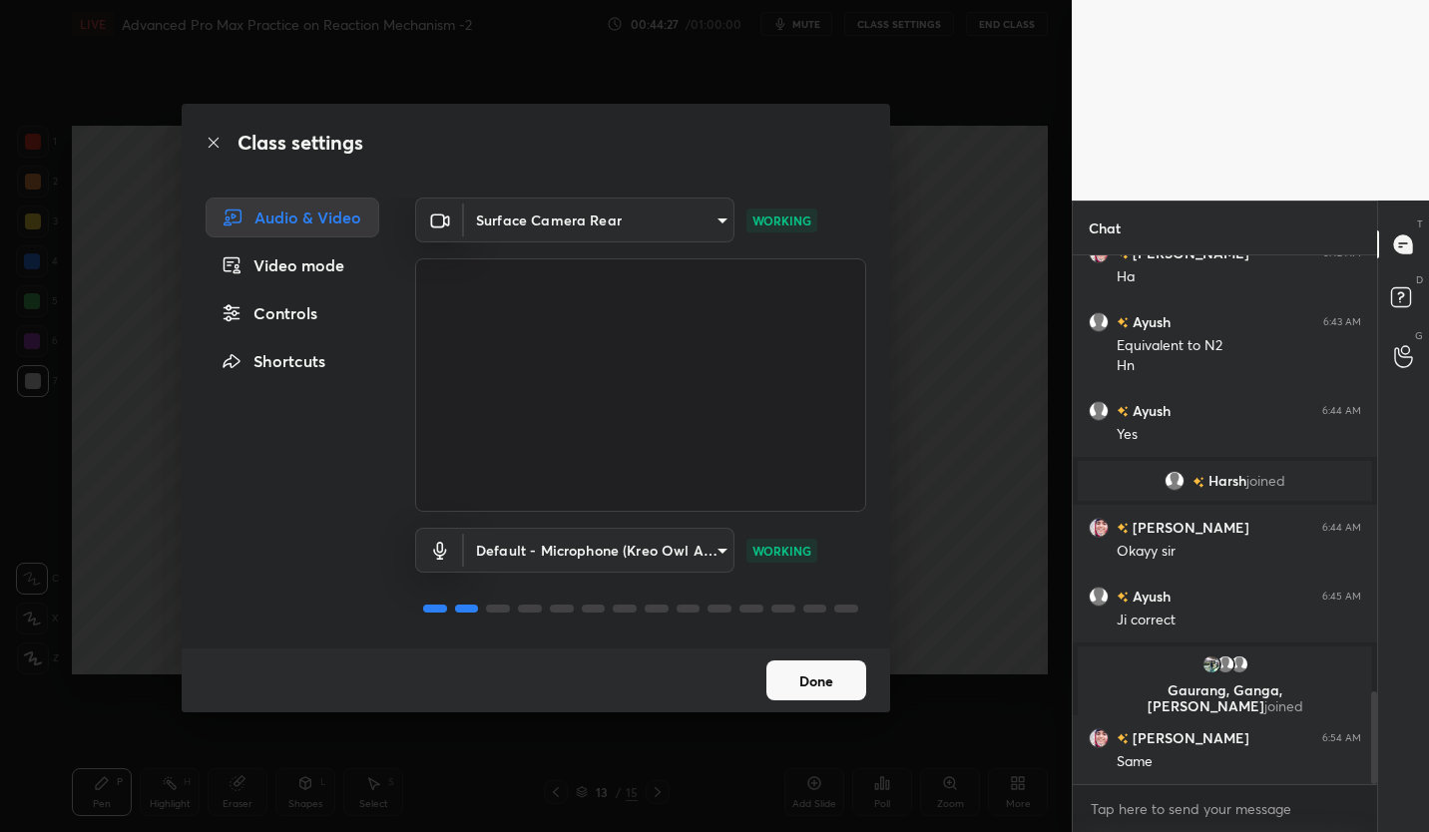
click at [849, 678] on button "Done" at bounding box center [816, 681] width 100 height 40
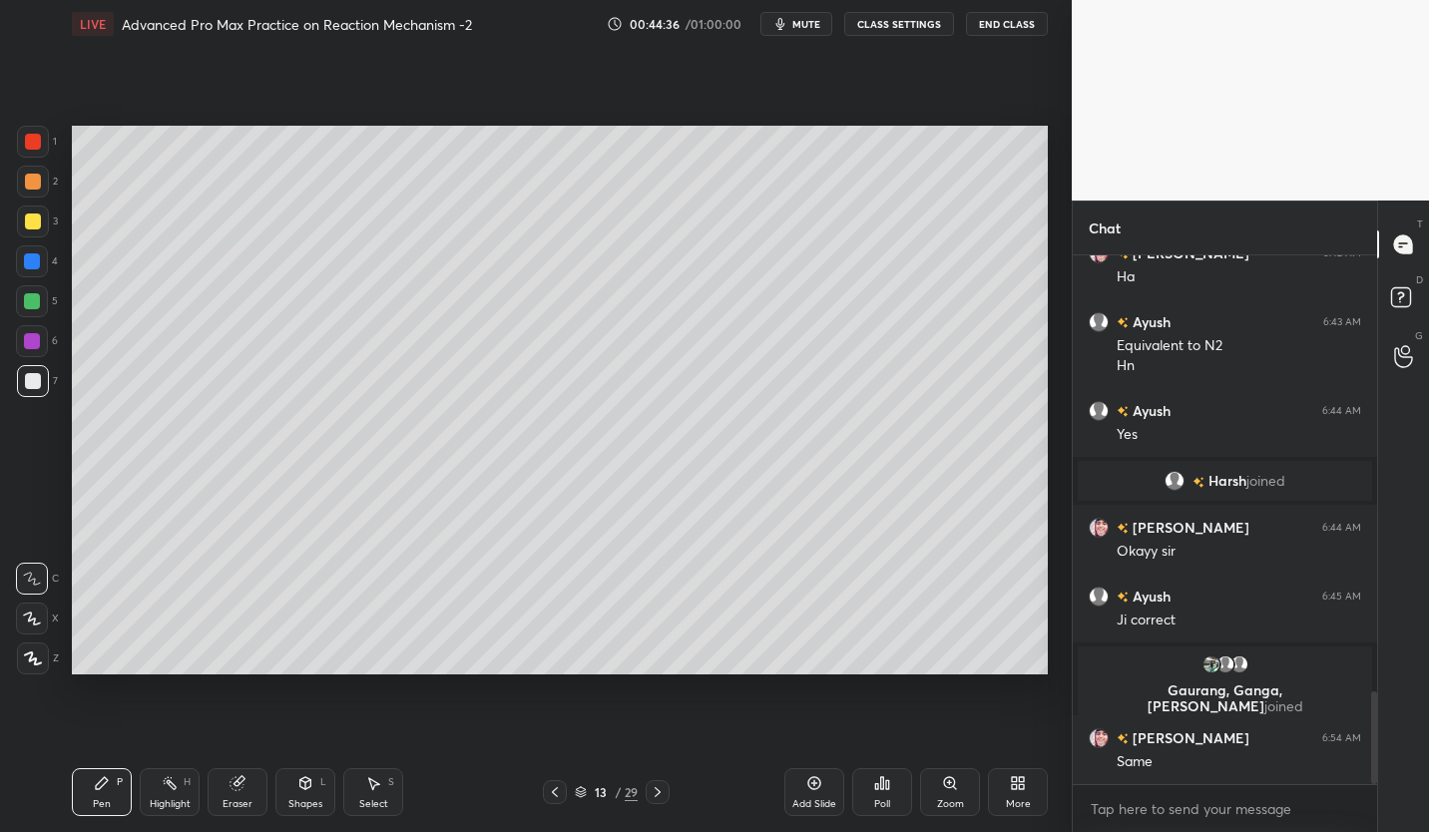
click at [807, 29] on span "mute" at bounding box center [806, 24] width 28 height 14
click at [802, 38] on div "LIVE Advanced Pro Max Practice on Reaction Mechanism -2 00:45:12 / 01:00:00 unm…" at bounding box center [560, 24] width 976 height 48
click at [804, 23] on span "unmute" at bounding box center [804, 24] width 43 height 14
click at [906, 21] on button "CLASS SETTINGS" at bounding box center [899, 24] width 110 height 24
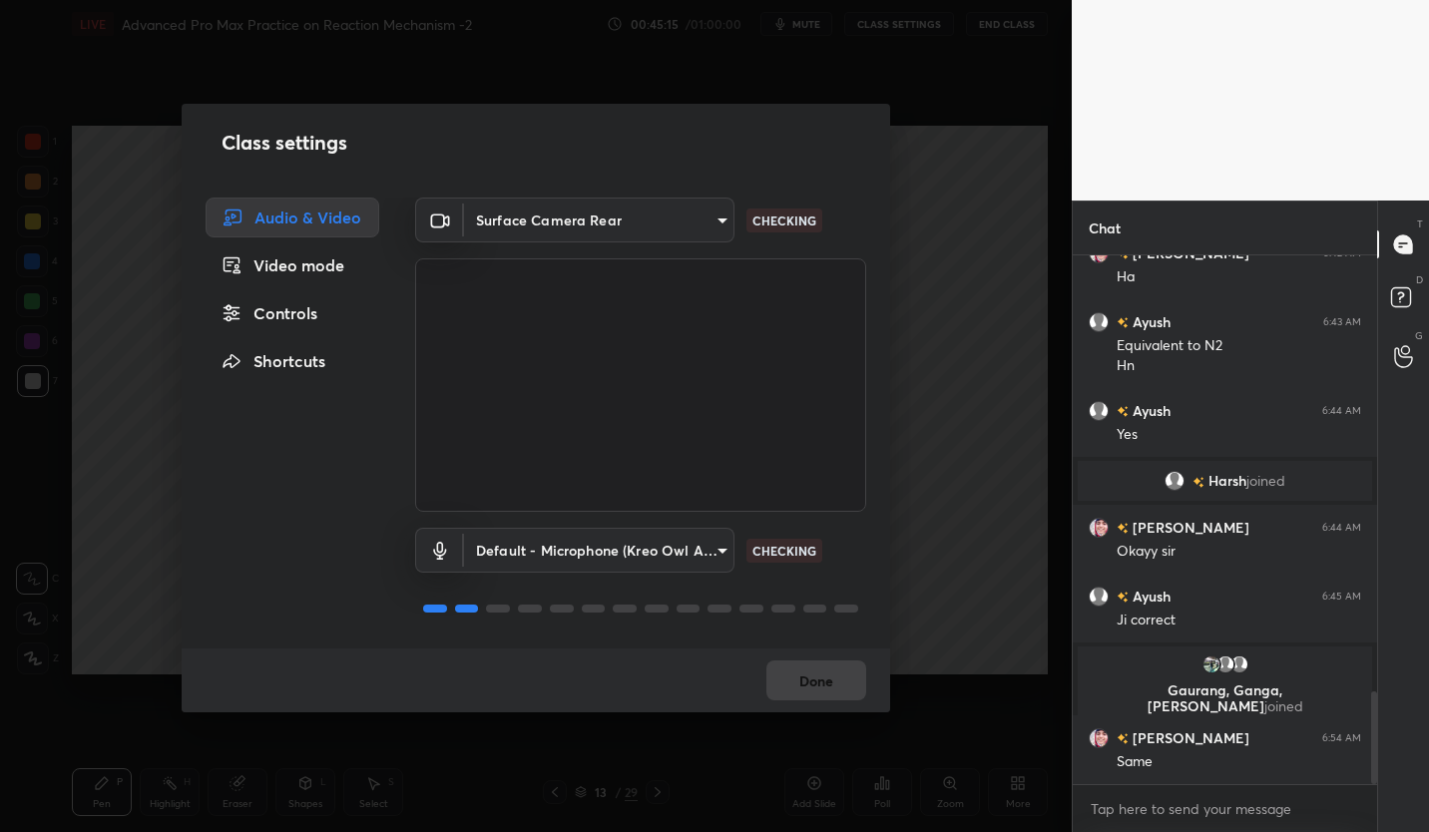
click at [509, 213] on body "1 2 3 4 5 6 7 C X Z C X Z E E Erase all H H LIVE Advanced Pro Max Practice on R…" at bounding box center [714, 416] width 1429 height 832
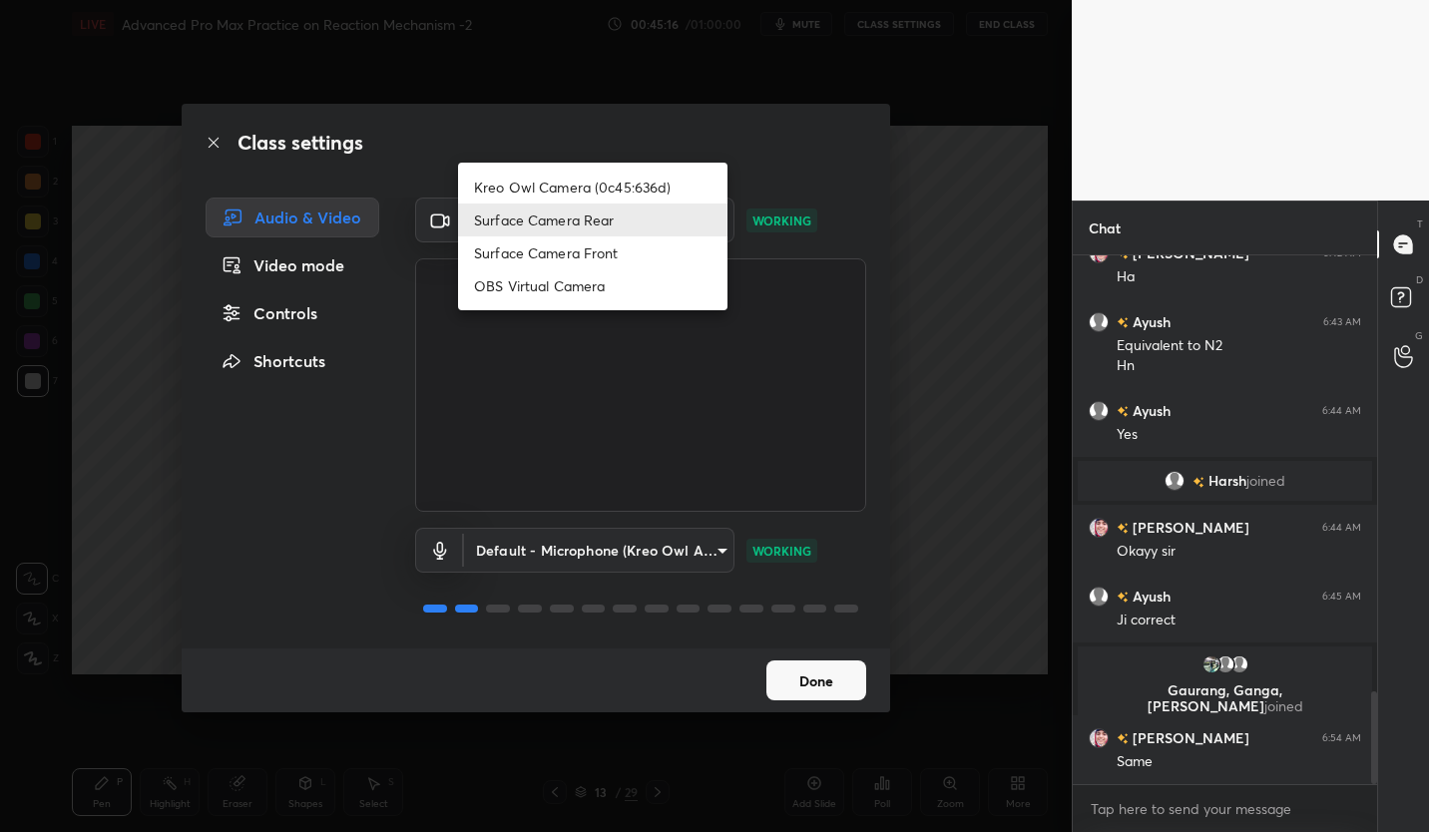
click at [631, 185] on li "Kreo Owl Camera (0c45:636d)" at bounding box center [592, 187] width 269 height 33
type input "2a3b87bb9fccafa2f568ec1896ed3205ddb150f2953e56ebf7971f5aa9ad3901"
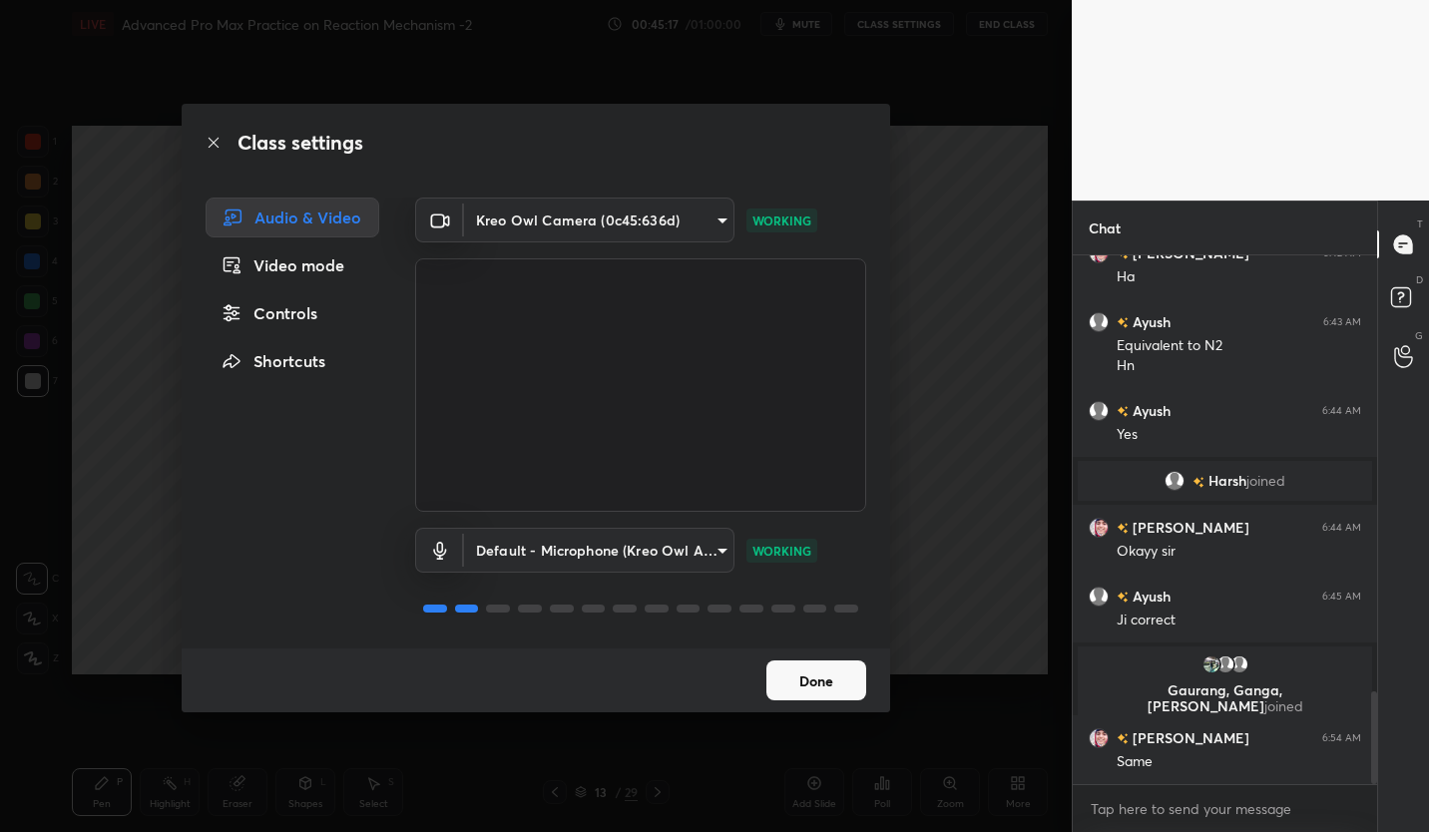
click at [842, 679] on button "Done" at bounding box center [816, 681] width 100 height 40
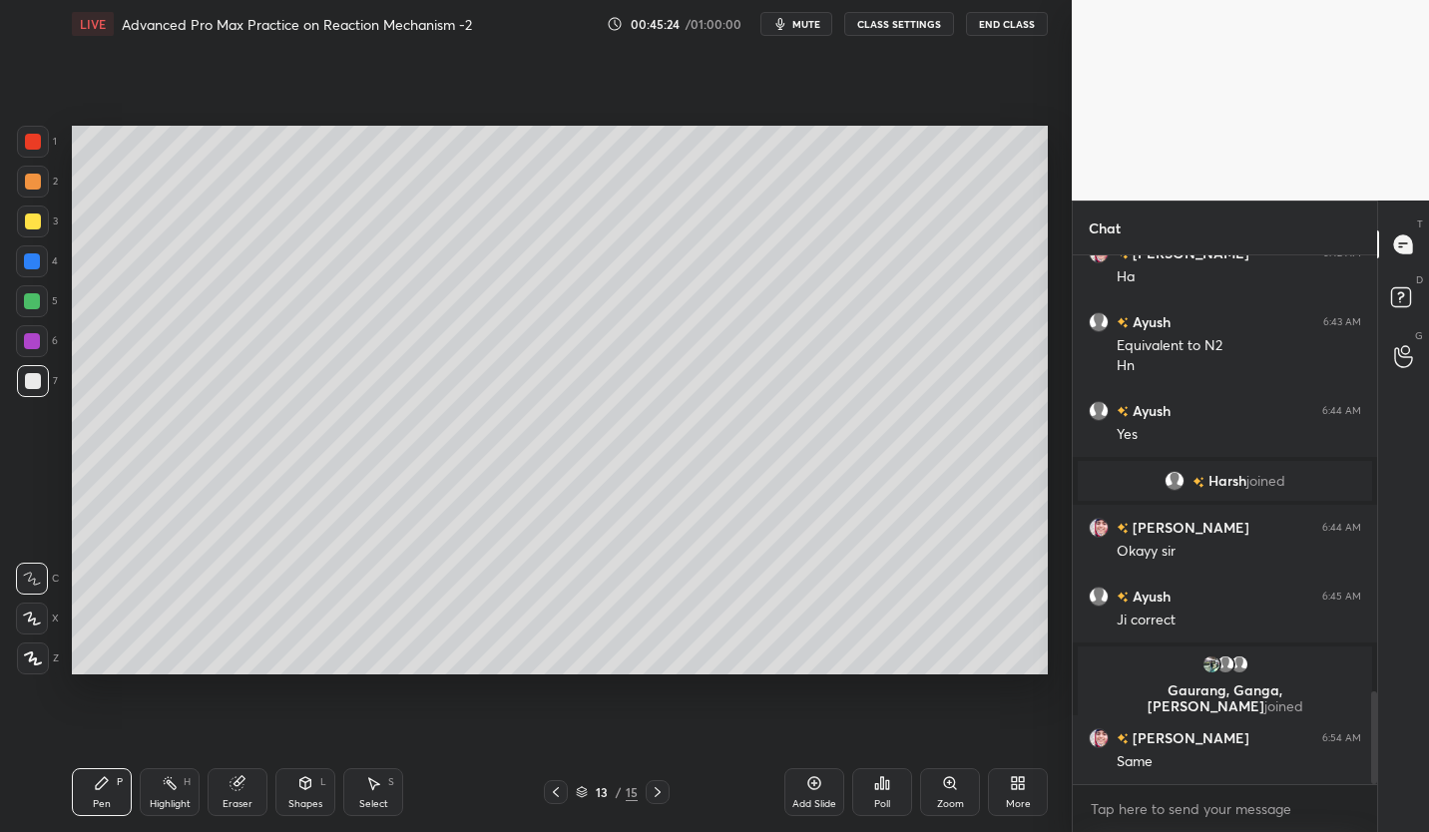
click at [552, 796] on icon at bounding box center [556, 792] width 16 height 16
click at [658, 796] on icon at bounding box center [658, 792] width 16 height 16
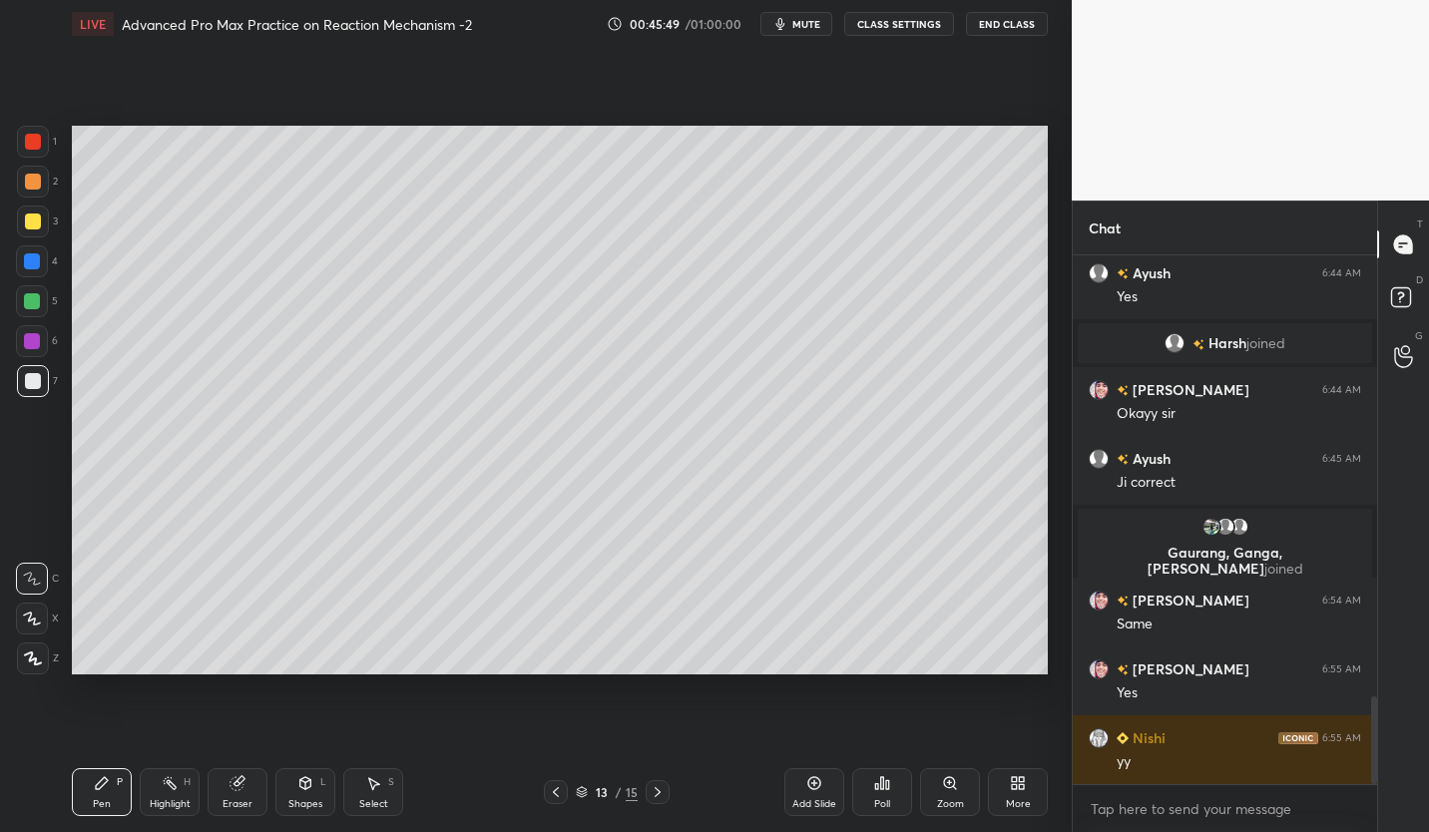
scroll to position [2657, 0]
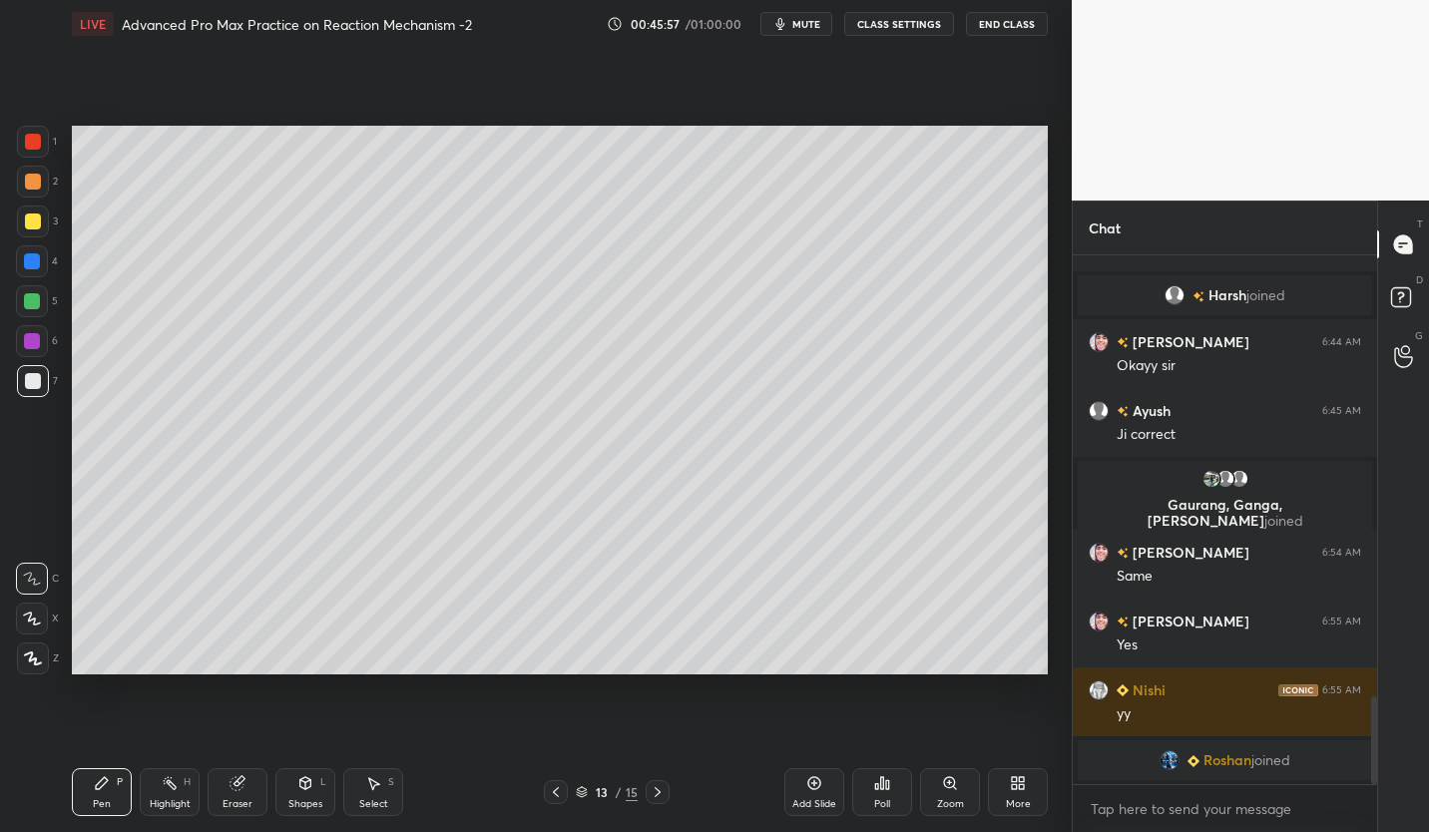
click at [558, 787] on icon at bounding box center [556, 792] width 16 height 16
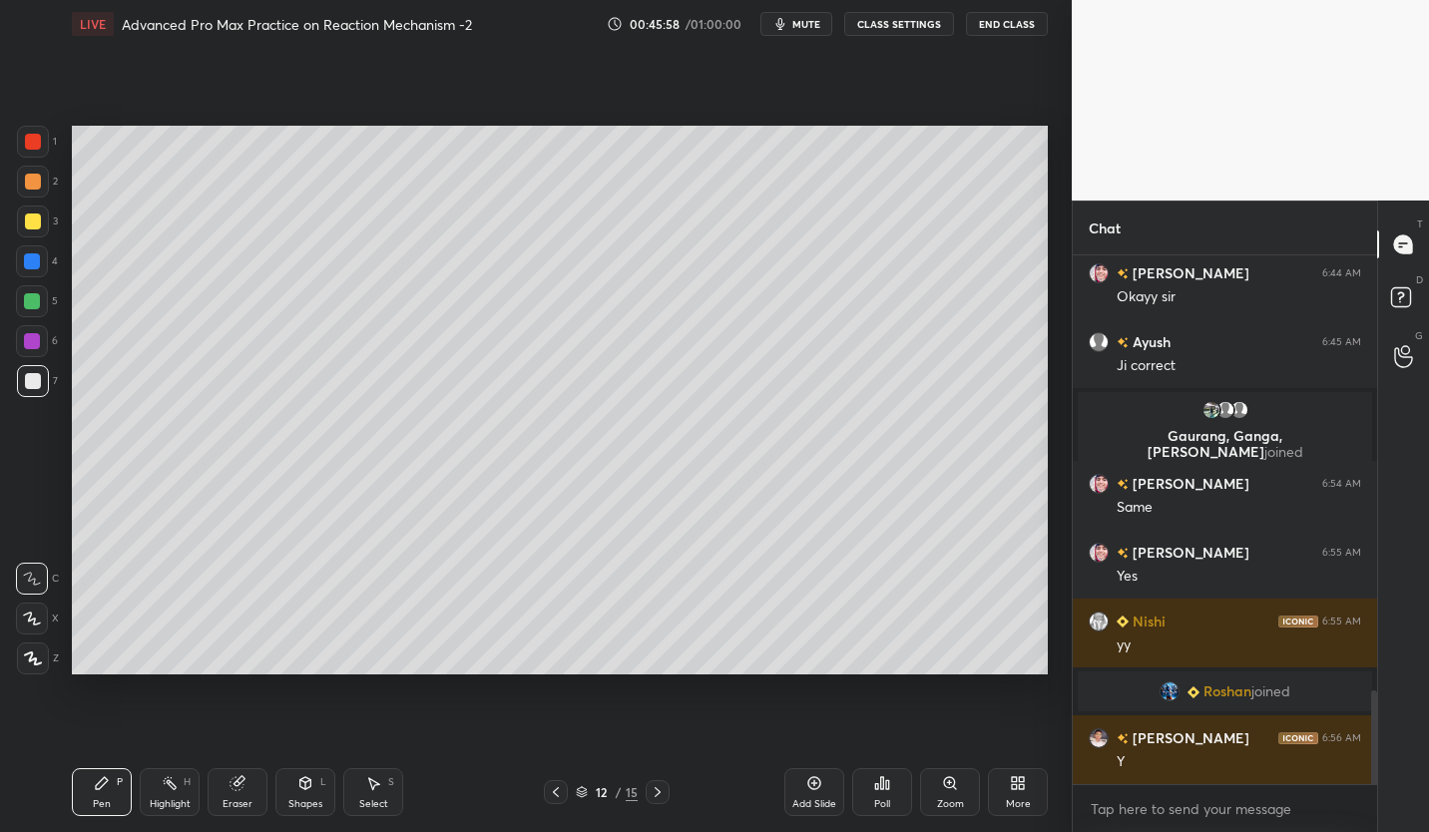
scroll to position [2443, 0]
click at [31, 310] on div at bounding box center [32, 301] width 32 height 32
click at [36, 226] on div at bounding box center [33, 222] width 16 height 16
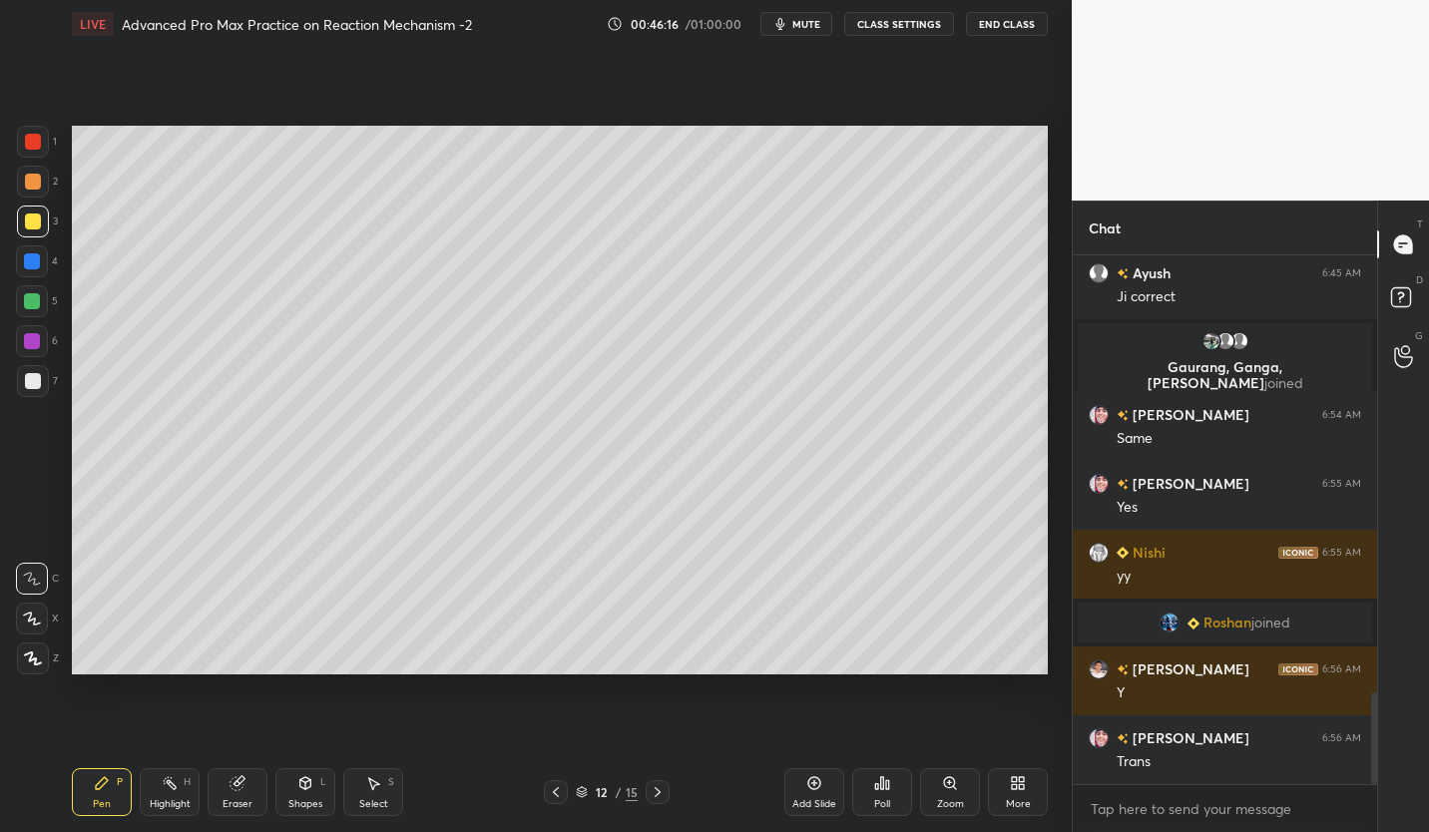
click at [634, 807] on div "Pen P Highlight H Eraser Shapes L Select S 12 / 15 Add Slide Poll Zoom More" at bounding box center [560, 792] width 976 height 80
click at [666, 795] on div at bounding box center [658, 792] width 24 height 24
click at [557, 790] on icon at bounding box center [556, 792] width 16 height 16
click at [661, 793] on icon at bounding box center [658, 792] width 16 height 16
click at [660, 793] on icon at bounding box center [658, 792] width 16 height 16
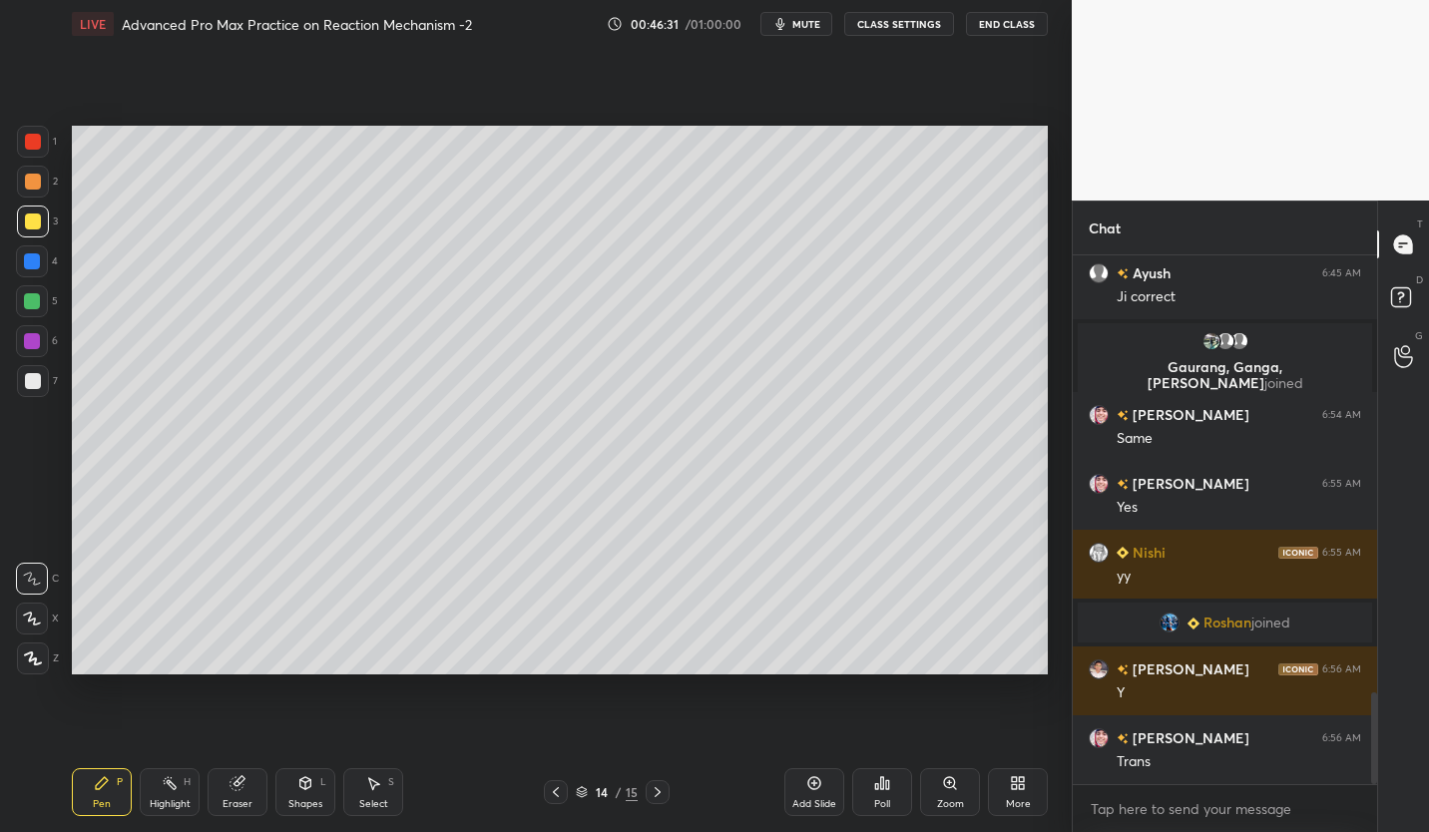
click at [657, 794] on icon at bounding box center [658, 792] width 6 height 10
click at [658, 795] on icon at bounding box center [658, 792] width 16 height 16
click at [825, 787] on div "Add Slide" at bounding box center [814, 792] width 60 height 48
click at [40, 385] on div at bounding box center [33, 381] width 16 height 16
click at [41, 226] on div at bounding box center [33, 222] width 32 height 32
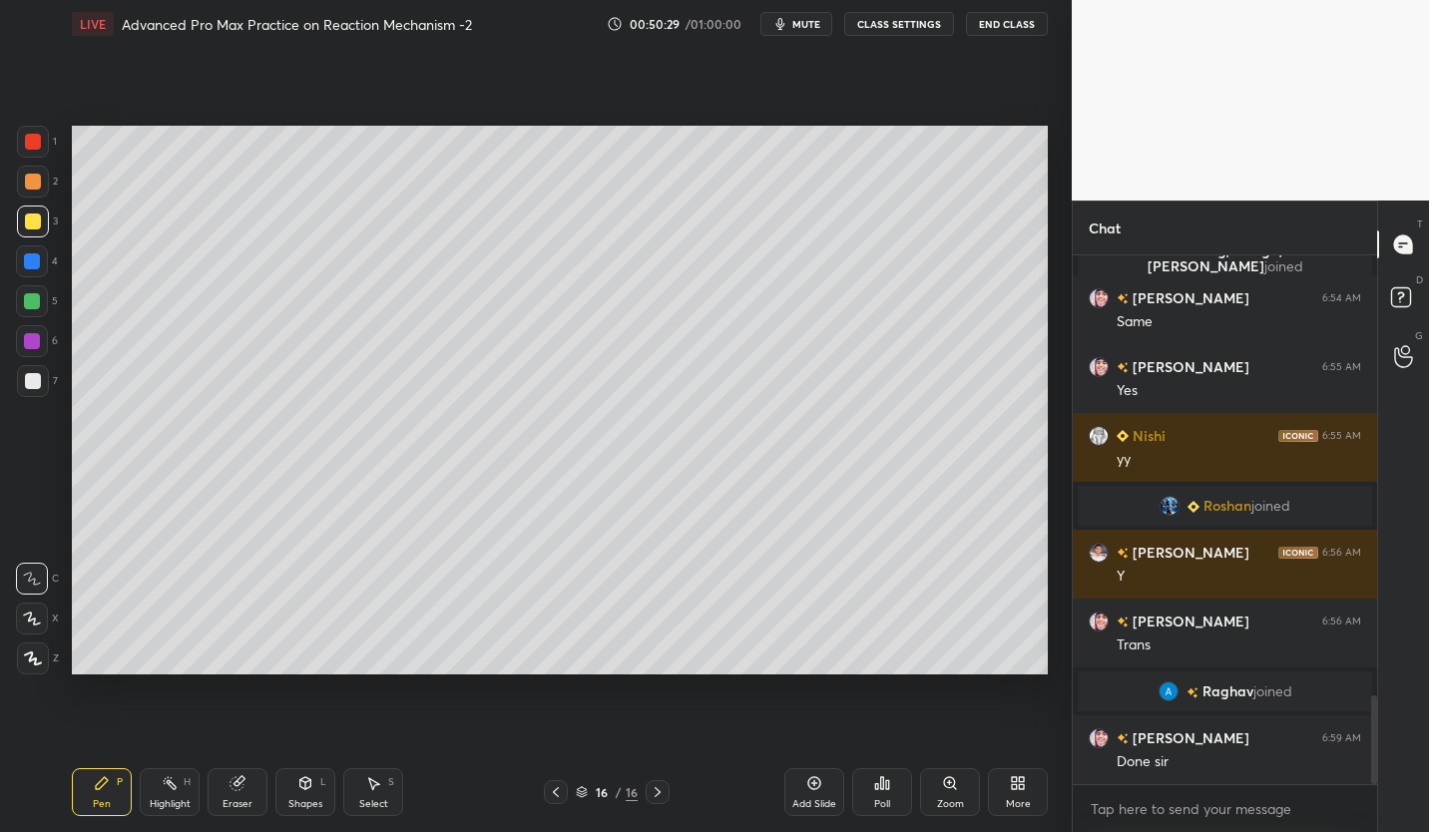
scroll to position [2622, 0]
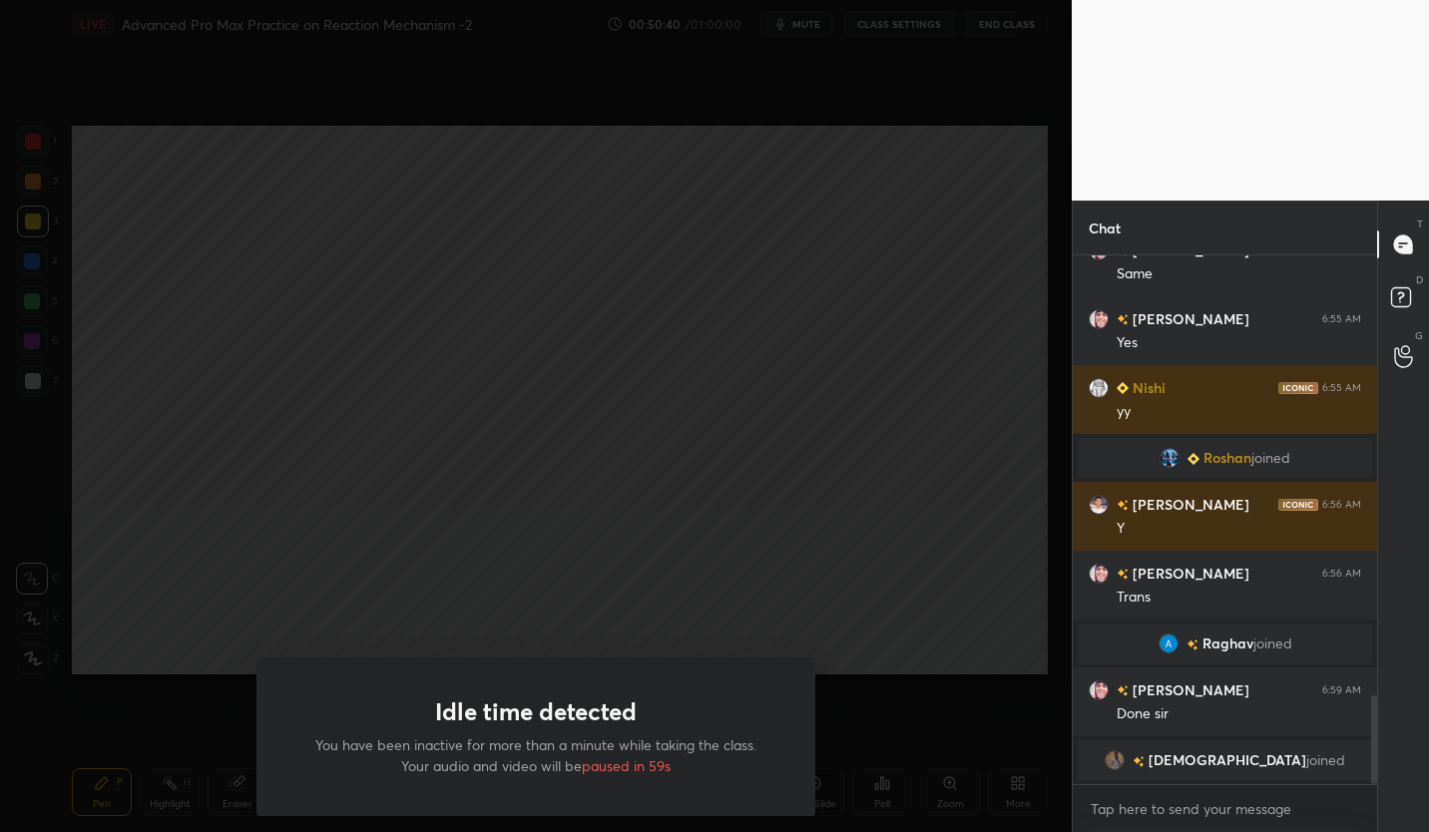
click at [954, 713] on div "Idle time detected You have been inactive for more than a minute while taking t…" at bounding box center [536, 416] width 1072 height 832
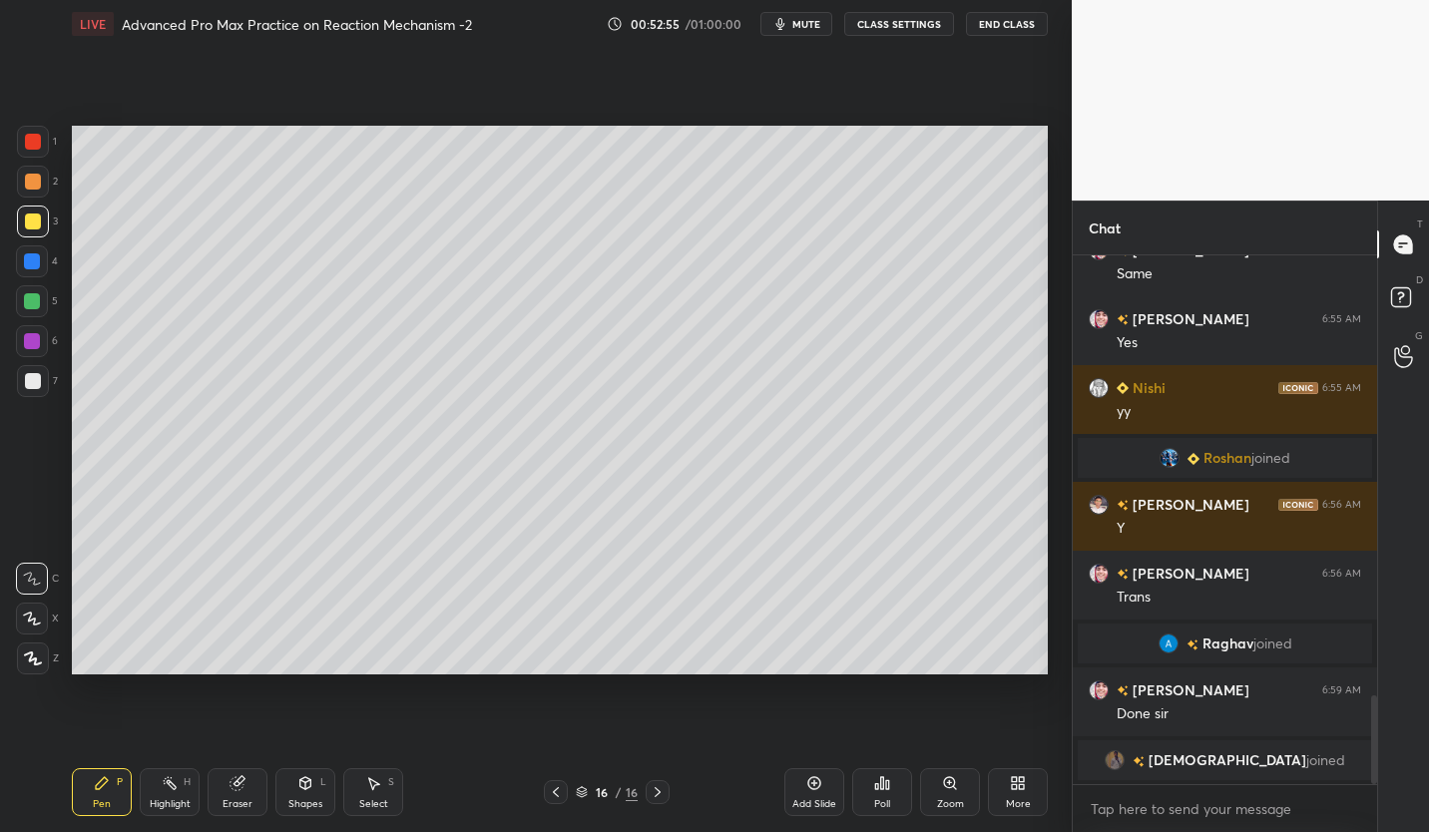
click at [36, 379] on div at bounding box center [33, 381] width 16 height 16
click at [818, 793] on div "Add Slide" at bounding box center [814, 792] width 60 height 48
click at [238, 790] on icon at bounding box center [238, 783] width 16 height 16
click at [104, 799] on div "Pen" at bounding box center [102, 804] width 18 height 10
click at [111, 797] on div "Pen P" at bounding box center [102, 792] width 60 height 48
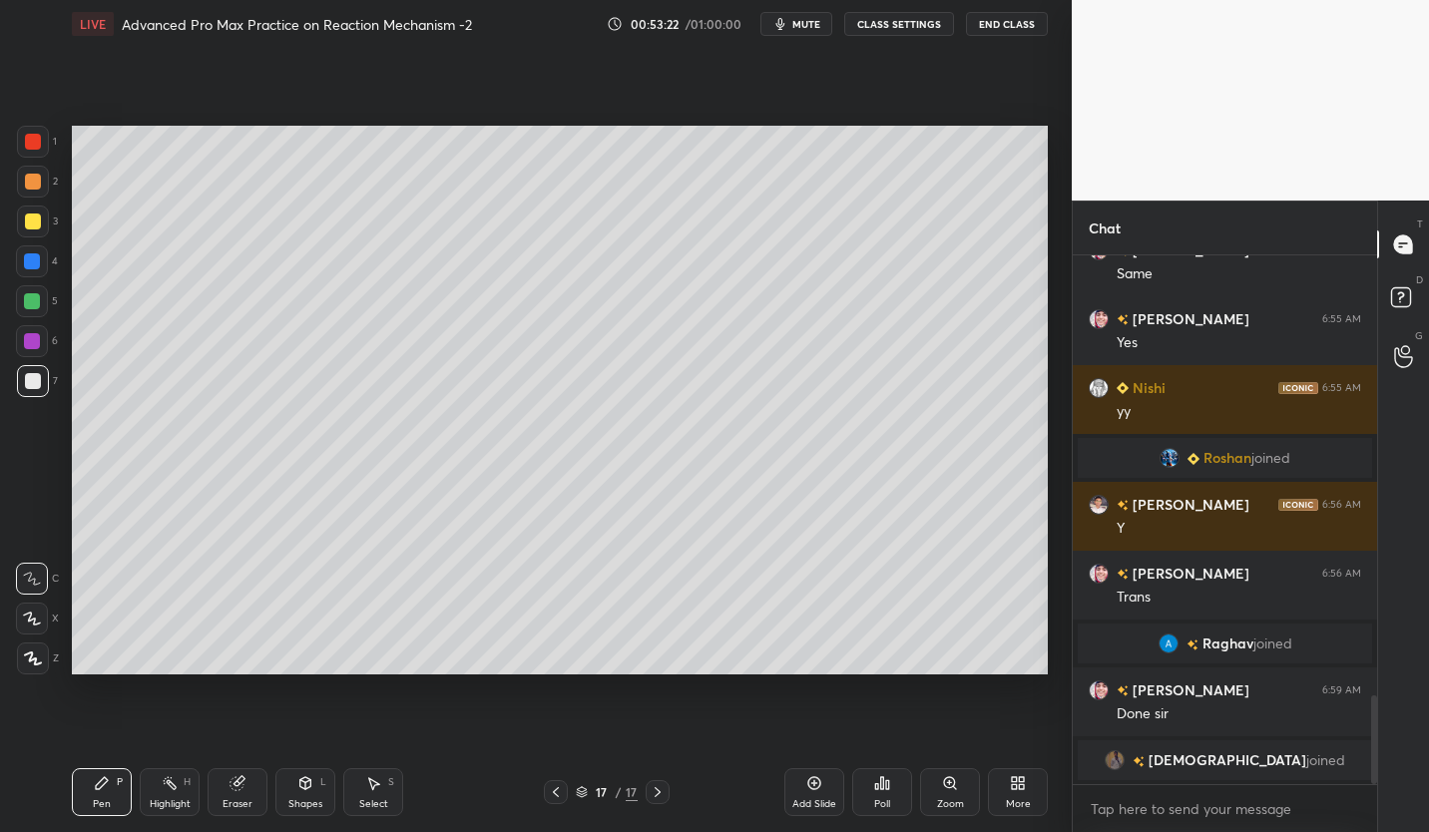
click at [40, 231] on div at bounding box center [33, 222] width 32 height 32
click at [37, 298] on div at bounding box center [32, 301] width 16 height 16
click at [818, 792] on div "Add Slide" at bounding box center [814, 792] width 60 height 48
click at [36, 378] on div at bounding box center [33, 381] width 16 height 16
click at [29, 227] on div at bounding box center [33, 222] width 16 height 16
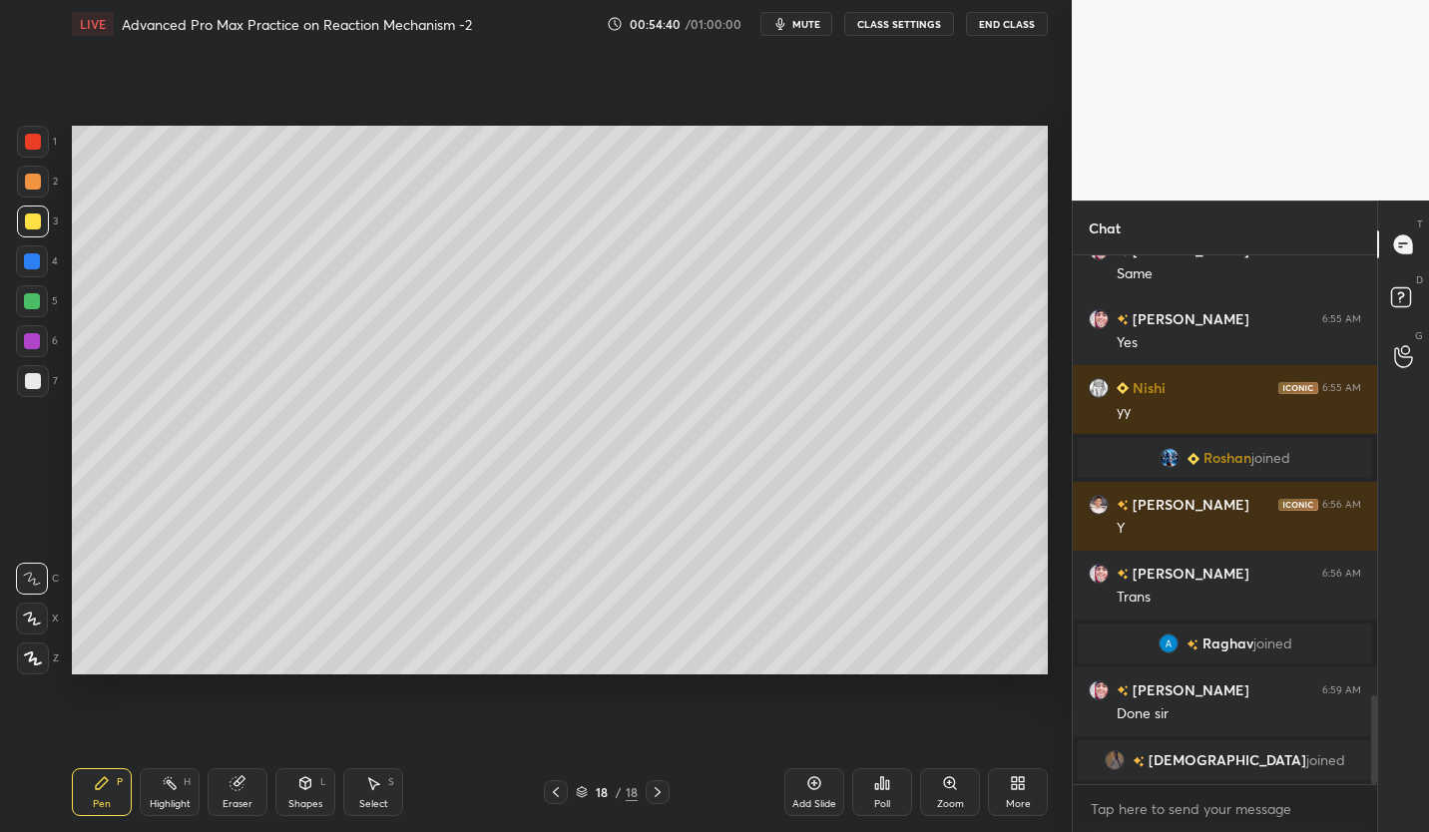
click at [25, 375] on div at bounding box center [33, 381] width 16 height 16
click at [41, 228] on div at bounding box center [33, 222] width 32 height 32
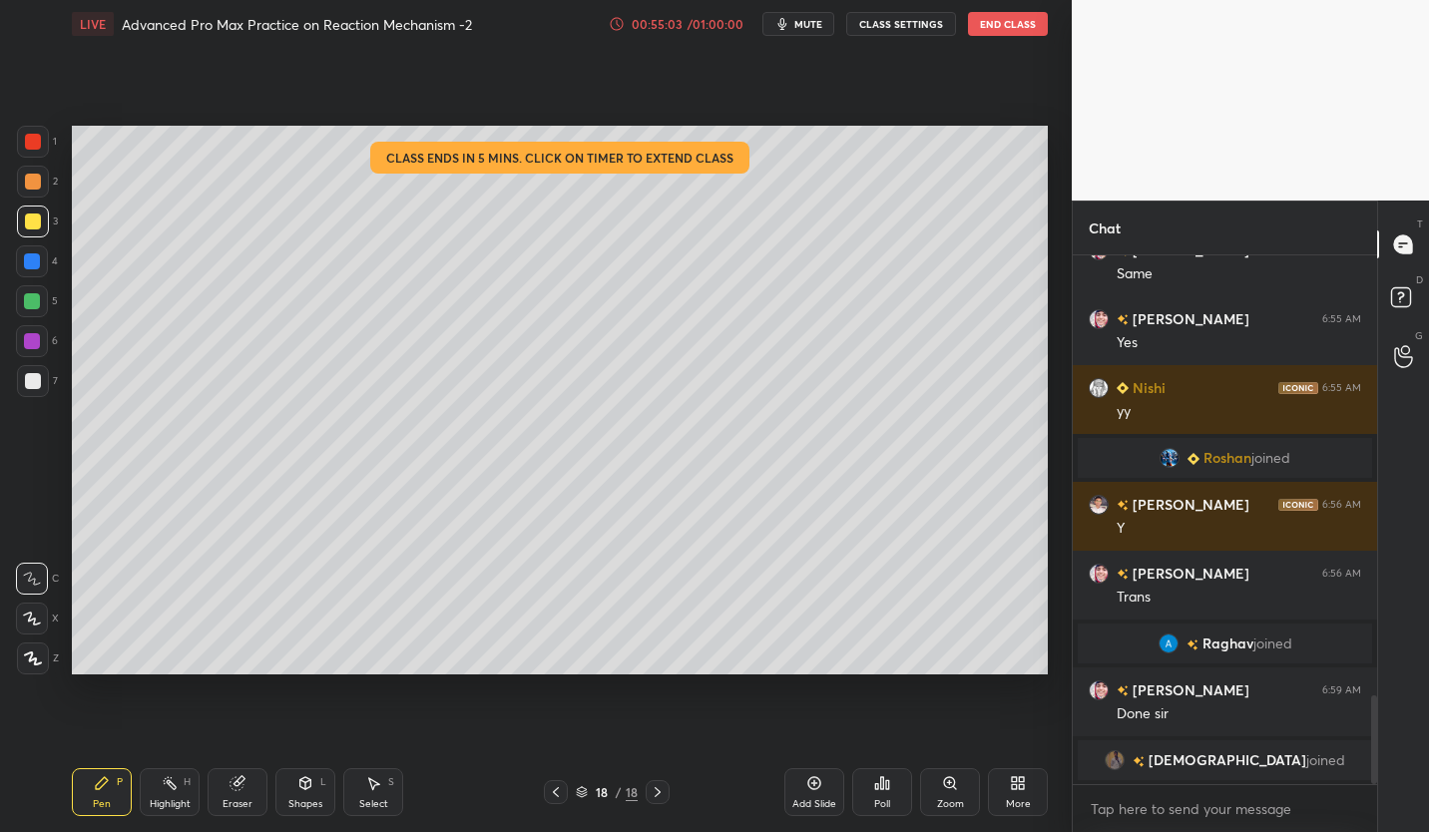
click at [35, 385] on div at bounding box center [33, 381] width 16 height 16
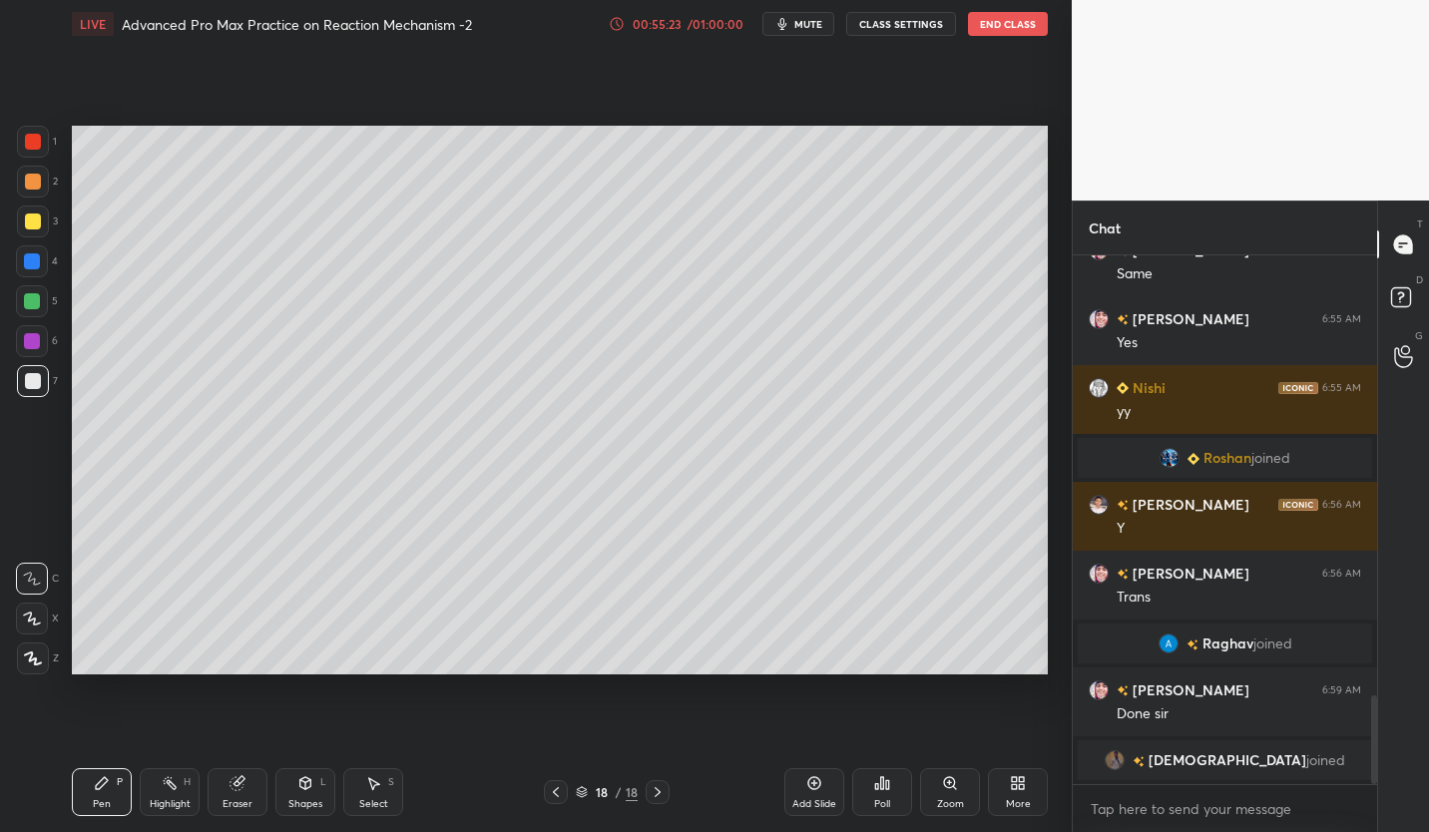
click at [41, 301] on div at bounding box center [32, 301] width 32 height 32
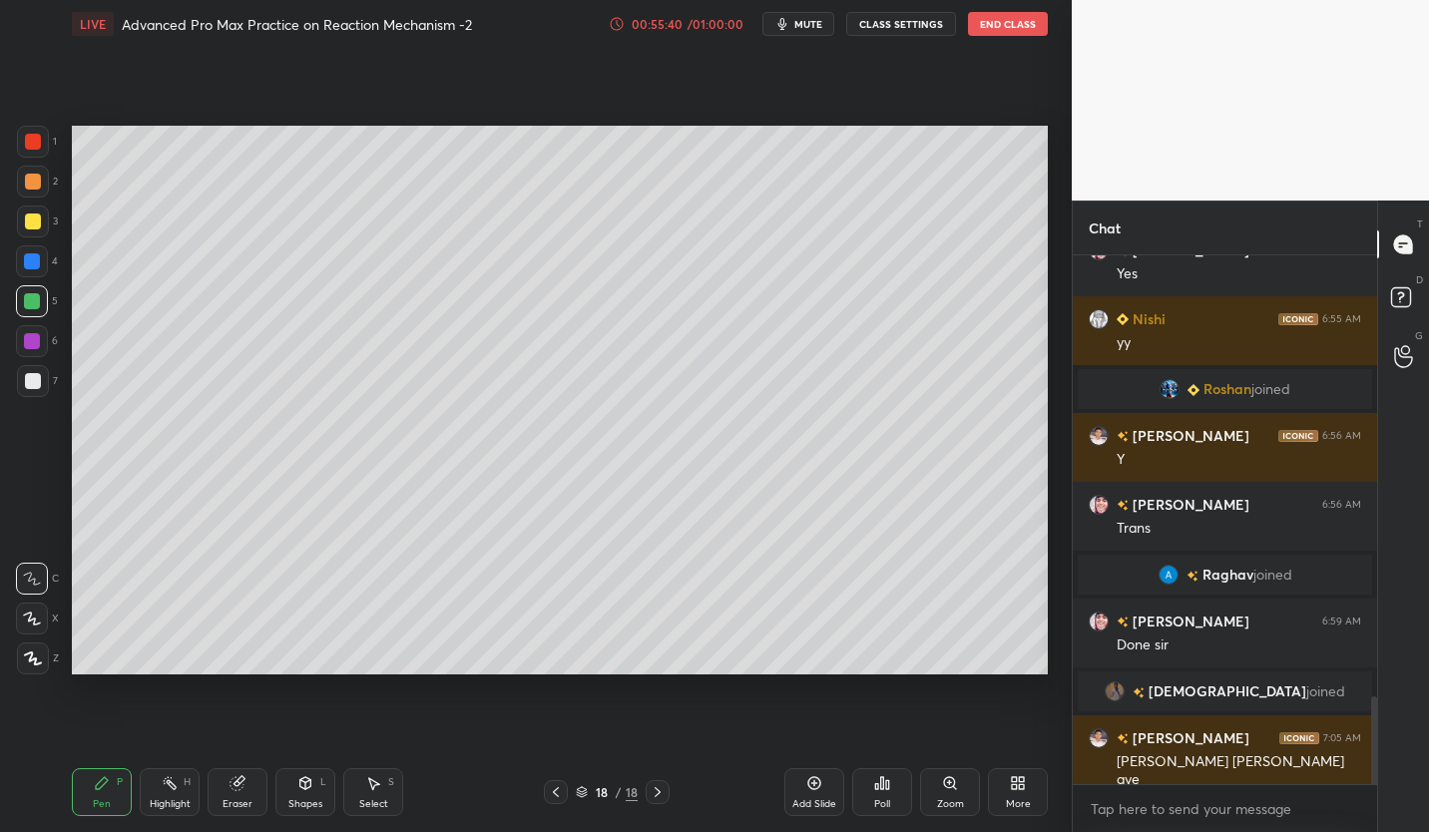
click at [812, 799] on div "Add Slide" at bounding box center [814, 804] width 44 height 10
click at [35, 389] on div at bounding box center [33, 381] width 32 height 32
click at [38, 227] on div at bounding box center [33, 222] width 16 height 16
click at [37, 386] on div at bounding box center [33, 381] width 16 height 16
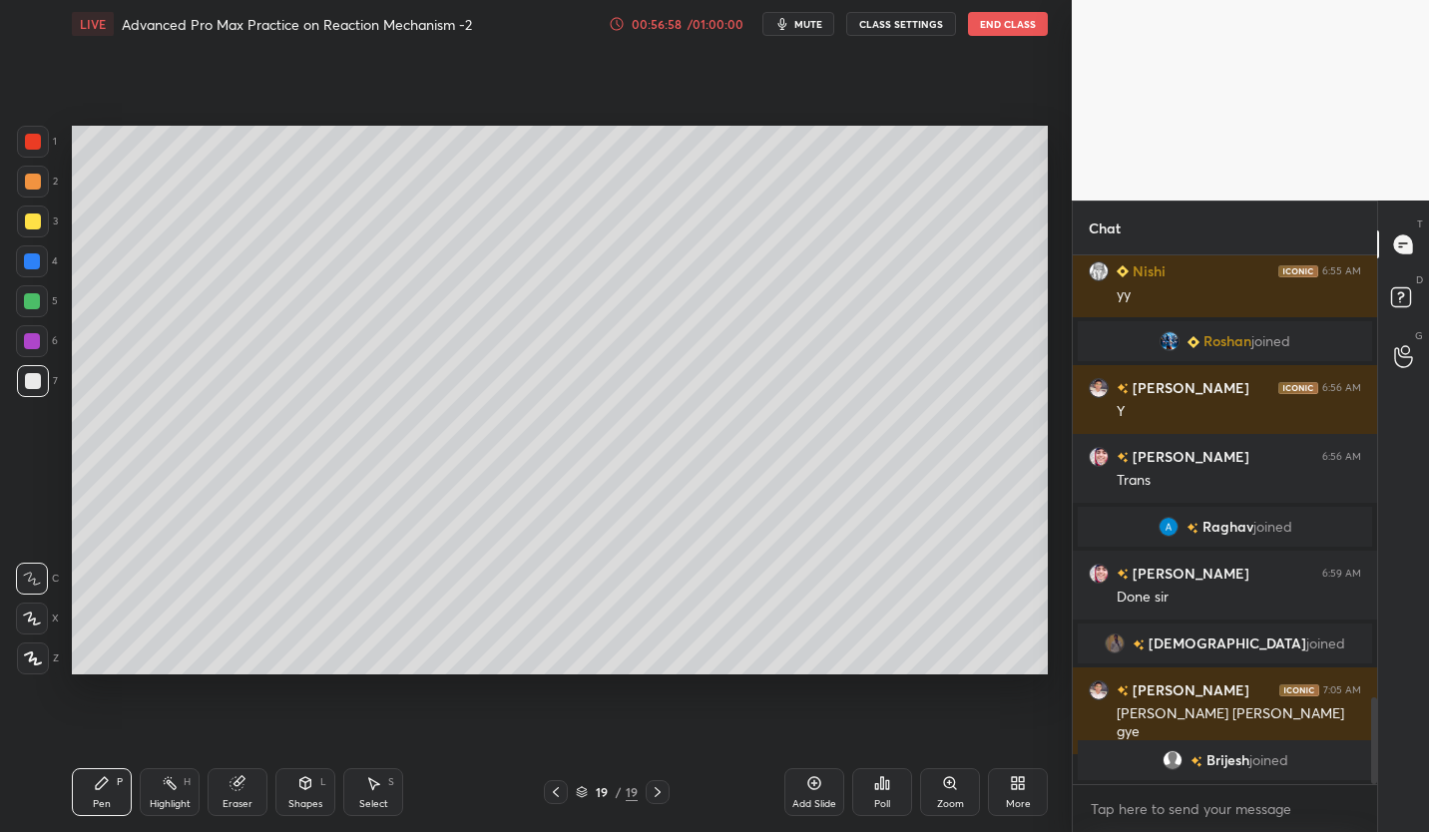
click at [41, 225] on div at bounding box center [33, 222] width 32 height 32
click at [555, 791] on icon at bounding box center [556, 792] width 6 height 10
click at [554, 795] on icon at bounding box center [556, 792] width 16 height 16
click at [656, 798] on icon at bounding box center [658, 792] width 16 height 16
click at [662, 787] on icon at bounding box center [658, 792] width 16 height 16
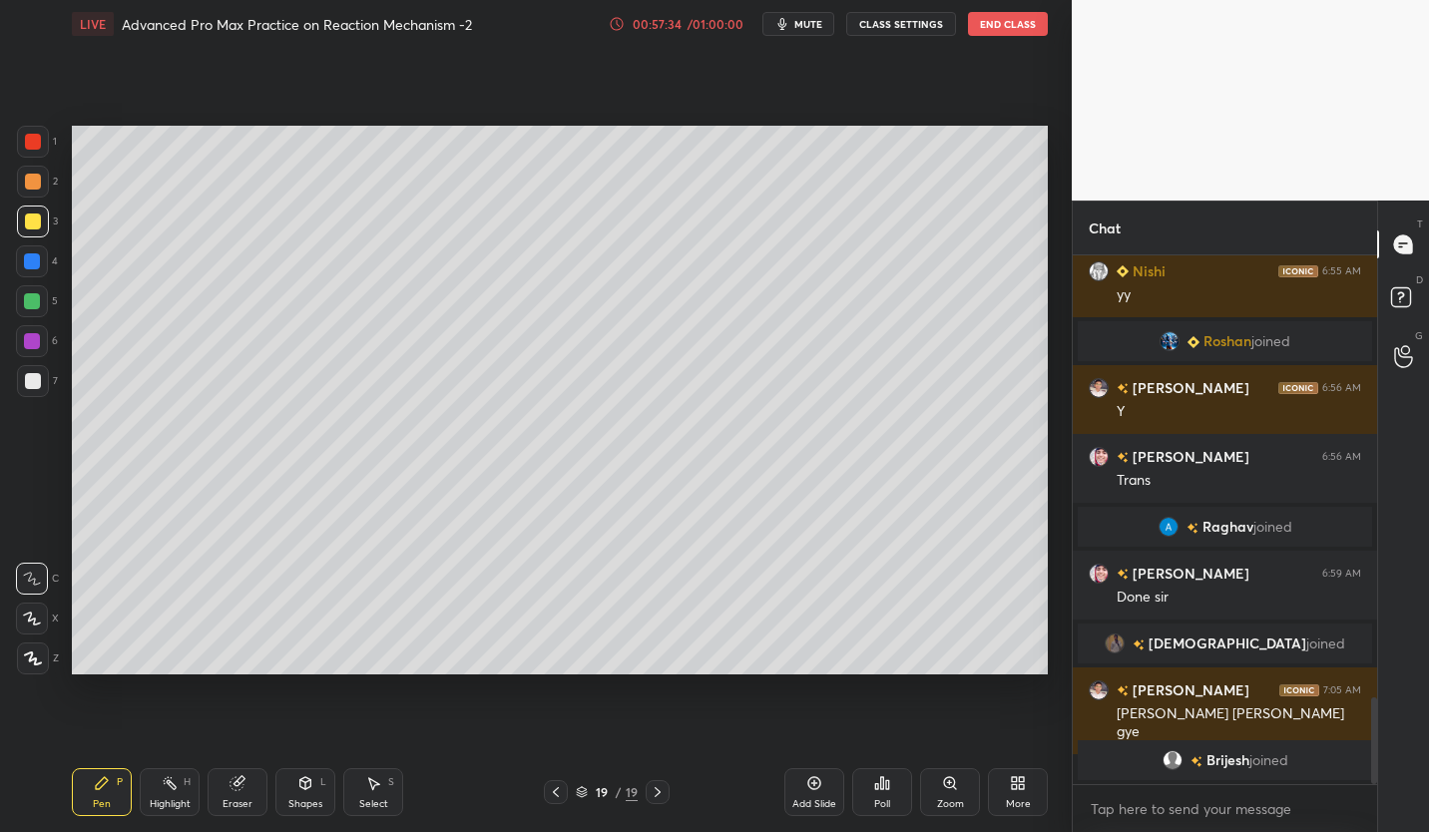
click at [38, 303] on div at bounding box center [32, 301] width 16 height 16
click at [31, 394] on div at bounding box center [33, 381] width 32 height 32
click at [42, 224] on div at bounding box center [33, 222] width 32 height 32
click at [36, 387] on div at bounding box center [33, 381] width 16 height 16
click at [40, 304] on div at bounding box center [32, 301] width 32 height 32
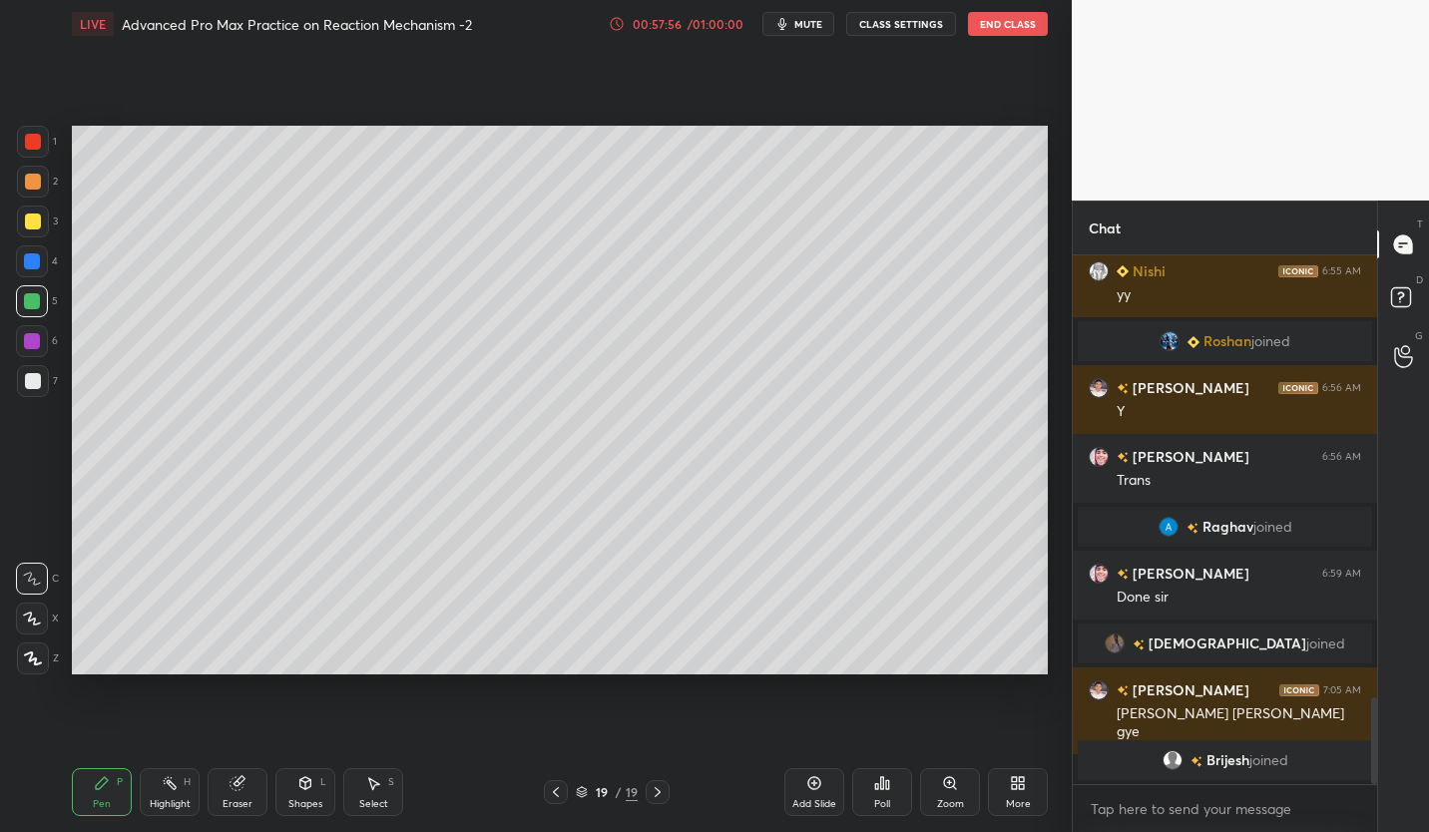
click at [29, 393] on div at bounding box center [33, 381] width 32 height 32
click at [44, 228] on div at bounding box center [33, 222] width 32 height 32
click at [35, 304] on div at bounding box center [32, 301] width 16 height 16
click at [811, 791] on div "Add Slide" at bounding box center [814, 792] width 60 height 48
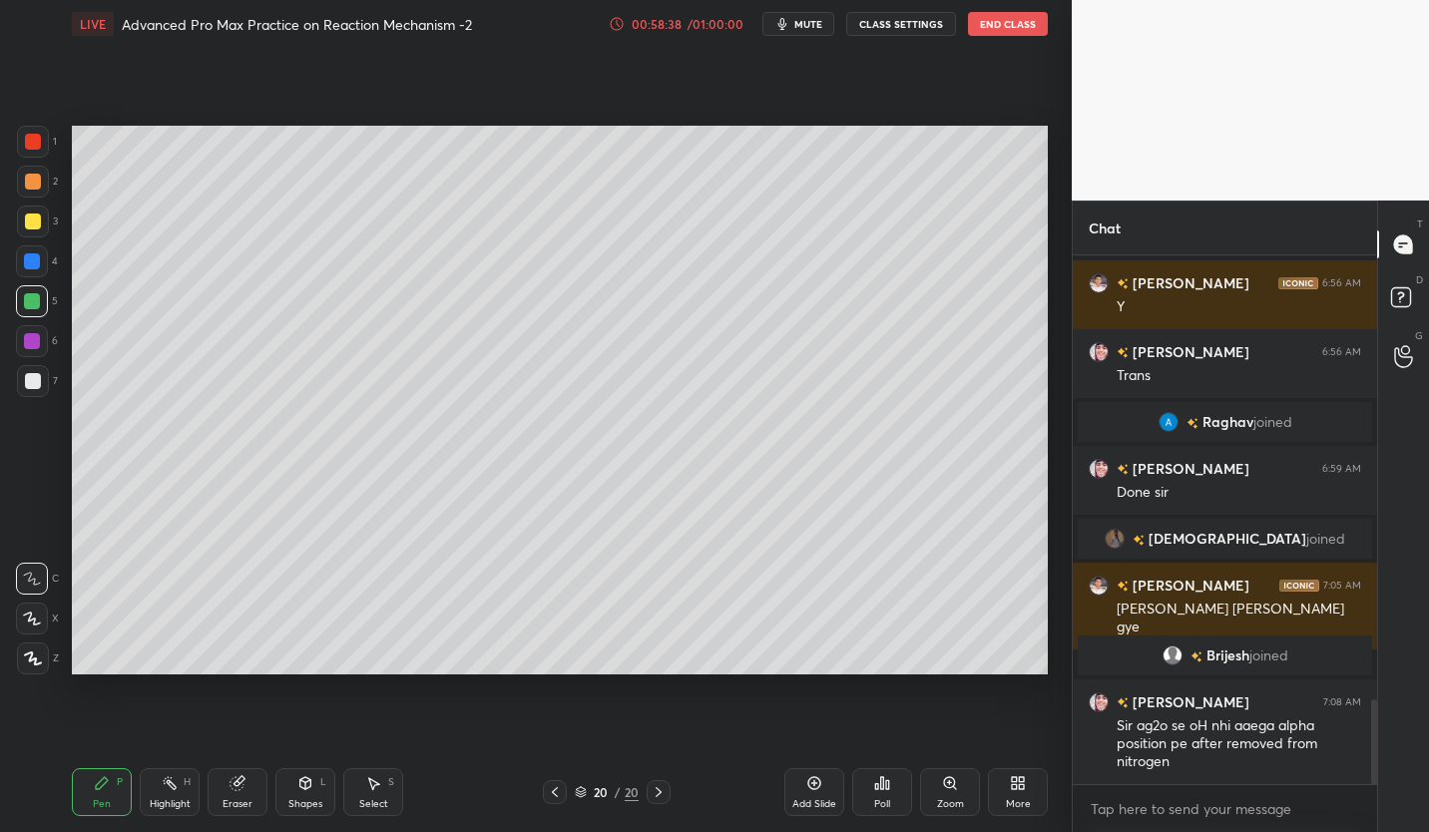
click at [554, 796] on icon at bounding box center [555, 792] width 16 height 16
click at [660, 792] on icon at bounding box center [659, 792] width 6 height 10
click at [823, 792] on div "Add Slide" at bounding box center [814, 792] width 60 height 48
click at [31, 382] on div at bounding box center [33, 381] width 16 height 16
click at [31, 230] on div at bounding box center [33, 222] width 32 height 32
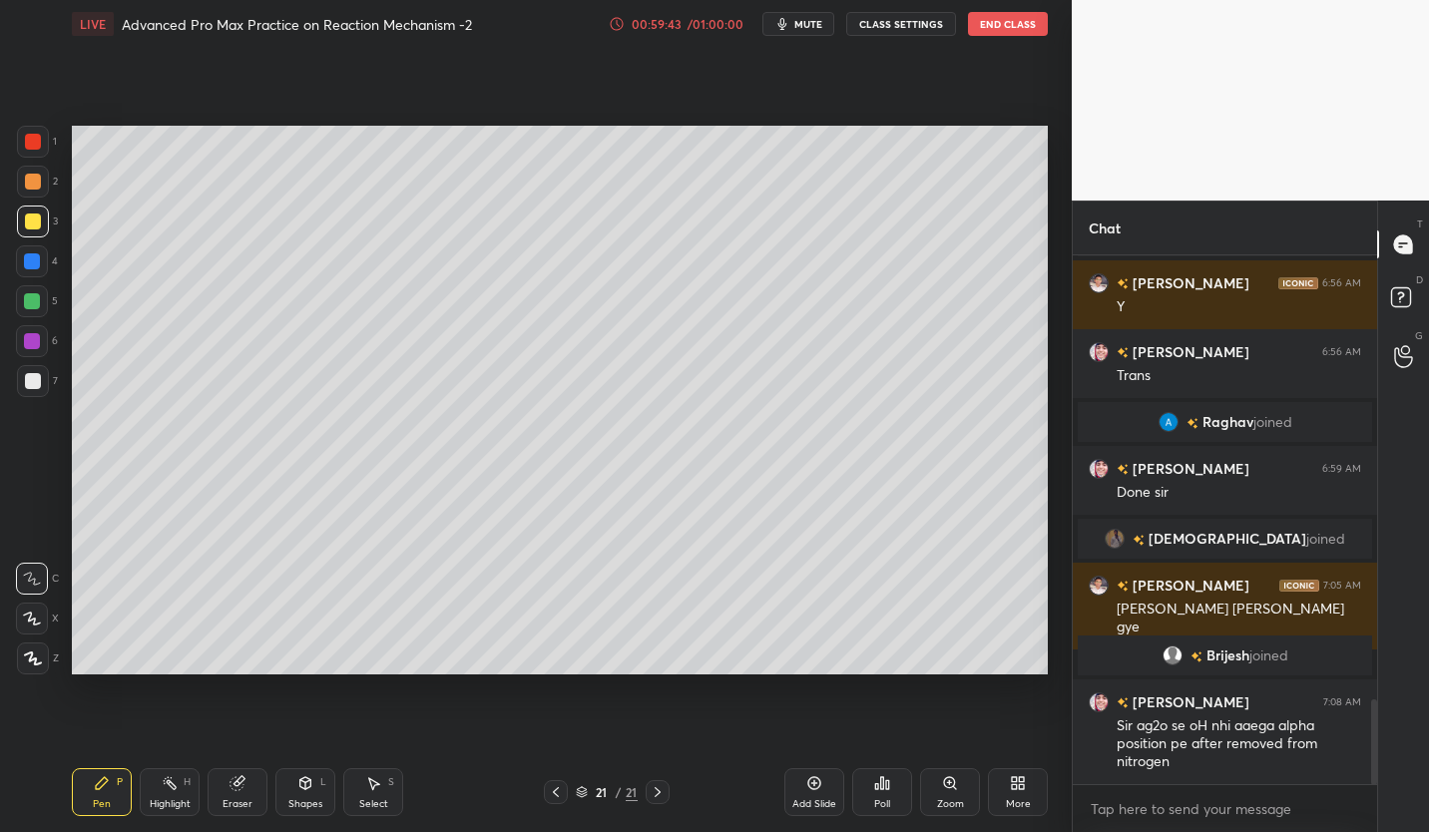
click at [406, 740] on div "Setting up your live class Poll for secs No correct answer Start poll" at bounding box center [560, 400] width 992 height 705
click at [244, 789] on icon at bounding box center [238, 783] width 16 height 16
click at [104, 793] on div "Pen P" at bounding box center [102, 792] width 60 height 48
click at [39, 382] on div at bounding box center [33, 381] width 16 height 16
click at [38, 306] on div at bounding box center [32, 301] width 16 height 16
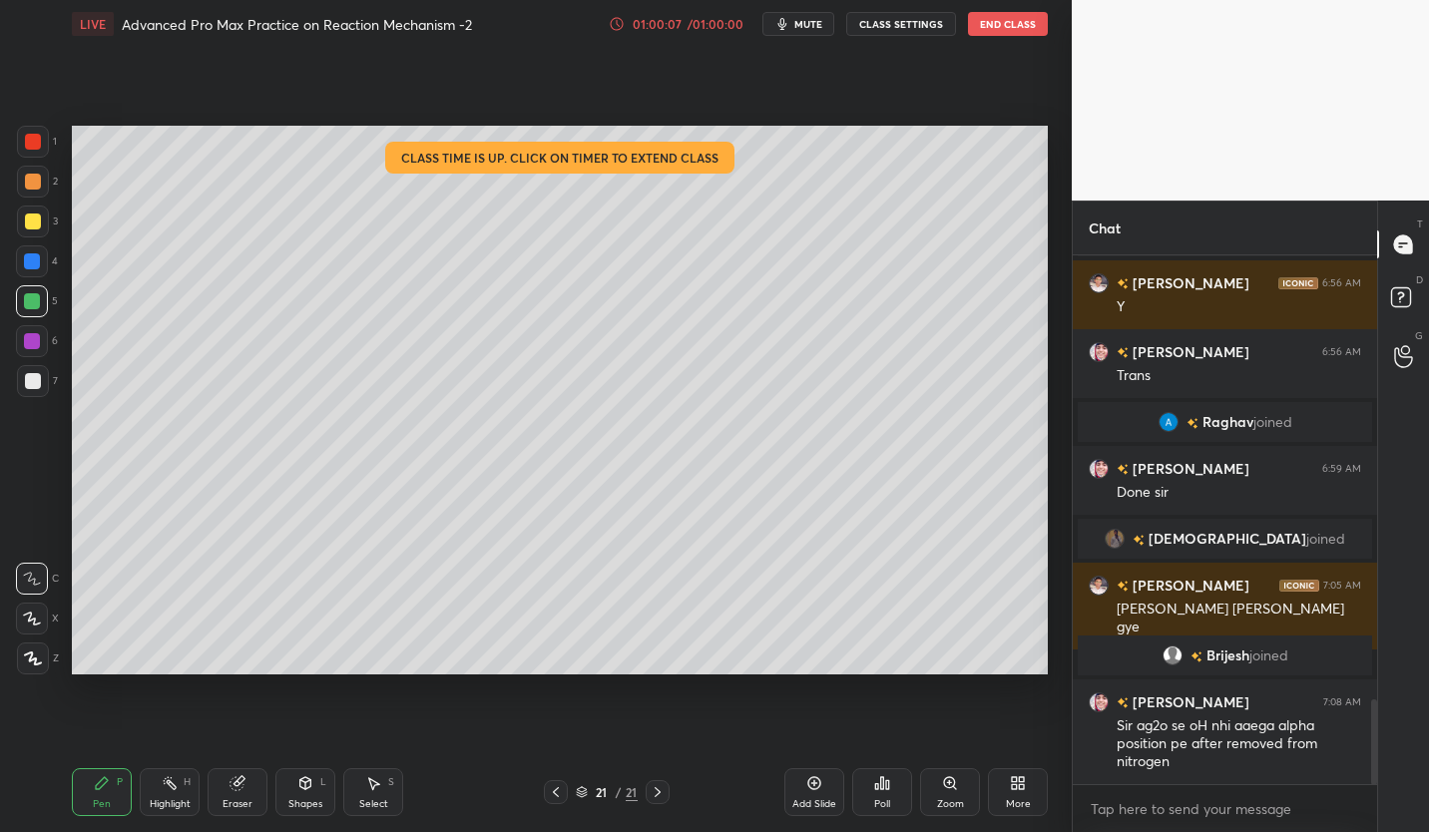
click at [33, 229] on div at bounding box center [33, 222] width 16 height 16
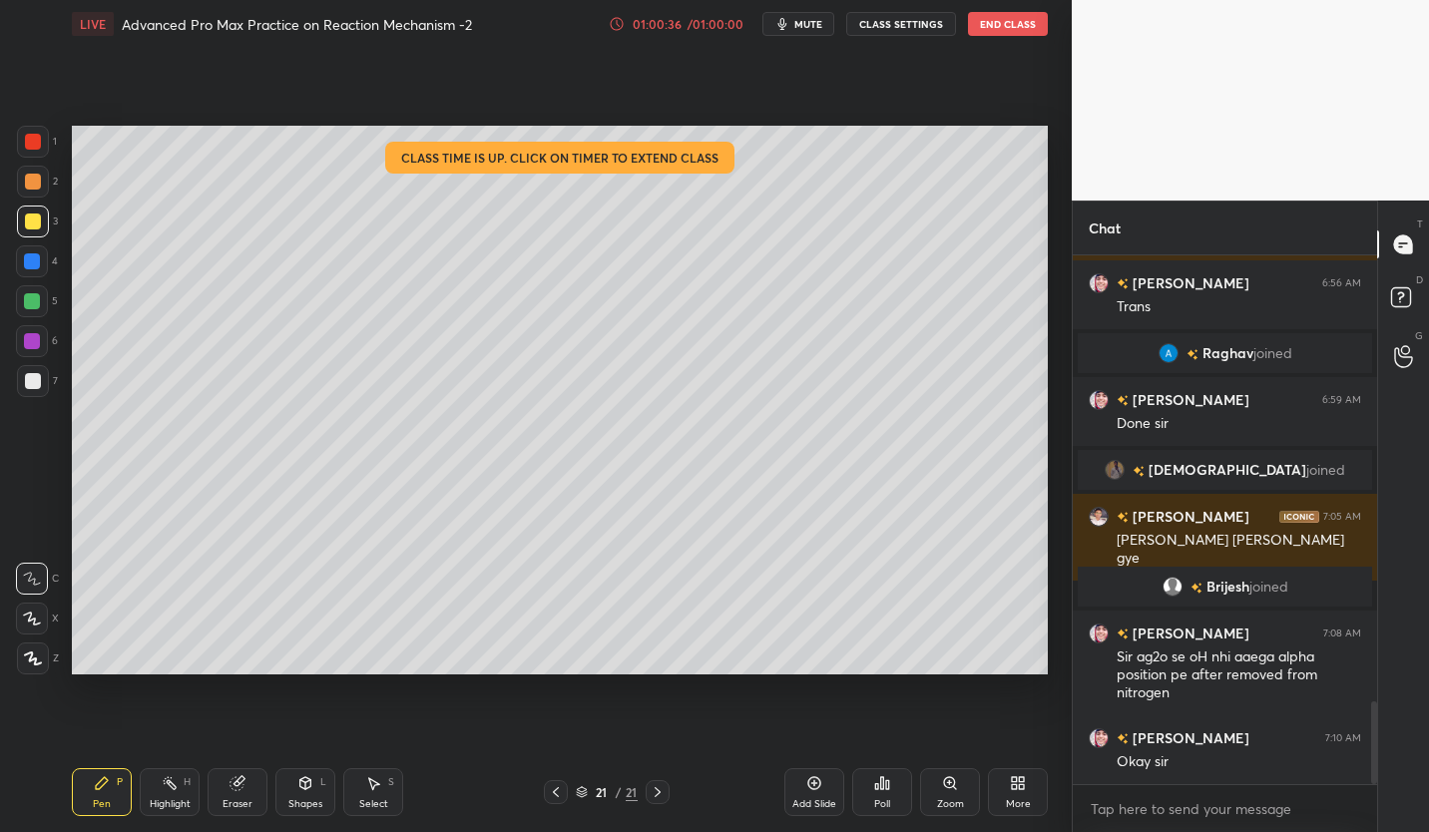
click at [239, 790] on icon at bounding box center [237, 783] width 13 height 13
click at [103, 787] on icon at bounding box center [102, 783] width 16 height 16
click at [108, 787] on icon at bounding box center [102, 783] width 16 height 16
click at [555, 796] on icon at bounding box center [556, 792] width 16 height 16
click at [555, 793] on icon at bounding box center [556, 792] width 6 height 10
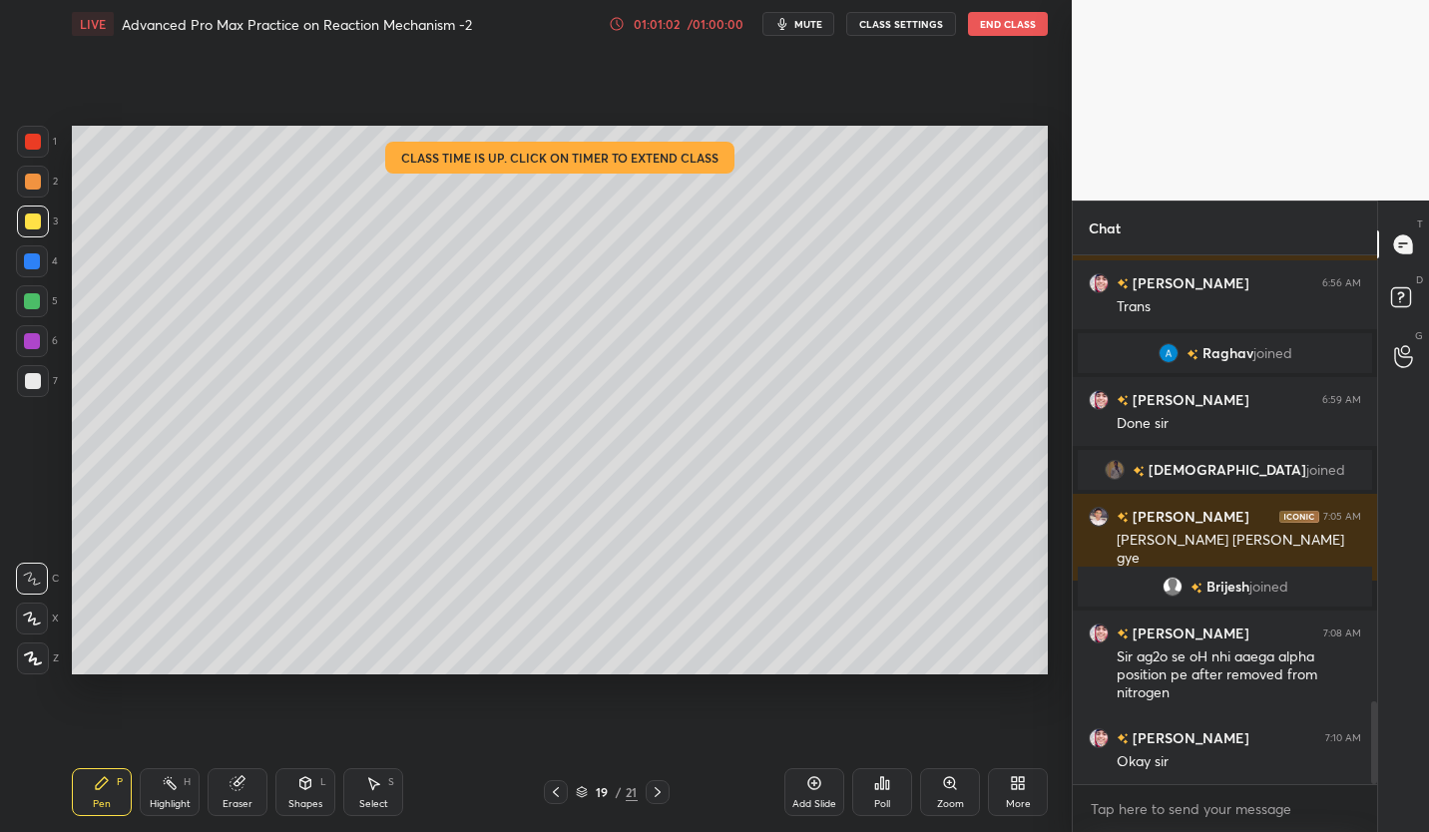
click at [546, 793] on div at bounding box center [556, 792] width 24 height 24
click at [551, 793] on icon at bounding box center [556, 792] width 16 height 16
click at [549, 791] on icon at bounding box center [556, 792] width 16 height 16
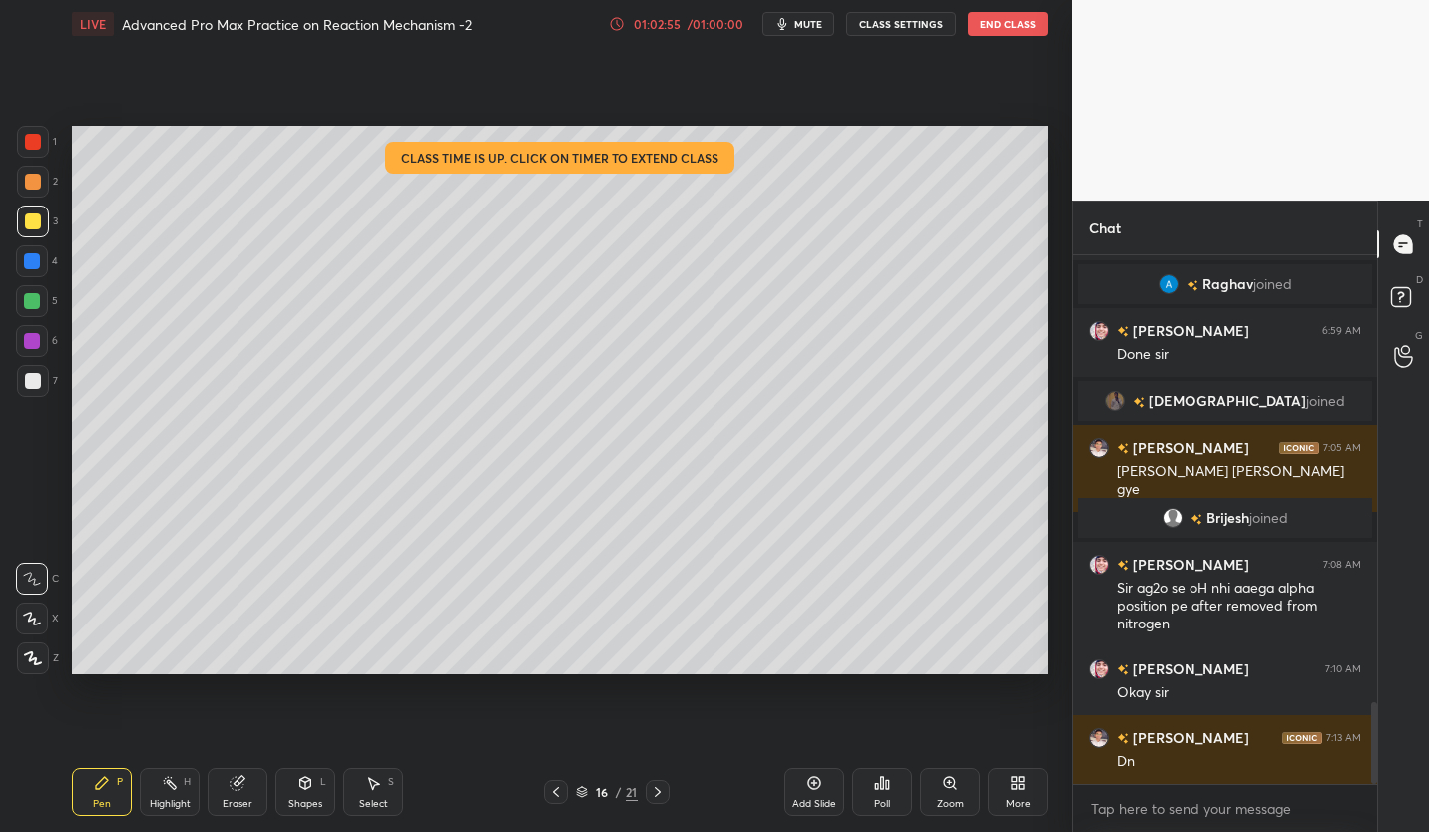
click at [658, 797] on icon at bounding box center [658, 792] width 16 height 16
click at [659, 795] on icon at bounding box center [658, 792] width 16 height 16
click at [660, 793] on icon at bounding box center [658, 792] width 16 height 16
click at [658, 792] on icon at bounding box center [658, 792] width 16 height 16
click at [668, 794] on div at bounding box center [658, 792] width 24 height 24
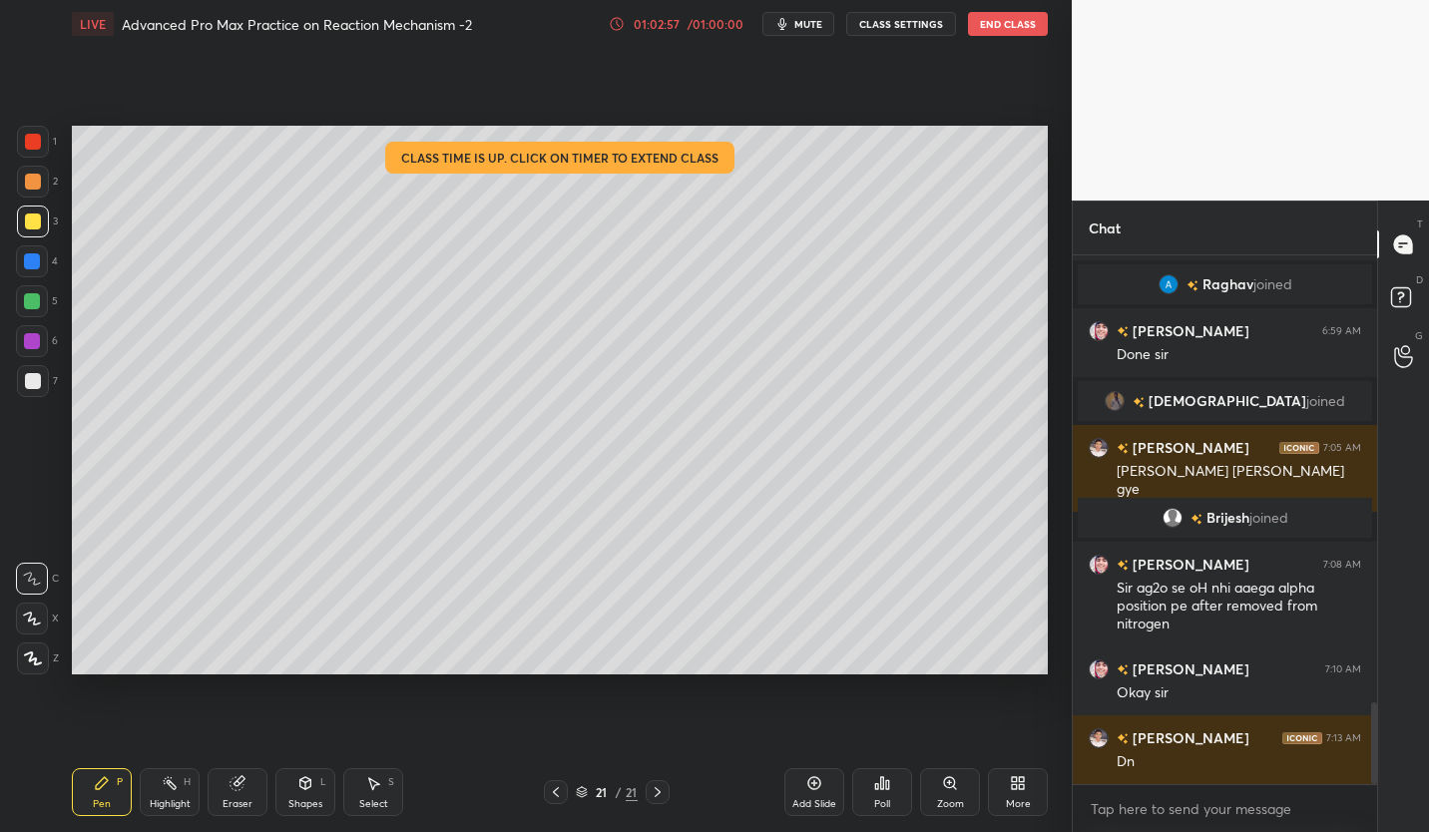
click at [816, 784] on icon at bounding box center [814, 783] width 16 height 16
click at [663, 794] on icon at bounding box center [658, 792] width 16 height 16
click at [658, 795] on icon at bounding box center [658, 792] width 16 height 16
click at [659, 796] on icon at bounding box center [658, 792] width 16 height 16
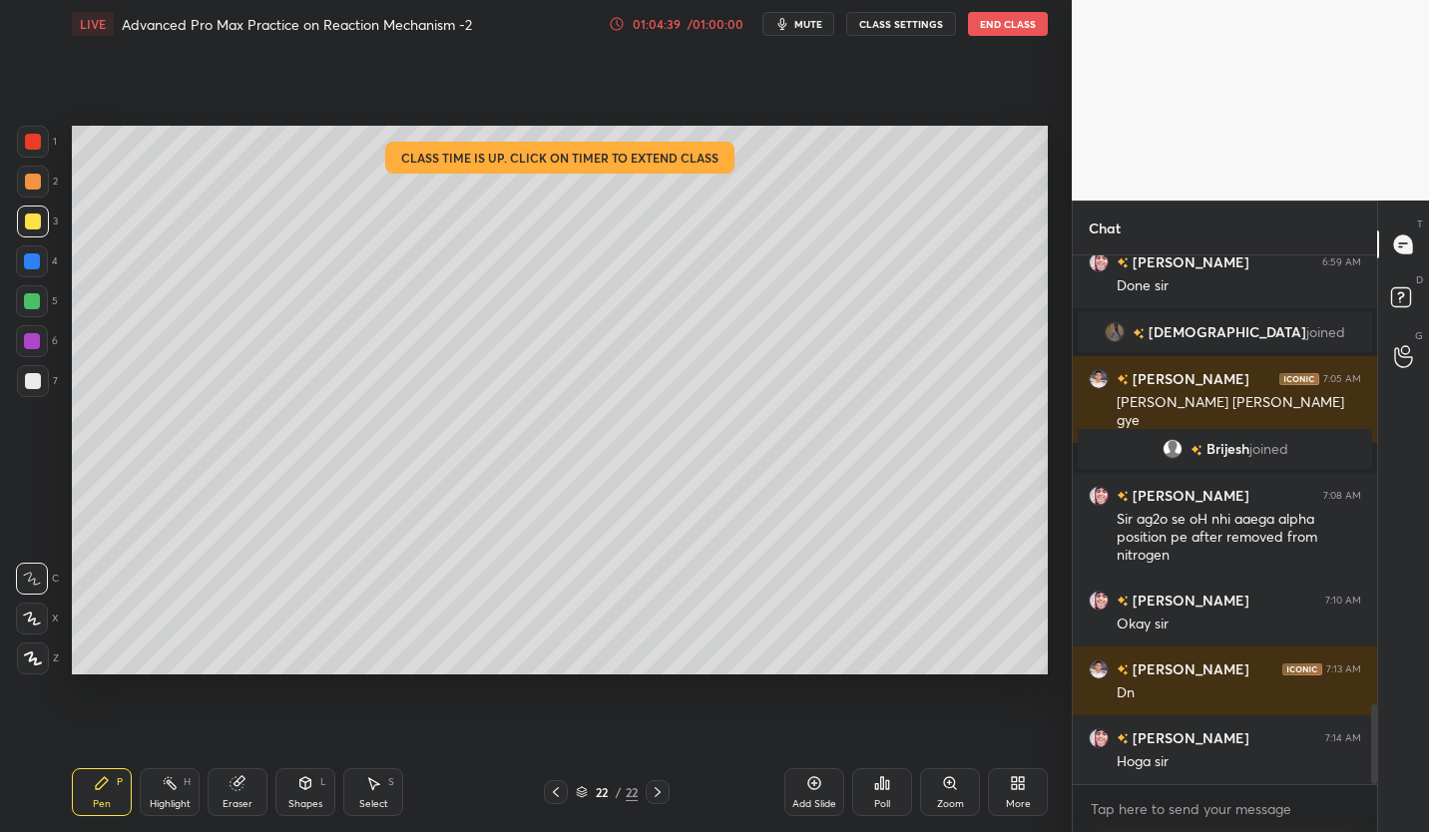
scroll to position [2995, 0]
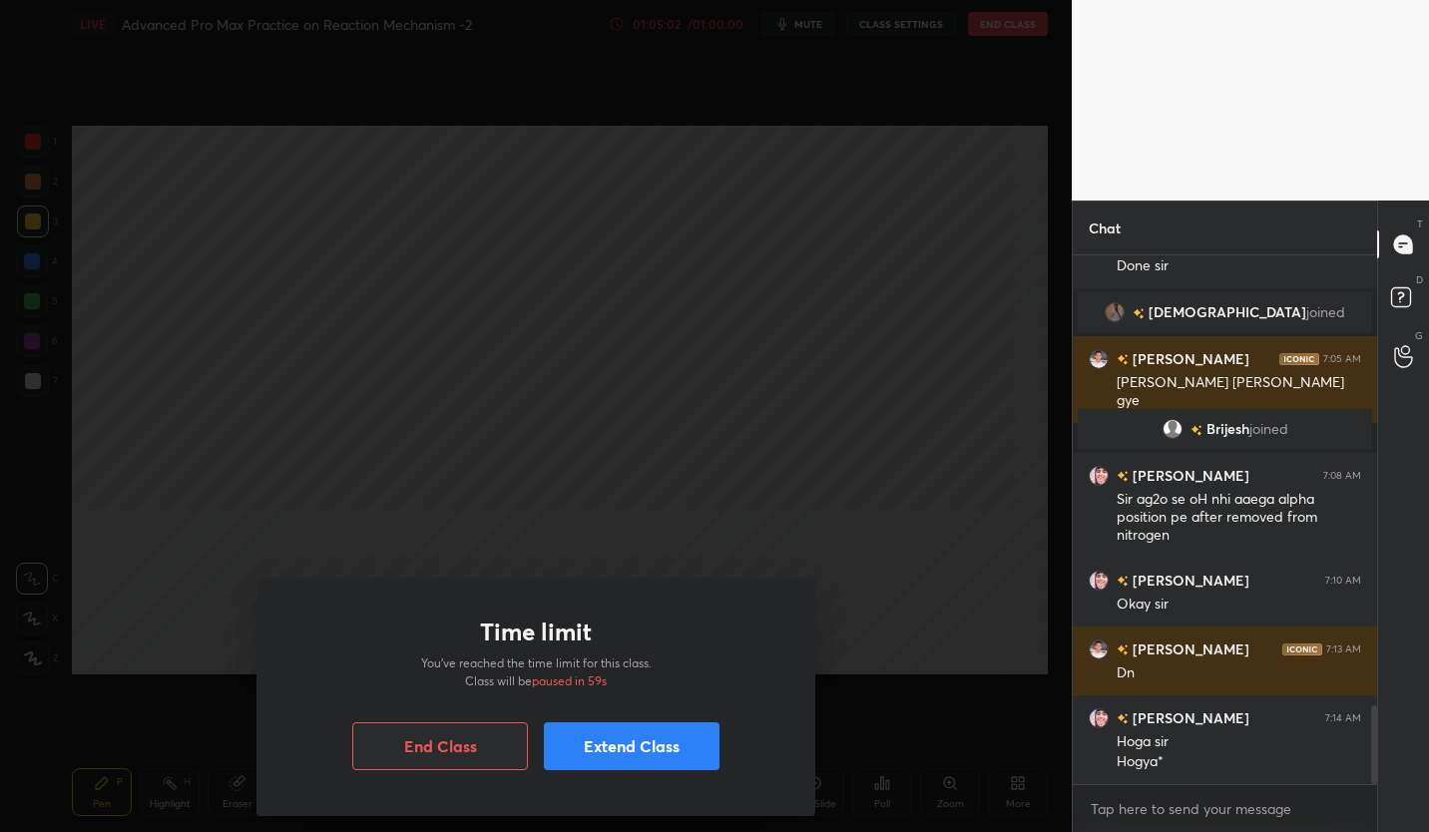
click at [892, 722] on div "Time limit You’ve reached the time limit for this class. Class will be paused i…" at bounding box center [536, 416] width 1072 height 832
click at [662, 752] on button "Extend Class" at bounding box center [632, 746] width 176 height 48
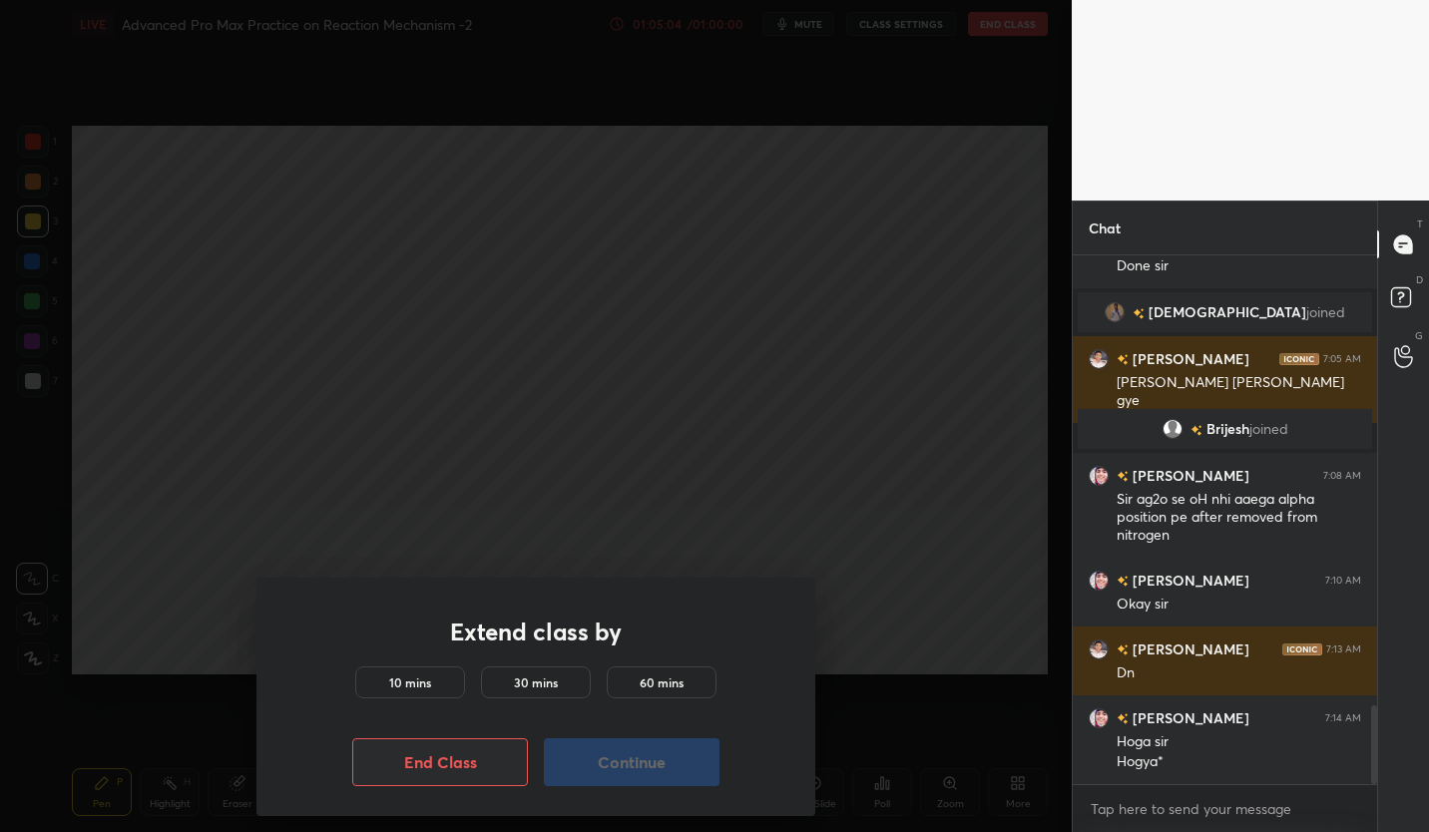
click at [543, 681] on h5 "30 mins" at bounding box center [536, 683] width 44 height 18
click at [654, 767] on button "Continue" at bounding box center [632, 762] width 176 height 48
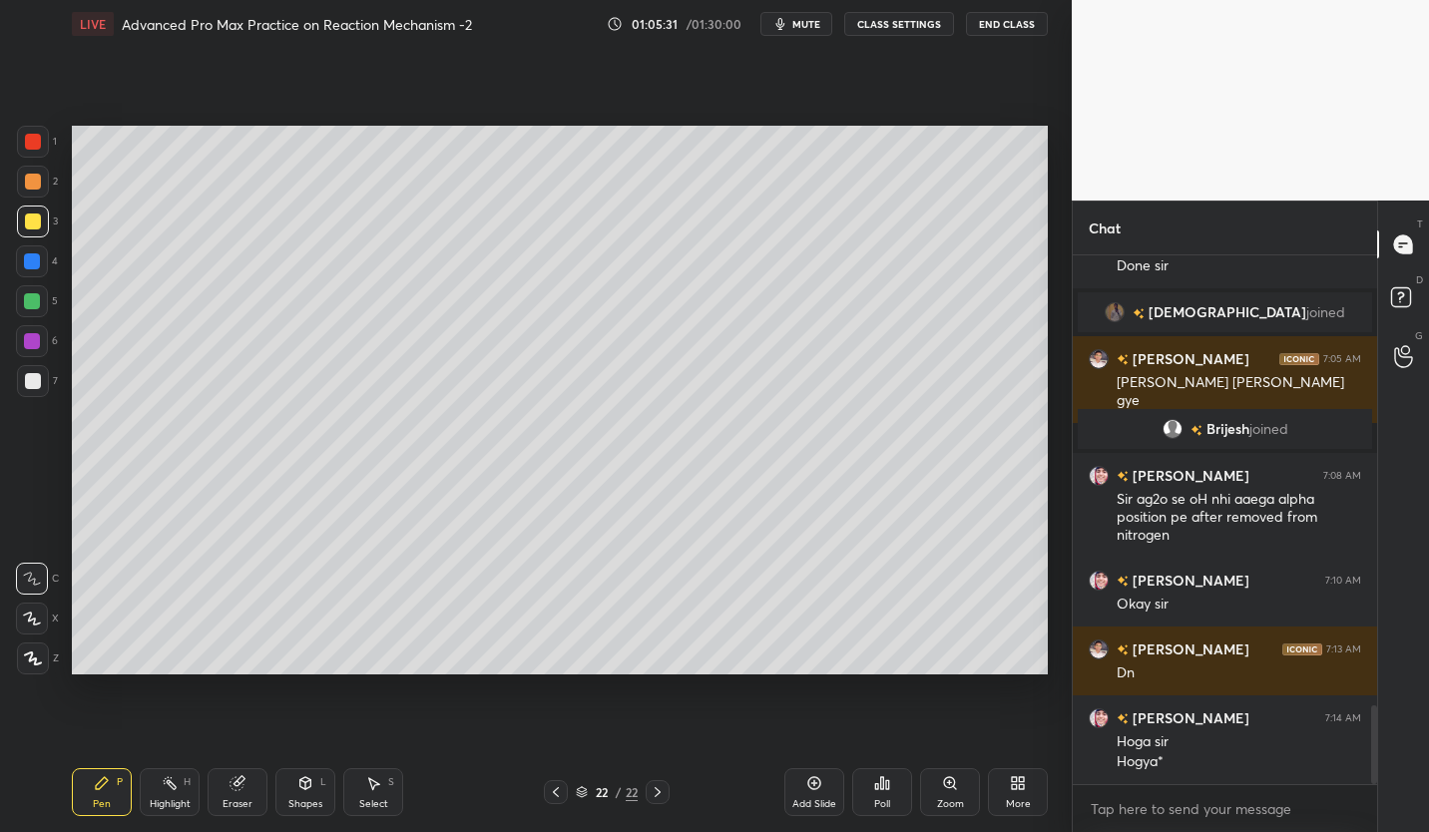
click at [31, 390] on div at bounding box center [33, 381] width 32 height 32
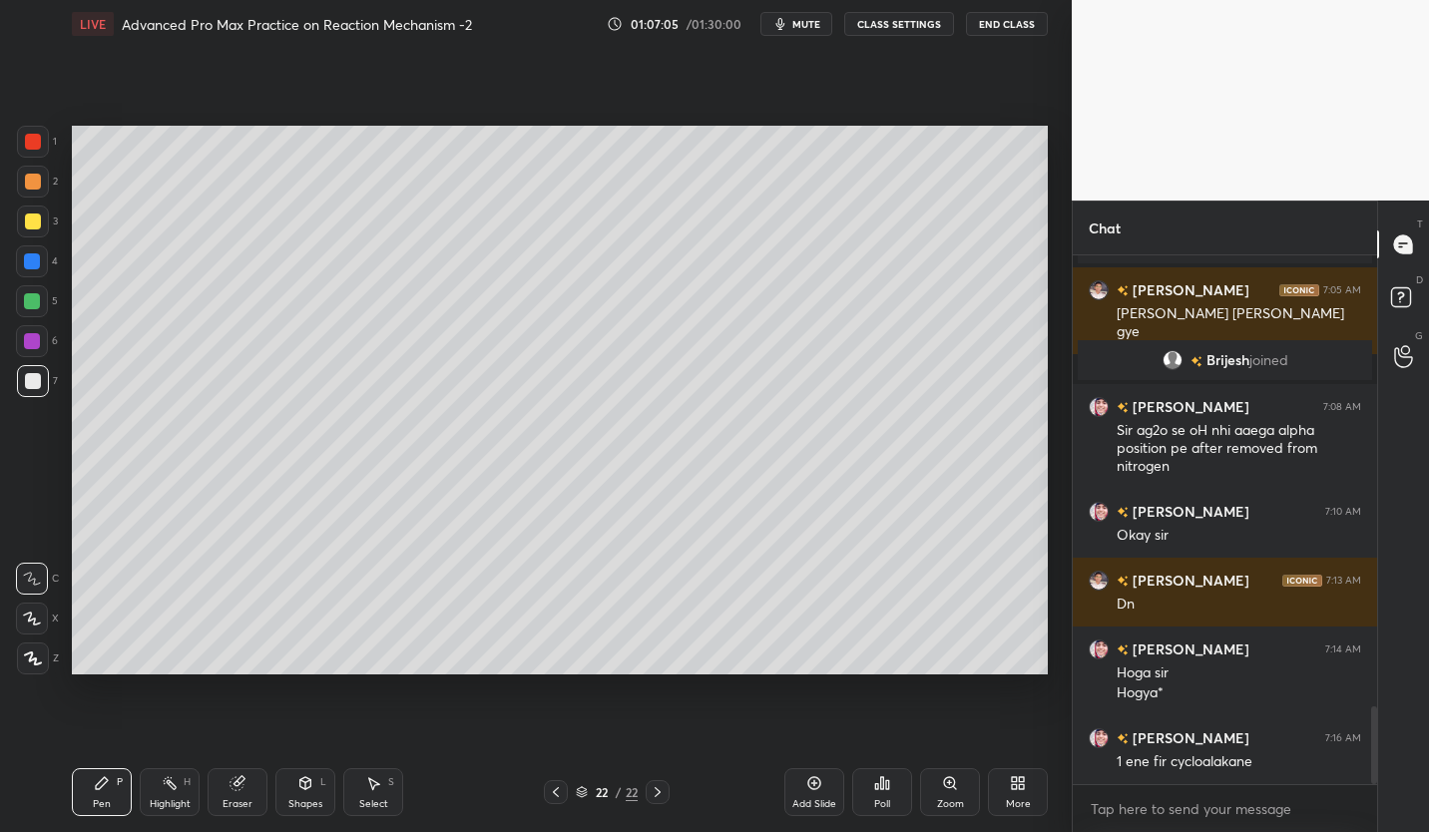
click at [32, 227] on div at bounding box center [33, 222] width 16 height 16
click at [30, 379] on div at bounding box center [33, 381] width 16 height 16
click at [1000, 771] on div "More" at bounding box center [1018, 792] width 60 height 48
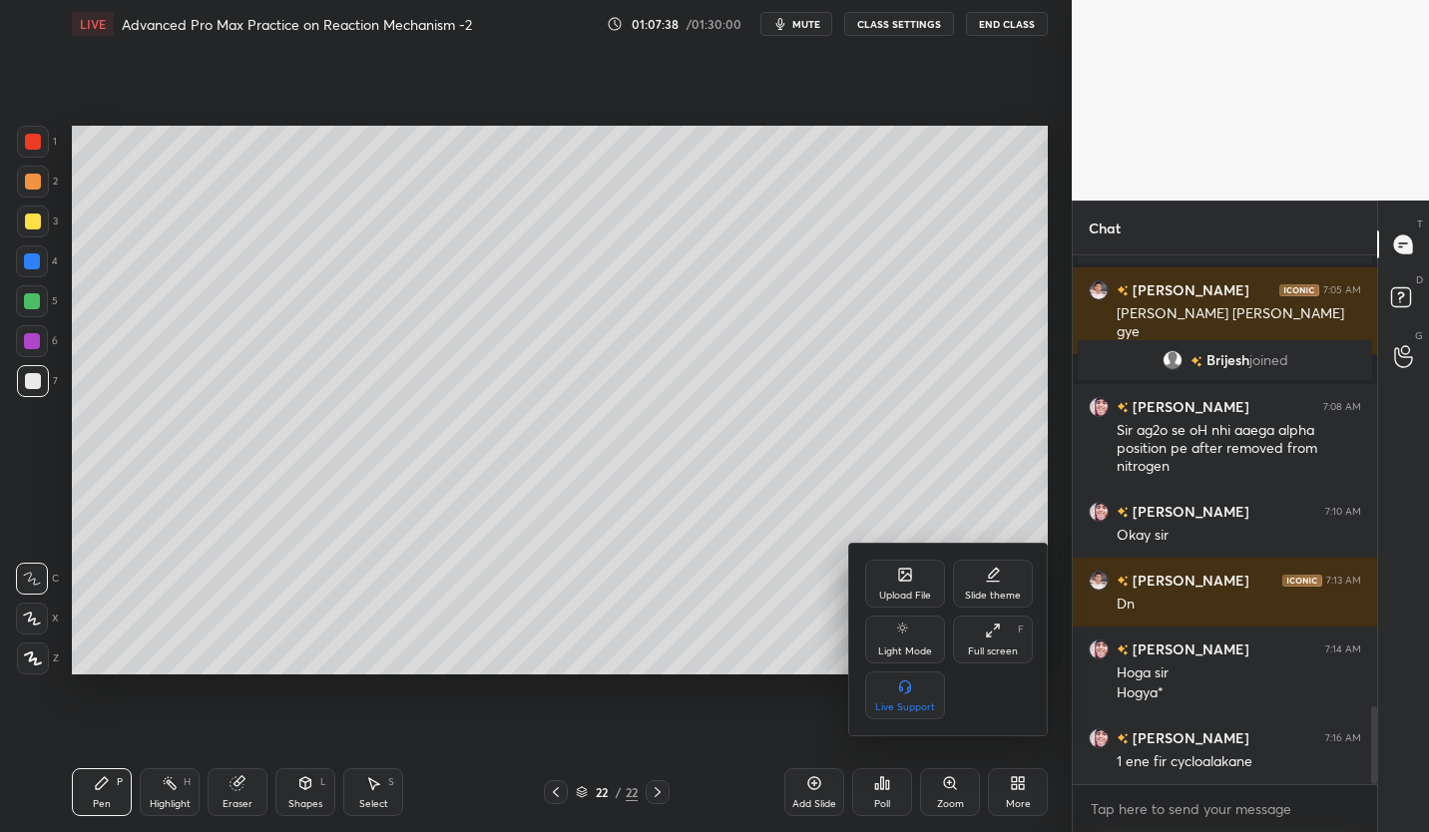
scroll to position [3132, 0]
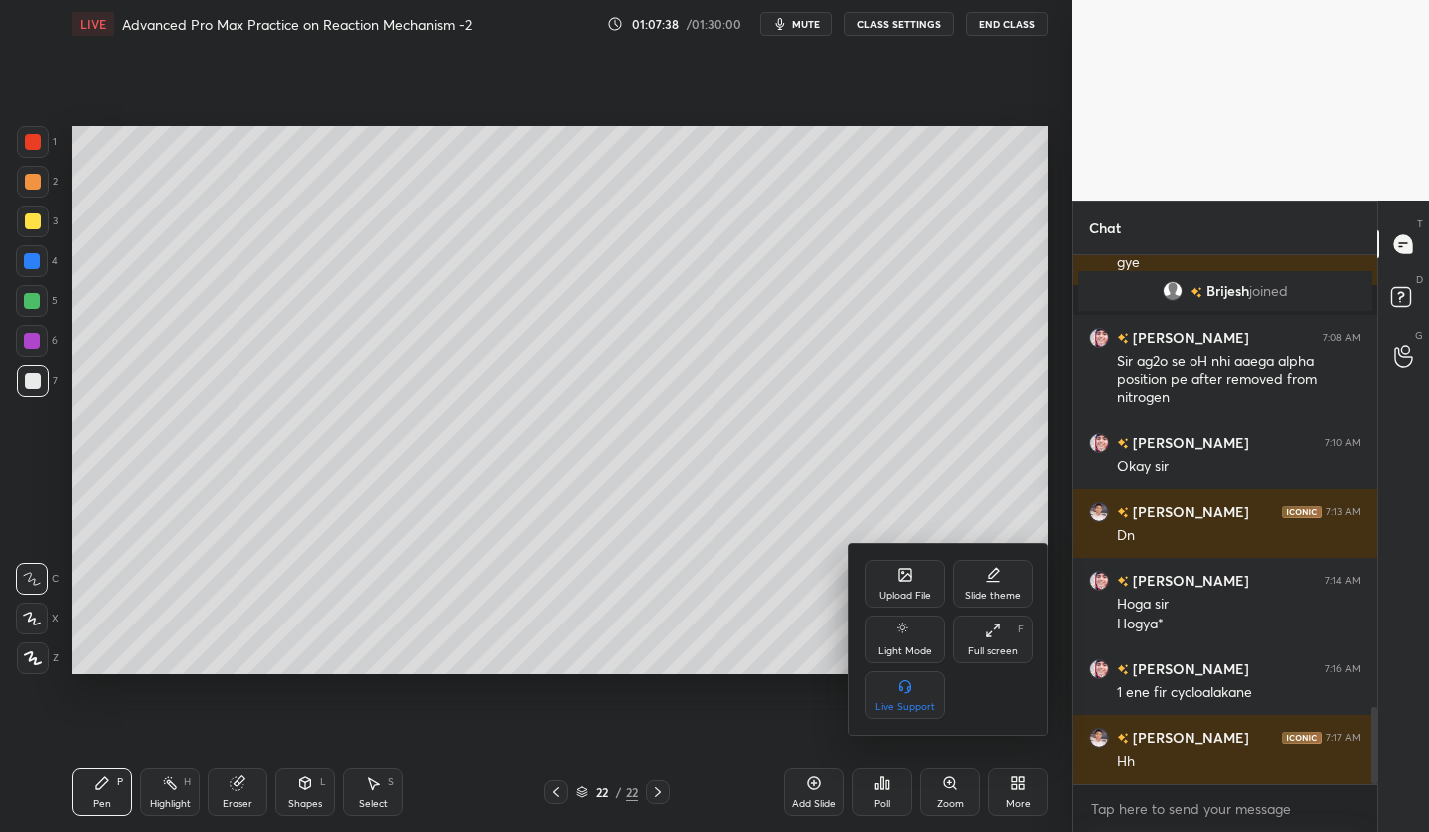
click at [807, 586] on div at bounding box center [714, 416] width 1429 height 832
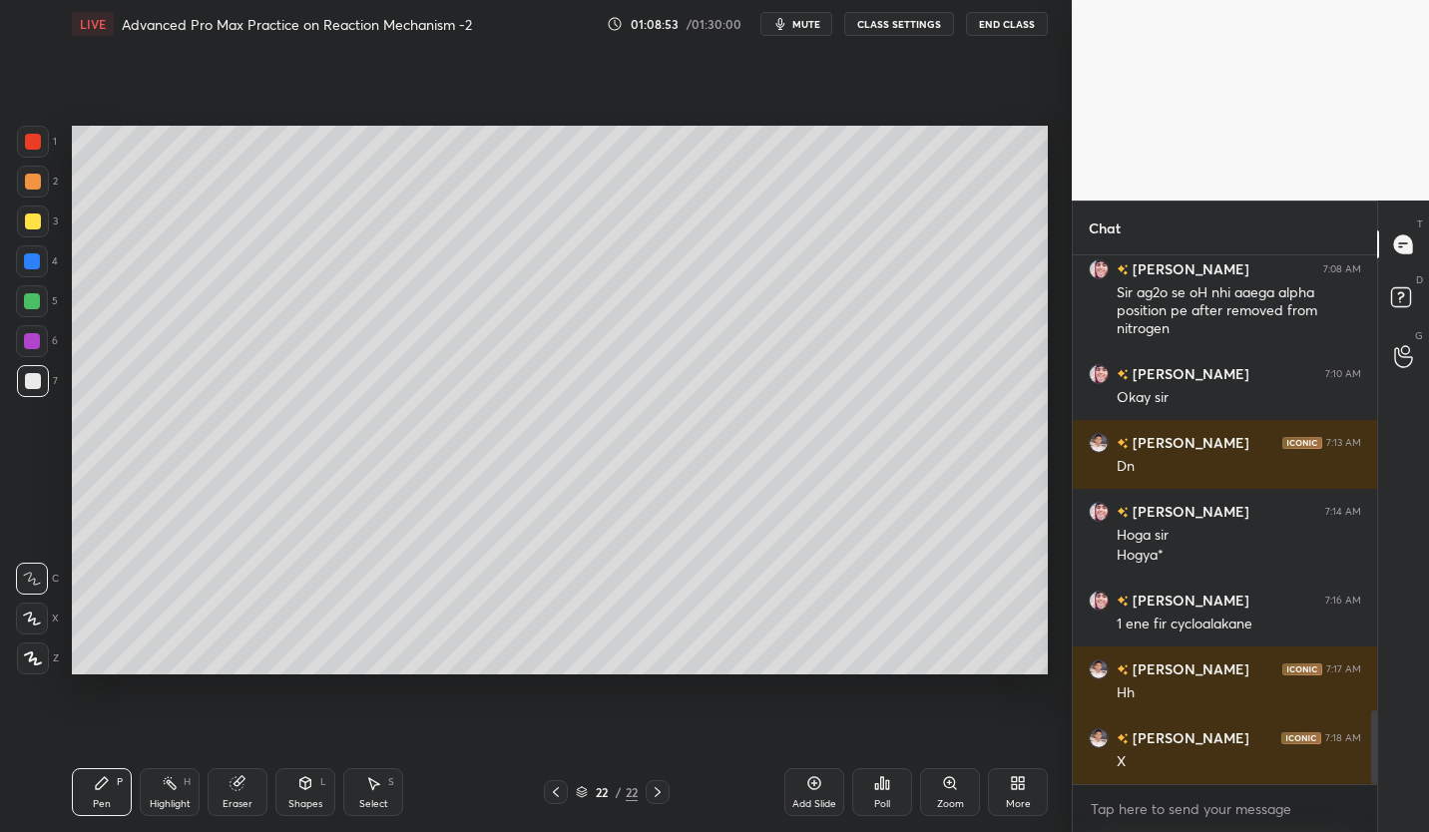
scroll to position [3270, 0]
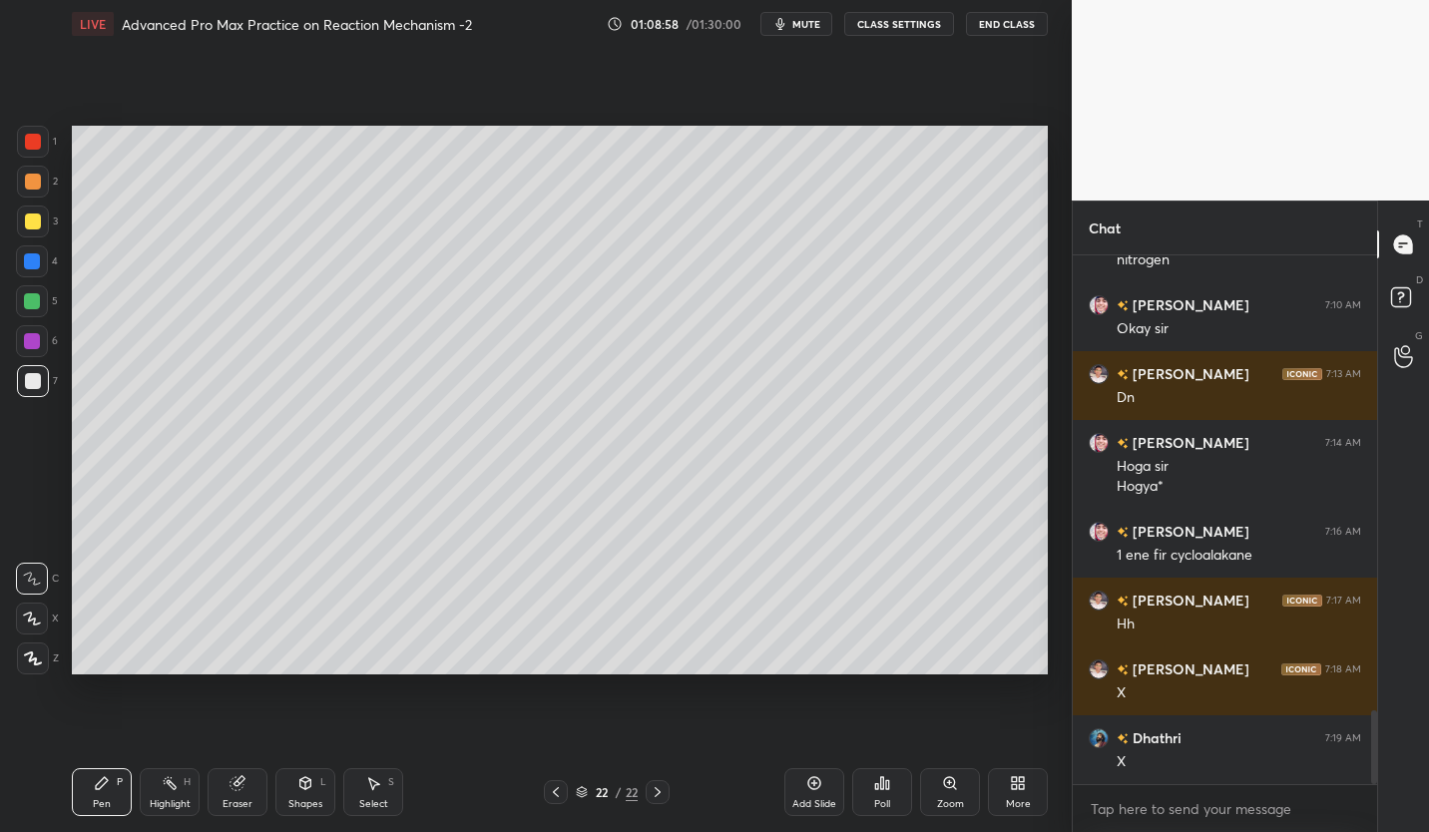
click at [823, 784] on div "Add Slide" at bounding box center [814, 792] width 60 height 48
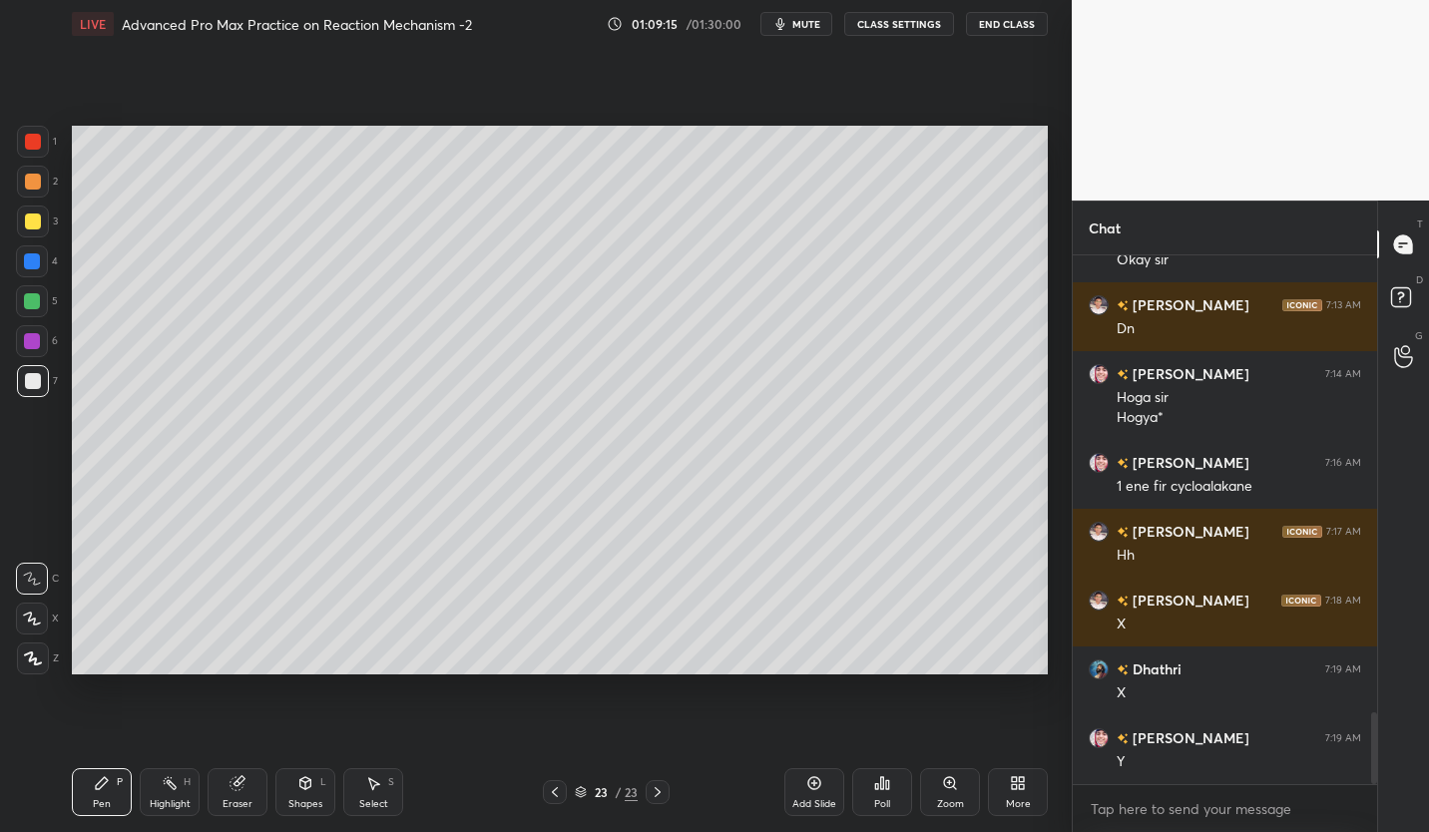
click at [38, 221] on div at bounding box center [33, 222] width 16 height 16
click at [34, 378] on div at bounding box center [33, 381] width 16 height 16
click at [27, 230] on div at bounding box center [33, 222] width 32 height 32
click at [31, 381] on div at bounding box center [33, 381] width 16 height 16
click at [229, 794] on div "Eraser" at bounding box center [238, 792] width 60 height 48
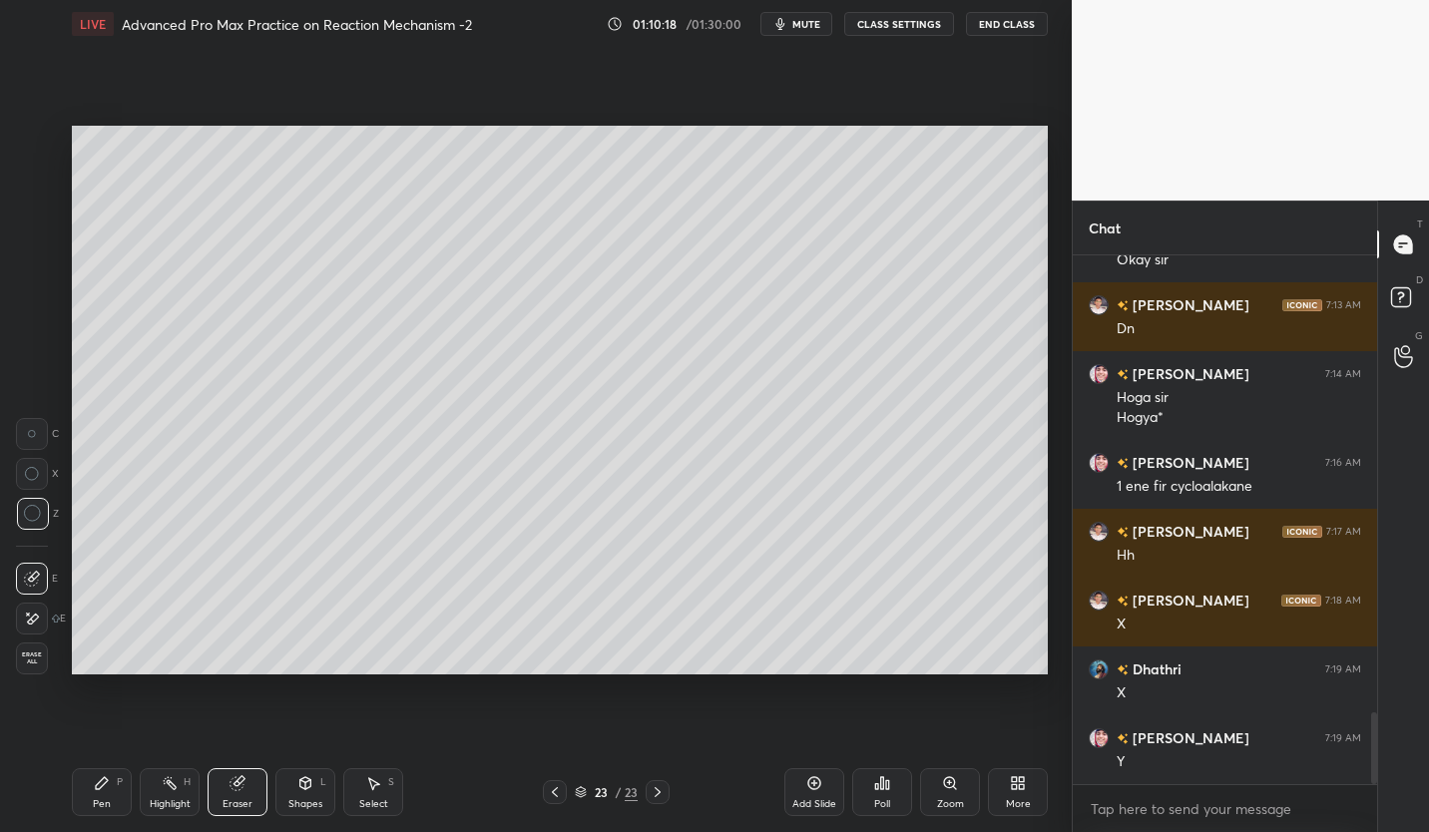
click at [101, 787] on icon at bounding box center [102, 783] width 12 height 12
click at [37, 308] on div at bounding box center [32, 301] width 16 height 16
click at [35, 382] on div at bounding box center [33, 381] width 16 height 16
click at [43, 217] on div at bounding box center [33, 222] width 32 height 32
click at [238, 799] on div "Eraser" at bounding box center [238, 804] width 30 height 10
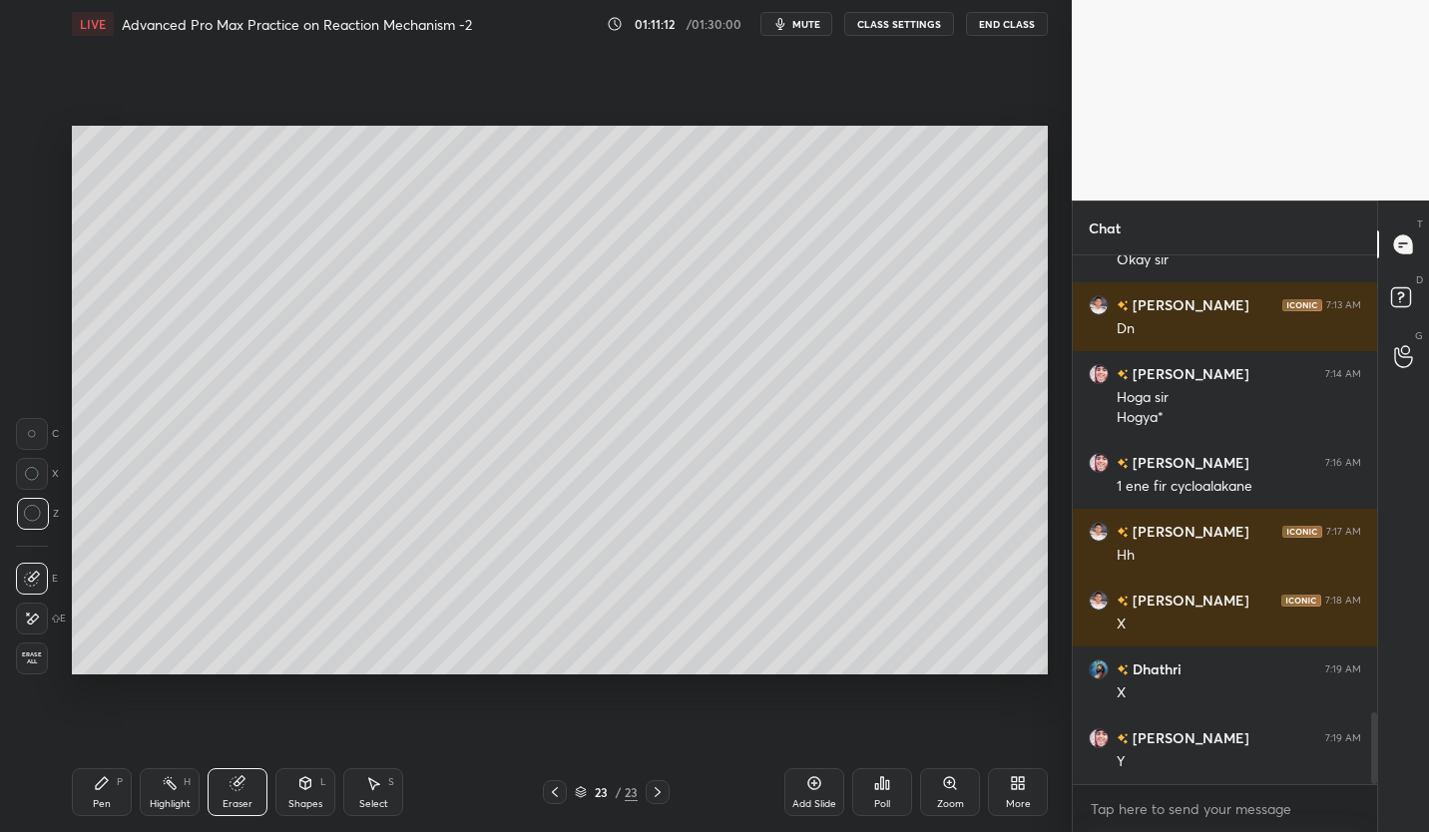
click at [102, 793] on div "Pen P" at bounding box center [102, 792] width 60 height 48
click at [104, 793] on div "Pen P" at bounding box center [102, 792] width 60 height 48
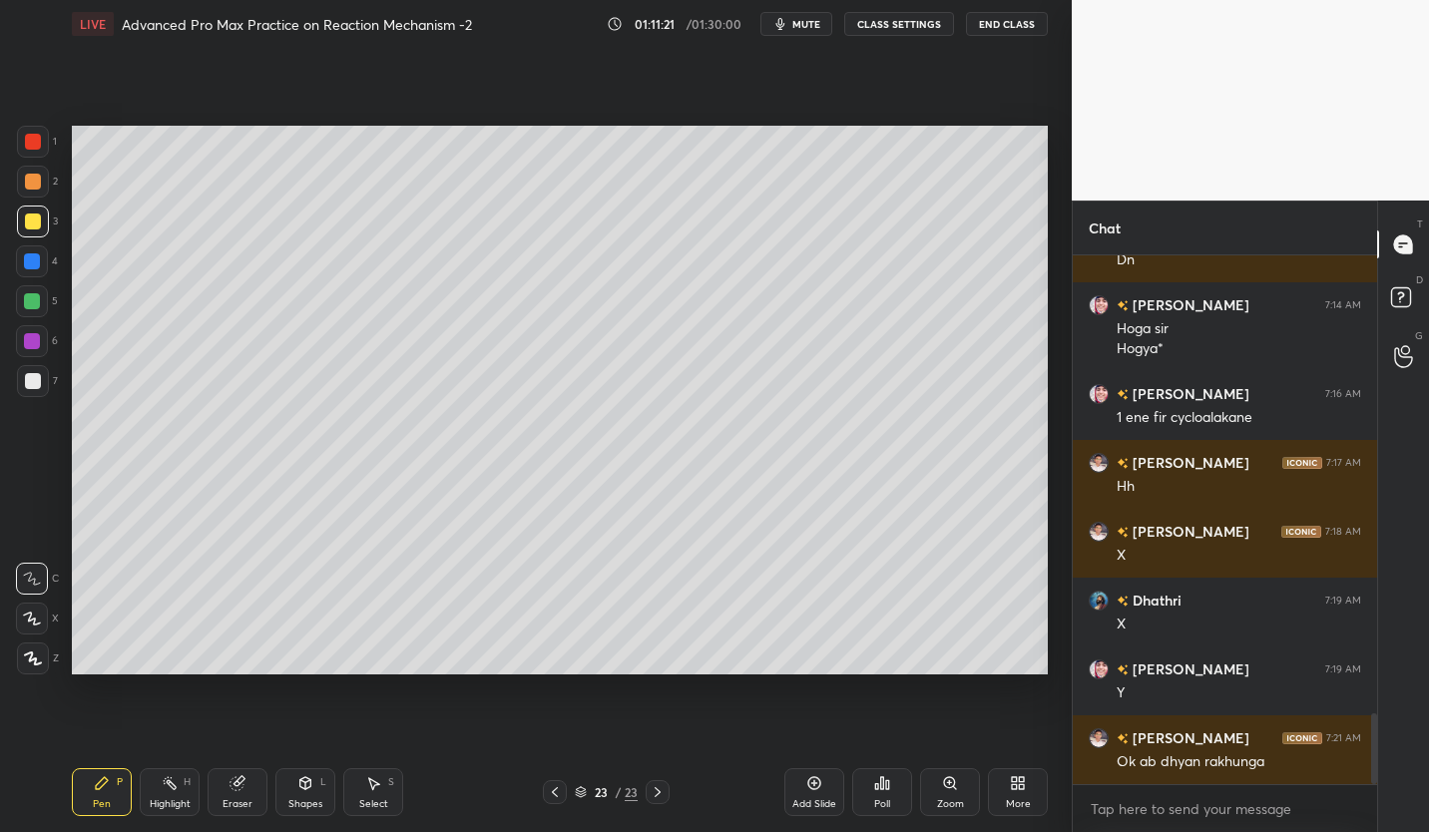
click at [34, 342] on div at bounding box center [32, 341] width 16 height 16
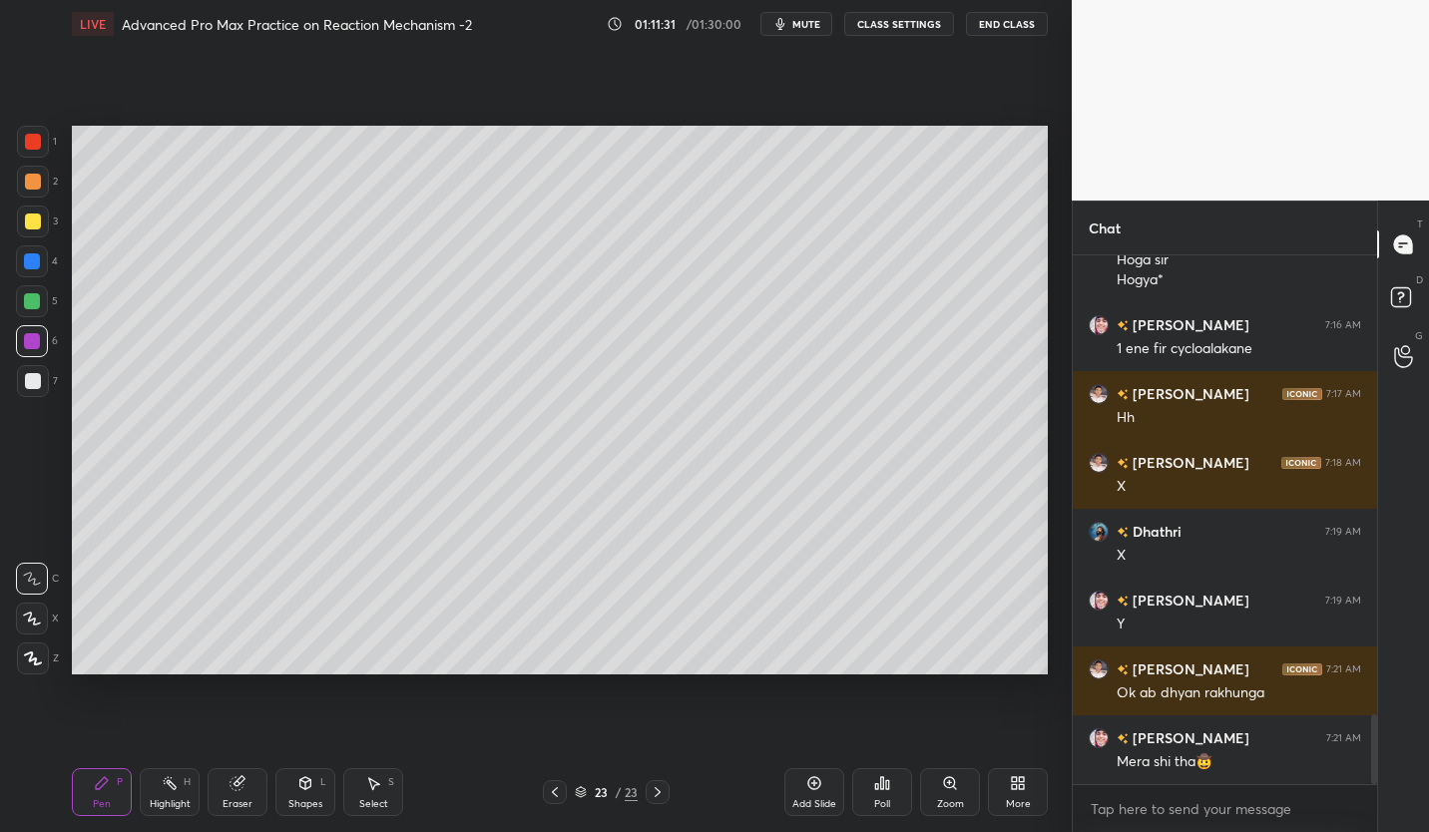
click at [556, 797] on icon at bounding box center [555, 792] width 16 height 16
click at [38, 226] on div at bounding box center [33, 222] width 16 height 16
click at [653, 790] on icon at bounding box center [658, 792] width 16 height 16
click at [664, 790] on icon at bounding box center [658, 792] width 16 height 16
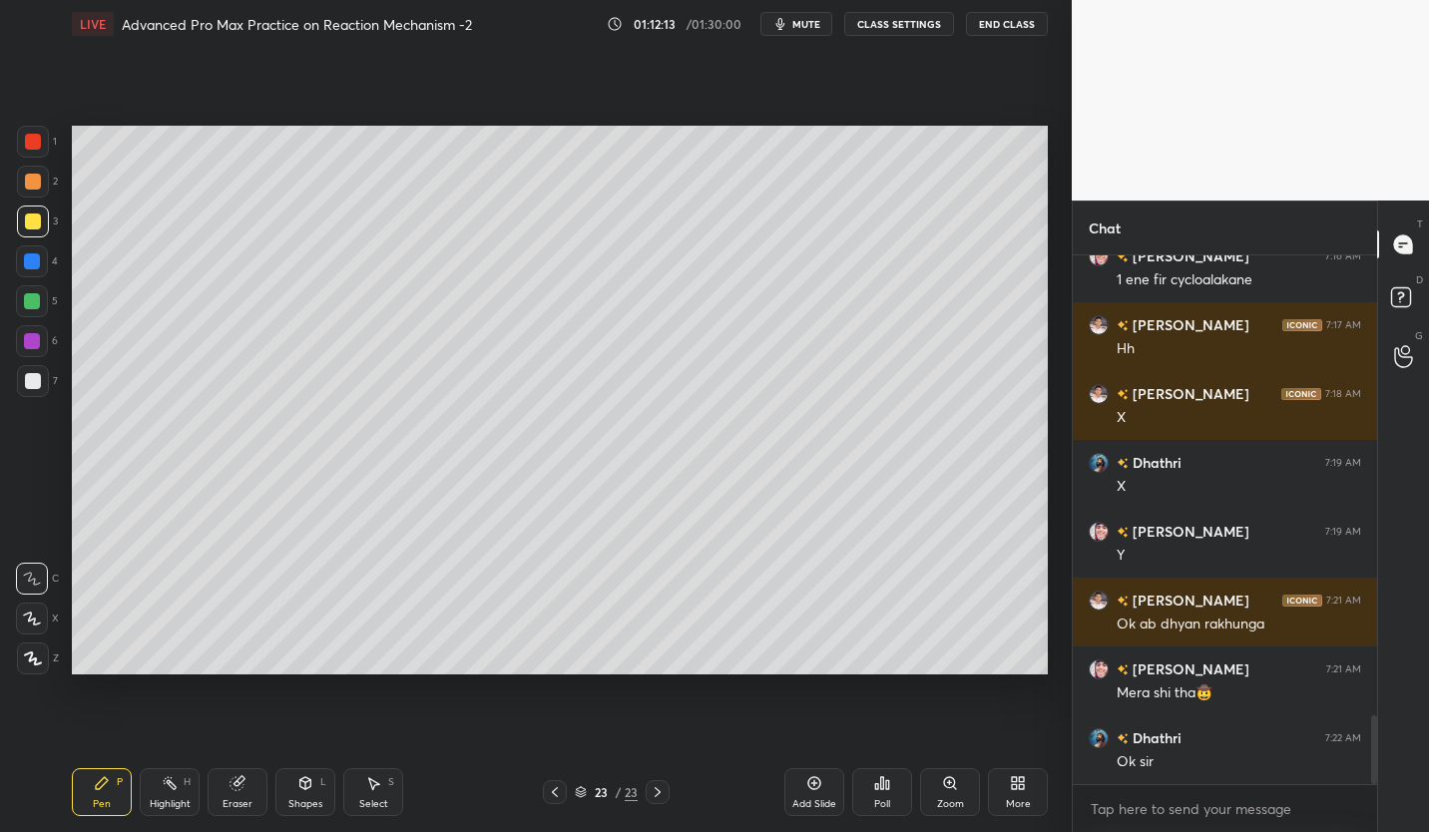
click at [814, 791] on div "Add Slide" at bounding box center [814, 792] width 60 height 48
click at [42, 382] on div at bounding box center [33, 381] width 32 height 32
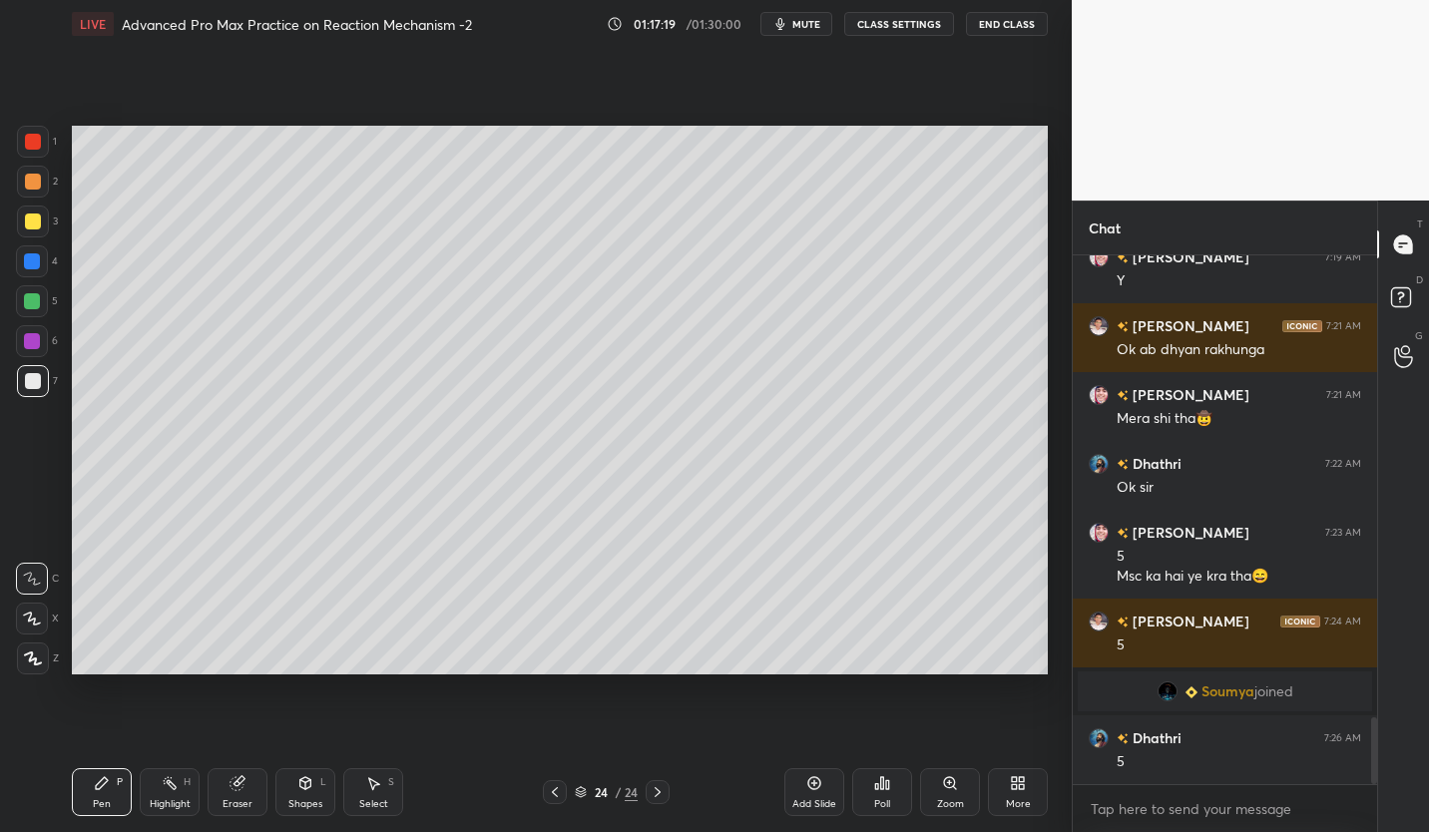
scroll to position [3622, 0]
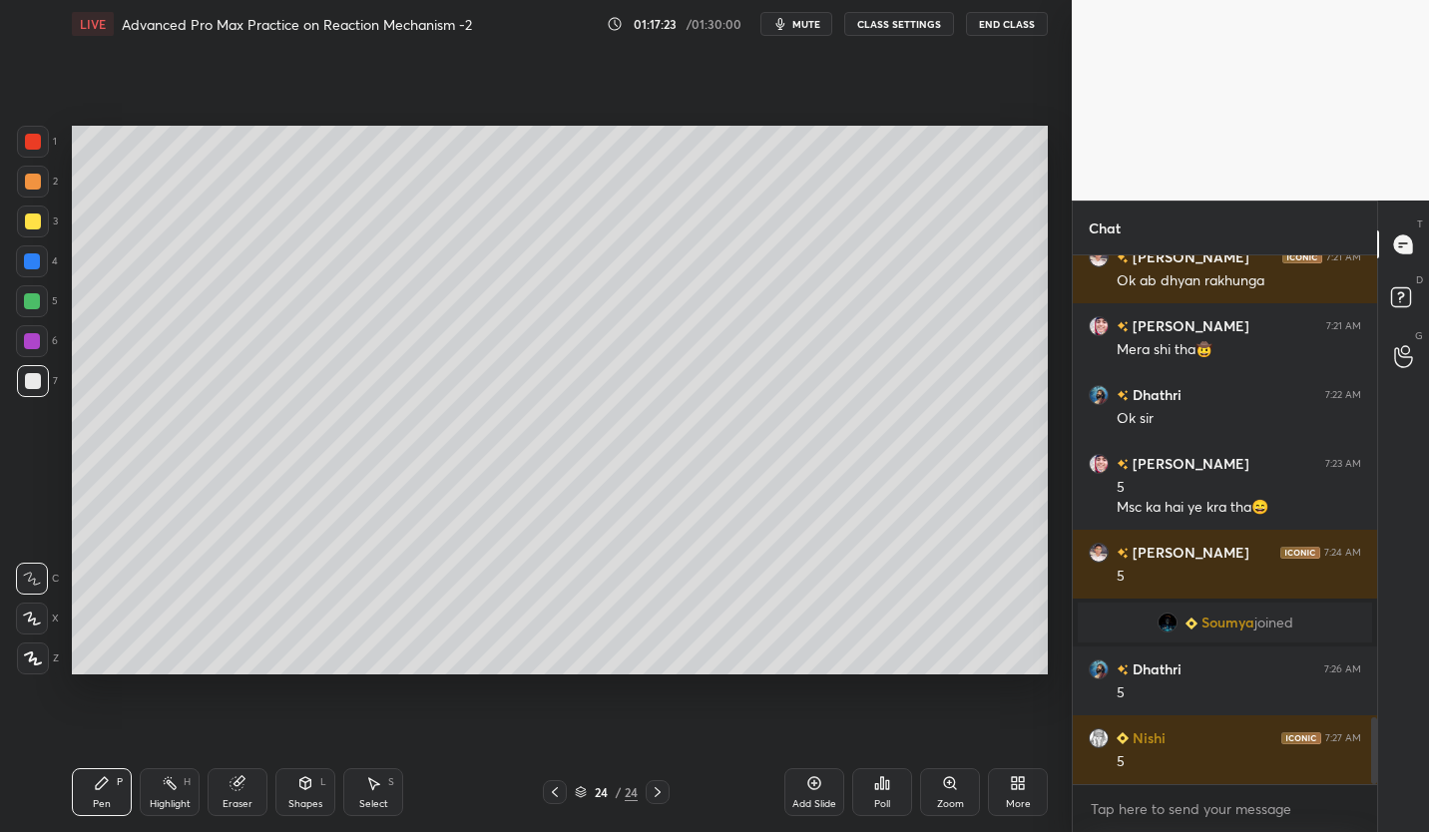
click at [813, 788] on icon at bounding box center [814, 783] width 13 height 13
click at [42, 225] on div at bounding box center [33, 222] width 32 height 32
click at [33, 382] on div at bounding box center [33, 381] width 16 height 16
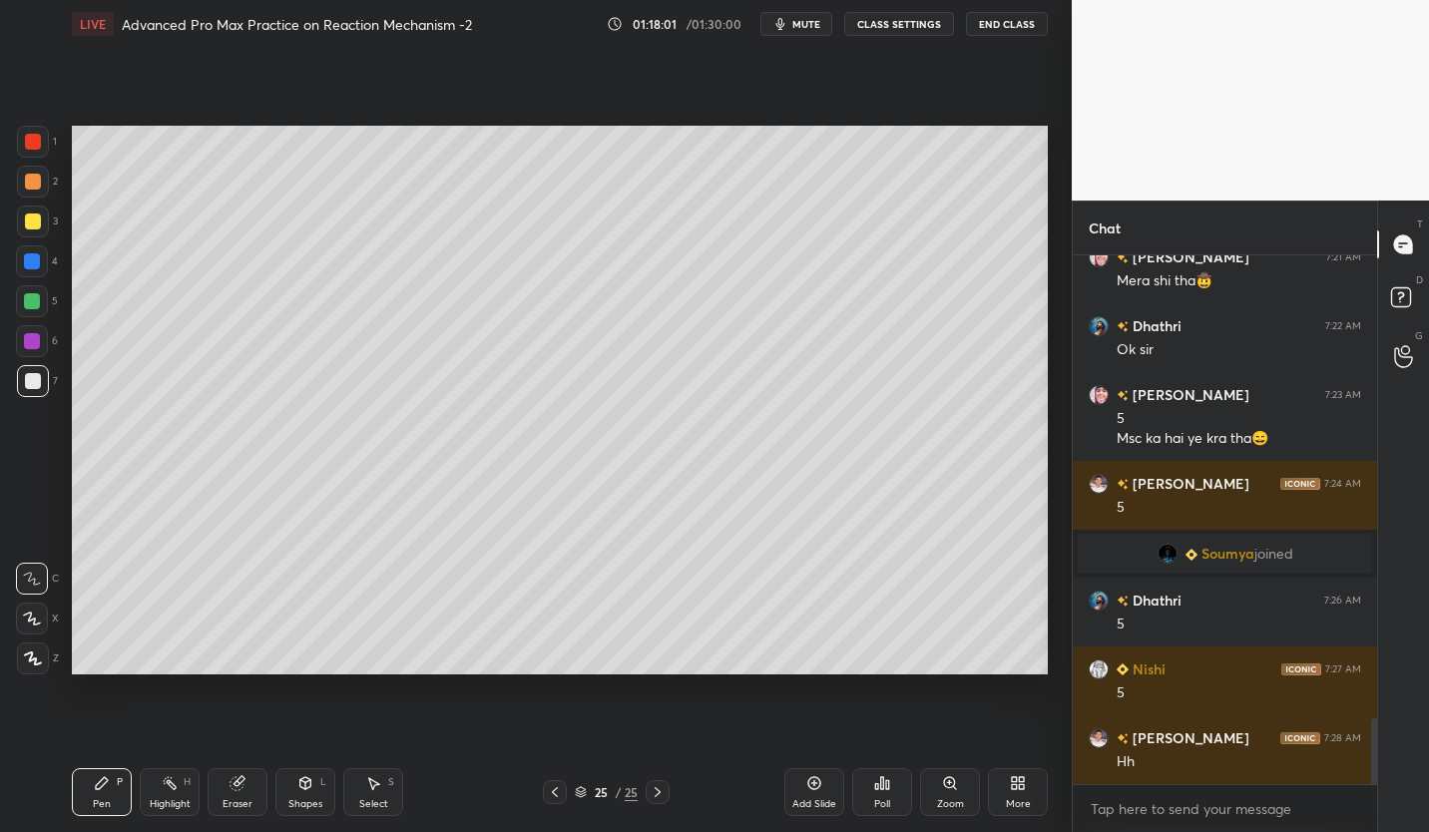
click at [37, 231] on div at bounding box center [33, 222] width 32 height 32
click at [29, 382] on div at bounding box center [33, 381] width 16 height 16
click at [35, 226] on div at bounding box center [33, 222] width 16 height 16
click at [34, 383] on div at bounding box center [33, 381] width 16 height 16
click at [39, 228] on div at bounding box center [33, 222] width 32 height 32
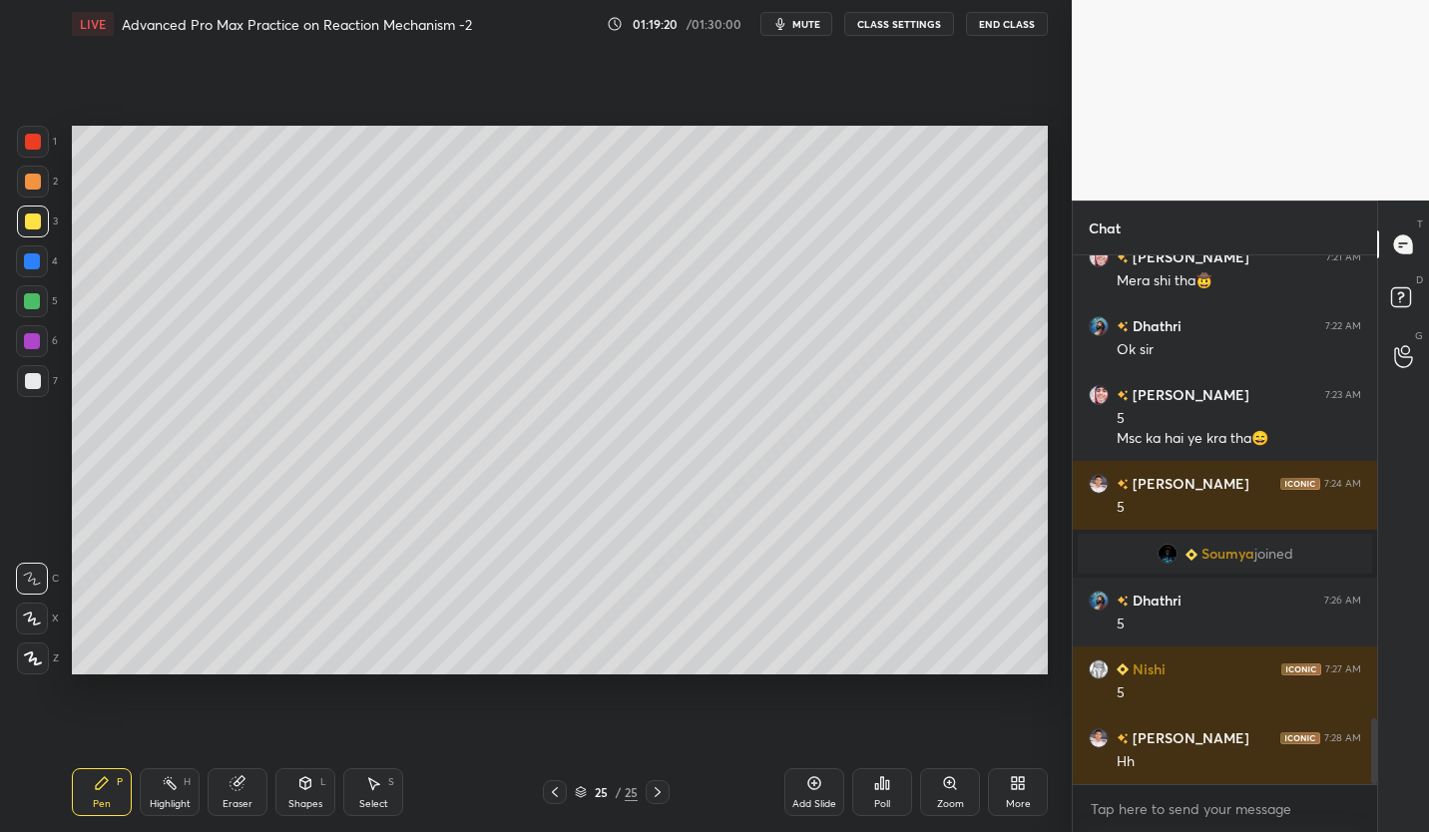
click at [255, 786] on div "Eraser" at bounding box center [238, 792] width 60 height 48
click at [103, 791] on div "Pen P" at bounding box center [102, 792] width 60 height 48
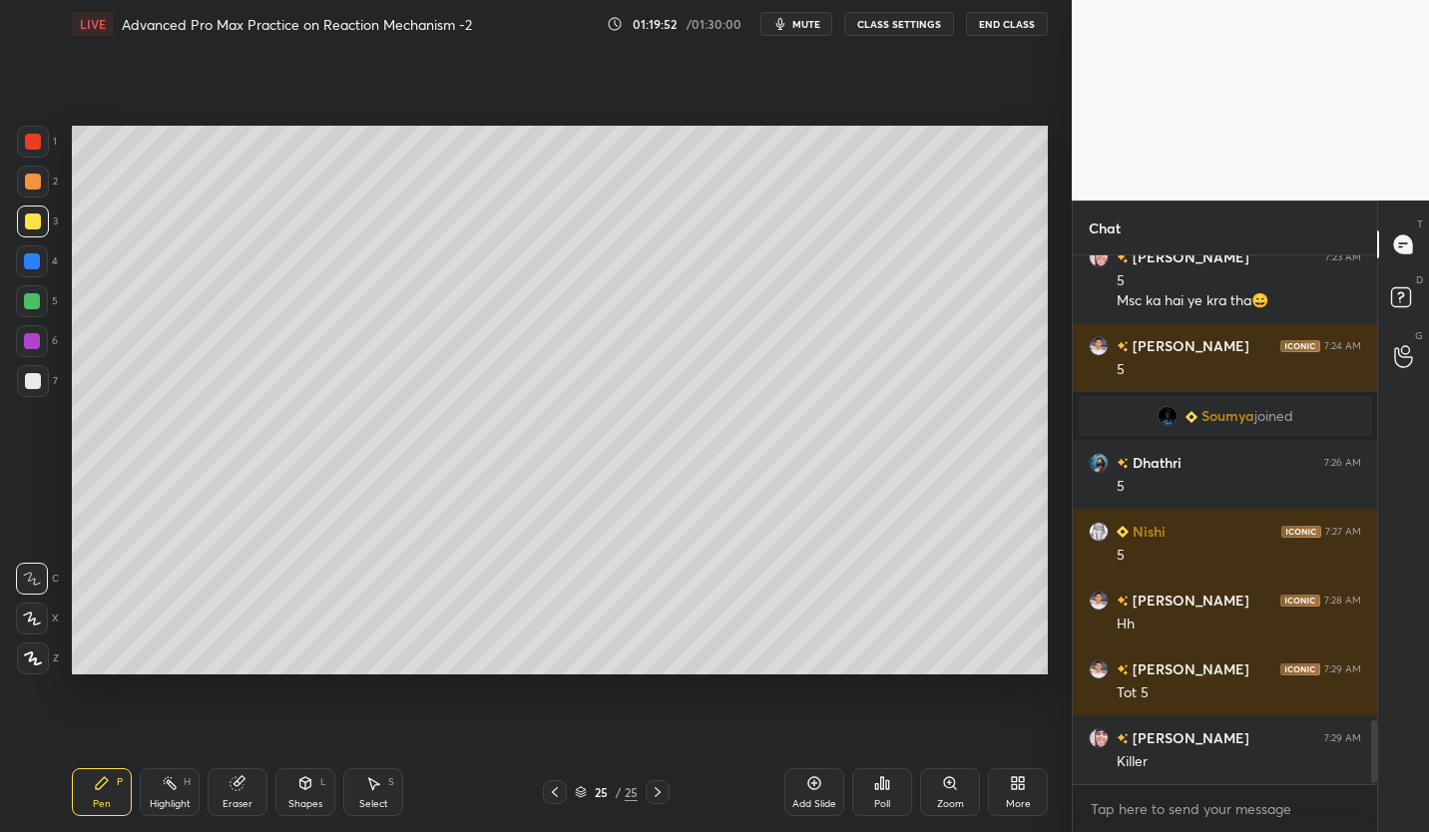
scroll to position [3898, 0]
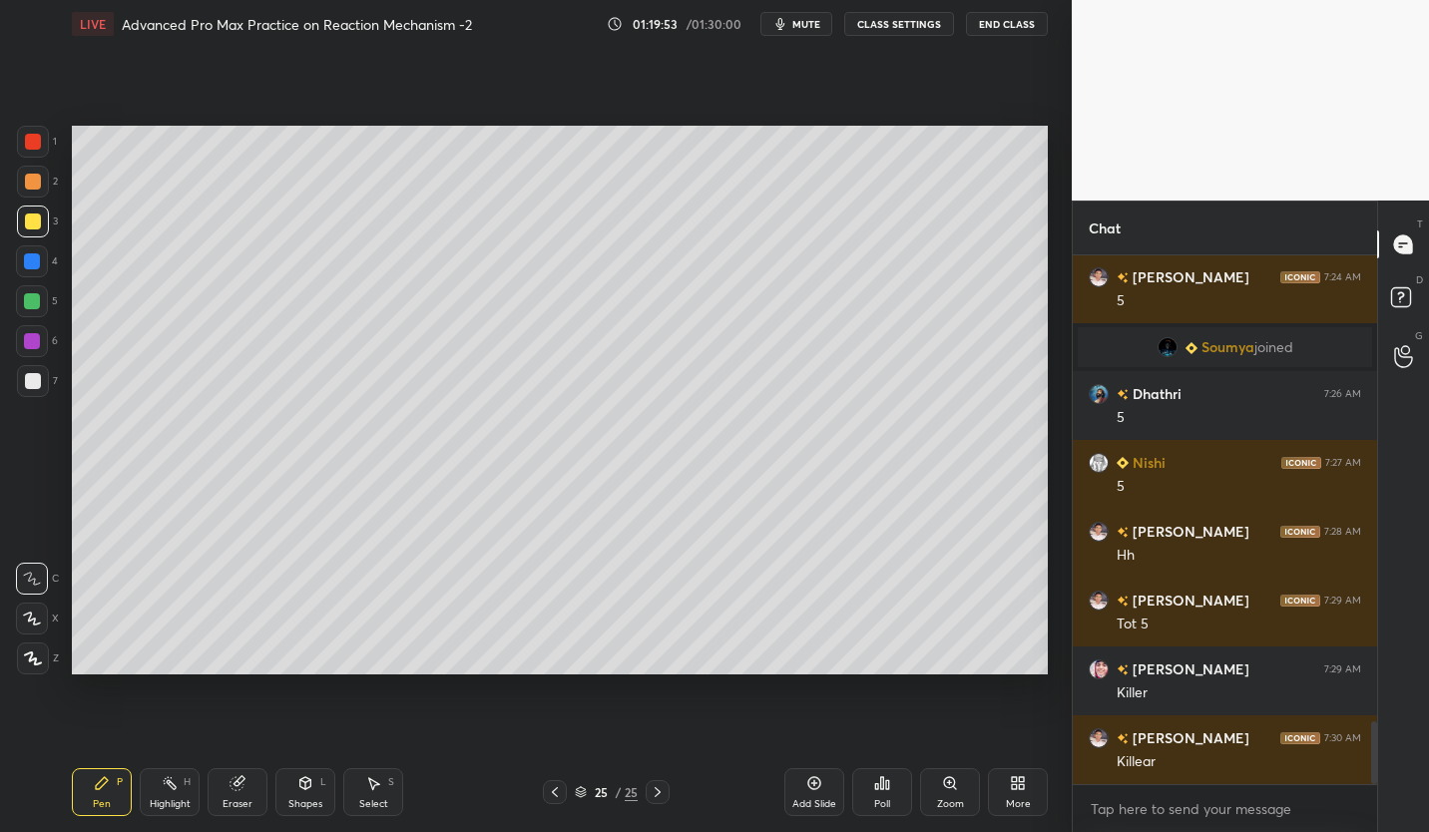
click at [804, 788] on div "Add Slide" at bounding box center [814, 792] width 60 height 48
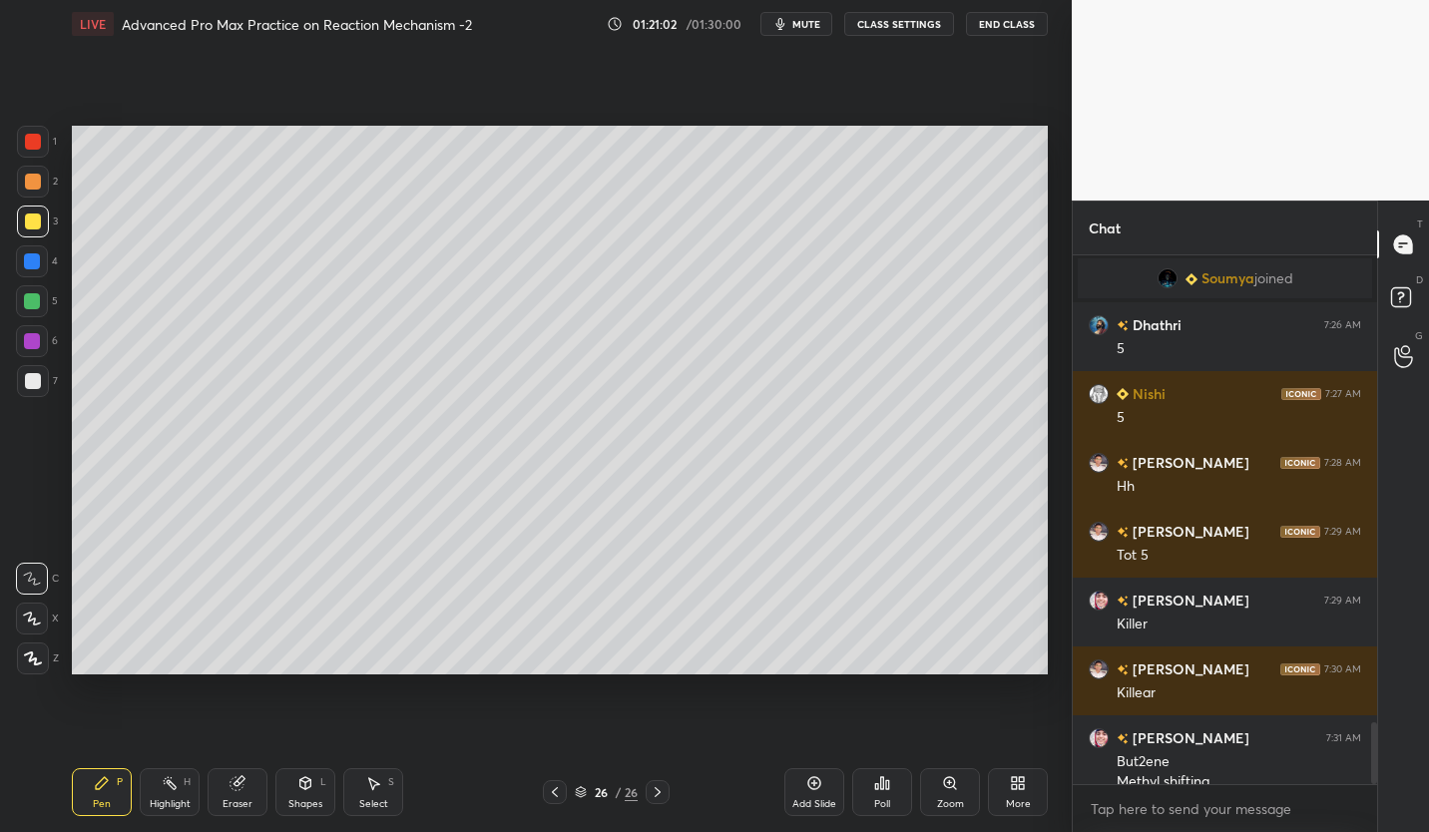
scroll to position [3987, 0]
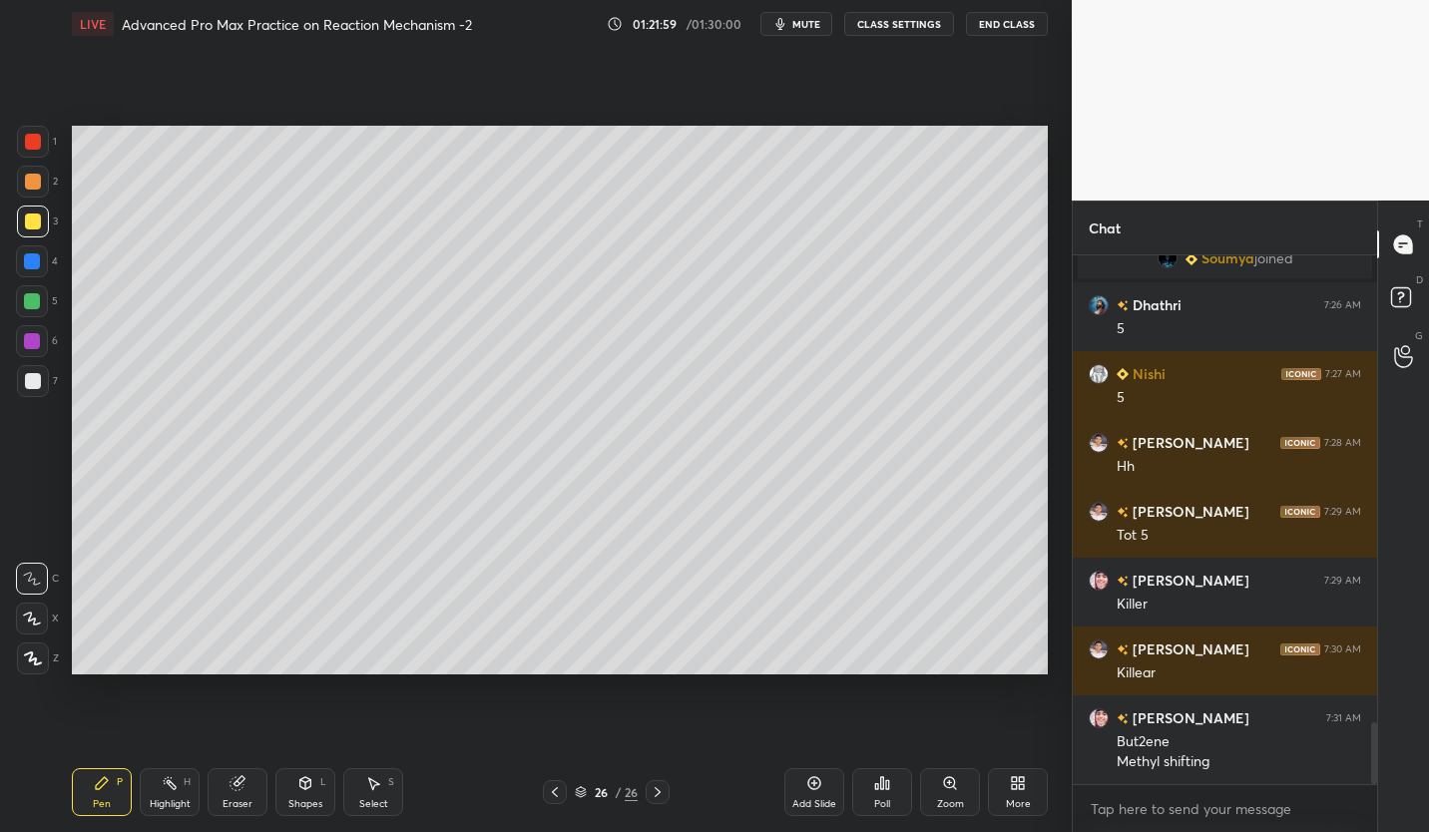
click at [35, 388] on div at bounding box center [33, 381] width 16 height 16
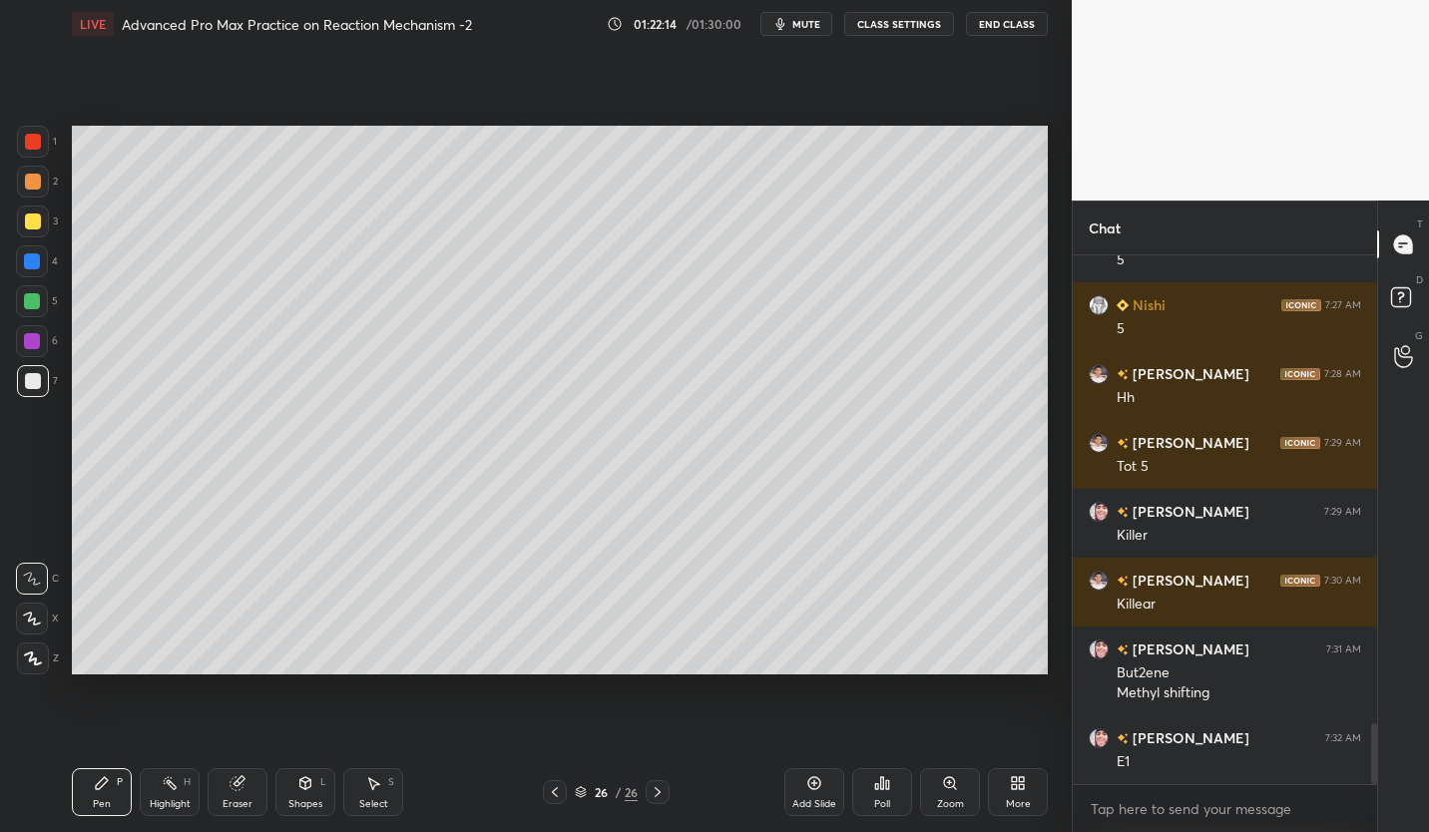
click at [37, 219] on div at bounding box center [33, 222] width 16 height 16
click at [35, 381] on div at bounding box center [33, 381] width 16 height 16
click at [39, 230] on div at bounding box center [33, 222] width 32 height 32
click at [824, 785] on div "Add Slide" at bounding box center [814, 792] width 60 height 48
click at [31, 381] on div at bounding box center [33, 381] width 16 height 16
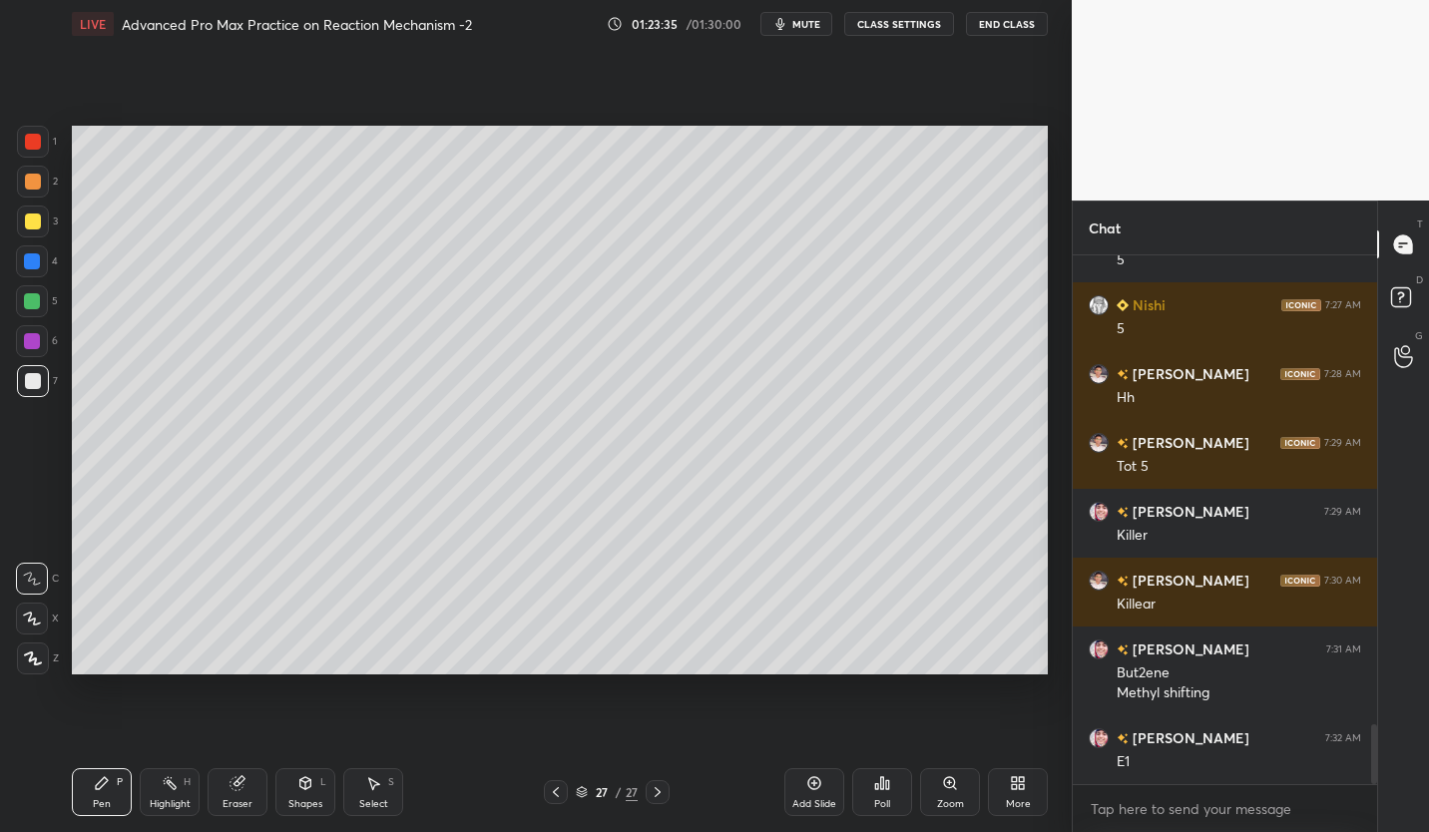
scroll to position [4103, 0]
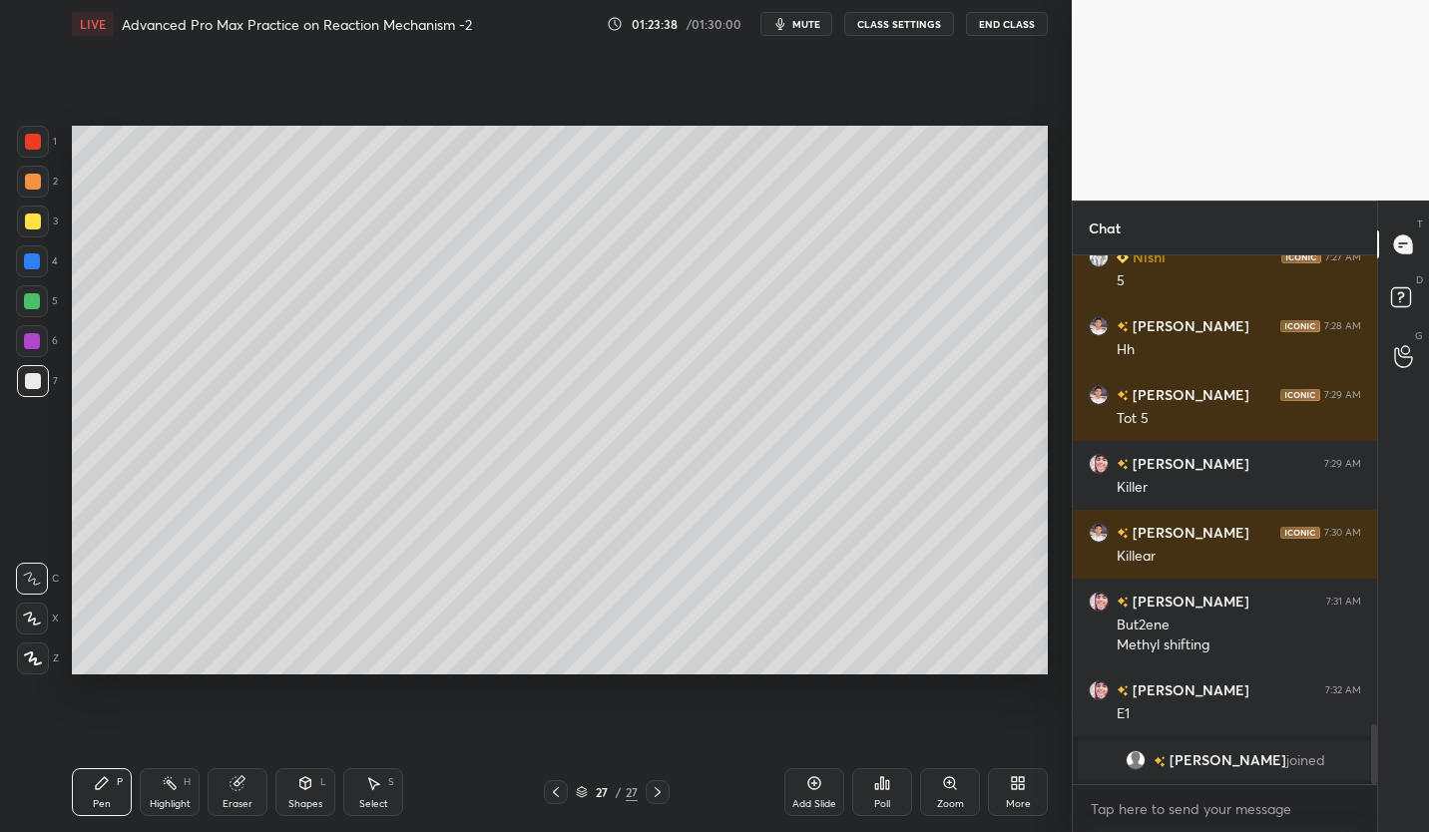
click at [555, 793] on icon at bounding box center [556, 792] width 6 height 10
click at [809, 786] on icon at bounding box center [814, 783] width 13 height 13
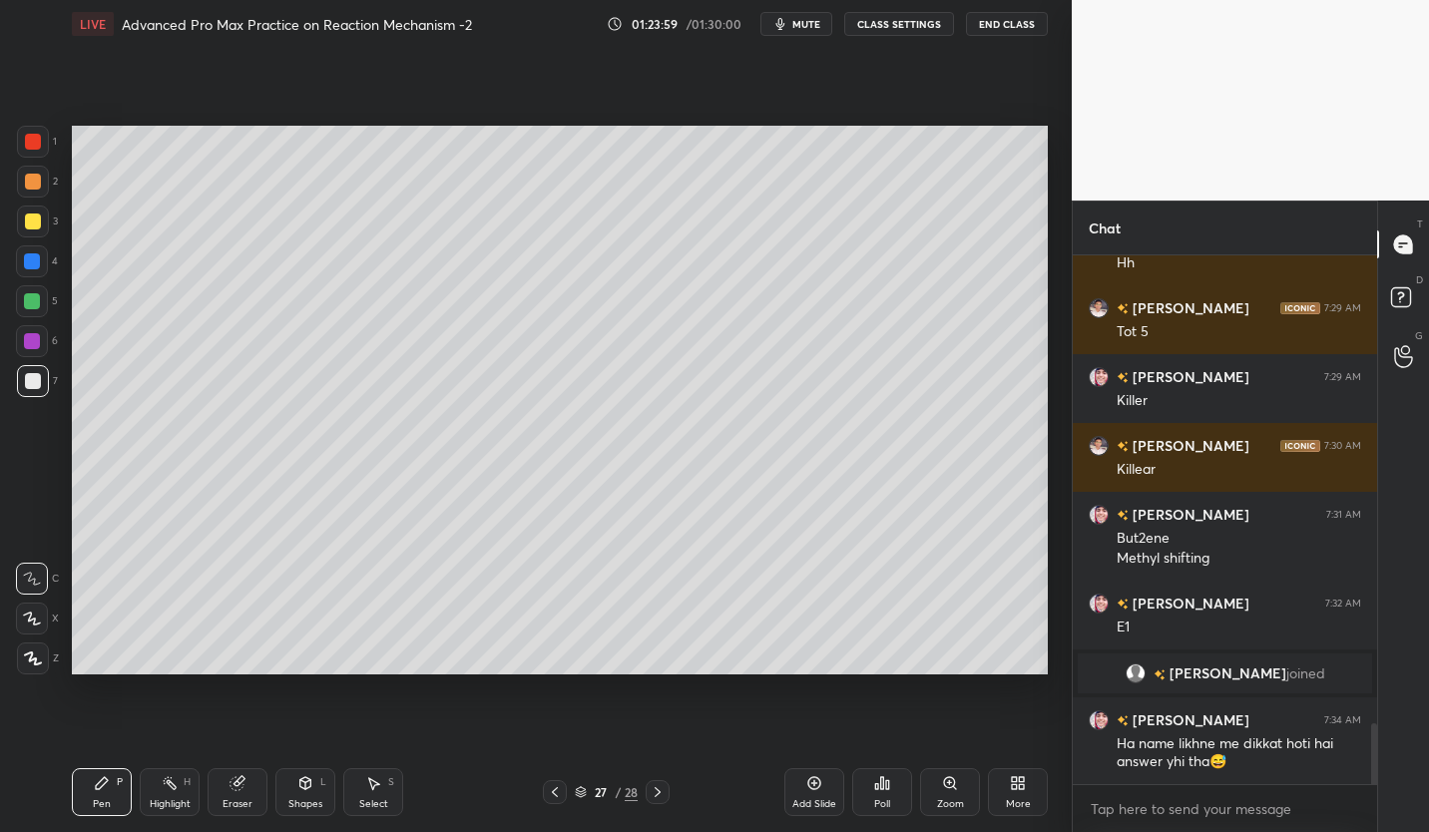
click at [29, 227] on div at bounding box center [33, 222] width 16 height 16
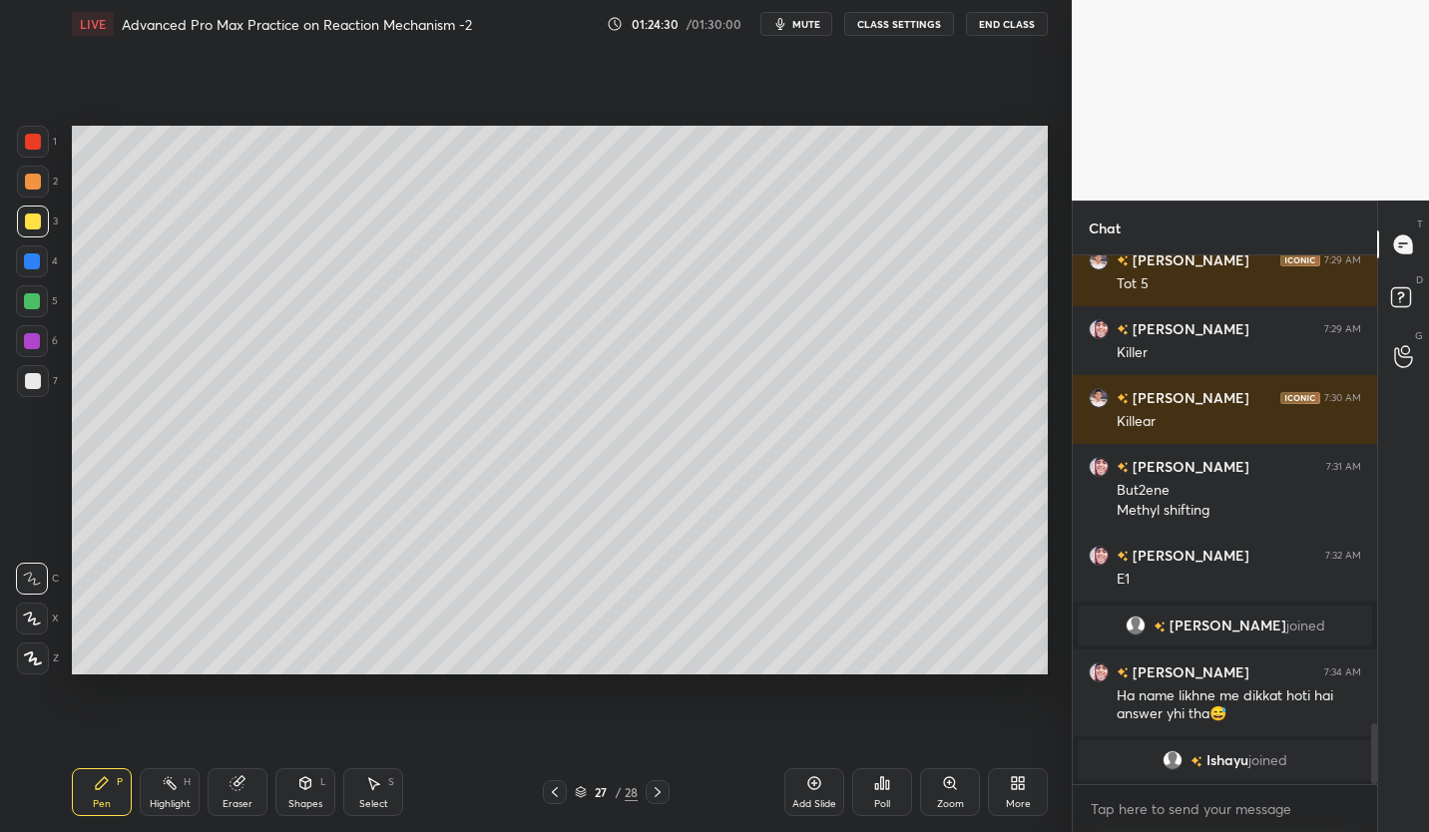
scroll to position [4105, 0]
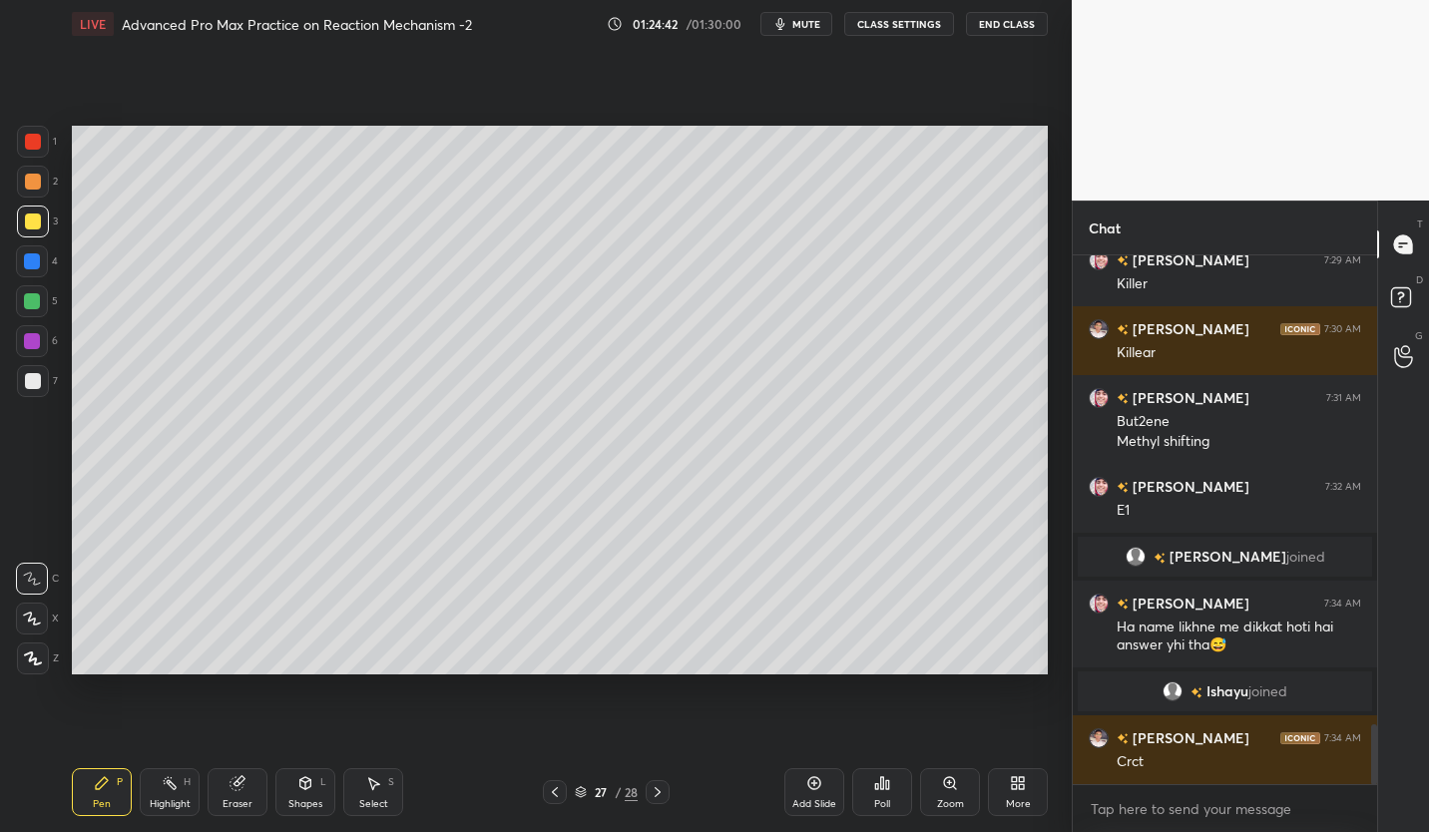
click at [827, 786] on div "Add Slide" at bounding box center [814, 792] width 60 height 48
click at [33, 384] on div at bounding box center [33, 381] width 16 height 16
click at [40, 222] on div at bounding box center [33, 222] width 32 height 32
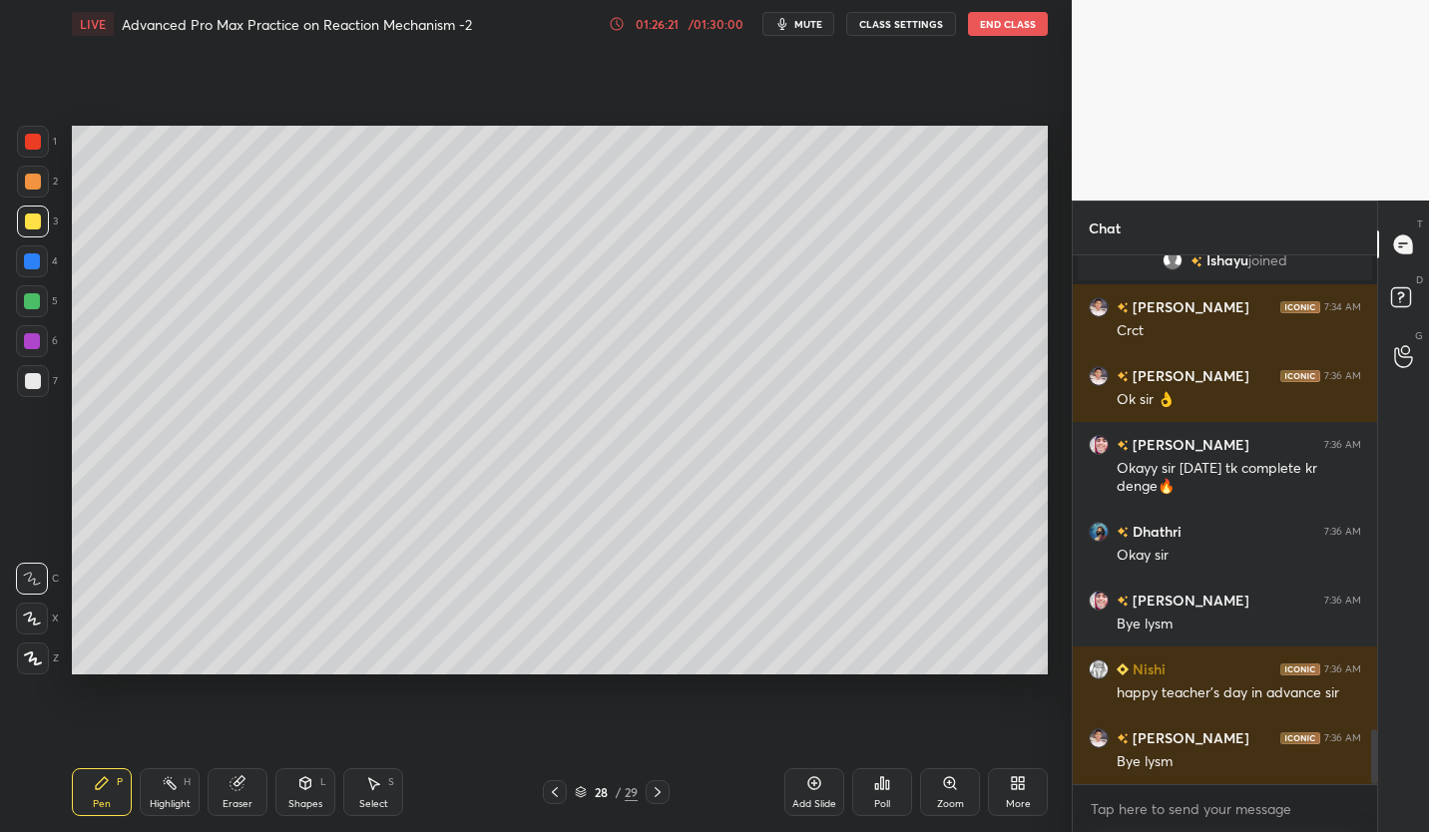
scroll to position [4556, 0]
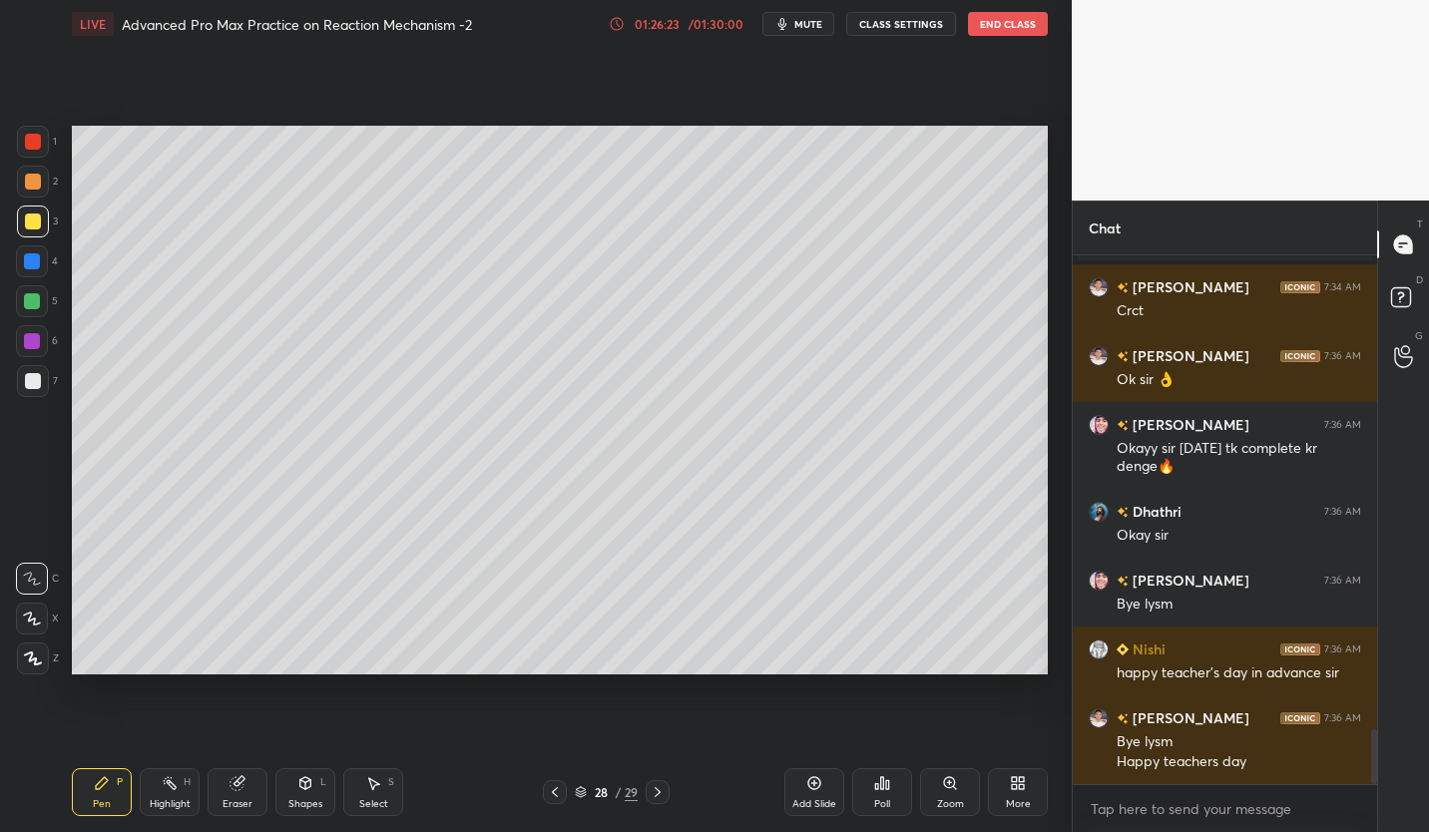
click at [1019, 26] on button "End Class" at bounding box center [1008, 24] width 80 height 24
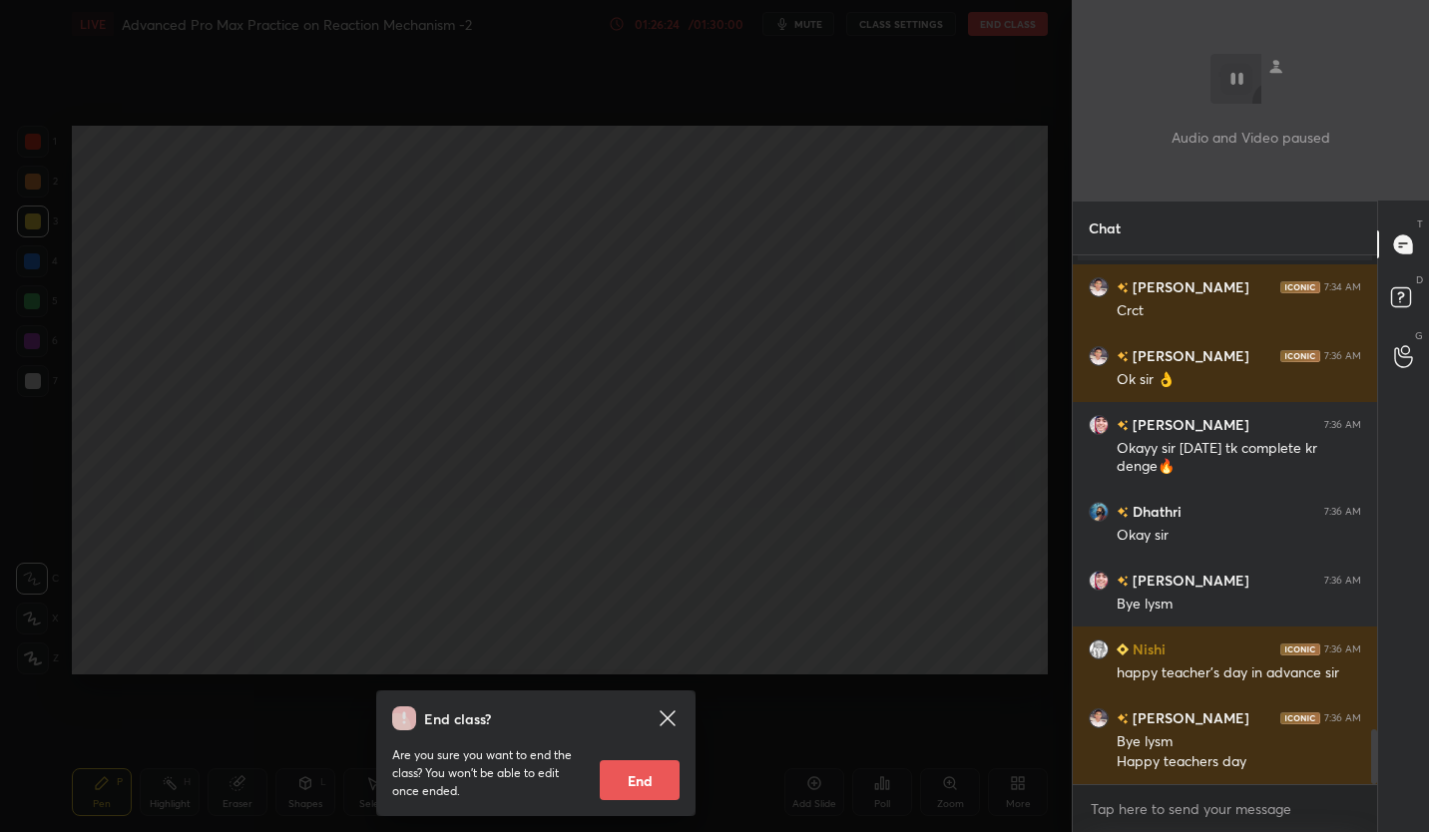
click at [649, 778] on button "End" at bounding box center [640, 780] width 80 height 40
type textarea "x"
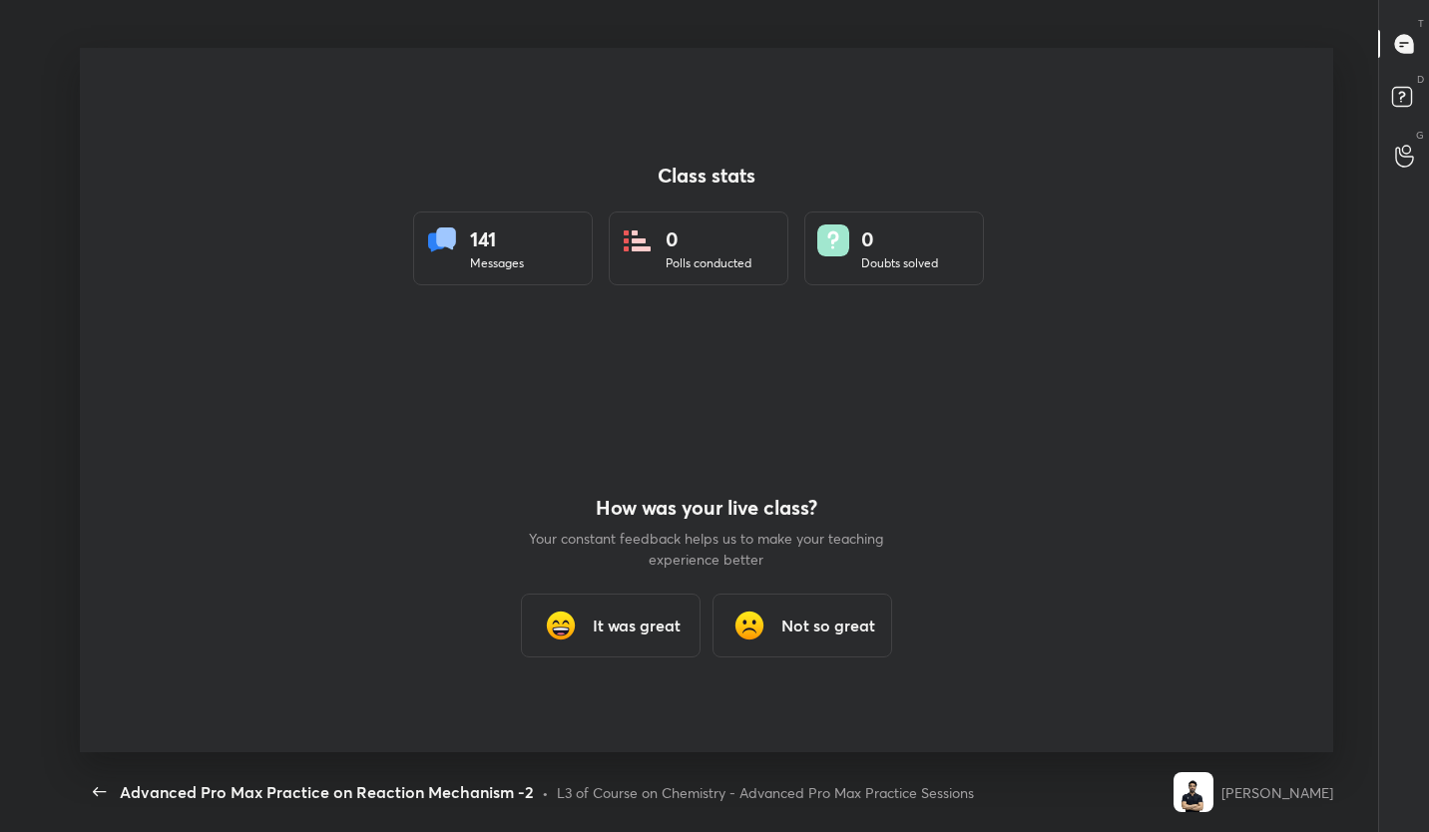
scroll to position [0, 0]
